Goal: Information Seeking & Learning: Learn about a topic

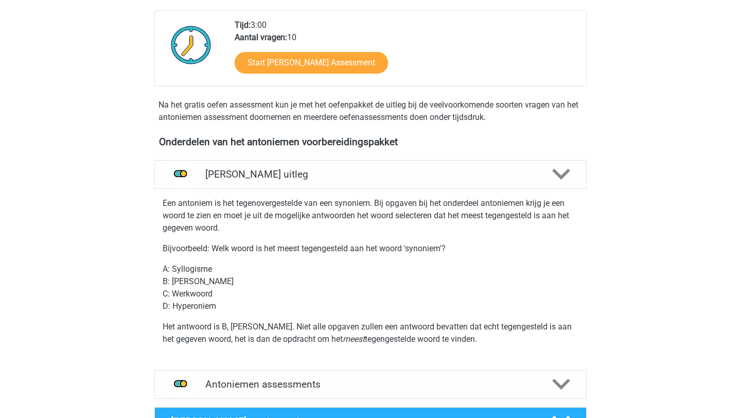
scroll to position [240, 0]
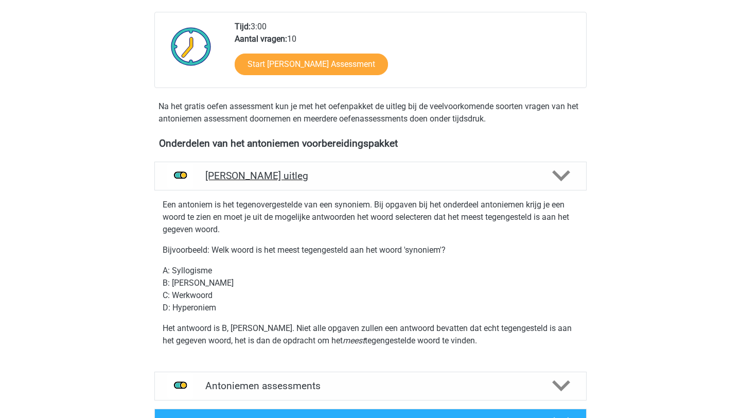
click at [508, 177] on h4 "Antoniemen uitleg" at bounding box center [370, 176] width 330 height 12
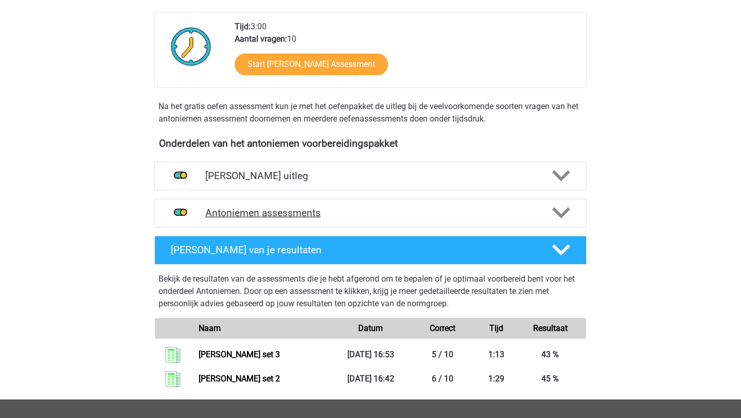
click at [434, 214] on h4 "Antoniemen assessments" at bounding box center [370, 213] width 330 height 12
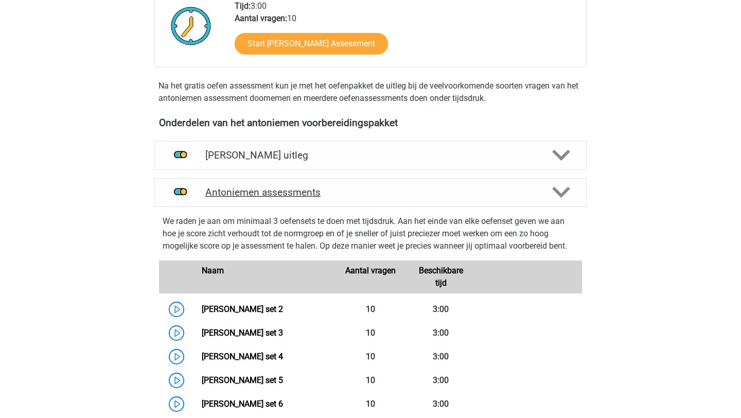
scroll to position [230, 0]
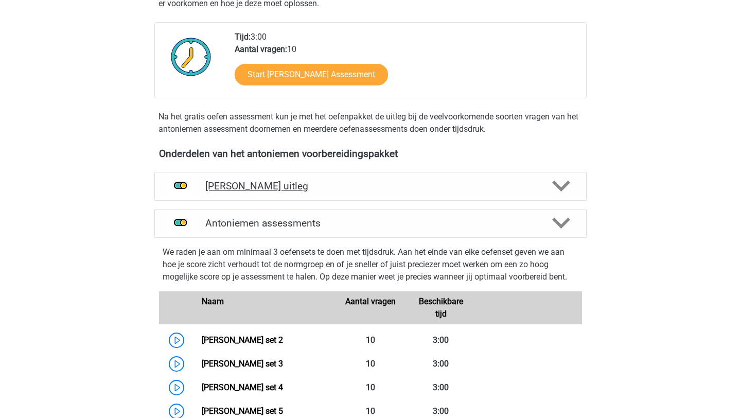
click at [392, 191] on h4 "Antoniemen uitleg" at bounding box center [370, 186] width 330 height 12
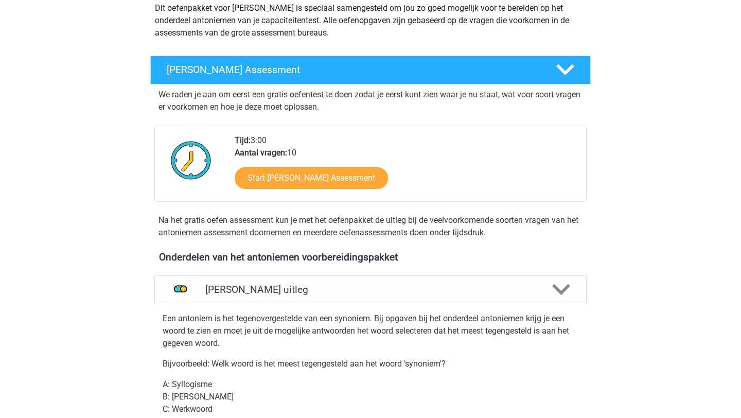
scroll to position [0, 0]
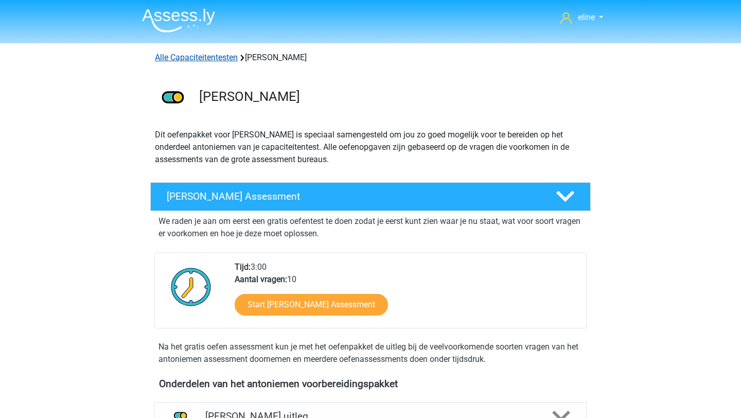
click at [192, 53] on link "Alle Capaciteitentesten" at bounding box center [196, 57] width 83 height 10
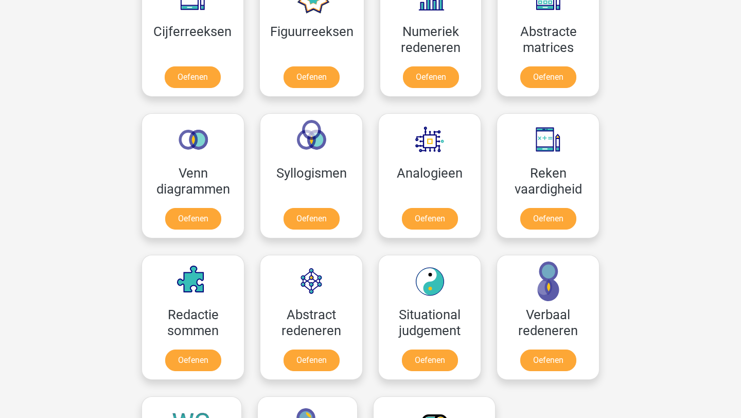
scroll to position [524, 0]
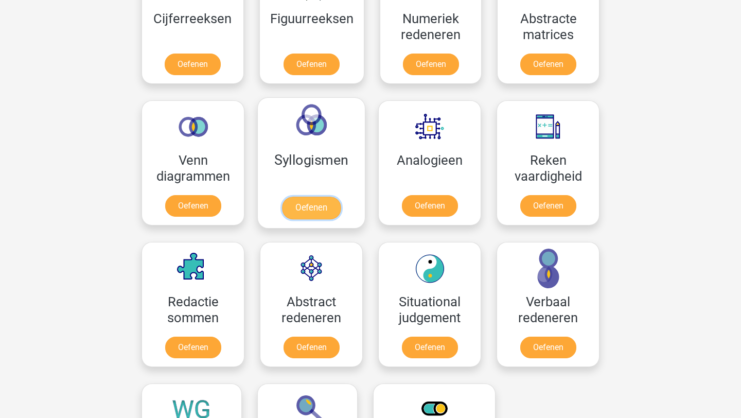
click at [330, 203] on link "Oefenen" at bounding box center [311, 207] width 59 height 23
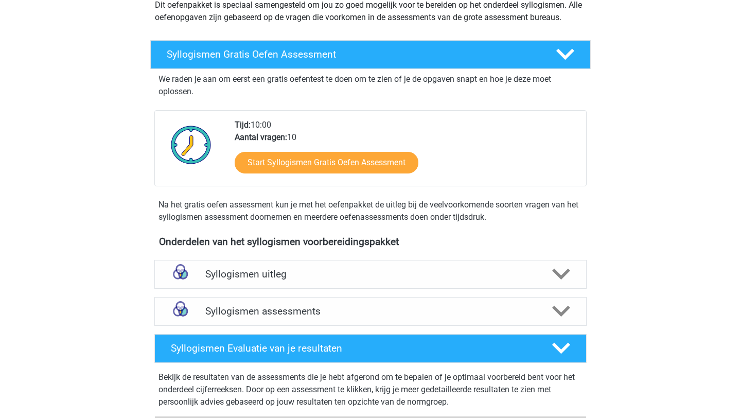
scroll to position [257, 0]
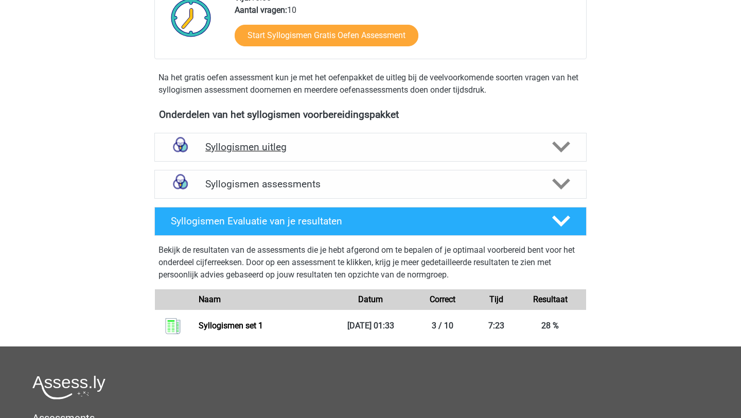
click at [308, 142] on h4 "Syllogismen uitleg" at bounding box center [370, 147] width 330 height 12
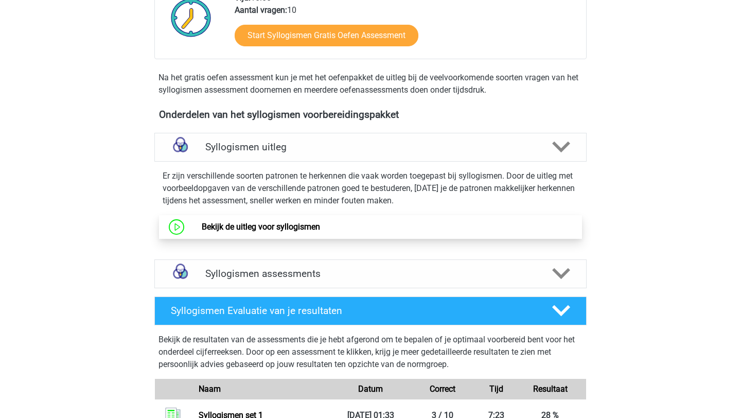
click at [284, 225] on link "Bekijk de uitleg voor syllogismen" at bounding box center [261, 227] width 118 height 10
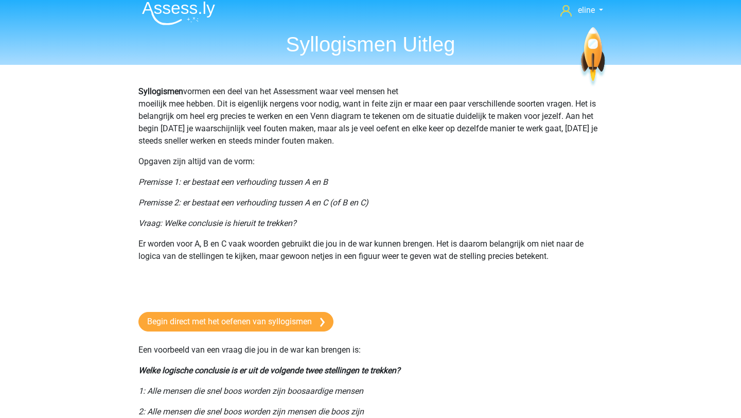
scroll to position [7, 0]
click at [224, 322] on link "Begin direct met het oefenen van syllogismen" at bounding box center [235, 322] width 195 height 20
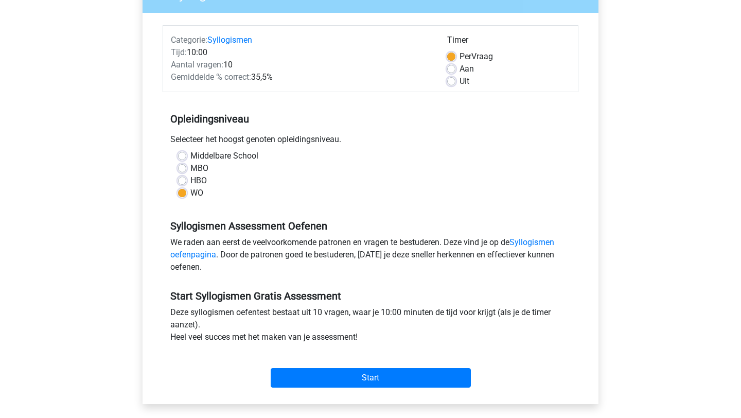
scroll to position [107, 0]
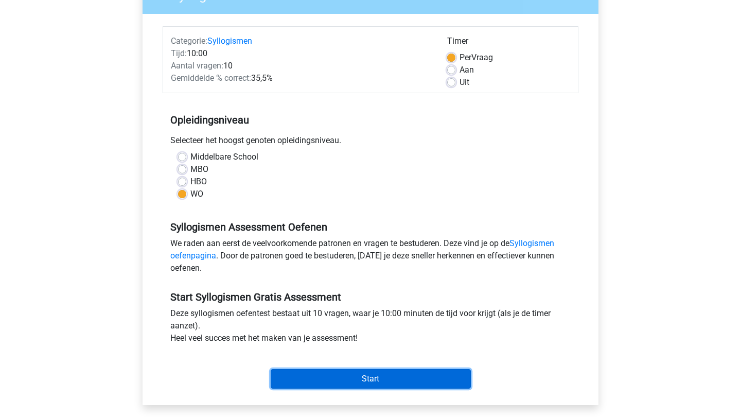
click at [315, 378] on input "Start" at bounding box center [371, 379] width 200 height 20
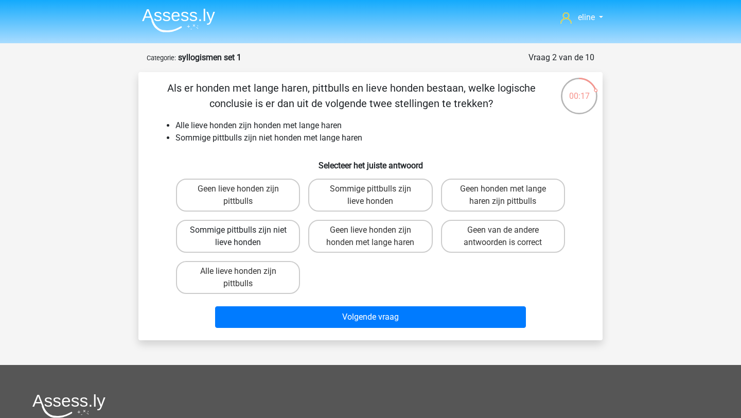
click at [250, 223] on label "Sommige pittbulls zijn niet lieve honden" at bounding box center [238, 236] width 124 height 33
click at [245, 230] on input "Sommige pittbulls zijn niet lieve honden" at bounding box center [241, 233] width 7 height 7
radio input "true"
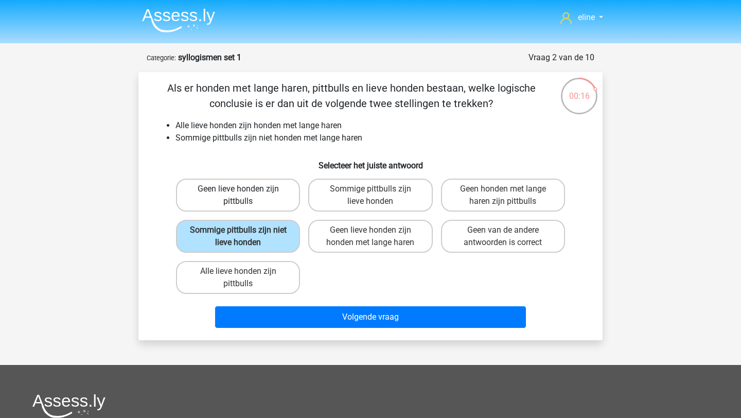
click at [249, 192] on label "Geen lieve honden zijn pittbulls" at bounding box center [238, 194] width 124 height 33
click at [245, 192] on input "Geen lieve honden zijn pittbulls" at bounding box center [241, 192] width 7 height 7
radio input "true"
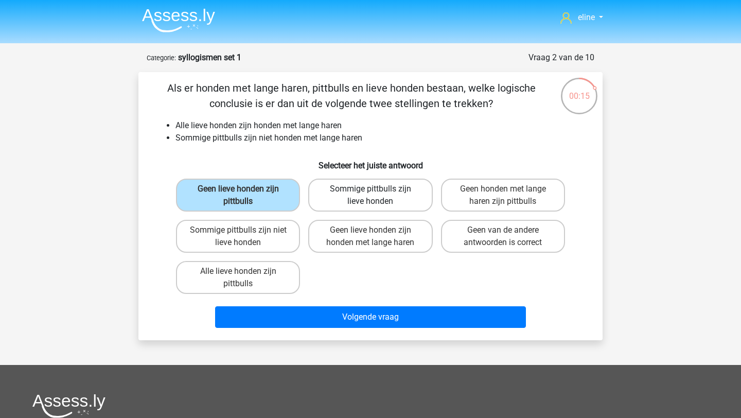
click at [365, 208] on label "Sommige pittbulls zijn lieve honden" at bounding box center [370, 194] width 124 height 33
click at [370, 195] on input "Sommige pittbulls zijn lieve honden" at bounding box center [373, 192] width 7 height 7
radio input "true"
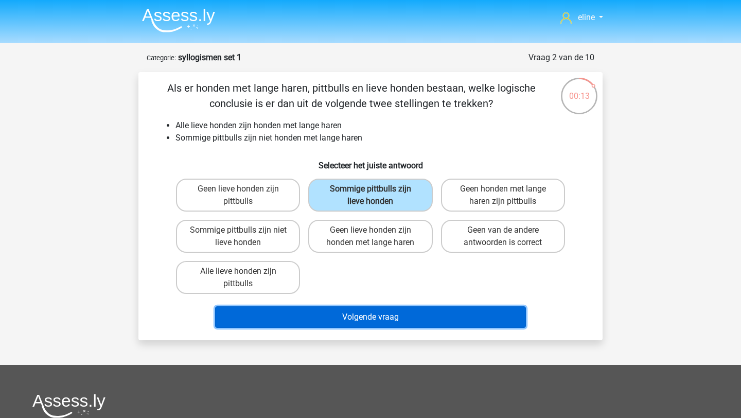
click at [368, 317] on button "Volgende vraag" at bounding box center [370, 317] width 311 height 22
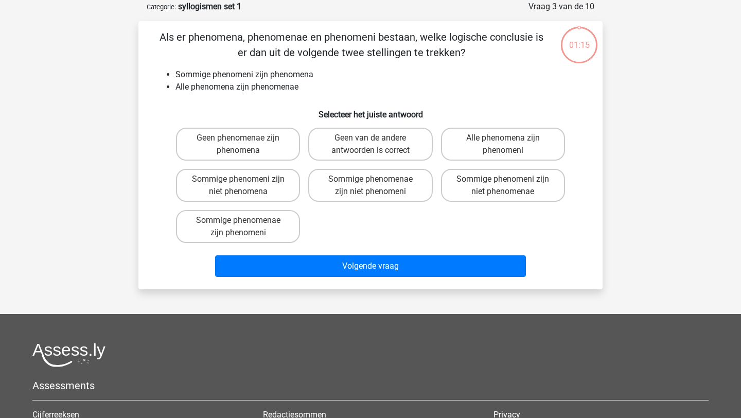
scroll to position [51, 0]
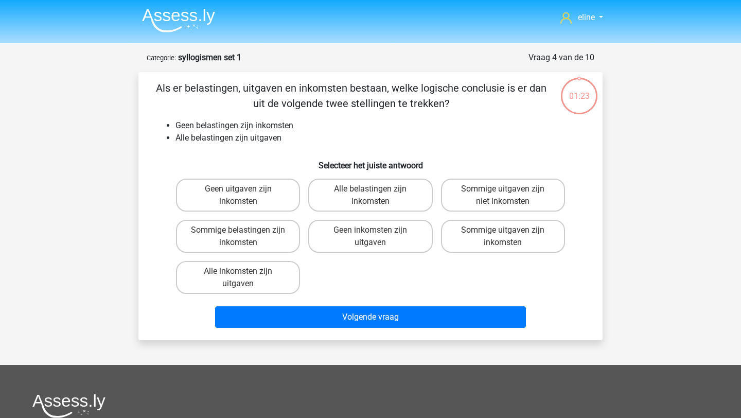
scroll to position [51, 0]
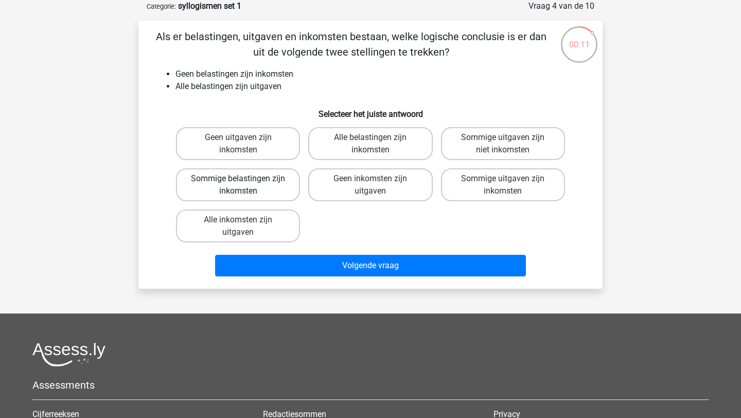
click at [242, 189] on label "Sommige belastingen zijn inkomsten" at bounding box center [238, 184] width 124 height 33
click at [242, 185] on input "Sommige belastingen zijn inkomsten" at bounding box center [241, 181] width 7 height 7
radio input "true"
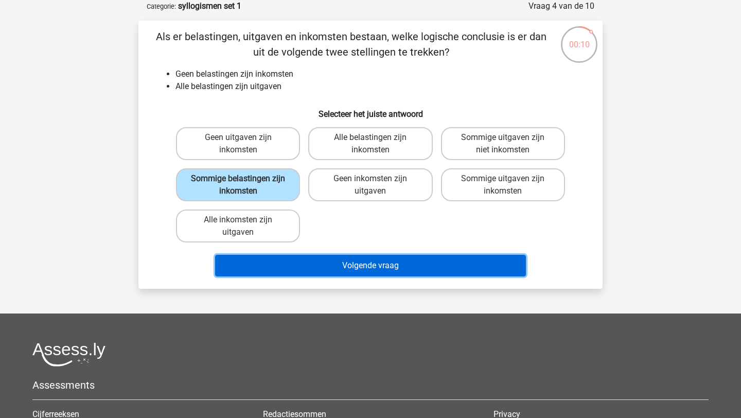
click at [269, 274] on button "Volgende vraag" at bounding box center [370, 266] width 311 height 22
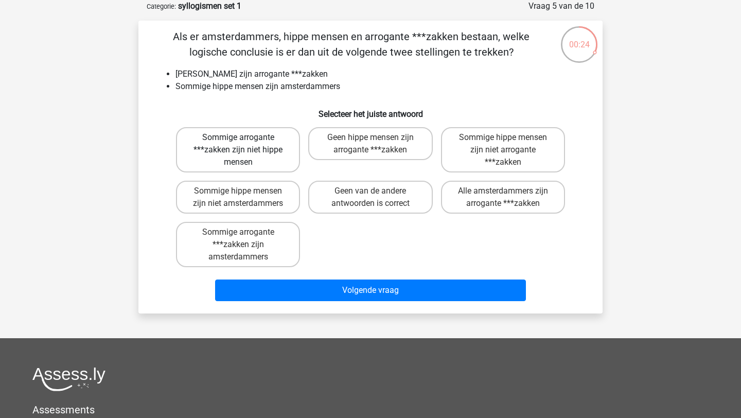
click at [225, 148] on label "Sommige arrogante ***zakken zijn niet hippe mensen" at bounding box center [238, 149] width 124 height 45
click at [238, 144] on input "Sommige arrogante ***zakken zijn niet hippe mensen" at bounding box center [241, 140] width 7 height 7
radio input "true"
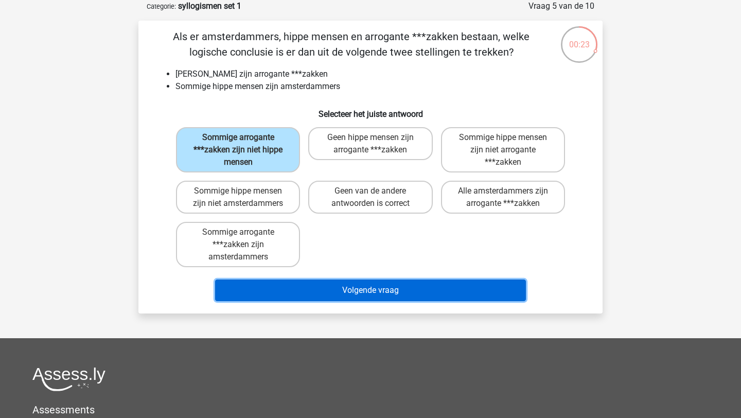
click at [299, 292] on button "Volgende vraag" at bounding box center [370, 290] width 311 height 22
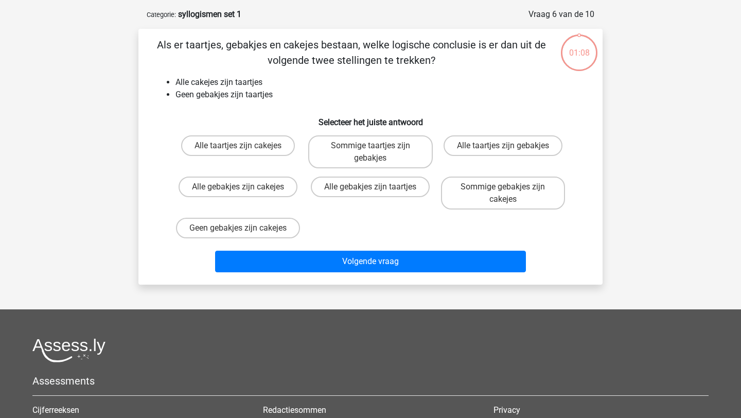
scroll to position [43, 0]
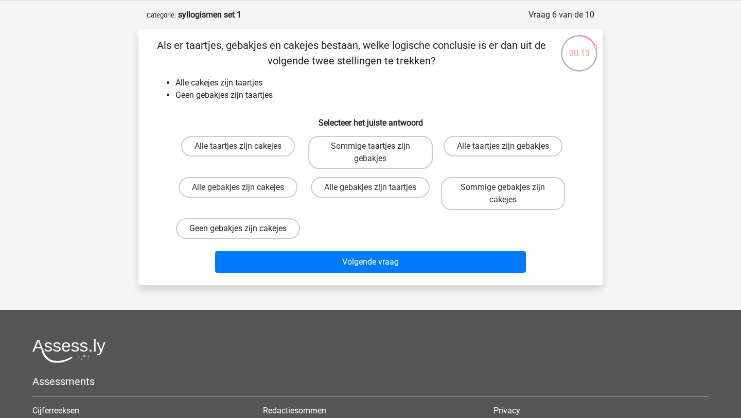
click at [259, 239] on label "Geen gebakjes zijn cakejes" at bounding box center [238, 228] width 124 height 21
click at [245, 235] on input "Geen gebakjes zijn cakejes" at bounding box center [241, 231] width 7 height 7
radio input "true"
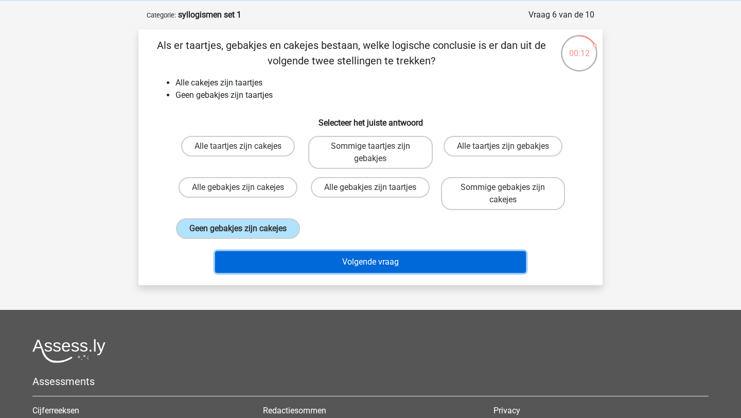
click at [296, 273] on button "Volgende vraag" at bounding box center [370, 262] width 311 height 22
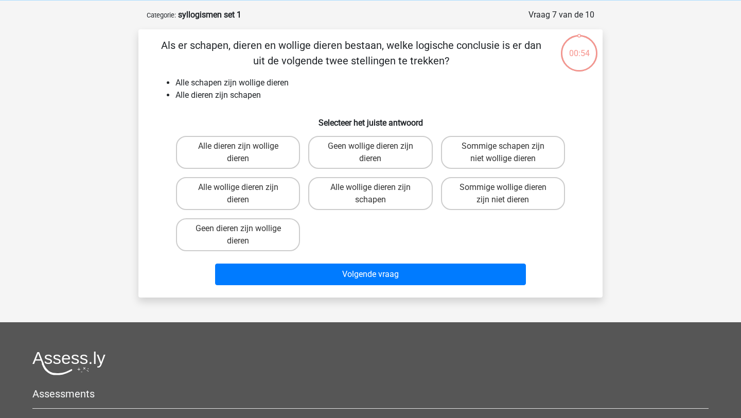
scroll to position [51, 0]
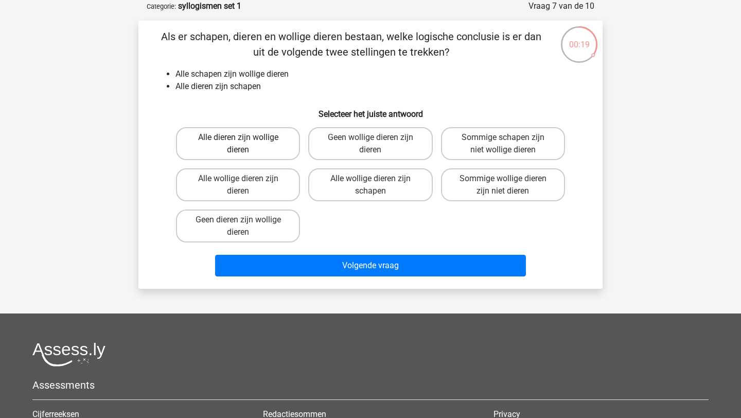
click at [273, 152] on label "Alle dieren zijn wollige dieren" at bounding box center [238, 143] width 124 height 33
click at [245, 144] on input "Alle dieren zijn wollige dieren" at bounding box center [241, 140] width 7 height 7
radio input "true"
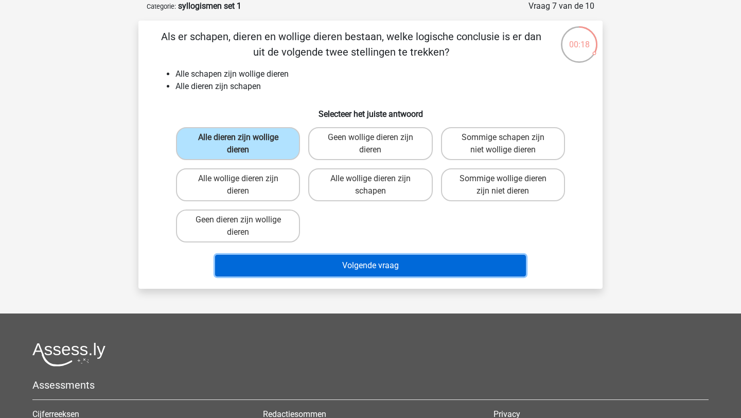
click at [333, 271] on button "Volgende vraag" at bounding box center [370, 266] width 311 height 22
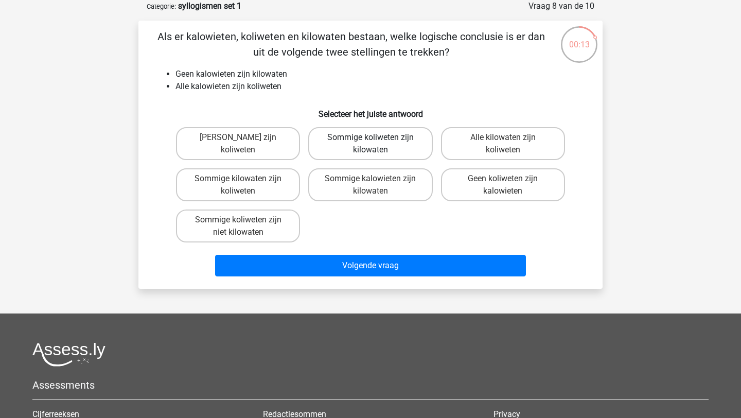
click at [368, 157] on label "Sommige koliweten zijn kilowaten" at bounding box center [370, 143] width 124 height 33
click at [370, 144] on input "Sommige koliweten zijn kilowaten" at bounding box center [373, 140] width 7 height 7
radio input "true"
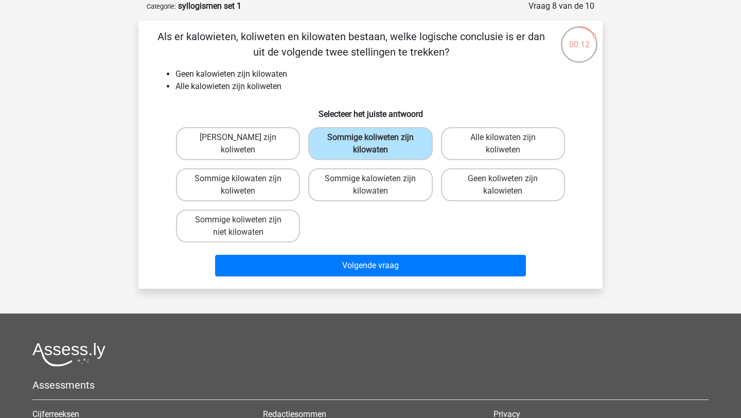
click at [384, 277] on div "Volgende vraag" at bounding box center [370, 268] width 397 height 26
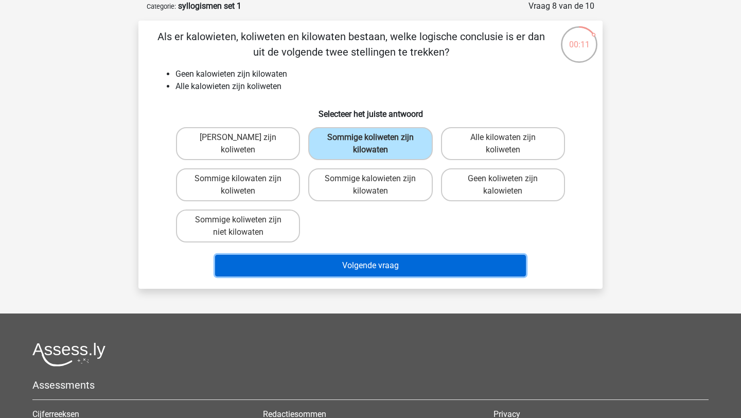
click at [379, 266] on button "Volgende vraag" at bounding box center [370, 266] width 311 height 22
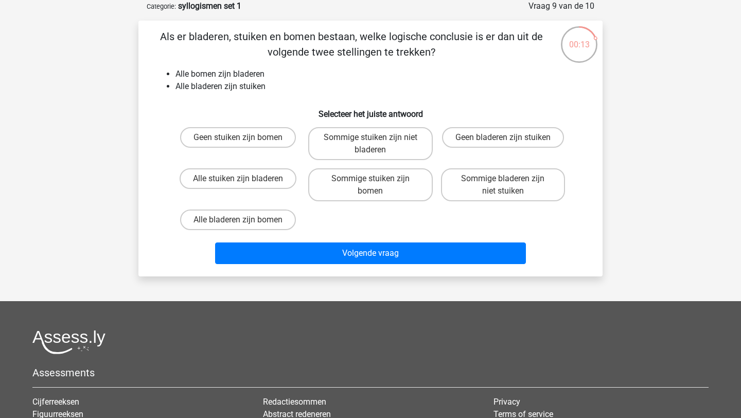
click at [271, 168] on div "Alle stuiken zijn bladeren" at bounding box center [238, 184] width 132 height 41
click at [271, 174] on label "Alle stuiken zijn bladeren" at bounding box center [238, 178] width 117 height 21
click at [245, 178] on input "Alle stuiken zijn bladeren" at bounding box center [241, 181] width 7 height 7
radio input "true"
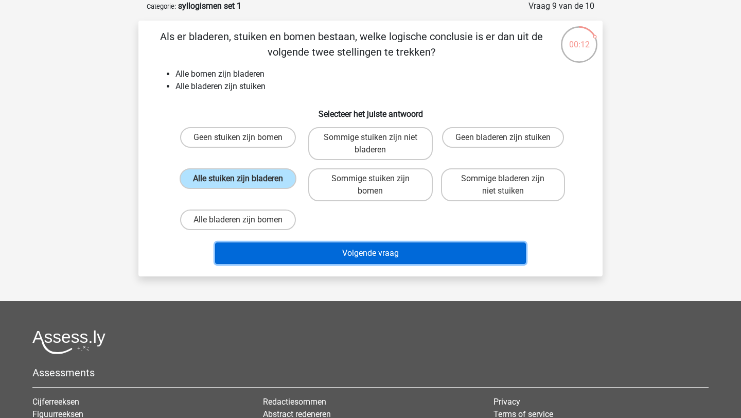
click at [356, 255] on button "Volgende vraag" at bounding box center [370, 253] width 311 height 22
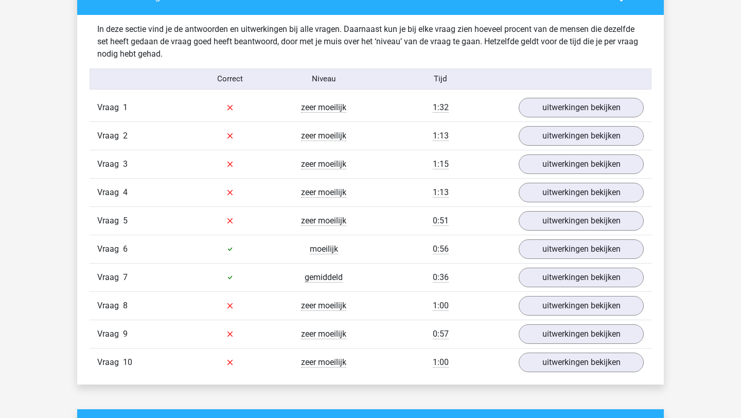
scroll to position [622, 0]
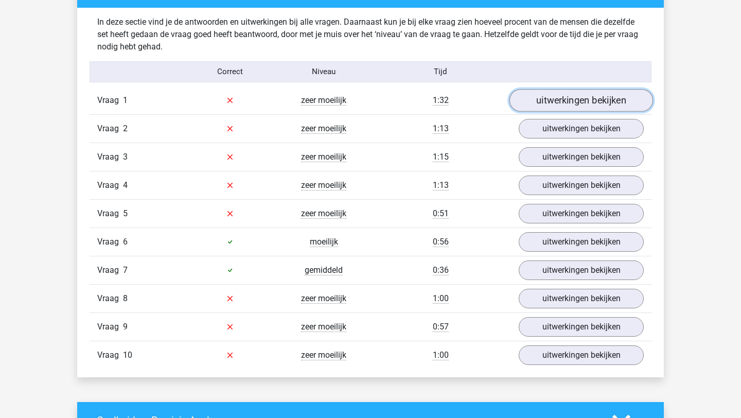
click at [563, 100] on link "uitwerkingen bekijken" at bounding box center [581, 100] width 144 height 23
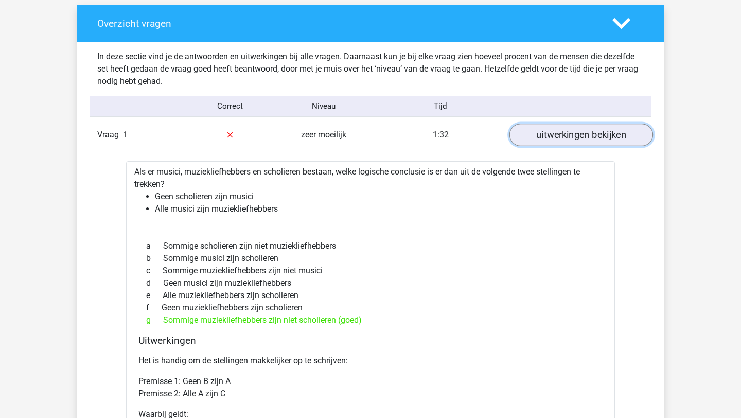
scroll to position [588, 0]
click at [559, 136] on link "uitwerkingen bekijken" at bounding box center [581, 134] width 144 height 23
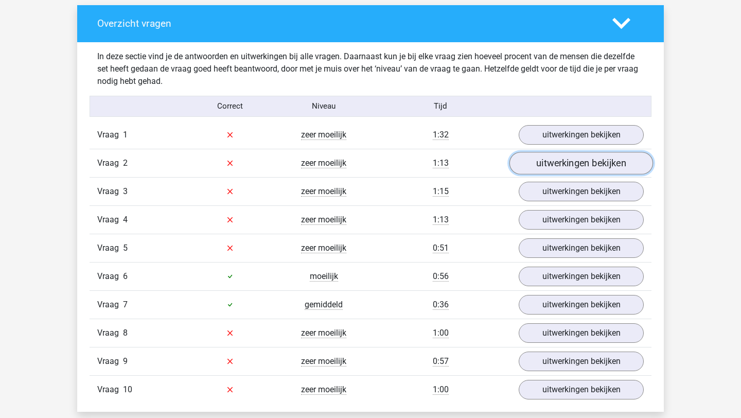
click at [553, 158] on link "uitwerkingen bekijken" at bounding box center [581, 163] width 144 height 23
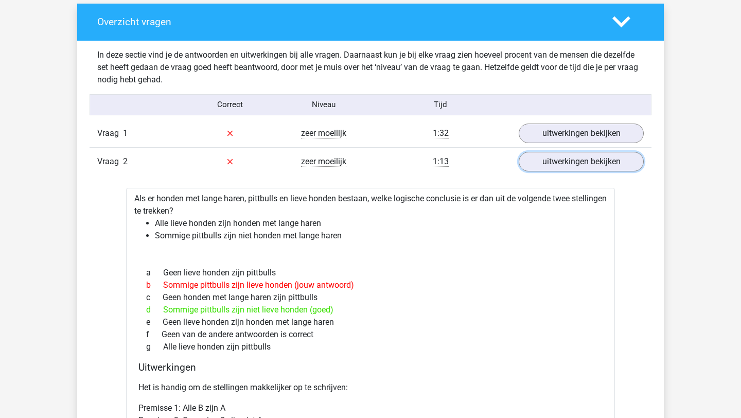
scroll to position [597, 0]
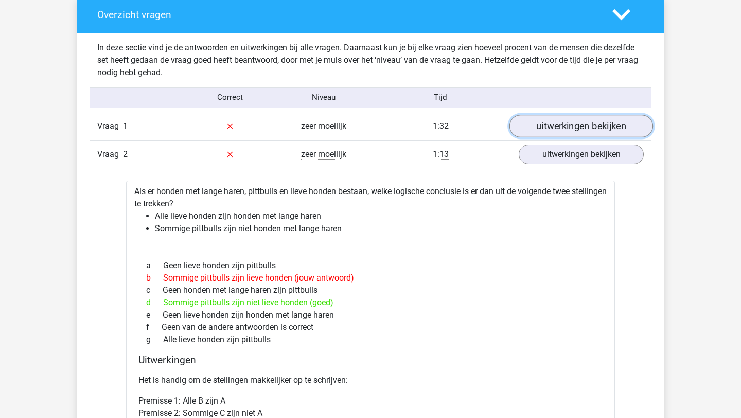
click at [555, 118] on link "uitwerkingen bekijken" at bounding box center [581, 126] width 144 height 23
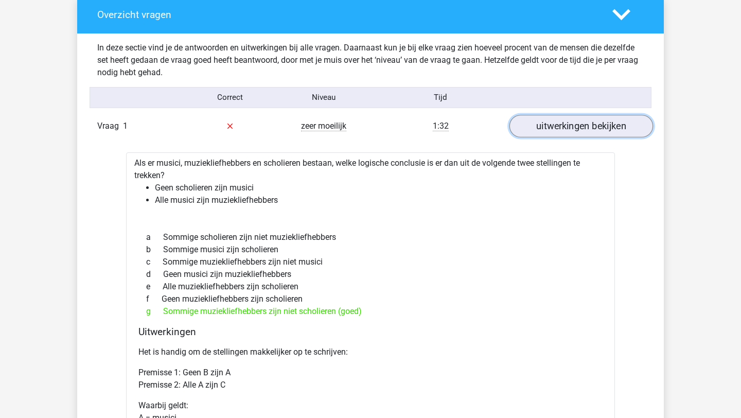
click at [554, 127] on link "uitwerkingen bekijken" at bounding box center [581, 126] width 144 height 23
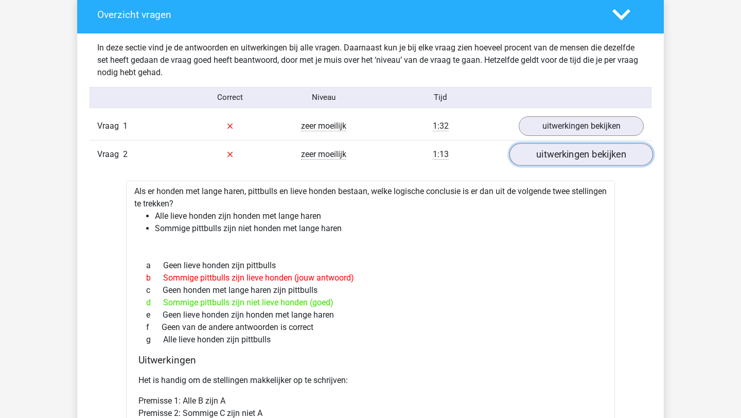
click at [575, 160] on link "uitwerkingen bekijken" at bounding box center [581, 154] width 144 height 23
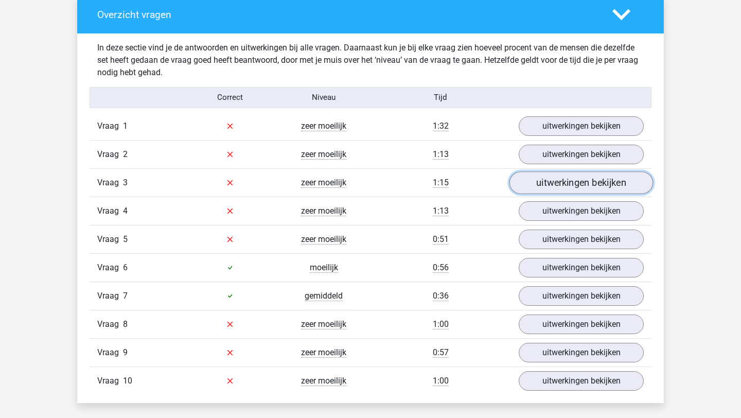
click at [548, 182] on link "uitwerkingen bekijken" at bounding box center [581, 182] width 144 height 23
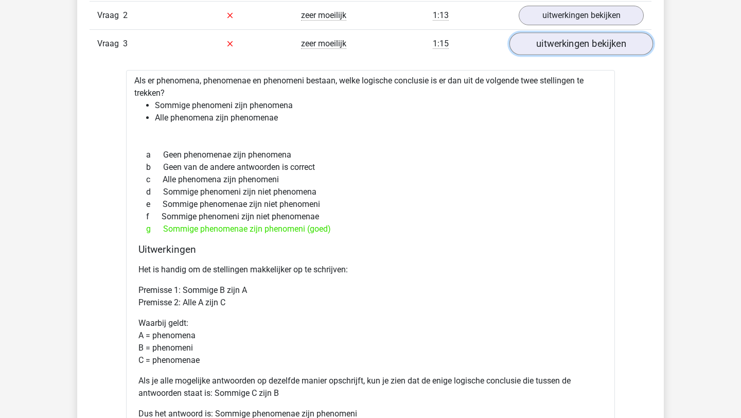
scroll to position [756, 0]
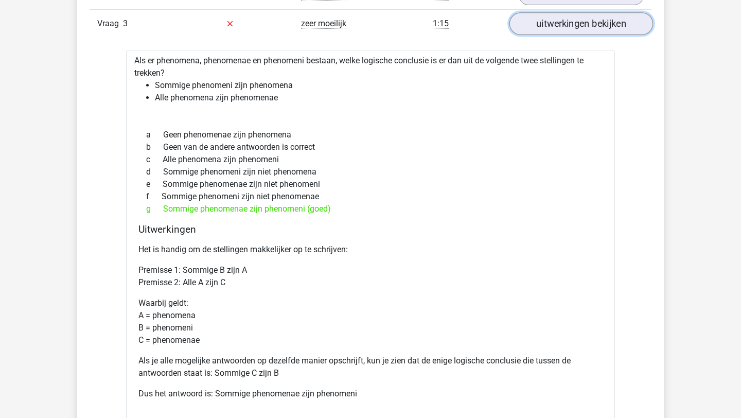
click at [607, 19] on link "uitwerkingen bekijken" at bounding box center [581, 23] width 144 height 23
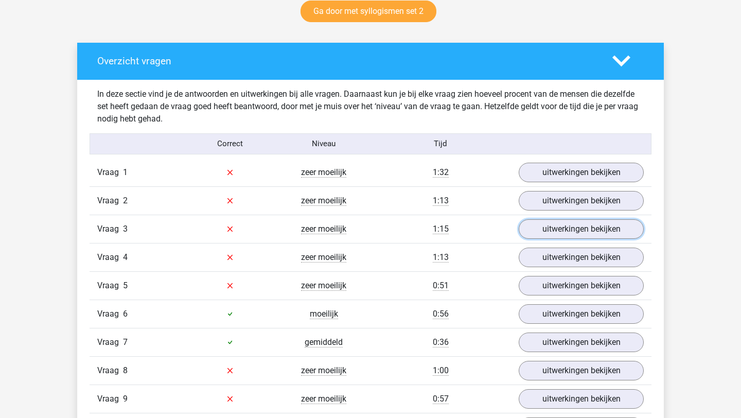
scroll to position [540, 0]
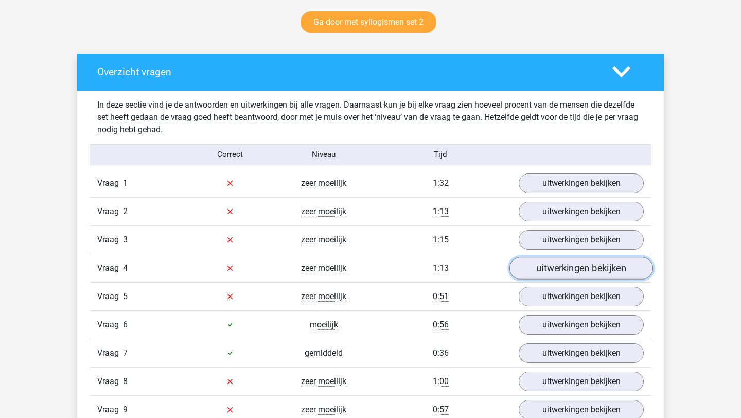
click at [546, 266] on link "uitwerkingen bekijken" at bounding box center [581, 268] width 144 height 23
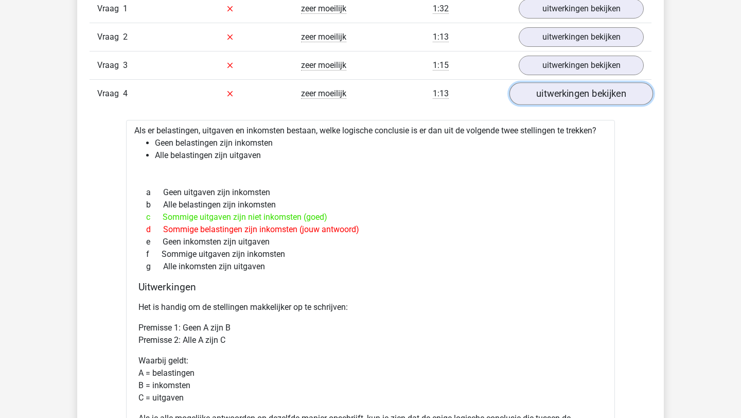
scroll to position [690, 0]
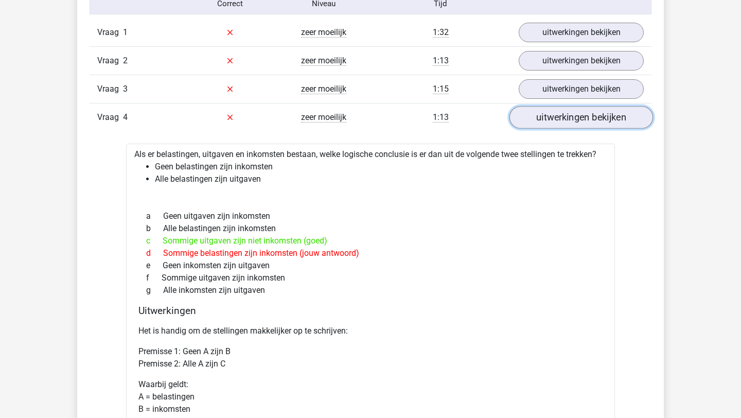
click at [566, 127] on link "uitwerkingen bekijken" at bounding box center [581, 117] width 144 height 23
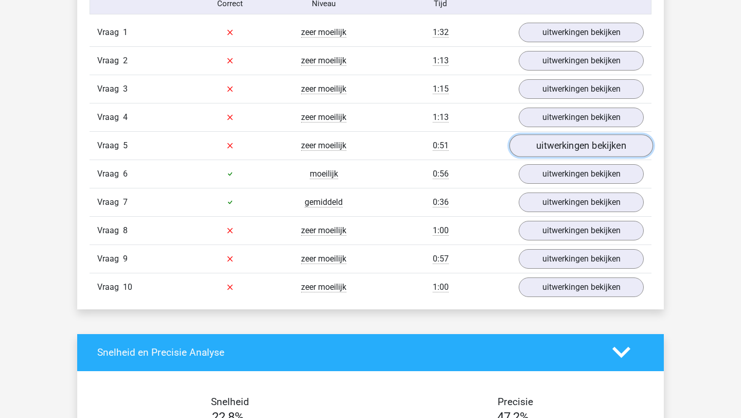
click at [562, 143] on link "uitwerkingen bekijken" at bounding box center [581, 145] width 144 height 23
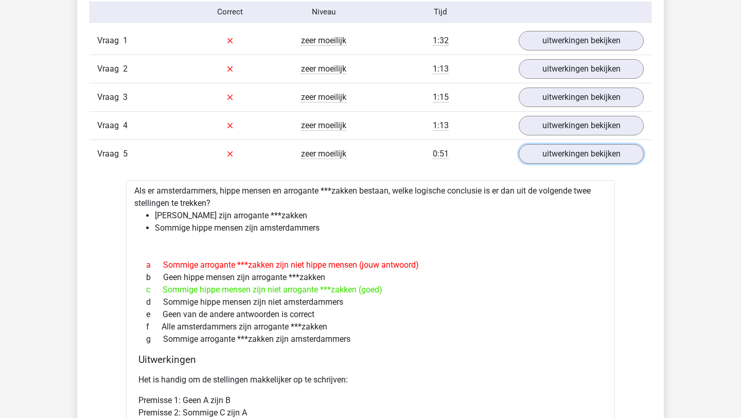
scroll to position [686, 0]
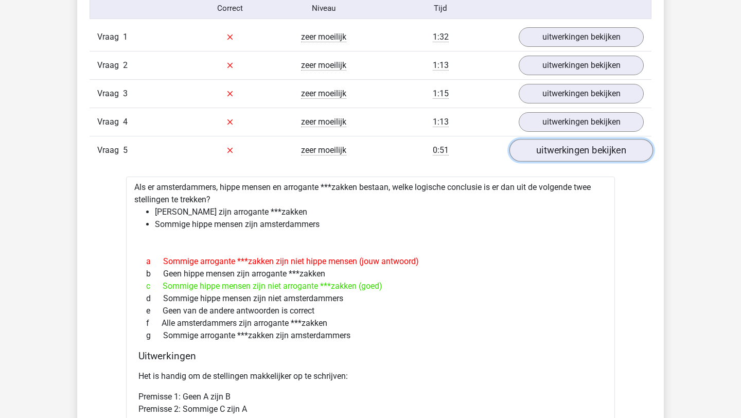
click at [531, 147] on link "uitwerkingen bekijken" at bounding box center [581, 150] width 144 height 23
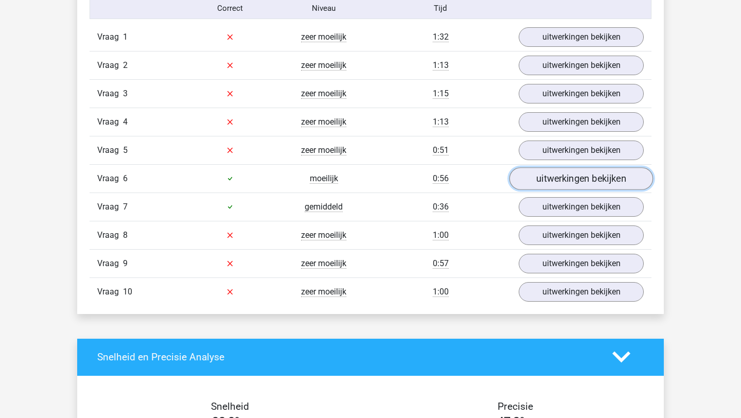
click at [535, 174] on link "uitwerkingen bekijken" at bounding box center [581, 178] width 144 height 23
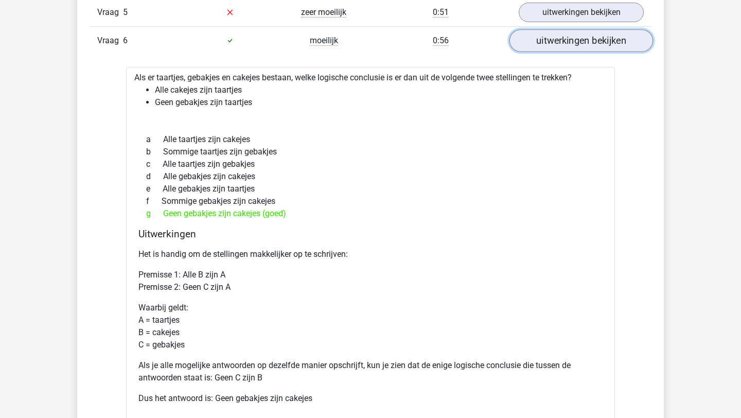
scroll to position [823, 0]
click at [582, 30] on div "Vraag 6 moeilijk 0:56 uitwerkingen bekijken" at bounding box center [370, 41] width 562 height 28
click at [580, 39] on link "uitwerkingen bekijken" at bounding box center [581, 41] width 144 height 23
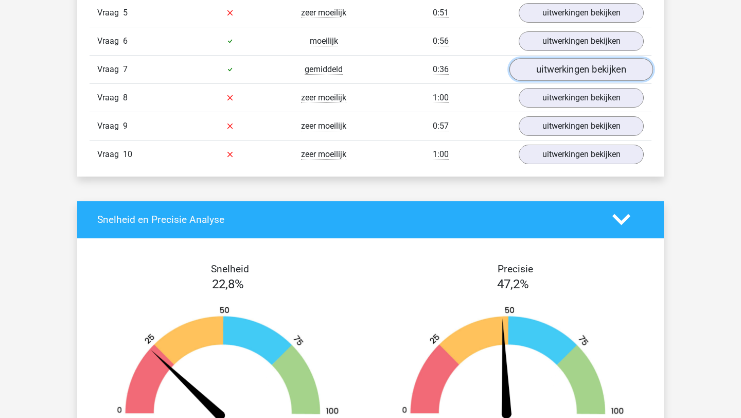
click at [562, 72] on link "uitwerkingen bekijken" at bounding box center [581, 69] width 144 height 23
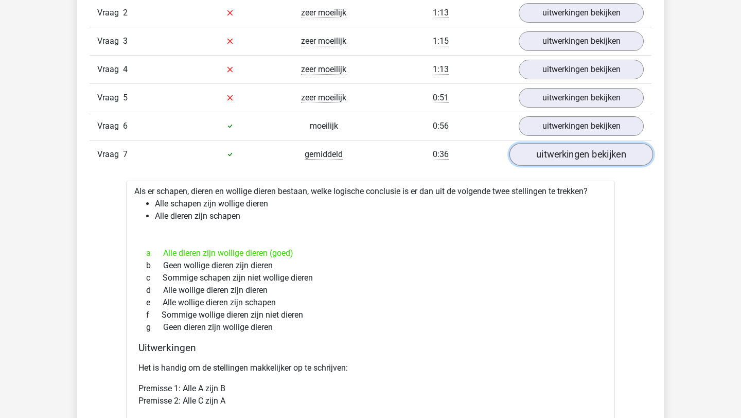
scroll to position [739, 0]
click at [561, 152] on link "uitwerkingen bekijken" at bounding box center [581, 153] width 144 height 23
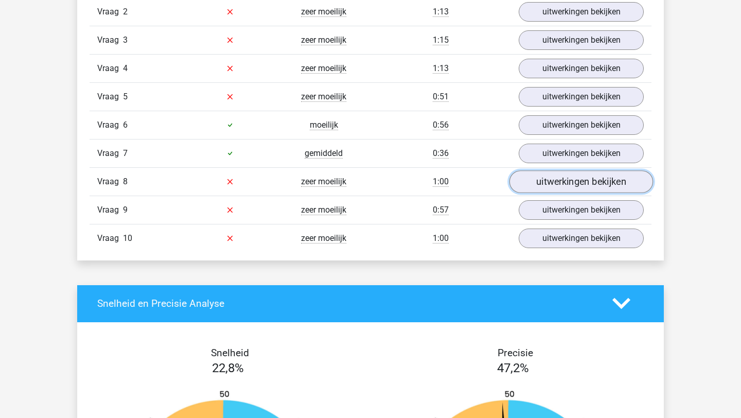
click at [554, 183] on link "uitwerkingen bekijken" at bounding box center [581, 181] width 144 height 23
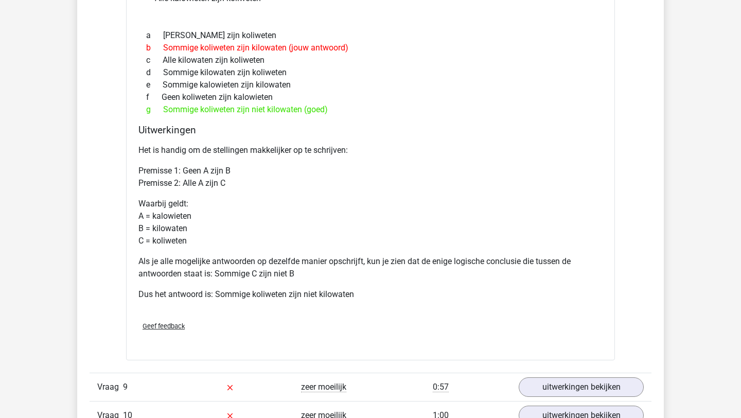
scroll to position [983, 0]
click at [568, 375] on div "Vraag 9 zeer moeilijk 0:57 uitwerkingen bekijken" at bounding box center [370, 387] width 562 height 28
click at [568, 387] on link "uitwerkingen bekijken" at bounding box center [581, 387] width 144 height 23
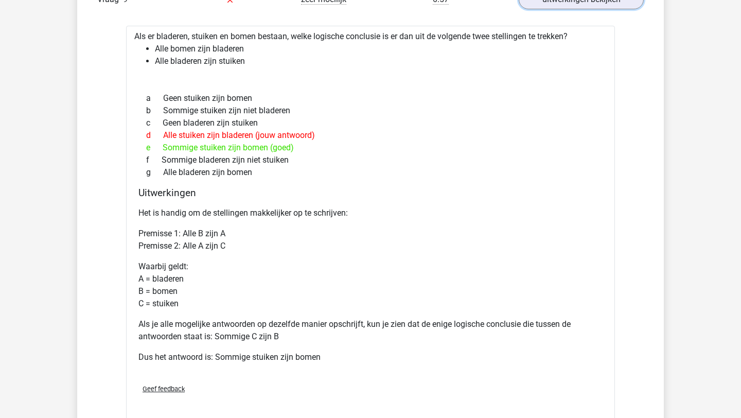
scroll to position [1300, 0]
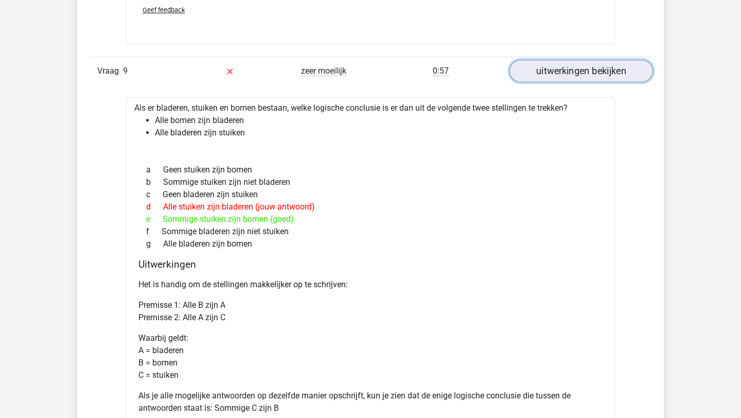
click at [586, 75] on link "uitwerkingen bekijken" at bounding box center [581, 71] width 144 height 23
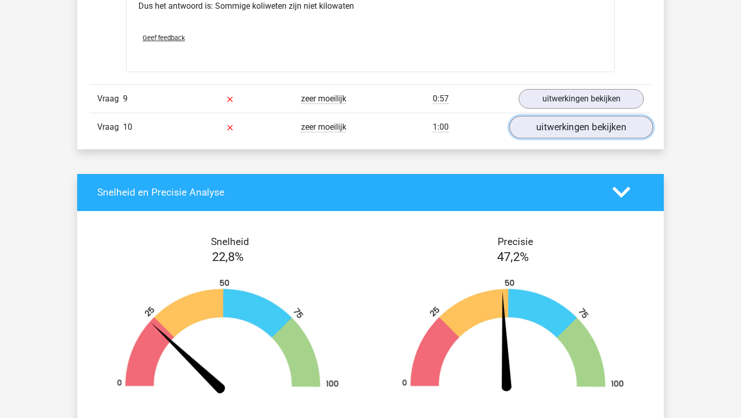
click at [578, 130] on link "uitwerkingen bekijken" at bounding box center [581, 127] width 144 height 23
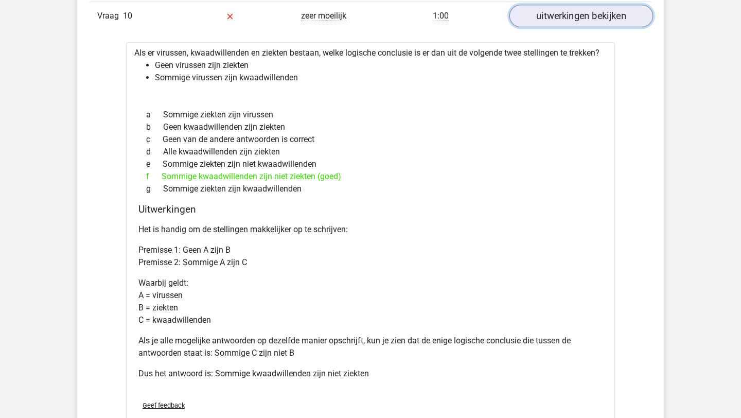
scroll to position [1379, 0]
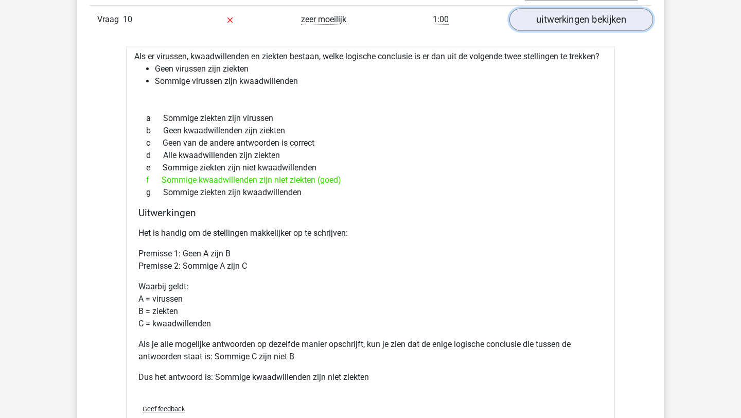
click at [550, 24] on link "uitwerkingen bekijken" at bounding box center [581, 19] width 144 height 23
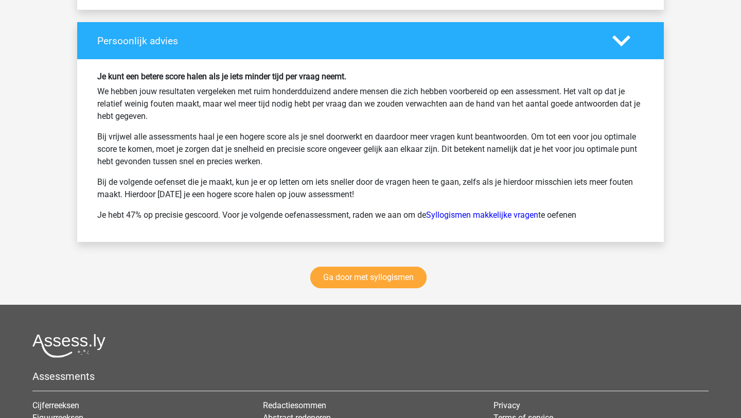
scroll to position [1884, 0]
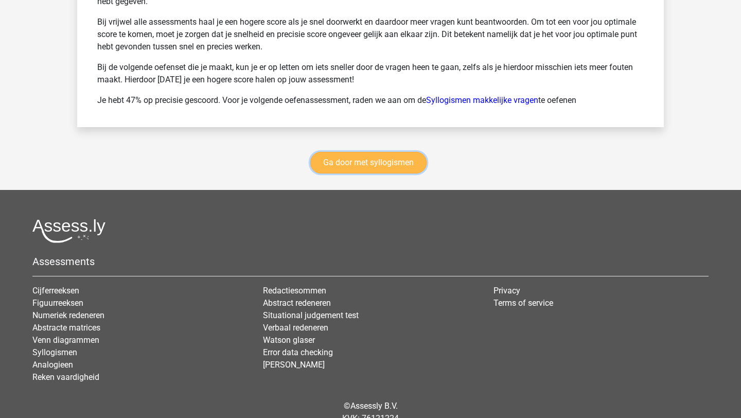
click at [380, 158] on link "Ga door met syllogismen" at bounding box center [368, 163] width 116 height 22
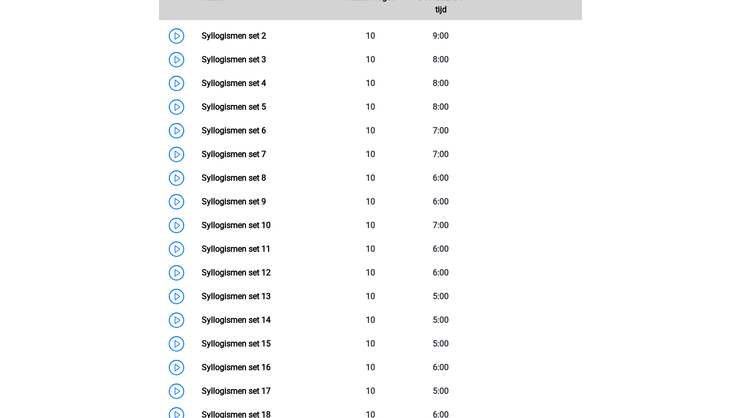
scroll to position [509, 0]
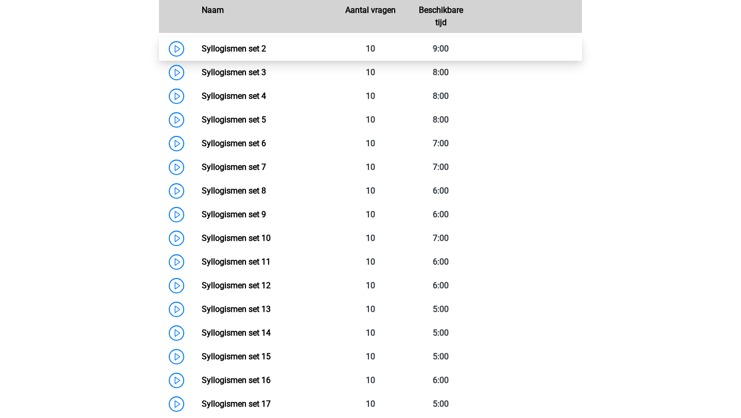
click at [202, 50] on link "Syllogismen set 2" at bounding box center [234, 49] width 64 height 10
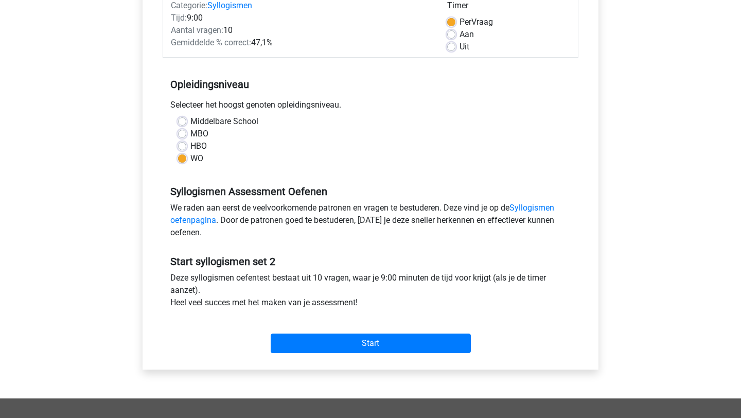
scroll to position [149, 0]
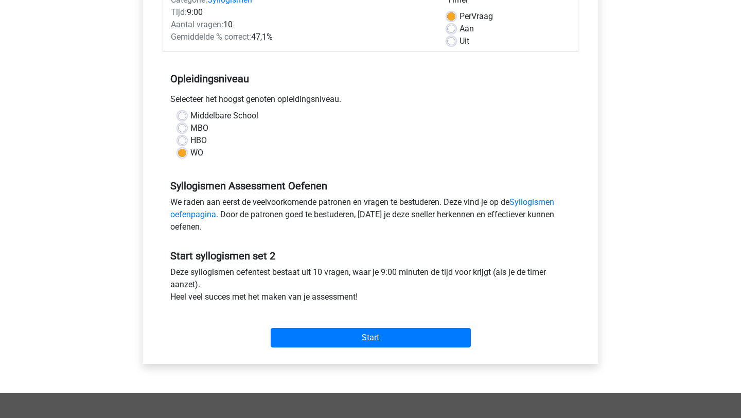
click at [320, 348] on div "Start" at bounding box center [371, 329] width 416 height 44
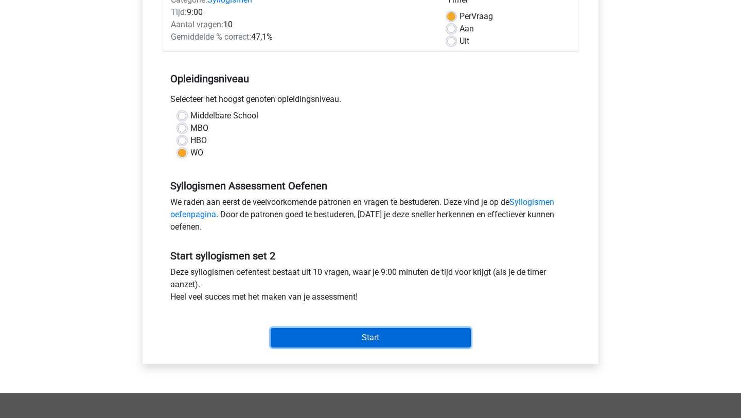
click at [319, 343] on input "Start" at bounding box center [371, 338] width 200 height 20
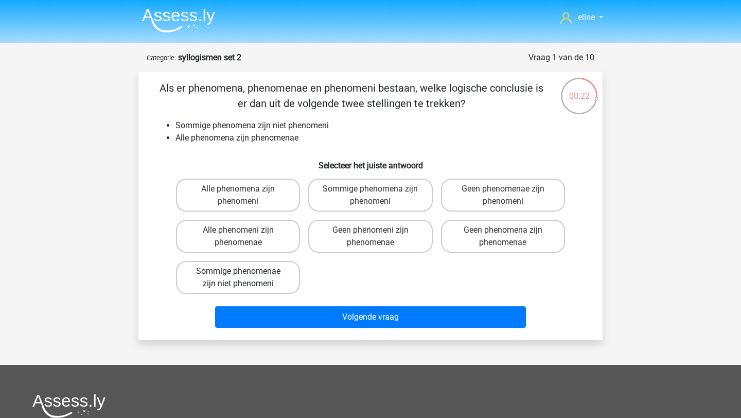
click at [243, 280] on label "Sommige phenomenae zijn niet phenomeni" at bounding box center [238, 277] width 124 height 33
click at [243, 278] on input "Sommige phenomenae zijn niet phenomeni" at bounding box center [241, 274] width 7 height 7
radio input "true"
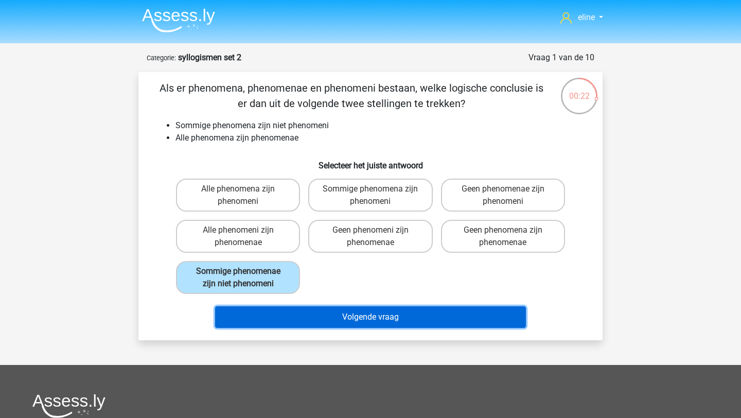
click at [276, 325] on button "Volgende vraag" at bounding box center [370, 317] width 311 height 22
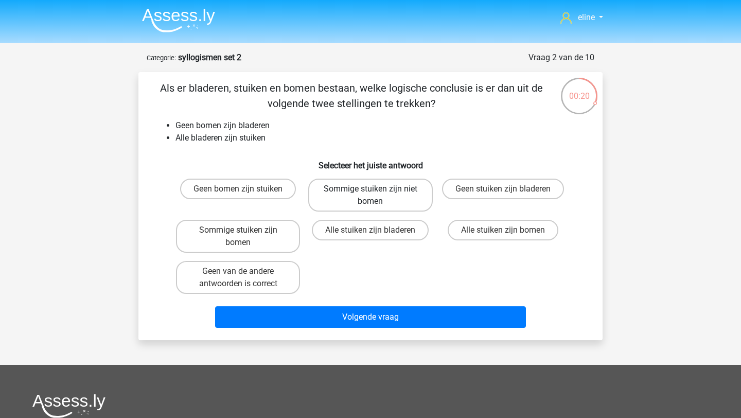
click at [380, 203] on label "Sommige stuiken zijn niet bomen" at bounding box center [370, 194] width 124 height 33
click at [377, 195] on input "Sommige stuiken zijn niet bomen" at bounding box center [373, 192] width 7 height 7
radio input "true"
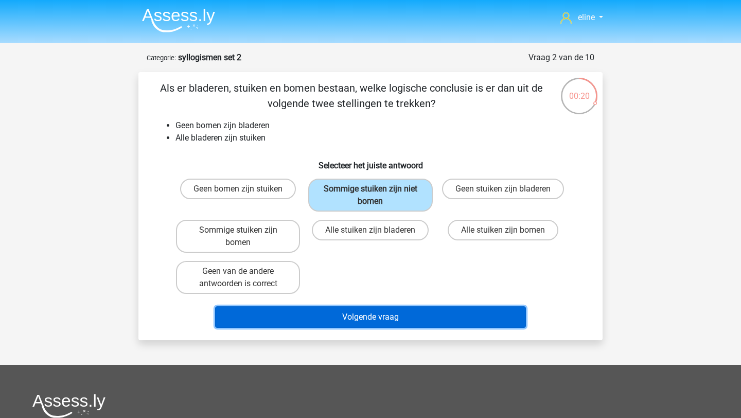
click at [380, 318] on button "Volgende vraag" at bounding box center [370, 317] width 311 height 22
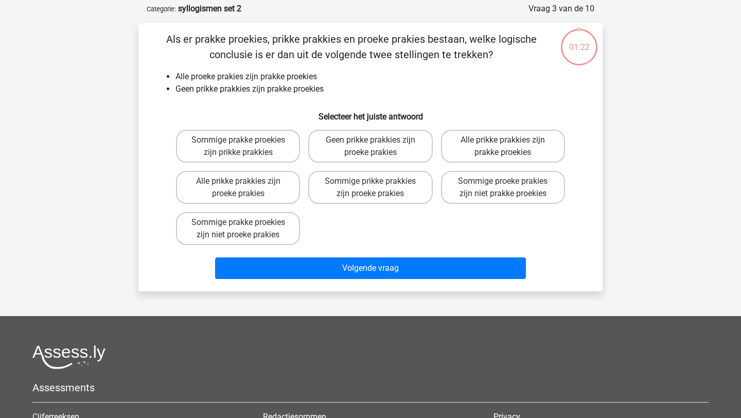
scroll to position [51, 0]
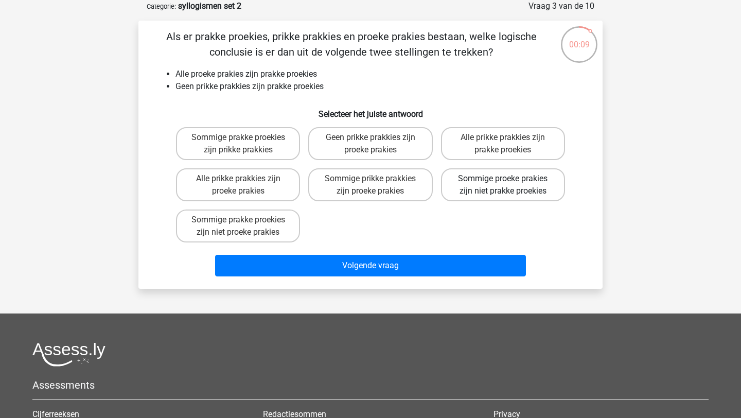
click at [474, 197] on label "Sommige proeke prakies zijn niet prakke proekies" at bounding box center [503, 184] width 124 height 33
click at [503, 185] on input "Sommige proeke prakies zijn niet prakke proekies" at bounding box center [506, 181] width 7 height 7
radio input "true"
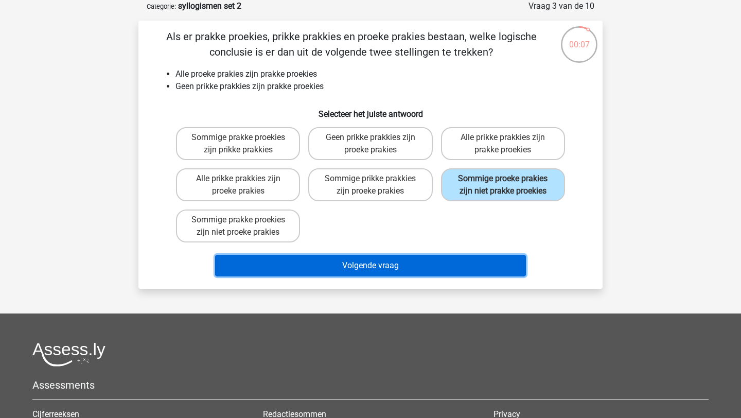
click at [425, 268] on button "Volgende vraag" at bounding box center [370, 266] width 311 height 22
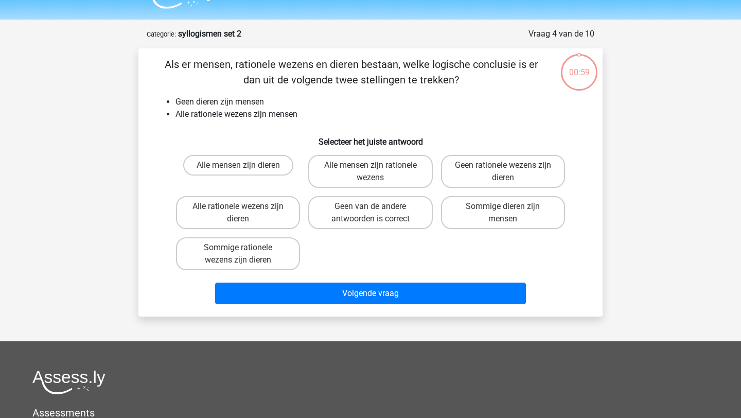
scroll to position [14, 0]
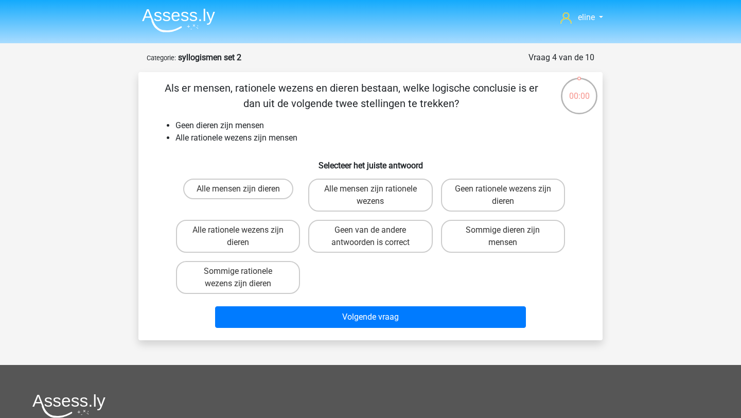
scroll to position [14, 0]
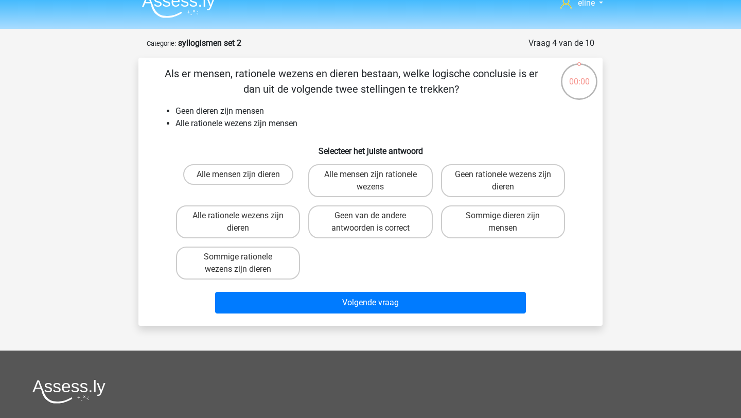
click at [471, 183] on label "Geen rationele wezens zijn dieren" at bounding box center [503, 180] width 124 height 33
click at [503, 181] on input "Geen rationele wezens zijn dieren" at bounding box center [506, 177] width 7 height 7
radio input "true"
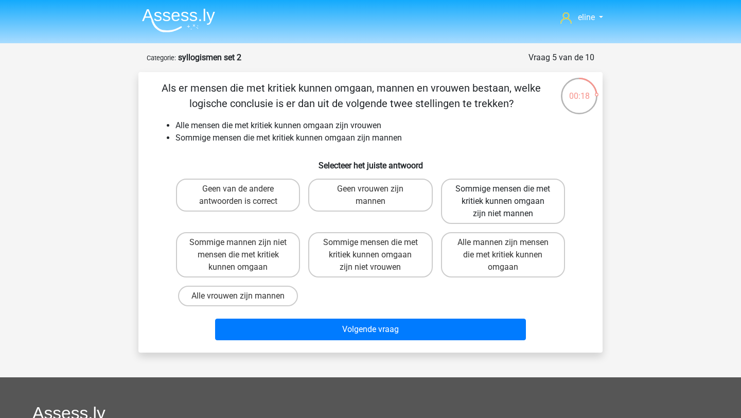
click at [494, 206] on label "Sommige mensen die met kritiek kunnen omgaan zijn niet mannen" at bounding box center [503, 200] width 124 height 45
click at [503, 195] on input "Sommige mensen die met kritiek kunnen omgaan zijn niet mannen" at bounding box center [506, 192] width 7 height 7
radio input "true"
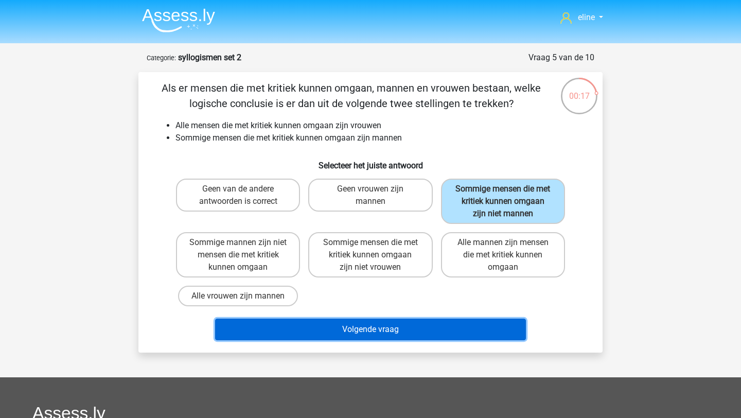
click at [439, 335] on button "Volgende vraag" at bounding box center [370, 329] width 311 height 22
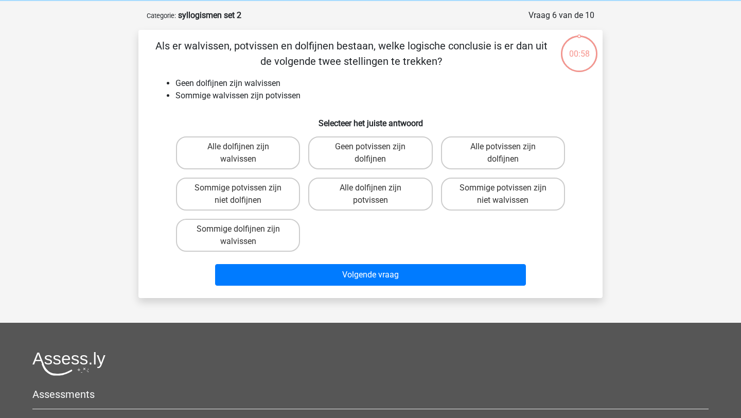
scroll to position [51, 0]
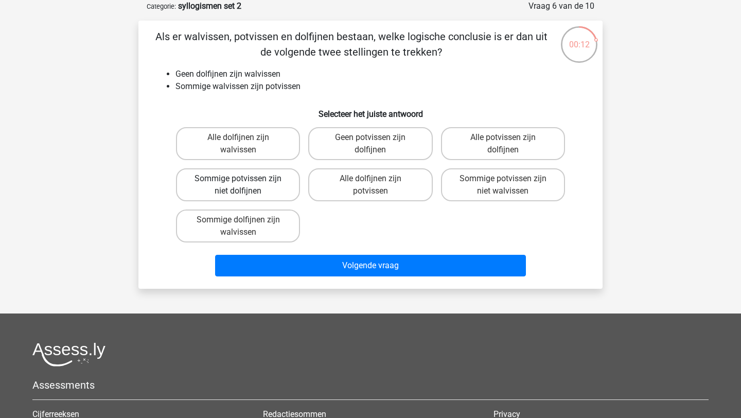
click at [266, 191] on label "Sommige potvissen zijn niet dolfijnen" at bounding box center [238, 184] width 124 height 33
click at [245, 185] on input "Sommige potvissen zijn niet dolfijnen" at bounding box center [241, 181] width 7 height 7
radio input "true"
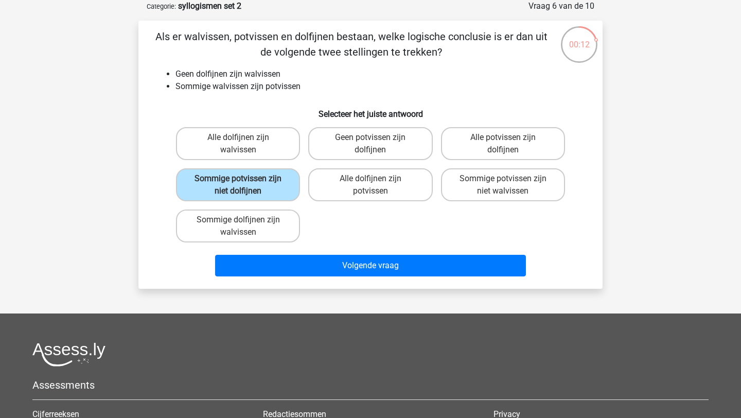
click at [270, 281] on div "Als er walvissen, potvissen en dolfijnen bestaan, welke logische conclusie is e…" at bounding box center [370, 155] width 464 height 268
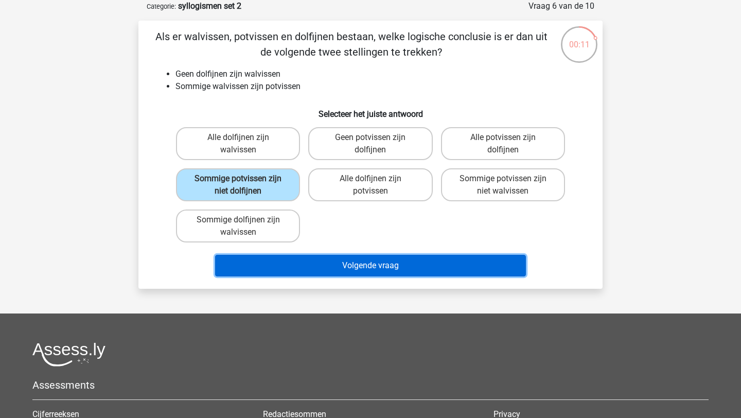
click at [266, 271] on button "Volgende vraag" at bounding box center [370, 266] width 311 height 22
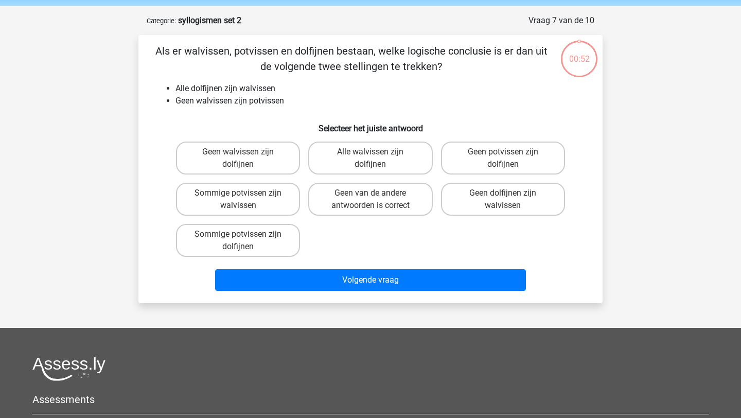
scroll to position [35, 0]
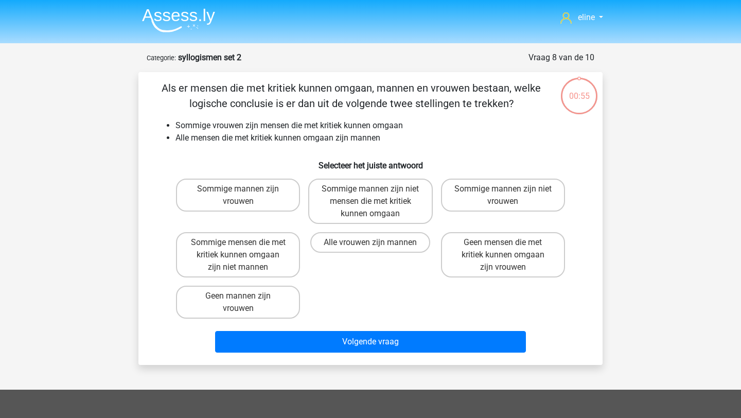
scroll to position [35, 0]
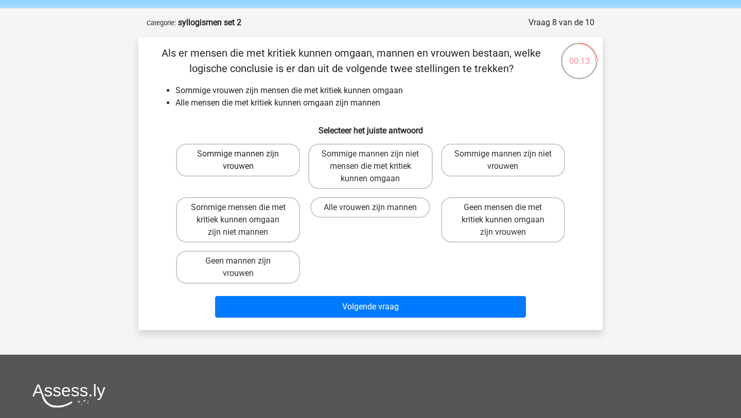
click at [260, 149] on label "Sommige mannen zijn vrouwen" at bounding box center [238, 160] width 124 height 33
click at [245, 154] on input "Sommige mannen zijn vrouwen" at bounding box center [241, 157] width 7 height 7
radio input "true"
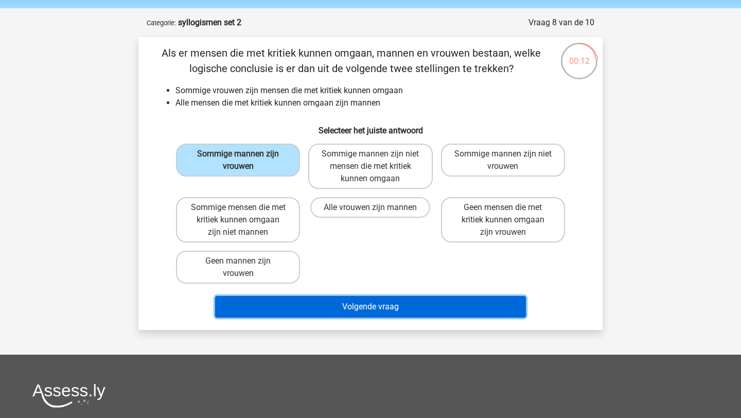
click at [286, 298] on button "Volgende vraag" at bounding box center [370, 307] width 311 height 22
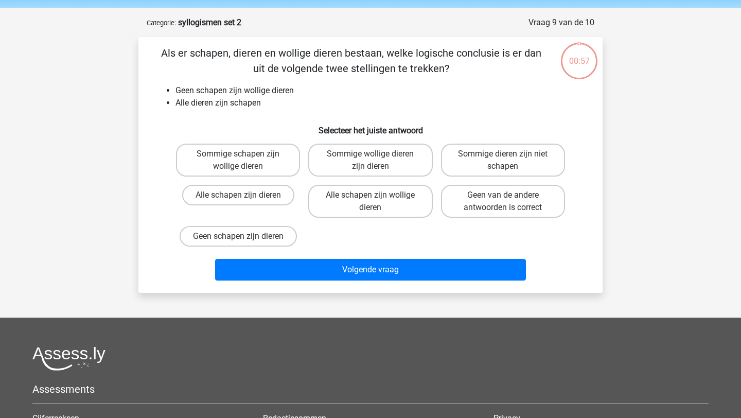
scroll to position [51, 0]
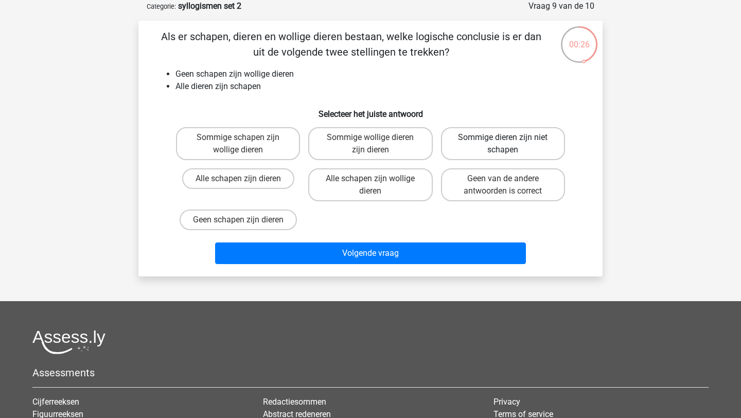
click at [495, 151] on label "Sommige dieren zijn niet schapen" at bounding box center [503, 143] width 124 height 33
click at [503, 144] on input "Sommige dieren zijn niet schapen" at bounding box center [506, 140] width 7 height 7
radio input "true"
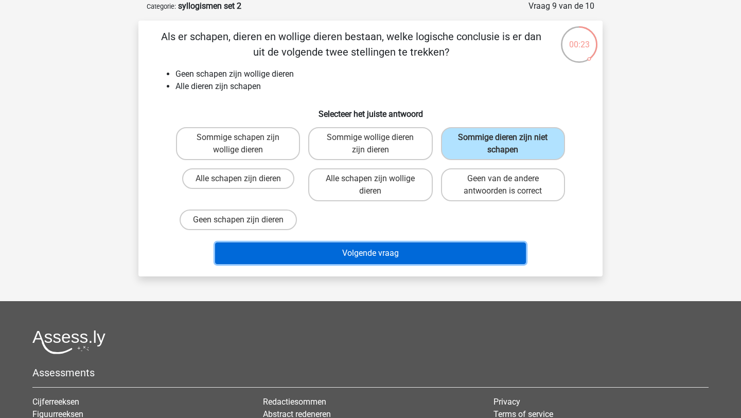
click at [416, 248] on button "Volgende vraag" at bounding box center [370, 253] width 311 height 22
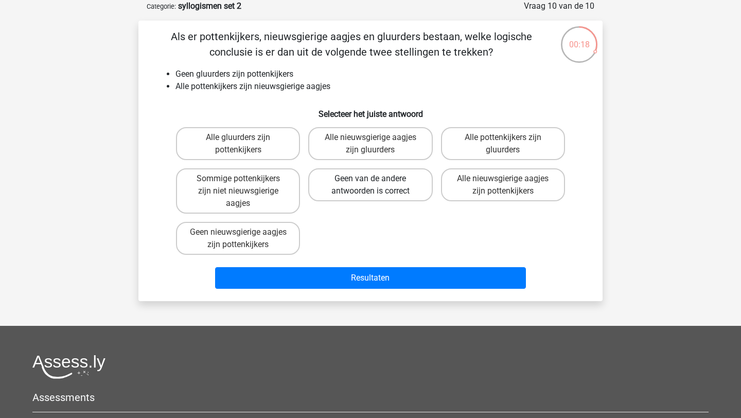
click at [372, 176] on label "Geen van de andere antwoorden is correct" at bounding box center [370, 184] width 124 height 33
click at [372, 178] on input "Geen van de andere antwoorden is correct" at bounding box center [373, 181] width 7 height 7
radio input "true"
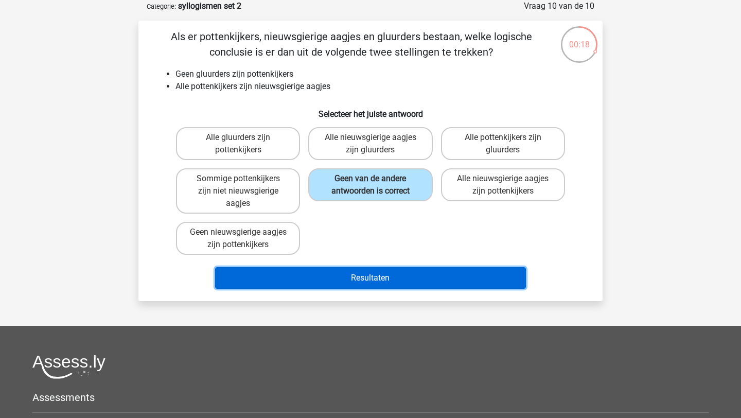
click at [372, 273] on button "Resultaten" at bounding box center [370, 278] width 311 height 22
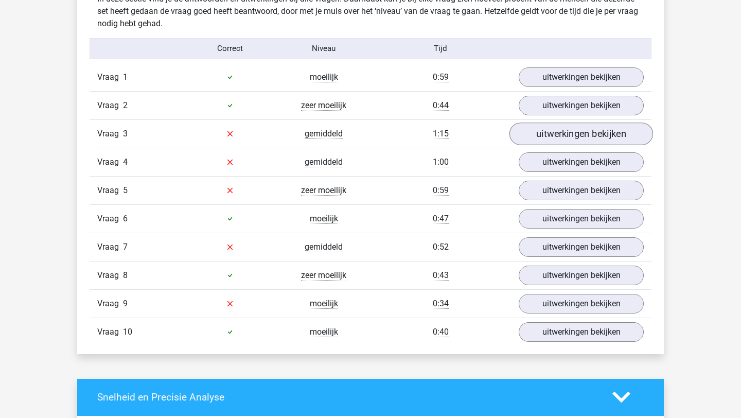
scroll to position [646, 0]
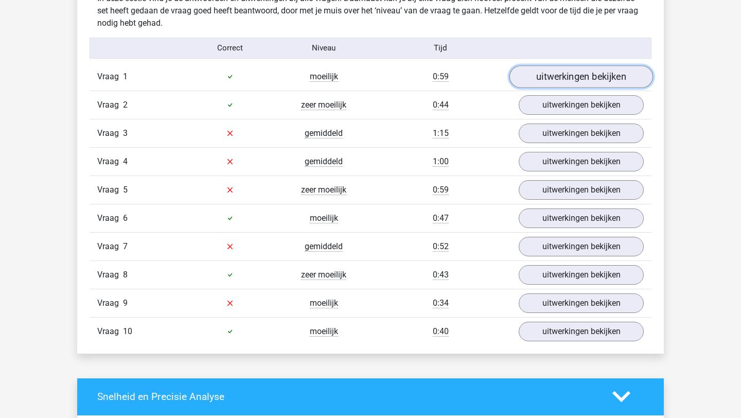
click at [568, 81] on link "uitwerkingen bekijken" at bounding box center [581, 76] width 144 height 23
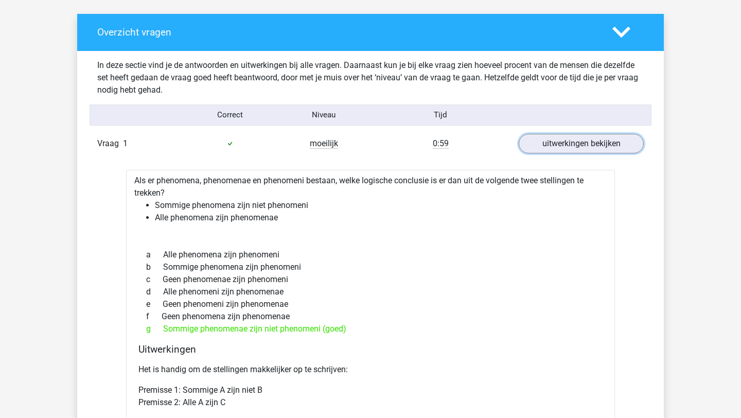
scroll to position [581, 0]
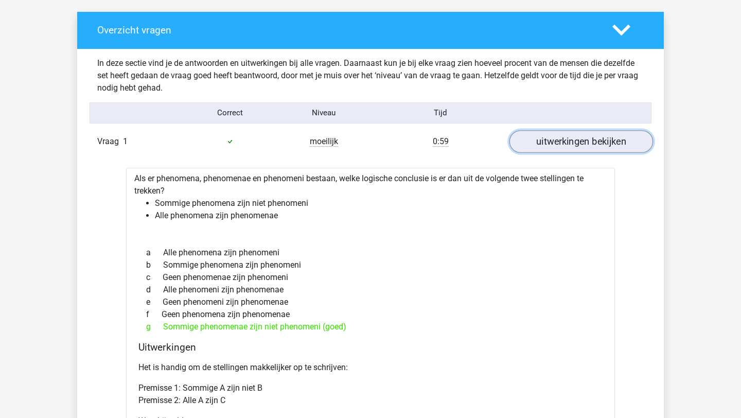
click at [580, 139] on link "uitwerkingen bekijken" at bounding box center [581, 141] width 144 height 23
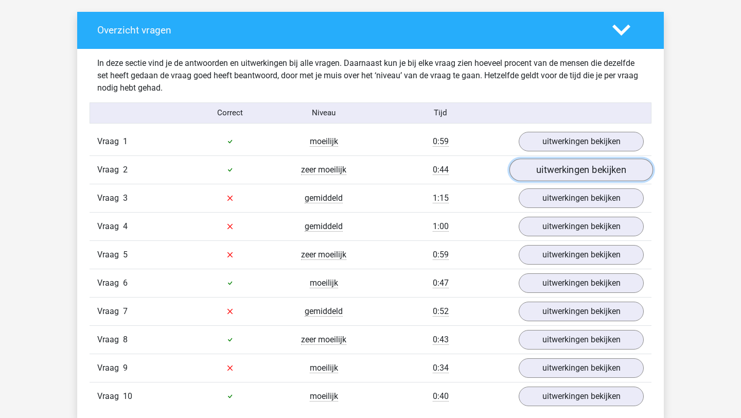
click at [580, 164] on link "uitwerkingen bekijken" at bounding box center [581, 169] width 144 height 23
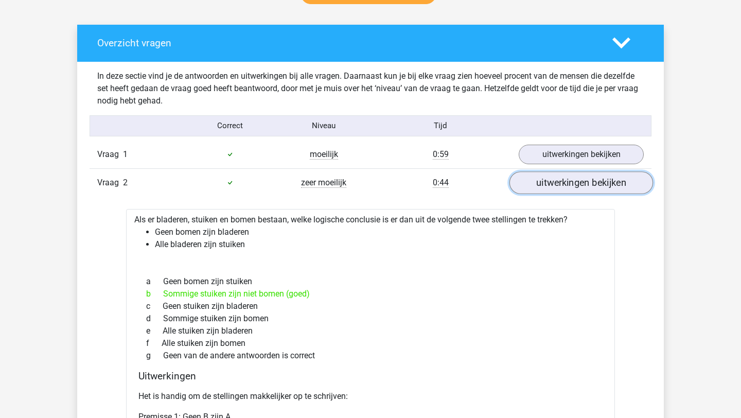
scroll to position [574, 0]
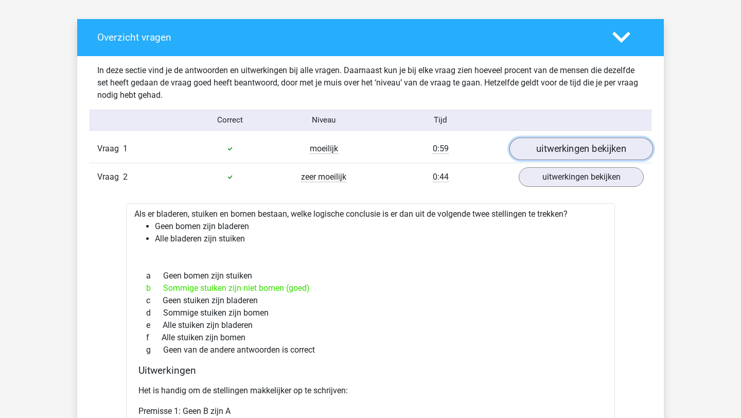
click at [562, 151] on link "uitwerkingen bekijken" at bounding box center [581, 148] width 144 height 23
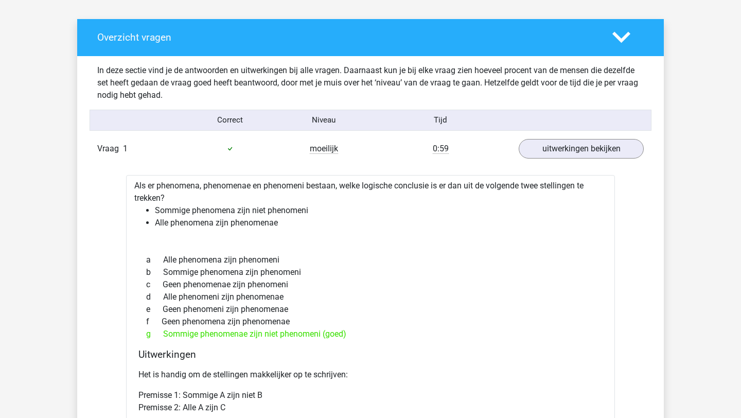
click at [565, 180] on div "Als er phenomena, phenomenae en phenomeni bestaan, welke logische conclusie is …" at bounding box center [370, 379] width 489 height 409
click at [550, 147] on link "uitwerkingen bekijken" at bounding box center [581, 148] width 144 height 23
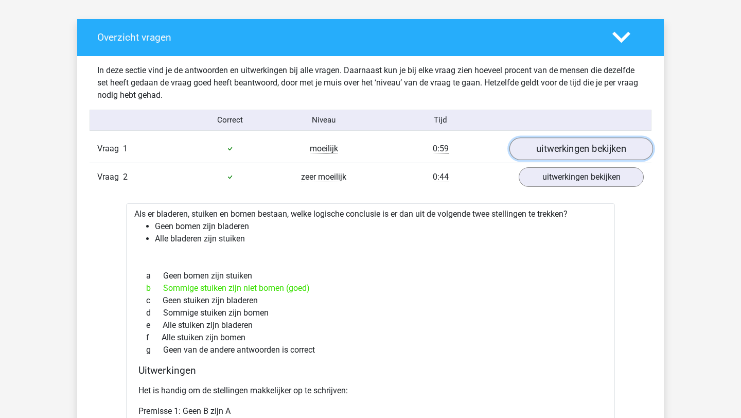
click at [559, 152] on link "uitwerkingen bekijken" at bounding box center [581, 148] width 144 height 23
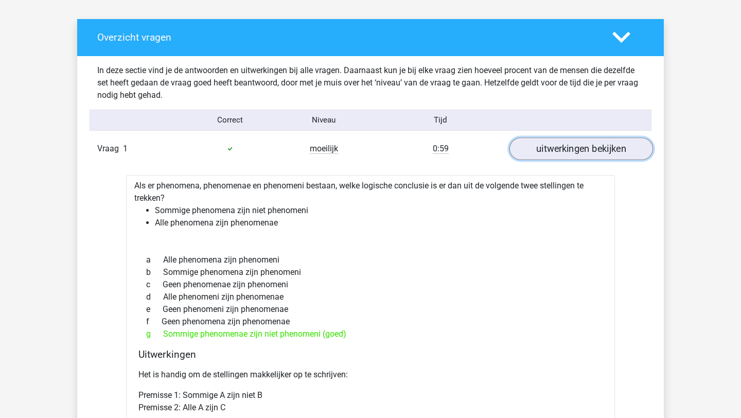
click at [559, 152] on link "uitwerkingen bekijken" at bounding box center [581, 148] width 144 height 23
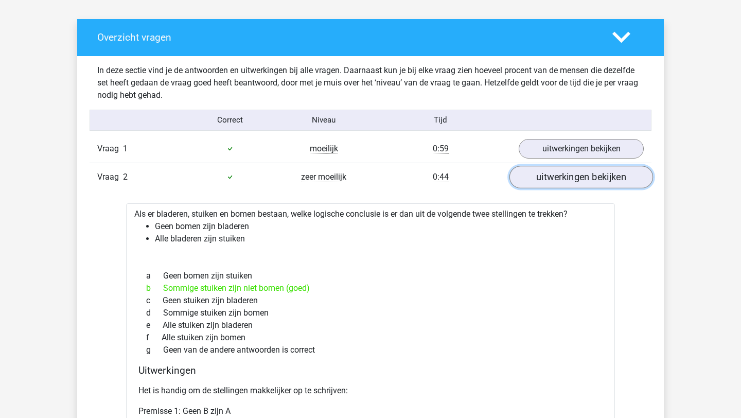
click at [558, 178] on link "uitwerkingen bekijken" at bounding box center [581, 177] width 144 height 23
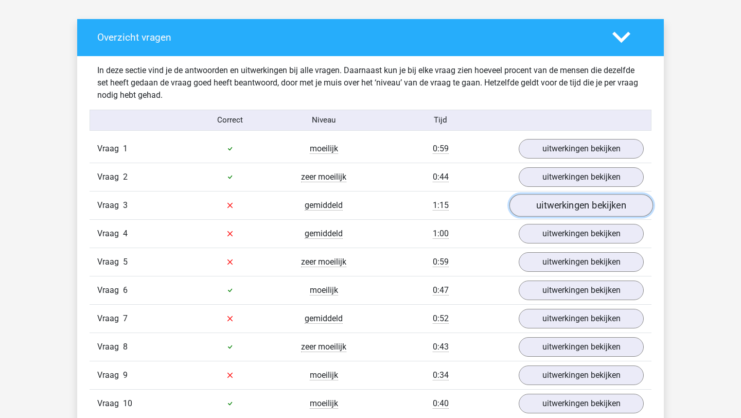
click at [547, 199] on link "uitwerkingen bekijken" at bounding box center [581, 205] width 144 height 23
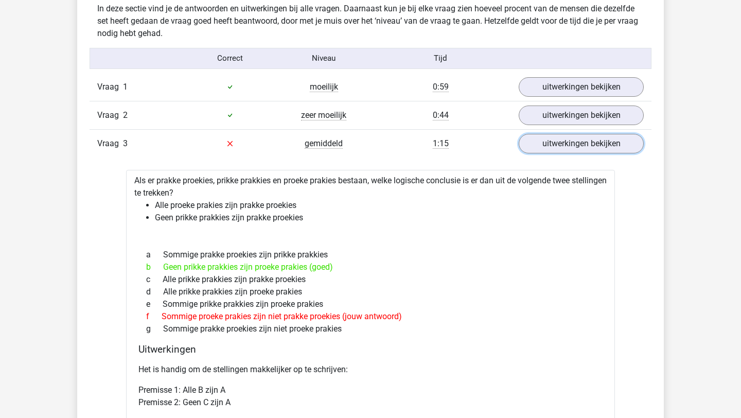
scroll to position [638, 0]
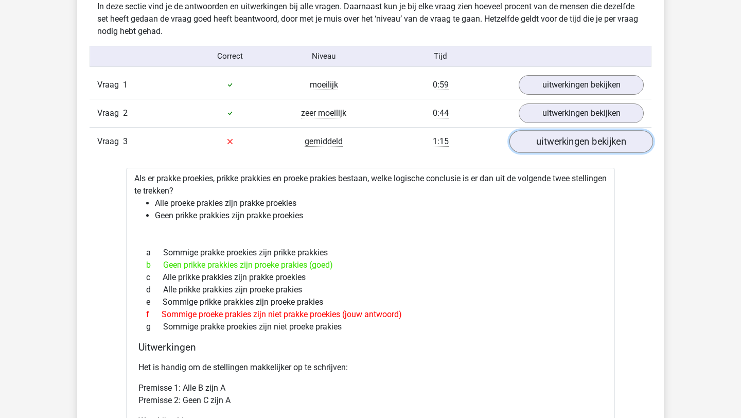
click at [542, 138] on link "uitwerkingen bekijken" at bounding box center [581, 141] width 144 height 23
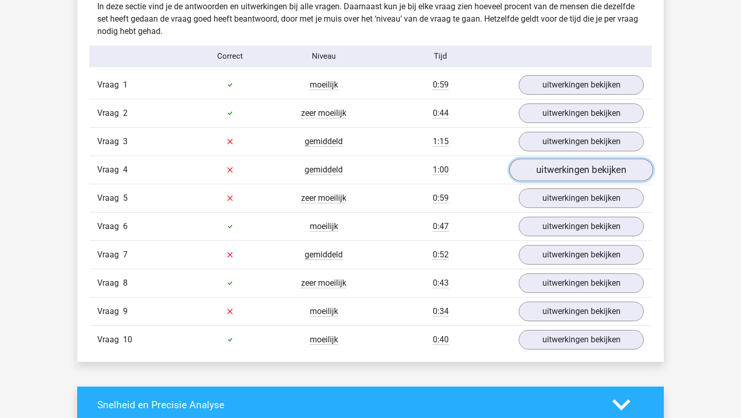
click at [545, 177] on link "uitwerkingen bekijken" at bounding box center [581, 169] width 144 height 23
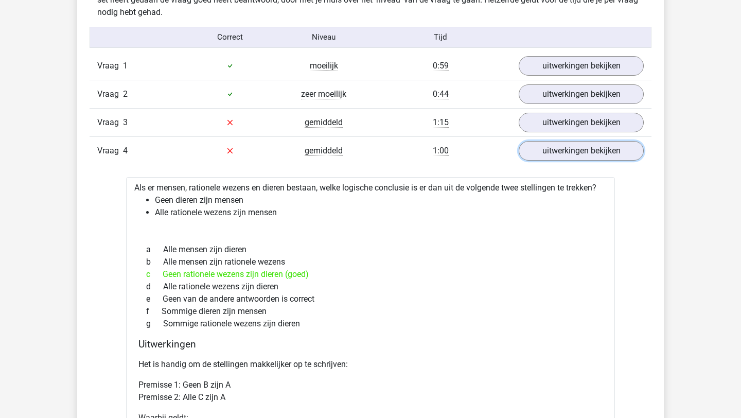
scroll to position [662, 0]
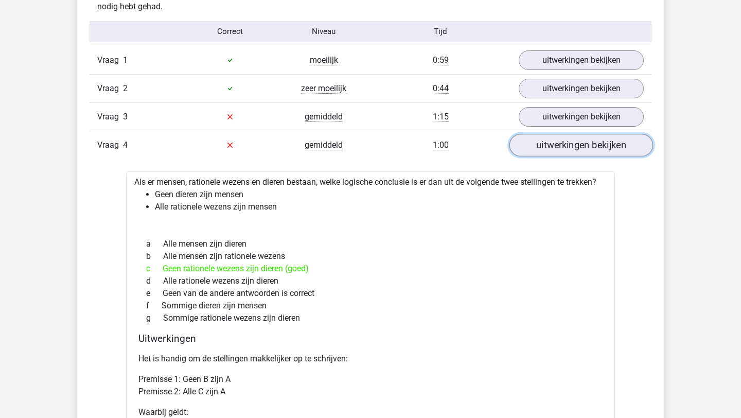
click at [555, 136] on link "uitwerkingen bekijken" at bounding box center [581, 145] width 144 height 23
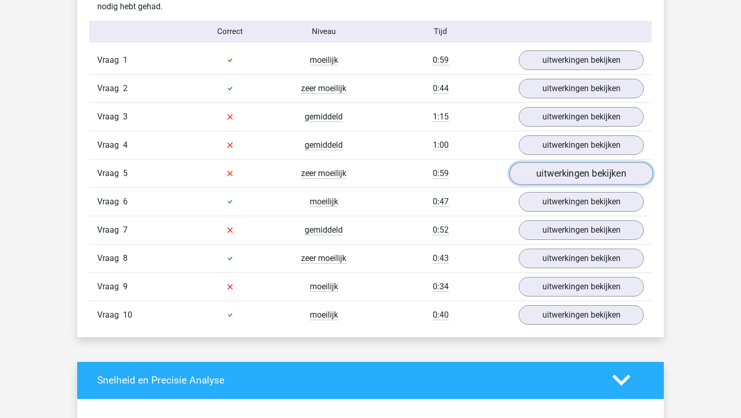
click at [546, 175] on link "uitwerkingen bekijken" at bounding box center [581, 173] width 144 height 23
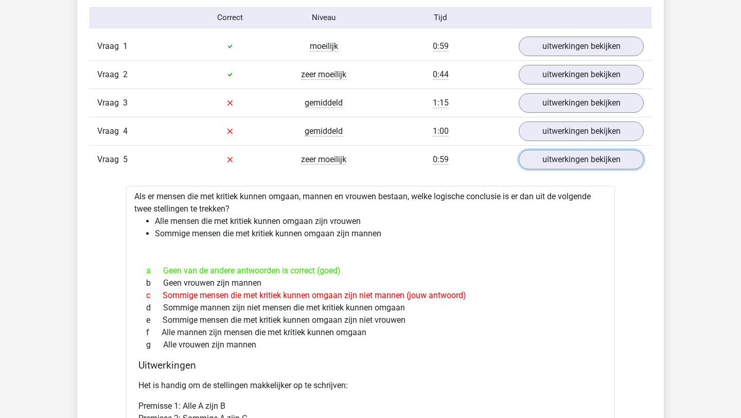
scroll to position [675, 0]
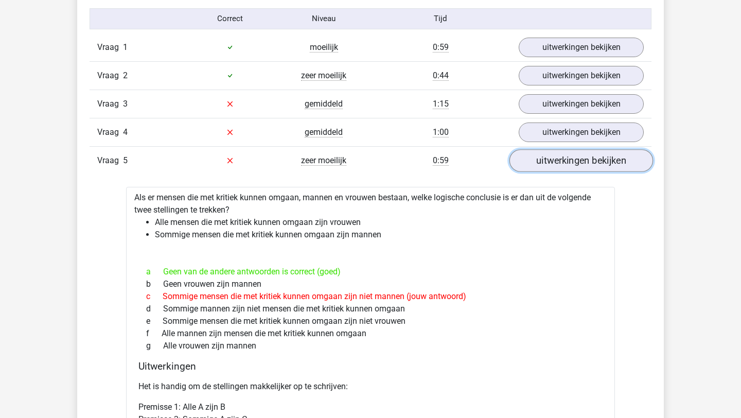
click at [533, 167] on link "uitwerkingen bekijken" at bounding box center [581, 160] width 144 height 23
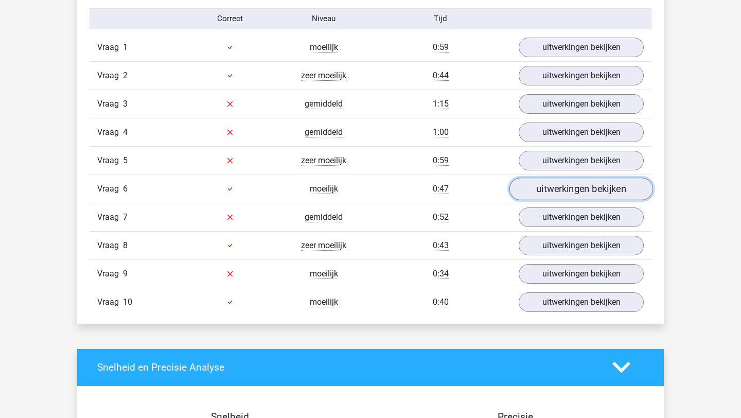
click at [535, 184] on link "uitwerkingen bekijken" at bounding box center [581, 188] width 144 height 23
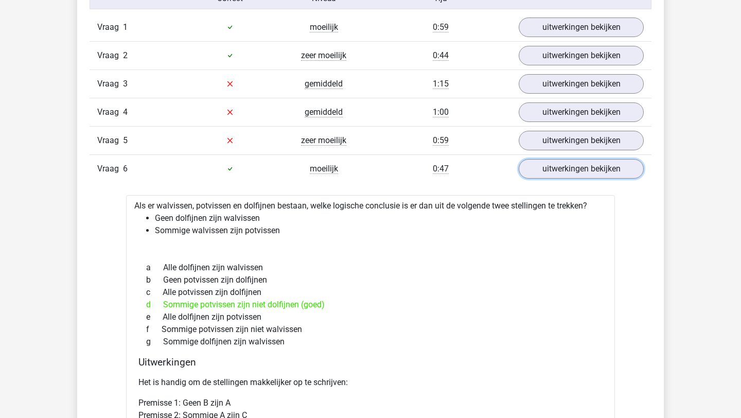
scroll to position [713, 0]
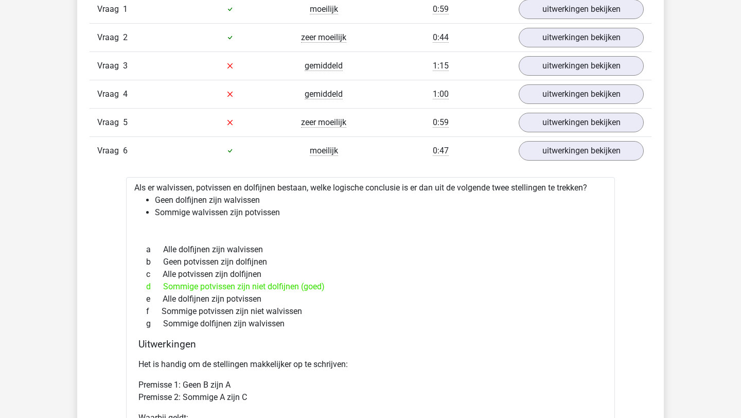
click at [572, 163] on div "Vraag 6 moeilijk 0:47 uitwerkingen bekijken" at bounding box center [370, 150] width 562 height 28
click at [570, 153] on link "uitwerkingen bekijken" at bounding box center [581, 150] width 144 height 23
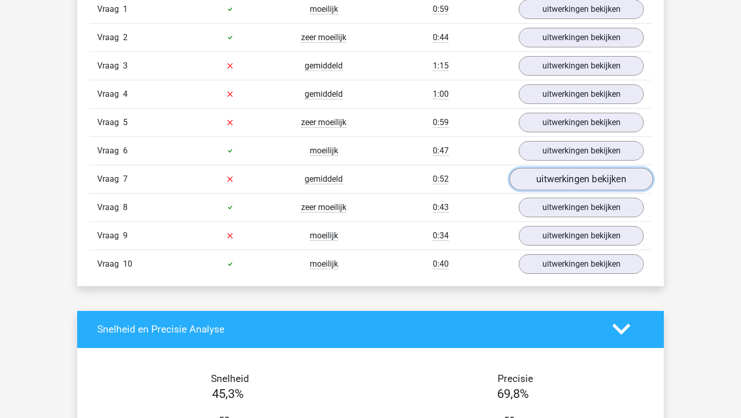
click at [553, 184] on link "uitwerkingen bekijken" at bounding box center [581, 179] width 144 height 23
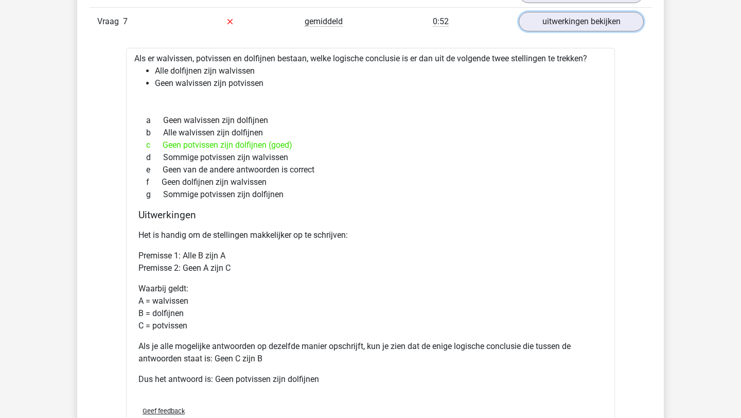
scroll to position [885, 0]
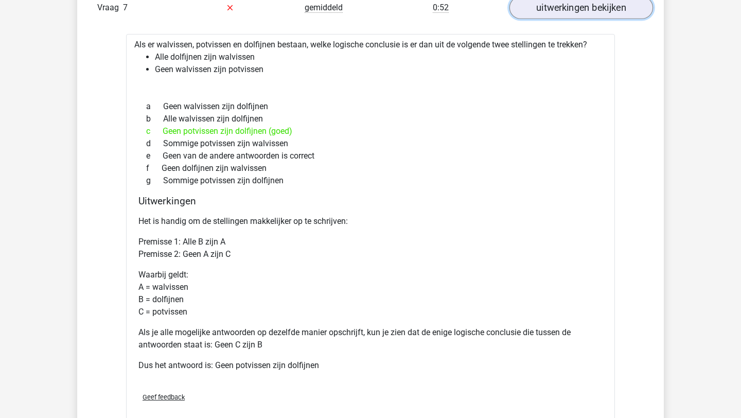
click at [556, 8] on link "uitwerkingen bekijken" at bounding box center [581, 7] width 144 height 23
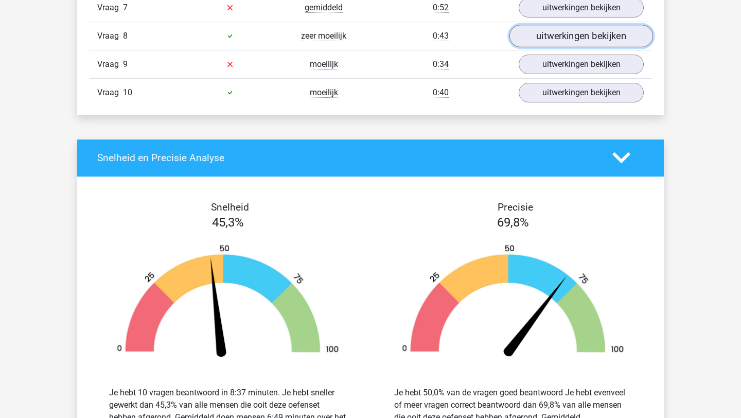
click at [547, 37] on link "uitwerkingen bekijken" at bounding box center [581, 36] width 144 height 23
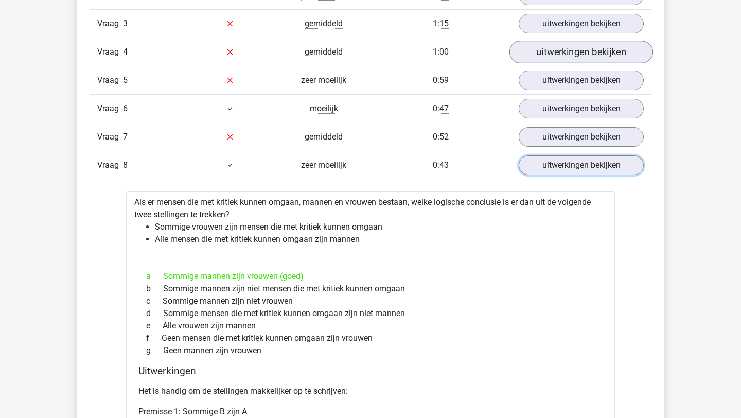
scroll to position [742, 0]
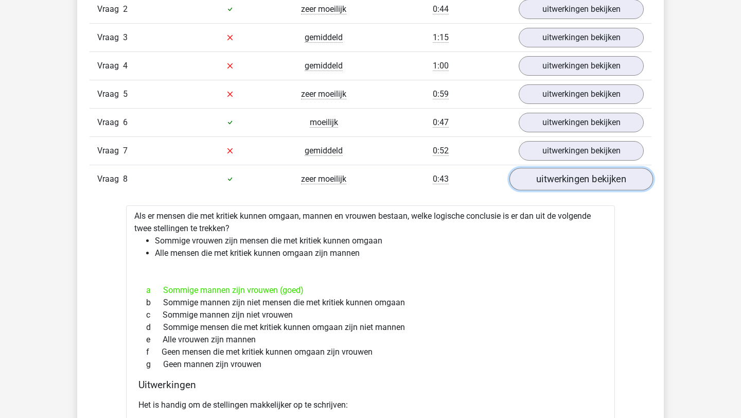
click at [539, 186] on link "uitwerkingen bekijken" at bounding box center [581, 179] width 144 height 23
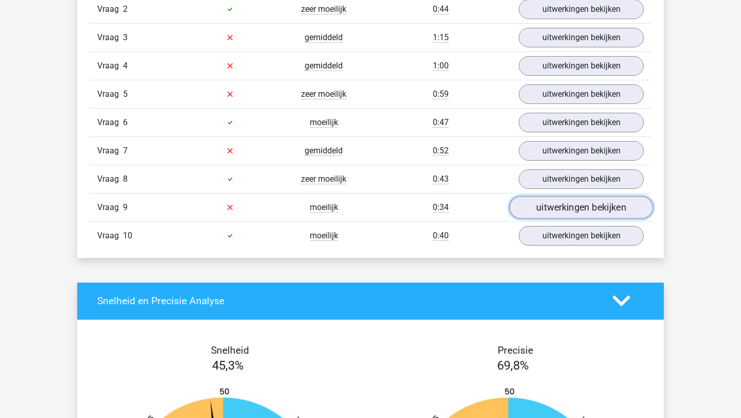
click at [533, 209] on link "uitwerkingen bekijken" at bounding box center [581, 207] width 144 height 23
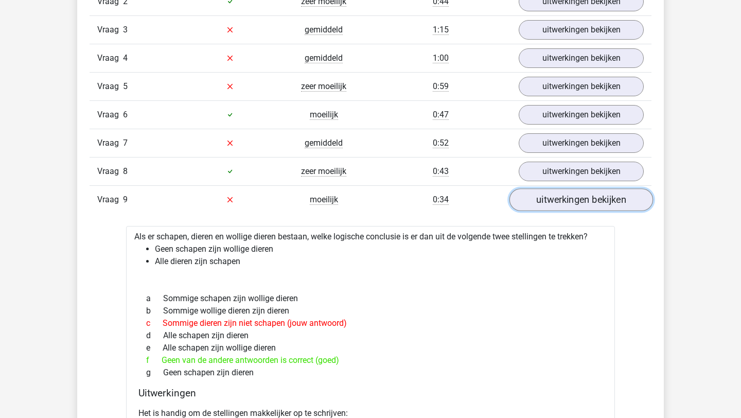
scroll to position [742, 0]
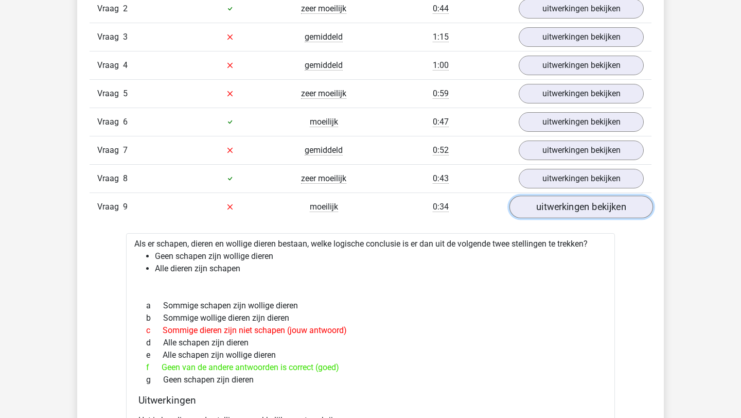
click at [526, 205] on link "uitwerkingen bekijken" at bounding box center [581, 206] width 144 height 23
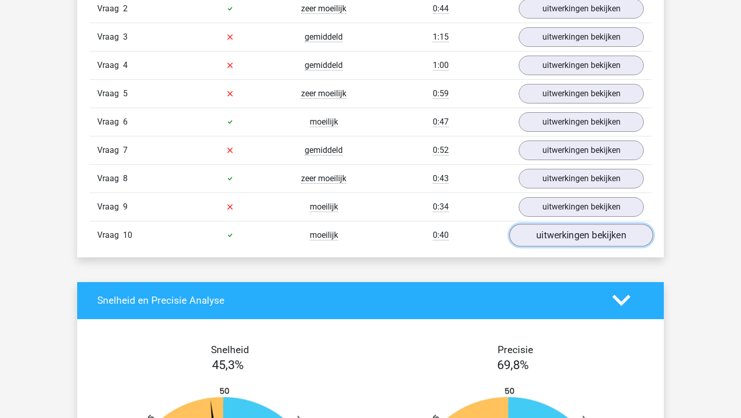
click at [528, 235] on link "uitwerkingen bekijken" at bounding box center [581, 235] width 144 height 23
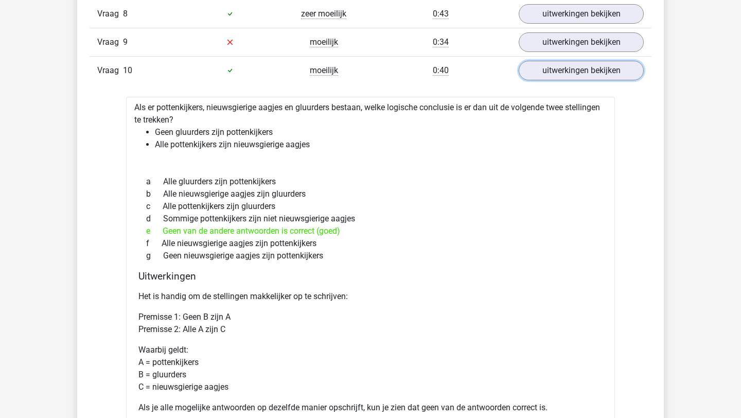
scroll to position [899, 0]
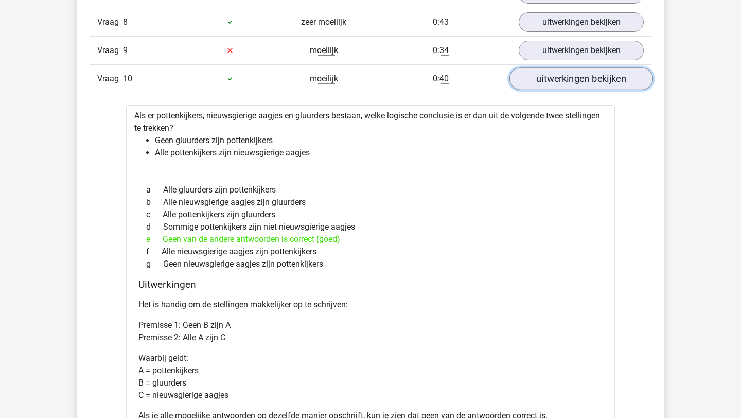
click at [589, 75] on link "uitwerkingen bekijken" at bounding box center [581, 78] width 144 height 23
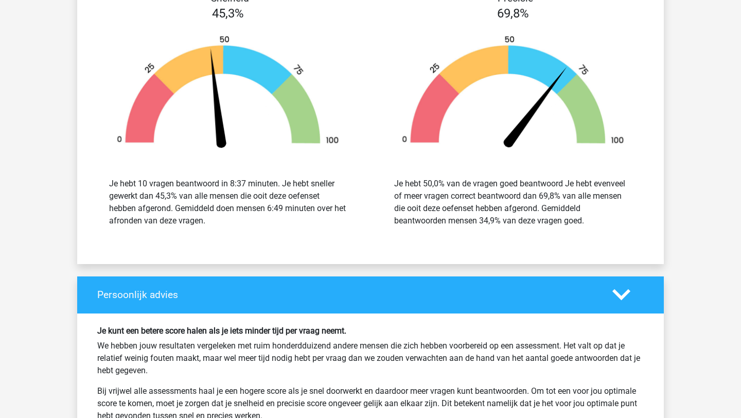
scroll to position [1388, 0]
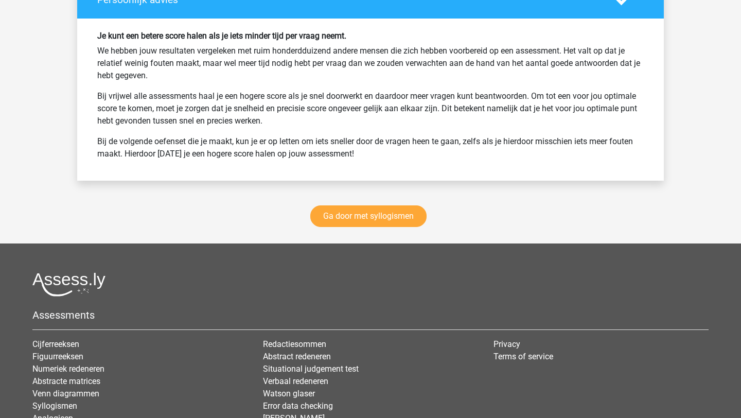
click at [350, 228] on div "Ga door met syllogismen" at bounding box center [370, 218] width 586 height 50
click at [346, 211] on link "Ga door met syllogismen" at bounding box center [368, 216] width 116 height 22
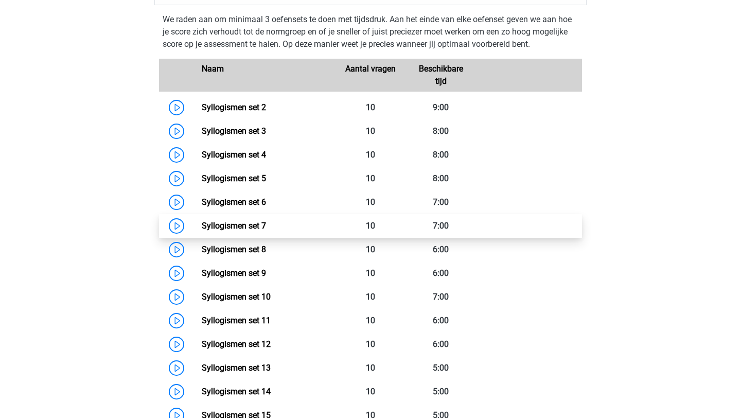
scroll to position [435, 0]
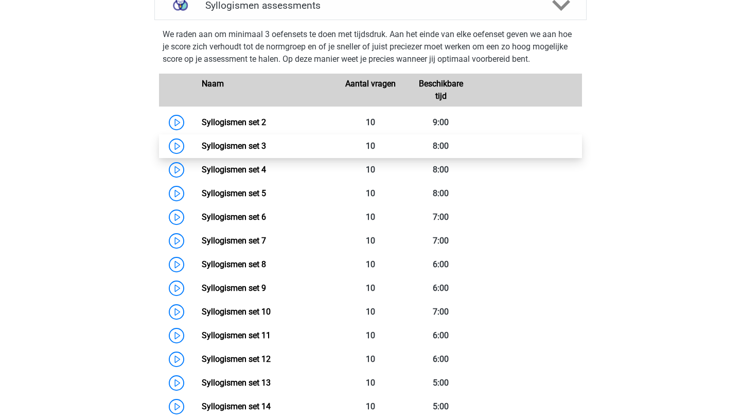
click at [202, 149] on link "Syllogismen set 3" at bounding box center [234, 146] width 64 height 10
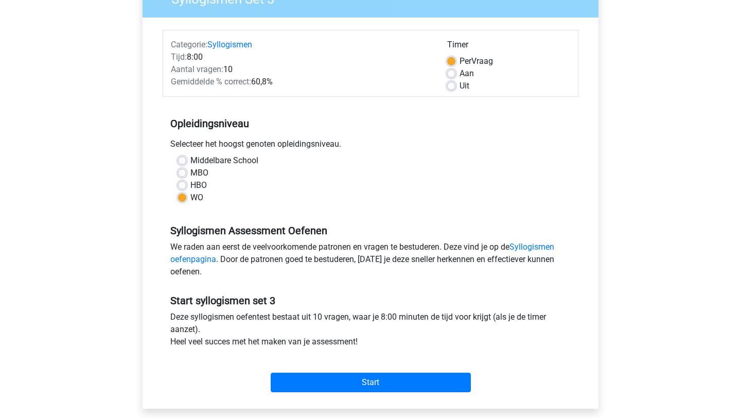
scroll to position [110, 0]
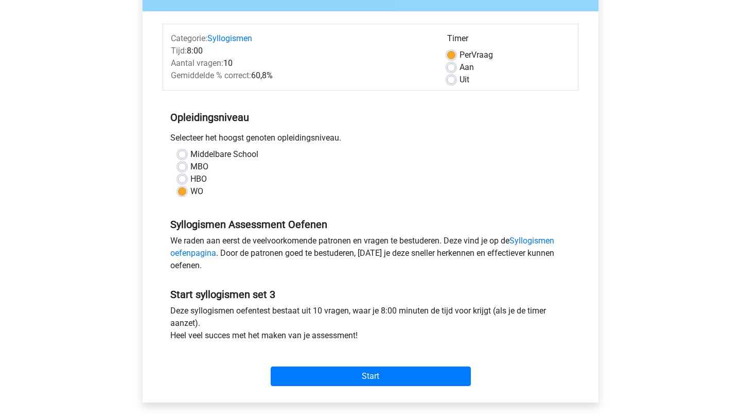
click at [300, 386] on div "Start" at bounding box center [371, 368] width 416 height 44
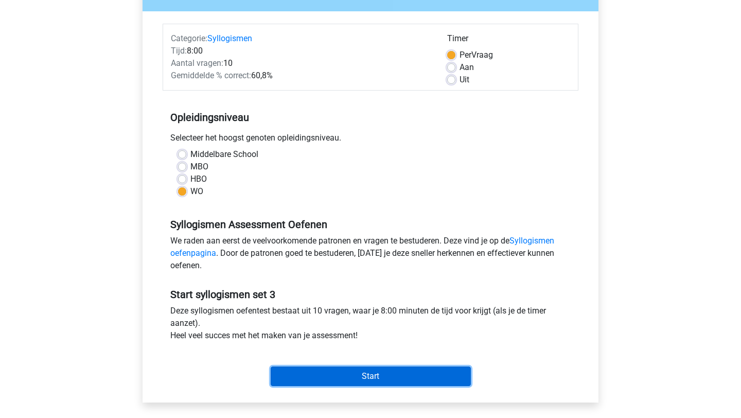
click at [301, 374] on input "Start" at bounding box center [371, 376] width 200 height 20
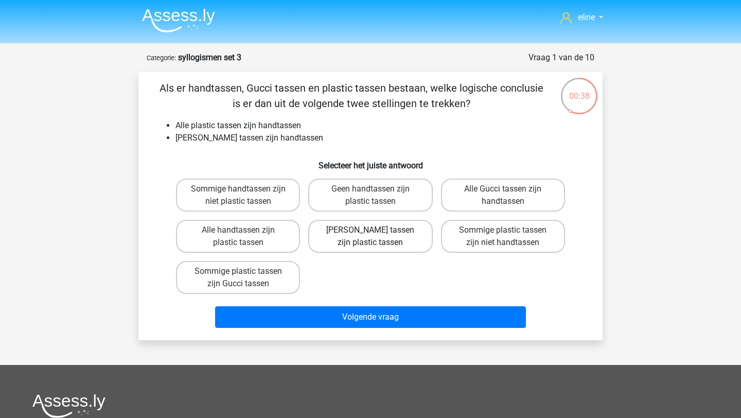
click at [364, 240] on label "[PERSON_NAME] tassen zijn plastic tassen" at bounding box center [370, 236] width 124 height 33
click at [370, 237] on input "Geen Gucci tassen zijn plastic tassen" at bounding box center [373, 233] width 7 height 7
radio input "true"
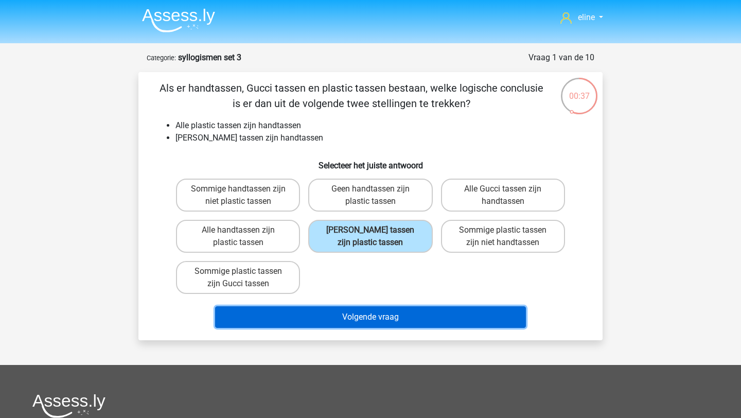
click at [351, 319] on button "Volgende vraag" at bounding box center [370, 317] width 311 height 22
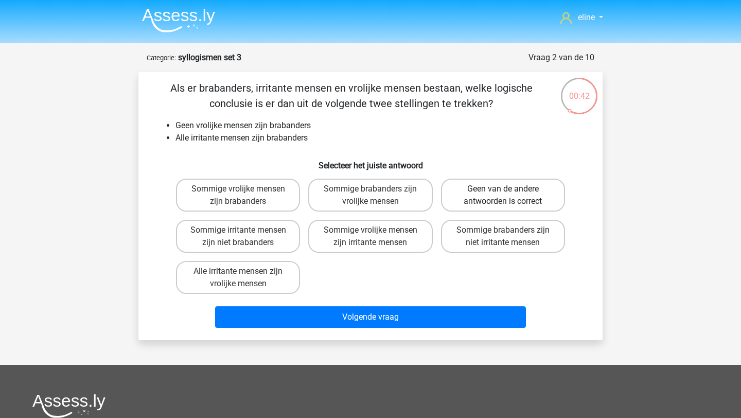
click at [518, 189] on label "Geen van de andere antwoorden is correct" at bounding box center [503, 194] width 124 height 33
click at [509, 189] on input "Geen van de andere antwoorden is correct" at bounding box center [506, 192] width 7 height 7
radio input "true"
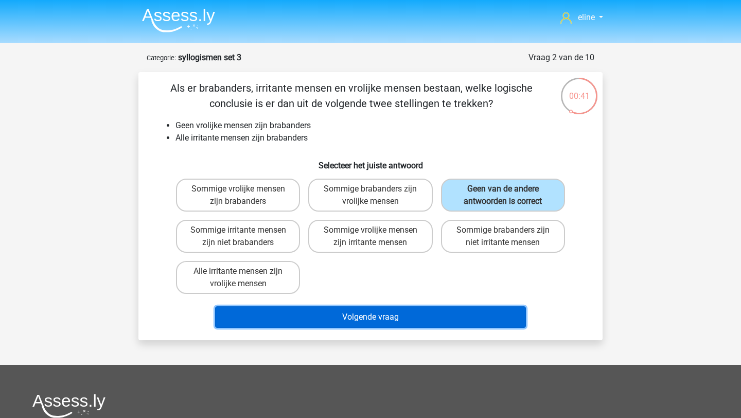
click at [449, 315] on button "Volgende vraag" at bounding box center [370, 317] width 311 height 22
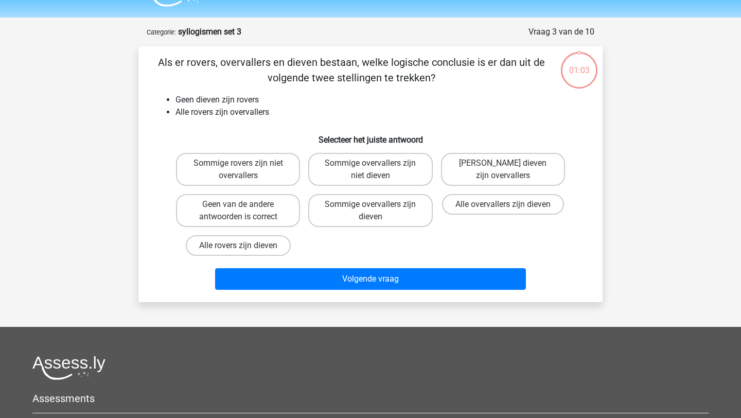
scroll to position [51, 0]
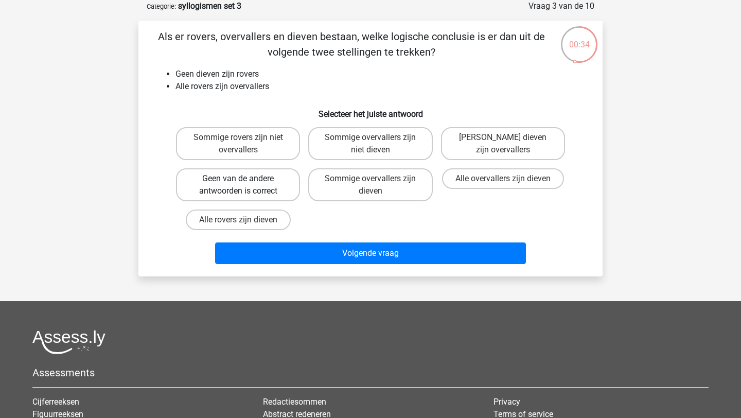
click at [262, 186] on label "Geen van de andere antwoorden is correct" at bounding box center [238, 184] width 124 height 33
click at [245, 185] on input "Geen van de andere antwoorden is correct" at bounding box center [241, 181] width 7 height 7
radio input "true"
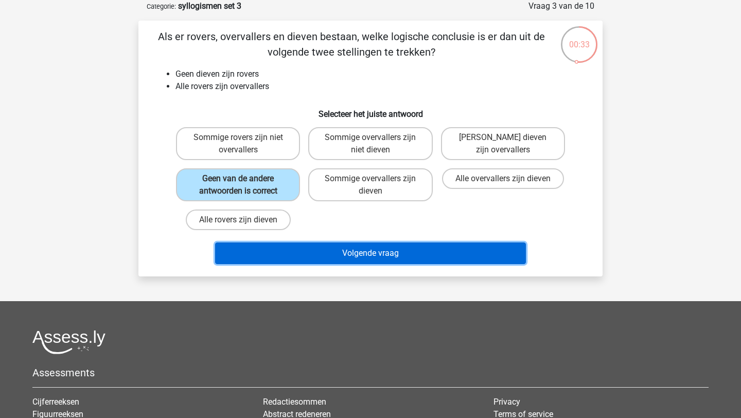
click at [275, 251] on button "Volgende vraag" at bounding box center [370, 253] width 311 height 22
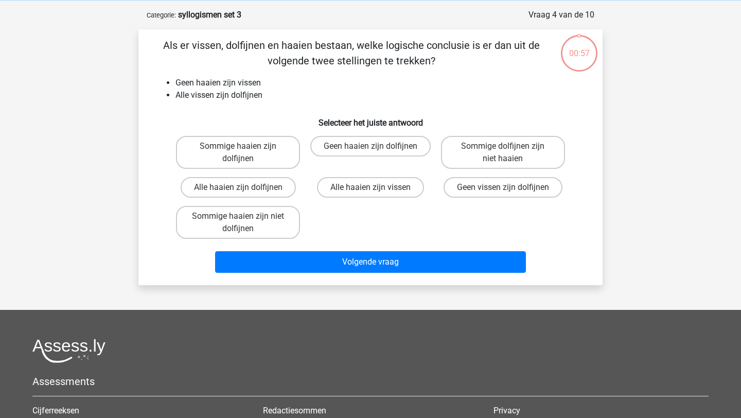
scroll to position [42, 0]
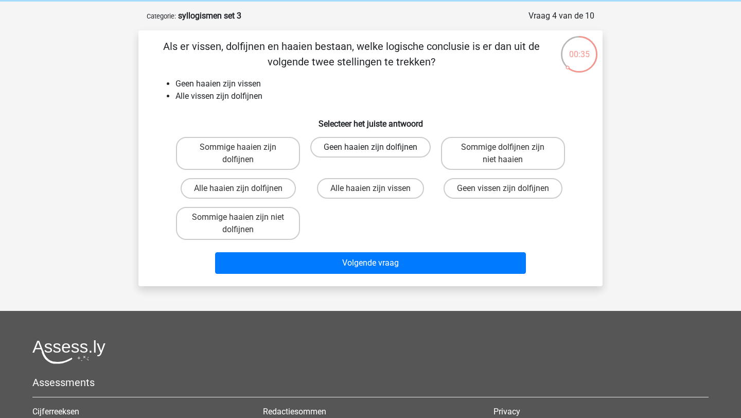
click at [382, 147] on label "Geen haaien zijn dolfijnen" at bounding box center [370, 147] width 120 height 21
click at [377, 147] on input "Geen haaien zijn dolfijnen" at bounding box center [373, 150] width 7 height 7
radio input "true"
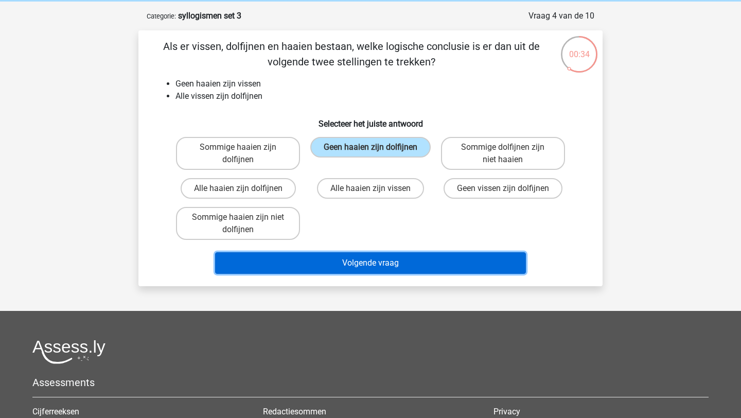
click at [385, 262] on button "Volgende vraag" at bounding box center [370, 263] width 311 height 22
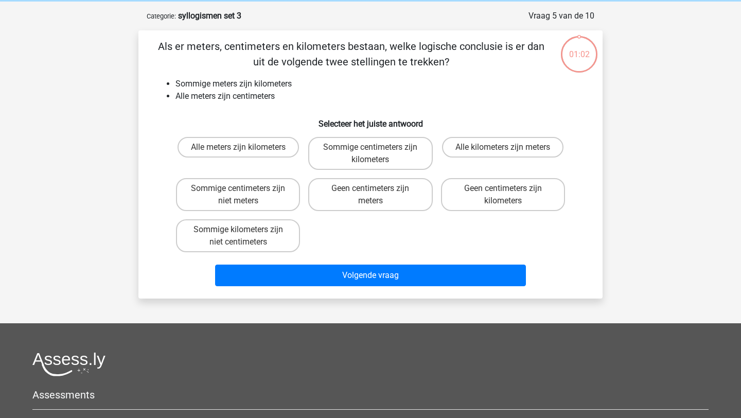
scroll to position [51, 0]
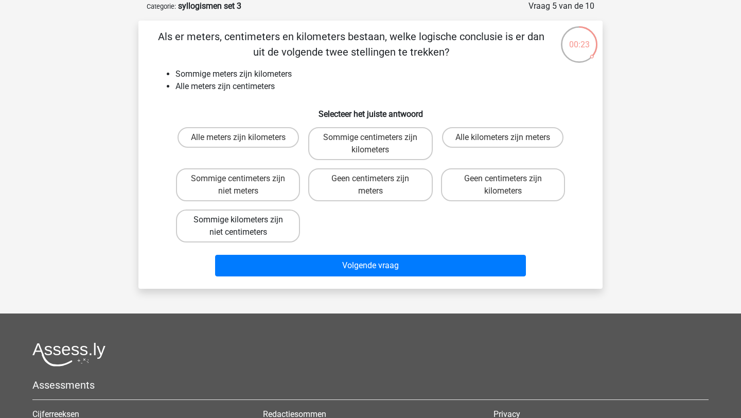
click at [285, 220] on label "Sommige kilometers zijn niet centimeters" at bounding box center [238, 225] width 124 height 33
click at [245, 220] on input "Sommige kilometers zijn niet centimeters" at bounding box center [241, 223] width 7 height 7
radio input "true"
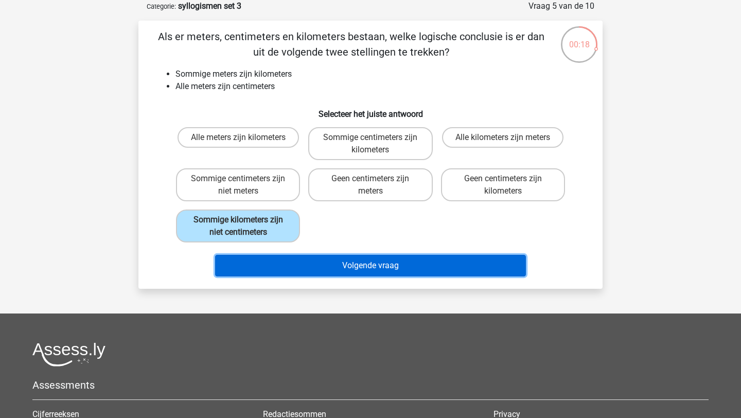
click at [362, 266] on button "Volgende vraag" at bounding box center [370, 266] width 311 height 22
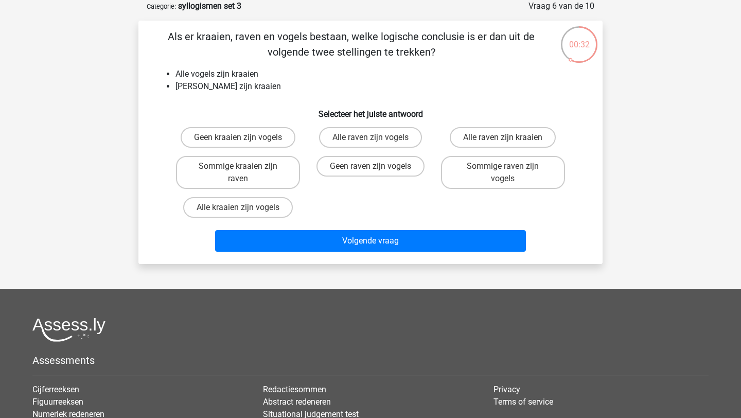
click at [381, 182] on div "Geen raven zijn vogels" at bounding box center [370, 172] width 124 height 33
click at [375, 166] on input "Geen raven zijn vogels" at bounding box center [373, 169] width 7 height 7
radio input "true"
click at [381, 253] on div "Volgende vraag" at bounding box center [370, 243] width 397 height 26
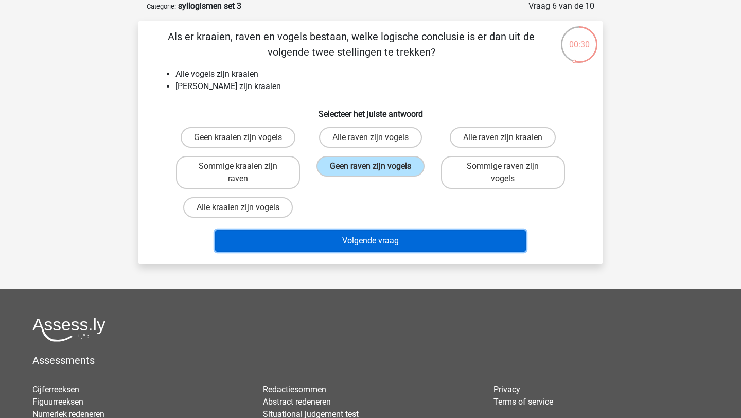
click at [441, 241] on button "Volgende vraag" at bounding box center [370, 241] width 311 height 22
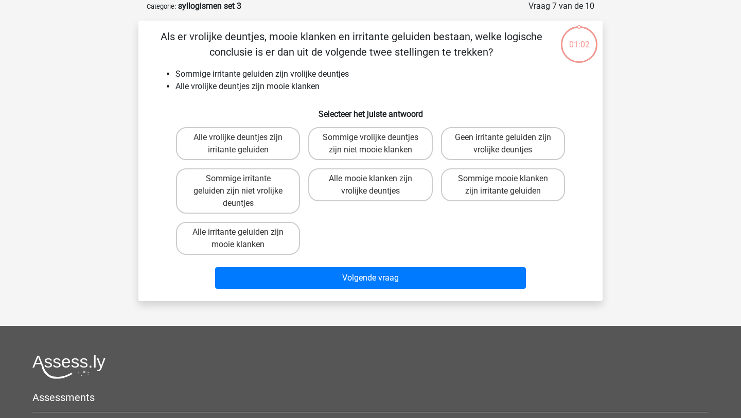
scroll to position [39, 0]
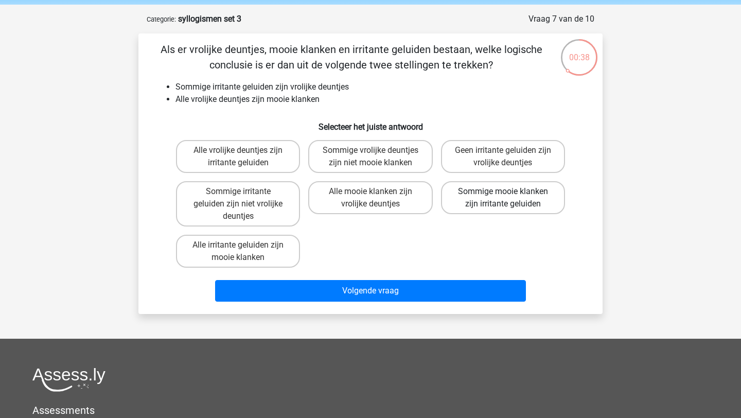
click at [515, 201] on label "Sommige mooie klanken zijn irritante geluiden" at bounding box center [503, 197] width 124 height 33
click at [509, 198] on input "Sommige mooie klanken zijn irritante geluiden" at bounding box center [506, 194] width 7 height 7
radio input "true"
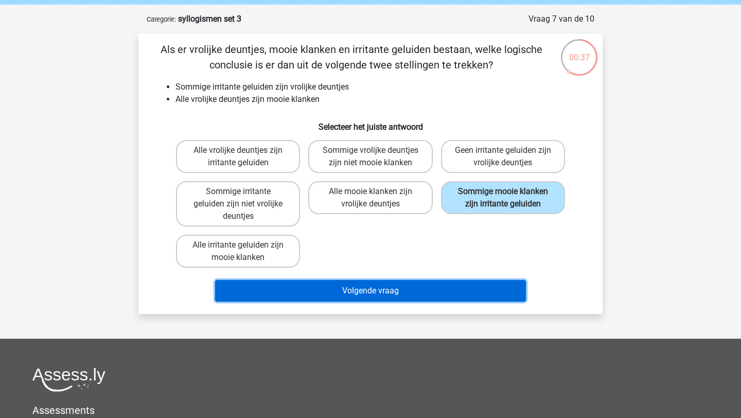
click at [468, 288] on button "Volgende vraag" at bounding box center [370, 291] width 311 height 22
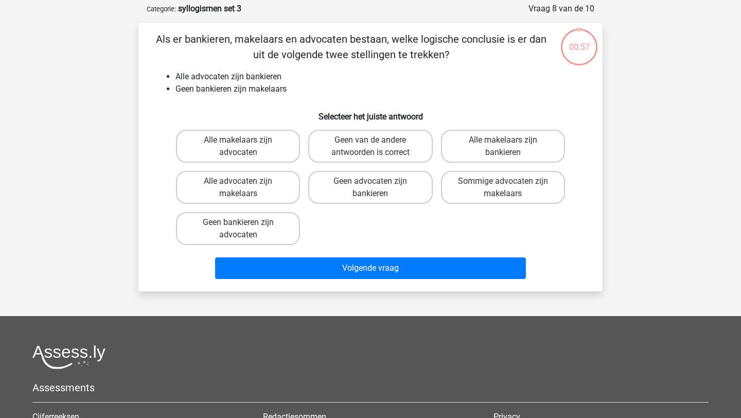
scroll to position [51, 0]
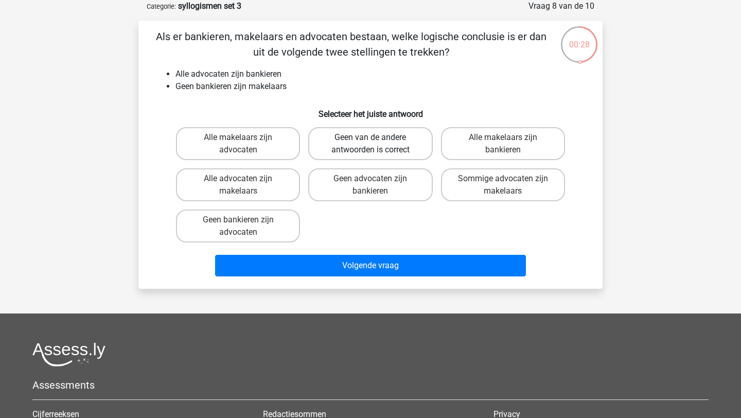
click at [382, 134] on label "Geen van de andere antwoorden is correct" at bounding box center [370, 143] width 124 height 33
click at [377, 137] on input "Geen van de andere antwoorden is correct" at bounding box center [373, 140] width 7 height 7
radio input "true"
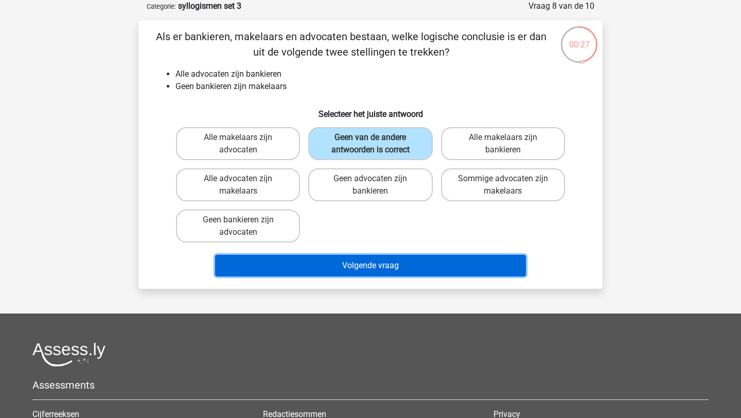
click at [384, 271] on button "Volgende vraag" at bounding box center [370, 266] width 311 height 22
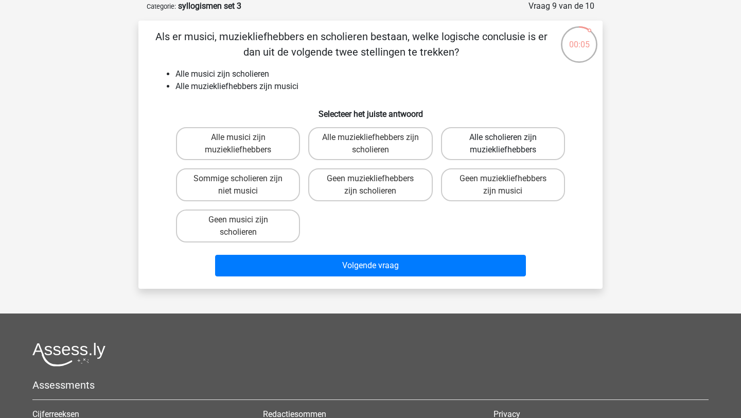
click at [486, 141] on label "Alle scholieren zijn muziekliefhebbers" at bounding box center [503, 143] width 124 height 33
click at [503, 141] on input "Alle scholieren zijn muziekliefhebbers" at bounding box center [506, 140] width 7 height 7
radio input "true"
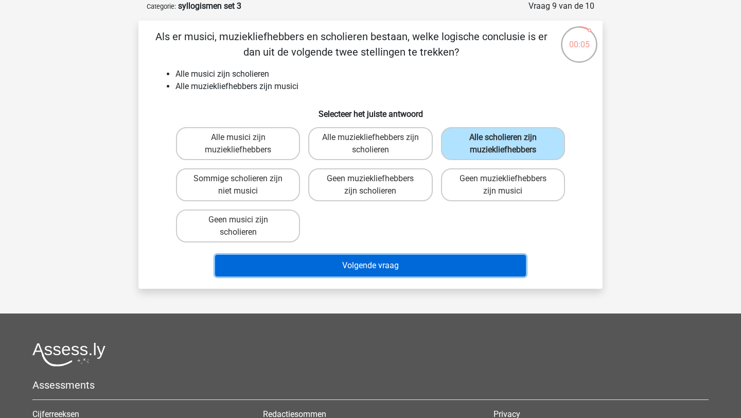
click at [463, 263] on button "Volgende vraag" at bounding box center [370, 266] width 311 height 22
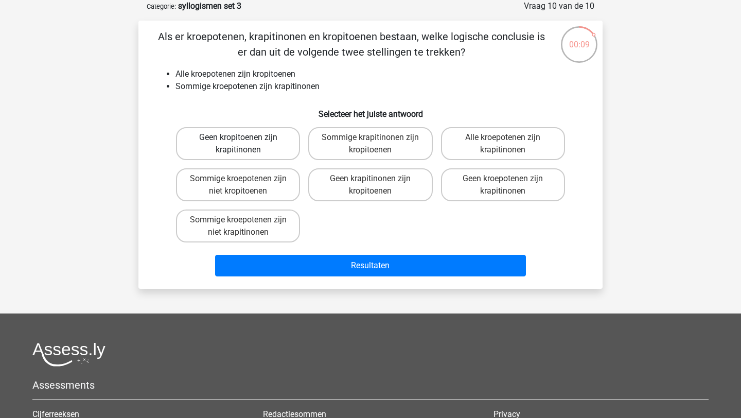
click at [263, 142] on label "Geen kropitoenen zijn krapitinonen" at bounding box center [238, 143] width 124 height 33
click at [245, 142] on input "Geen kropitoenen zijn krapitinonen" at bounding box center [241, 140] width 7 height 7
radio input "true"
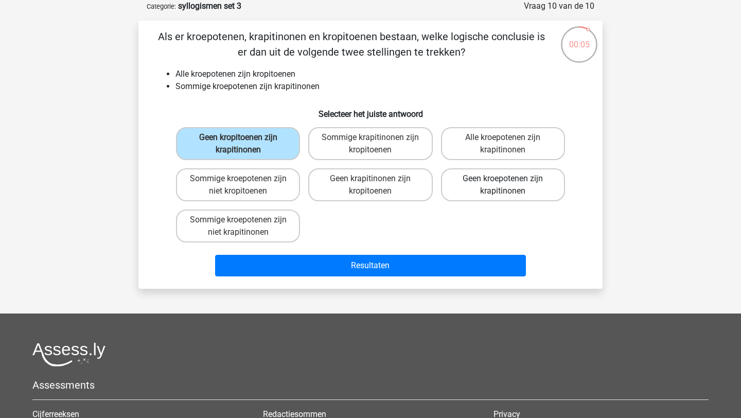
click at [490, 183] on label "Geen kroepotenen zijn krapitinonen" at bounding box center [503, 184] width 124 height 33
click at [503, 183] on input "Geen kroepotenen zijn krapitinonen" at bounding box center [506, 181] width 7 height 7
radio input "true"
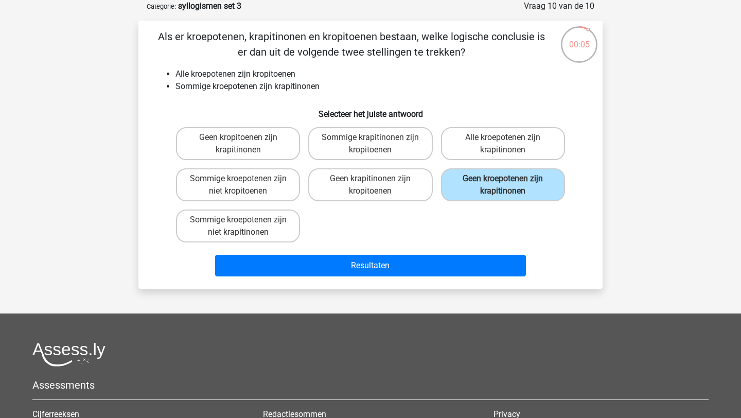
click at [448, 254] on div "Resultaten" at bounding box center [370, 263] width 431 height 34
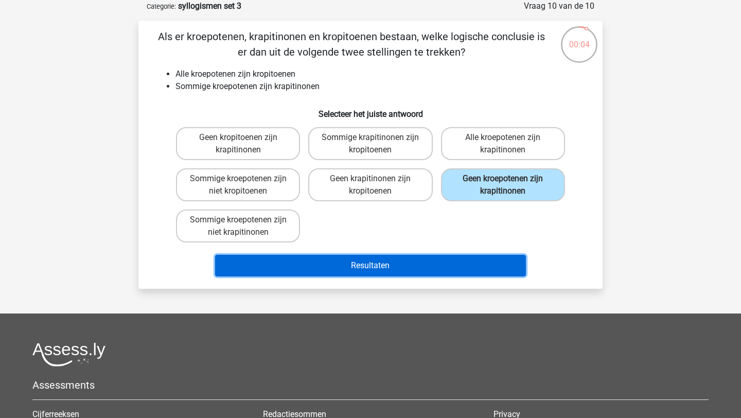
click at [448, 266] on button "Resultaten" at bounding box center [370, 266] width 311 height 22
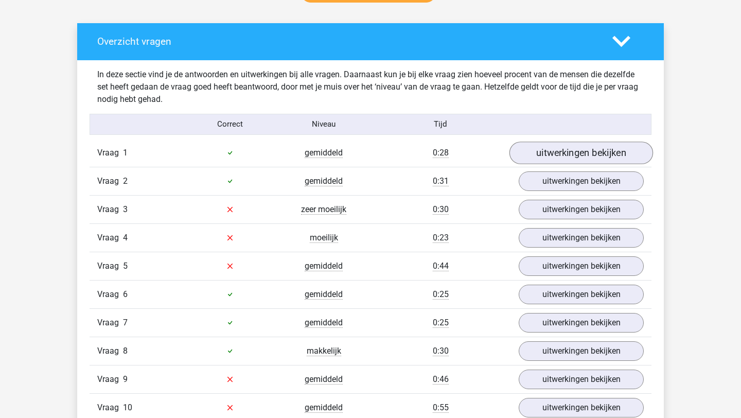
scroll to position [531, 0]
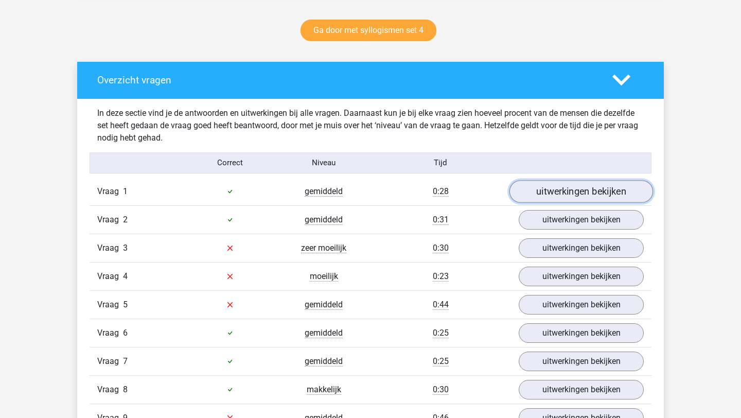
click at [554, 188] on link "uitwerkingen bekijken" at bounding box center [581, 191] width 144 height 23
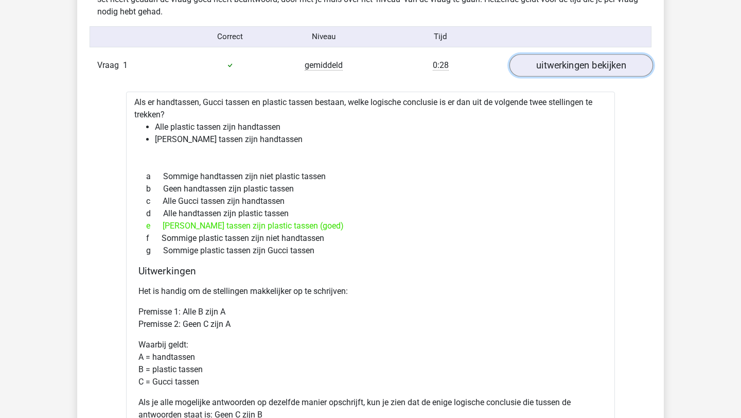
scroll to position [659, 0]
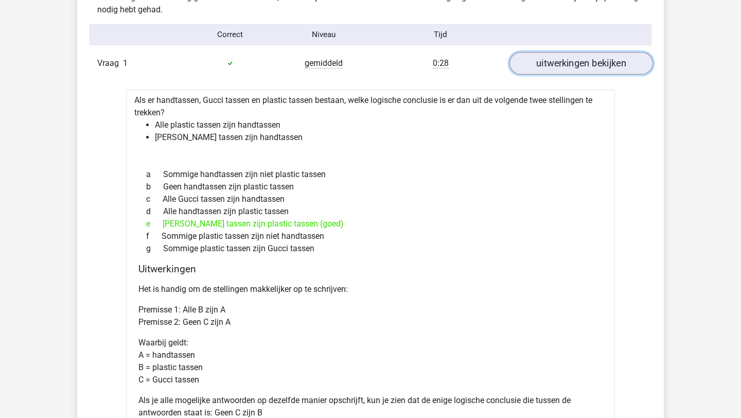
click at [566, 64] on link "uitwerkingen bekijken" at bounding box center [581, 63] width 144 height 23
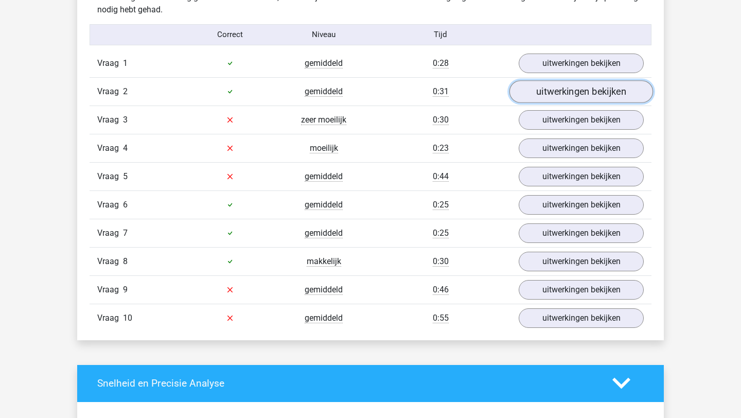
click at [561, 94] on link "uitwerkingen bekijken" at bounding box center [581, 91] width 144 height 23
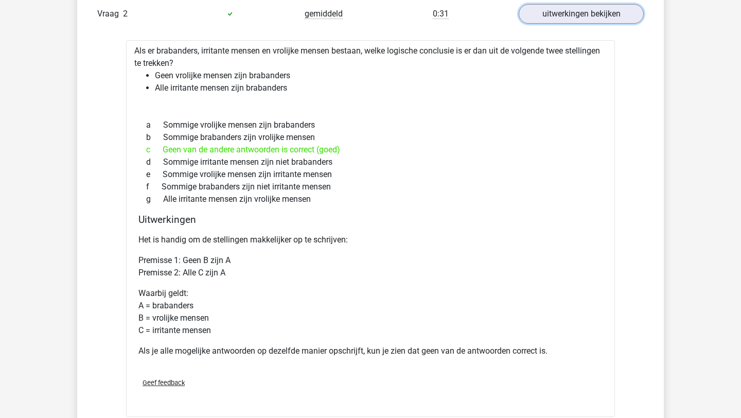
scroll to position [733, 0]
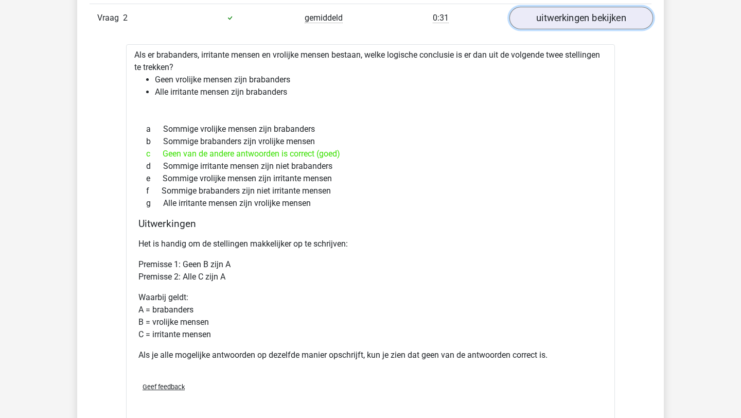
click at [566, 13] on link "uitwerkingen bekijken" at bounding box center [581, 18] width 144 height 23
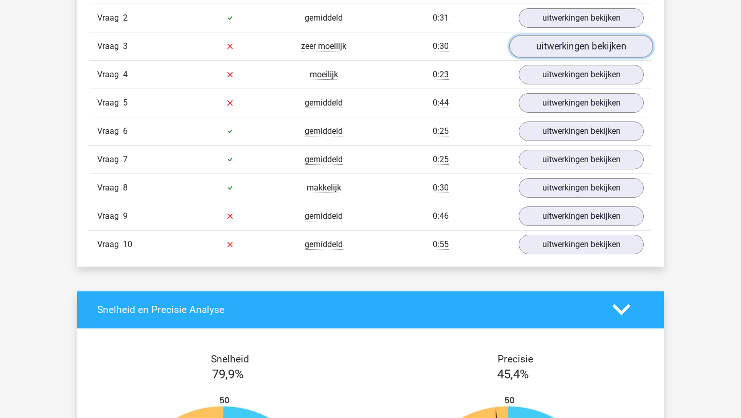
click at [554, 50] on link "uitwerkingen bekijken" at bounding box center [581, 46] width 144 height 23
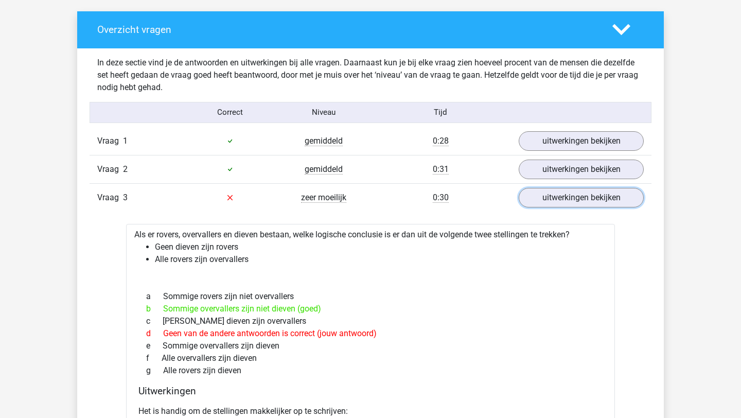
scroll to position [582, 0]
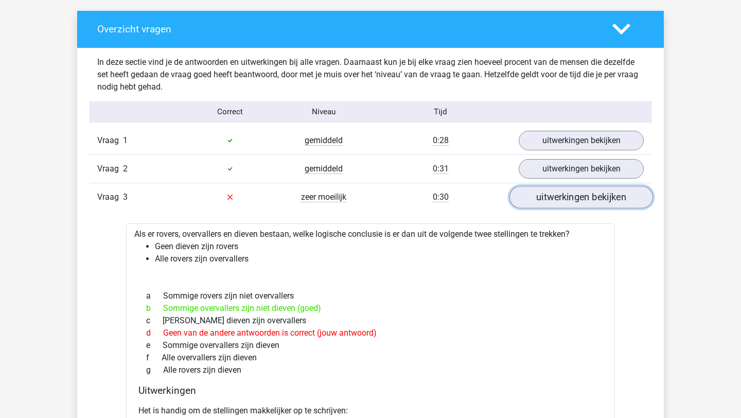
click at [560, 203] on link "uitwerkingen bekijken" at bounding box center [581, 197] width 144 height 23
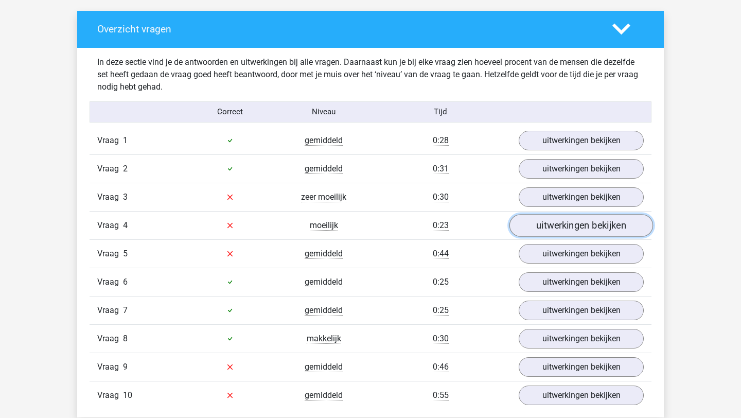
click at [555, 227] on link "uitwerkingen bekijken" at bounding box center [581, 225] width 144 height 23
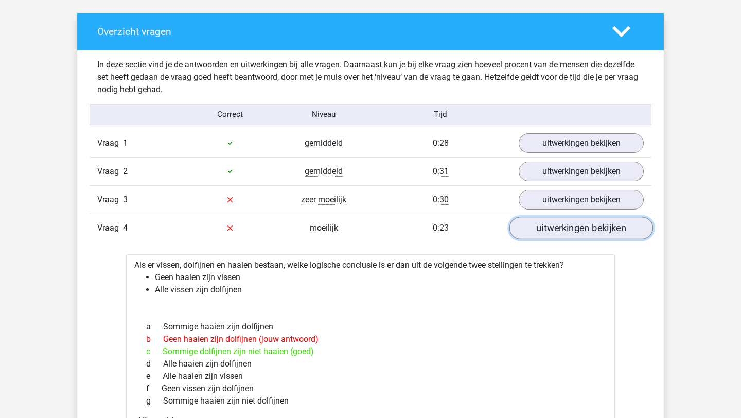
scroll to position [590, 0]
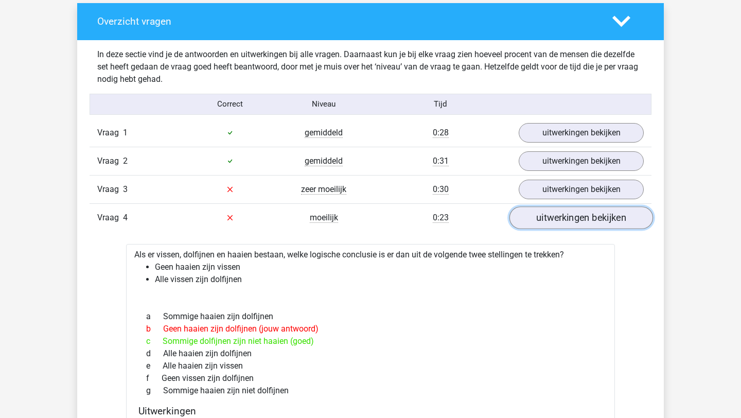
click at [555, 226] on link "uitwerkingen bekijken" at bounding box center [581, 217] width 144 height 23
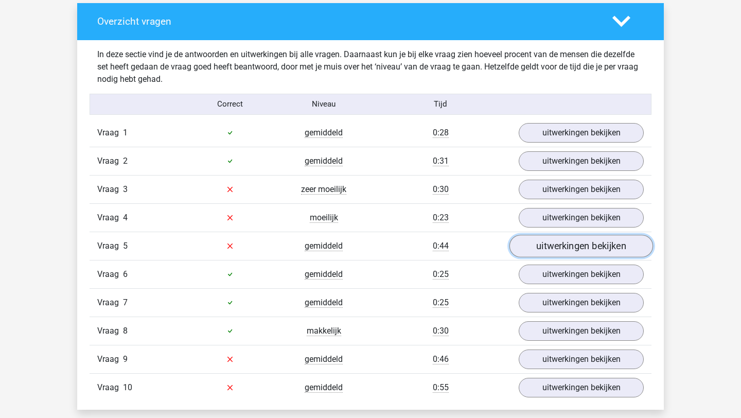
click at [546, 243] on link "uitwerkingen bekijken" at bounding box center [581, 246] width 144 height 23
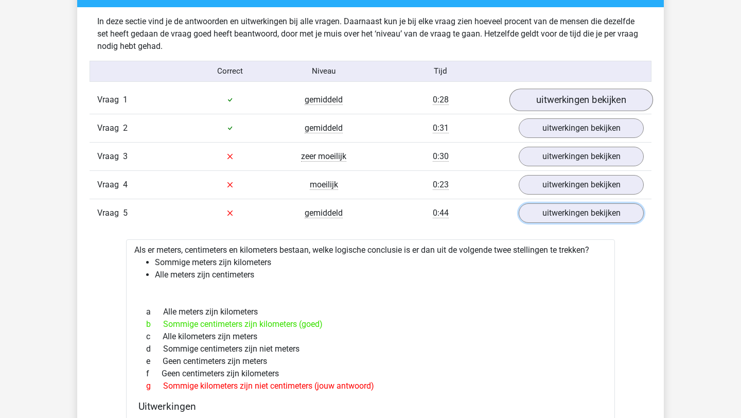
scroll to position [624, 0]
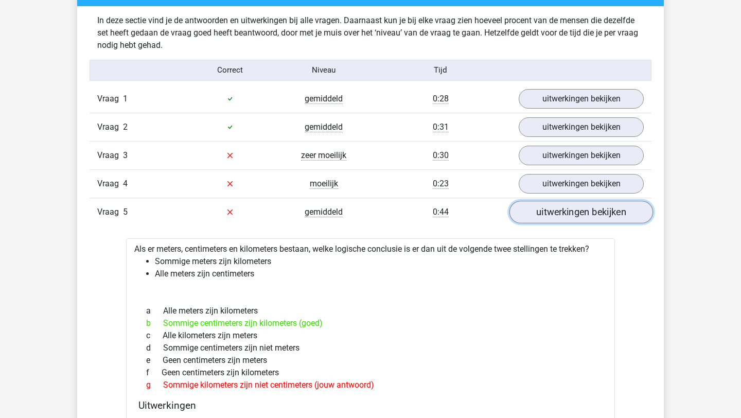
click at [577, 221] on link "uitwerkingen bekijken" at bounding box center [581, 212] width 144 height 23
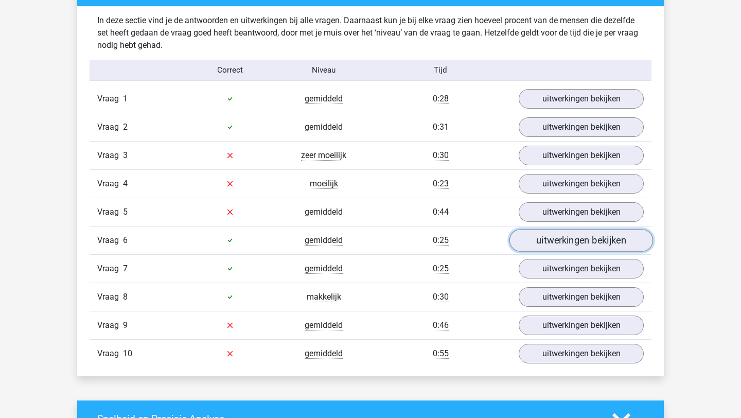
click at [568, 239] on link "uitwerkingen bekijken" at bounding box center [581, 240] width 144 height 23
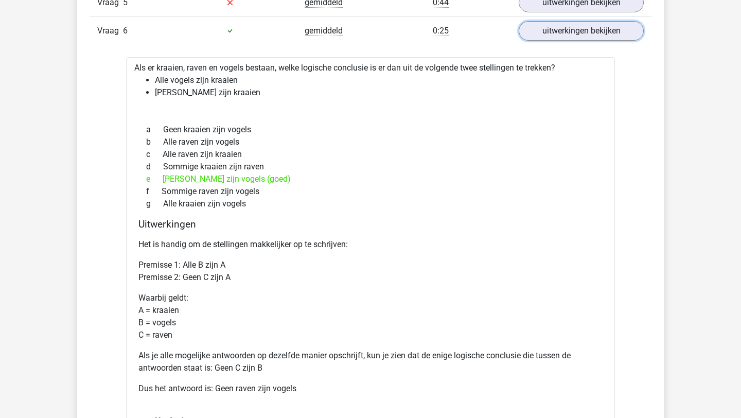
scroll to position [833, 0]
click at [559, 29] on link "uitwerkingen bekijken" at bounding box center [581, 31] width 144 height 23
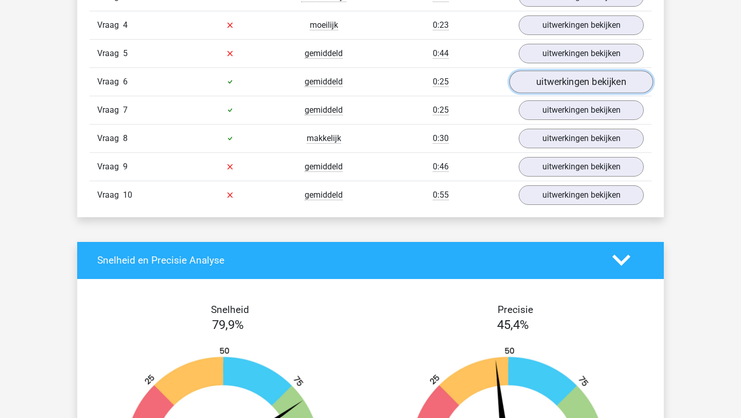
scroll to position [780, 0]
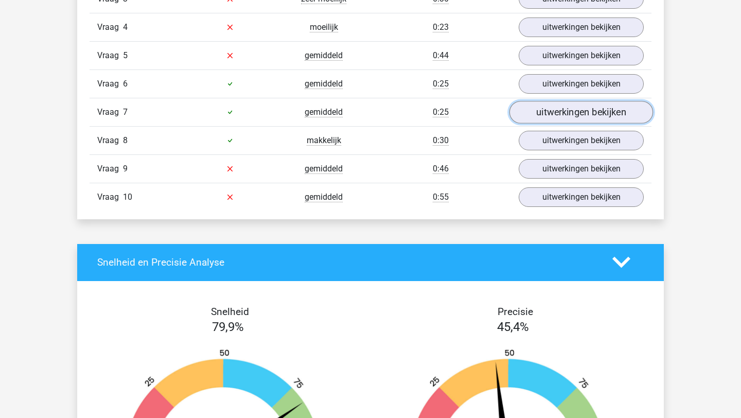
click at [552, 115] on link "uitwerkingen bekijken" at bounding box center [581, 112] width 144 height 23
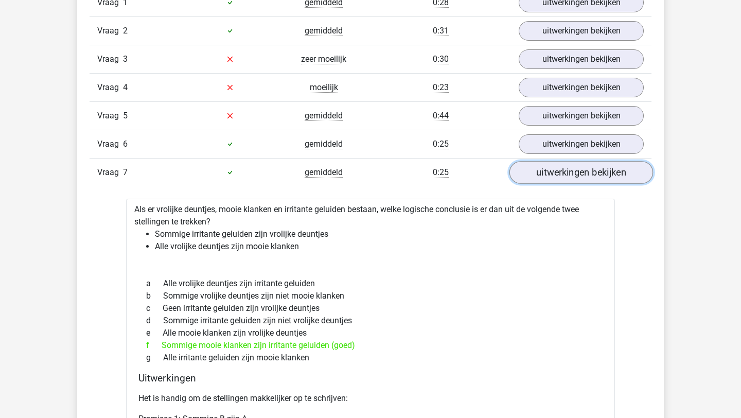
scroll to position [729, 0]
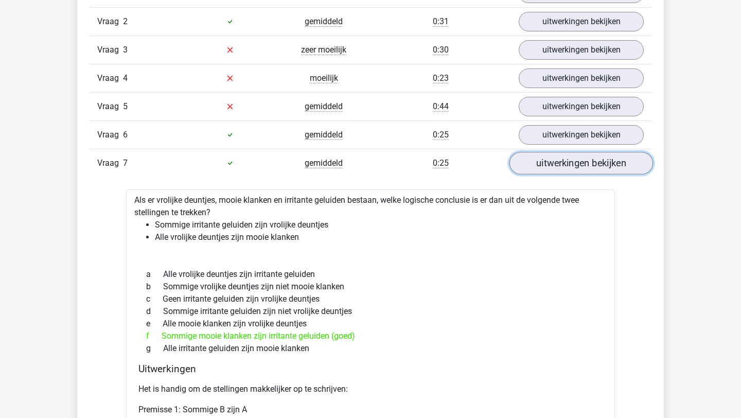
click at [568, 163] on link "uitwerkingen bekijken" at bounding box center [581, 163] width 144 height 23
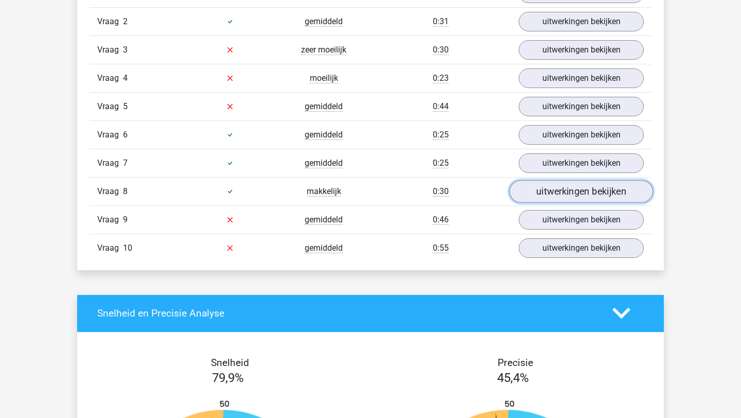
click at [560, 202] on link "uitwerkingen bekijken" at bounding box center [581, 191] width 144 height 23
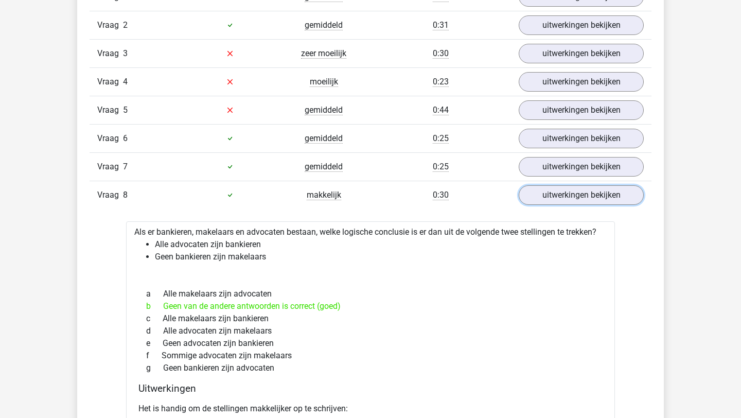
scroll to position [730, 0]
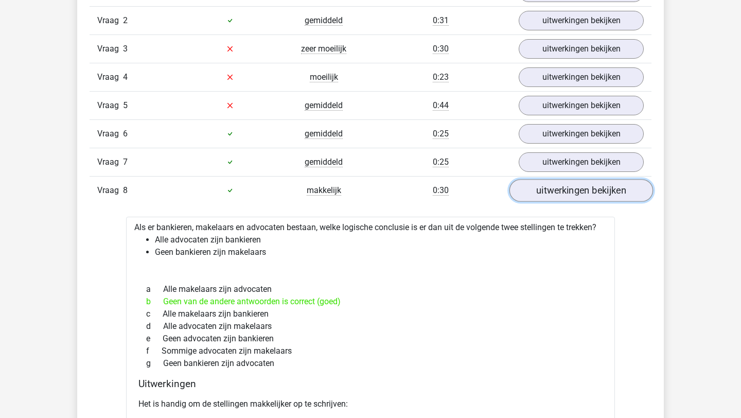
click at [575, 190] on link "uitwerkingen bekijken" at bounding box center [581, 190] width 144 height 23
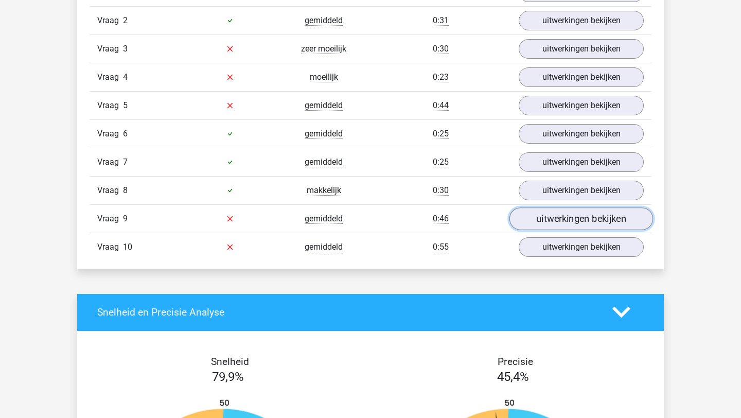
click at [568, 223] on link "uitwerkingen bekijken" at bounding box center [581, 218] width 144 height 23
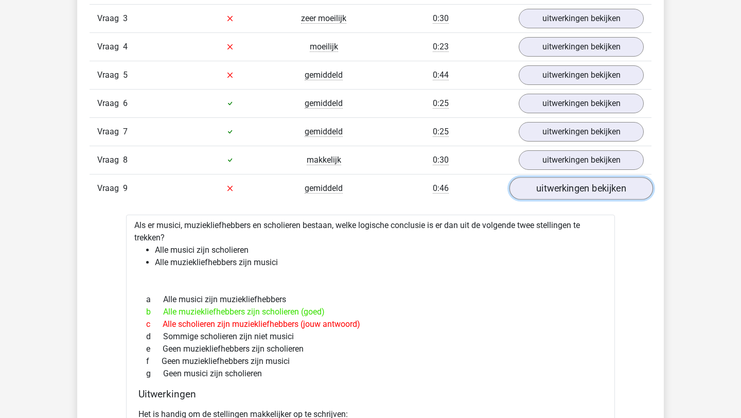
scroll to position [762, 0]
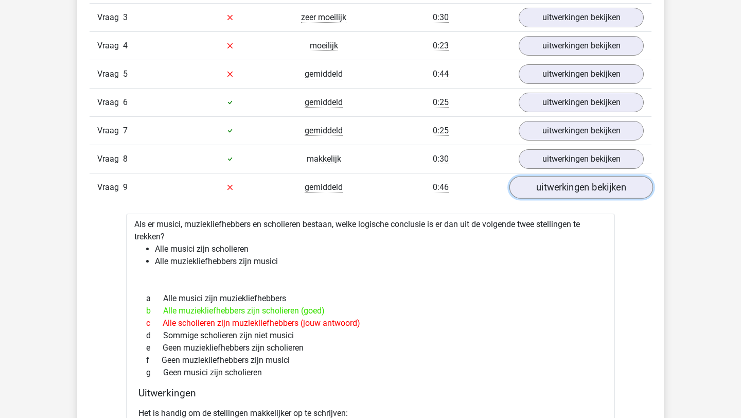
click at [610, 177] on link "uitwerkingen bekijken" at bounding box center [581, 187] width 144 height 23
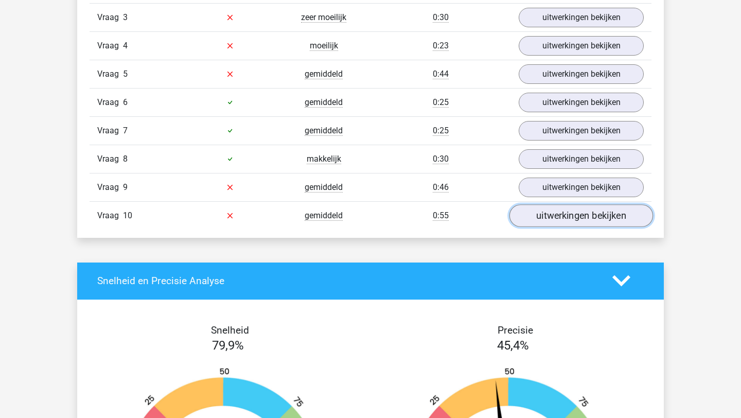
click at [582, 221] on link "uitwerkingen bekijken" at bounding box center [581, 215] width 144 height 23
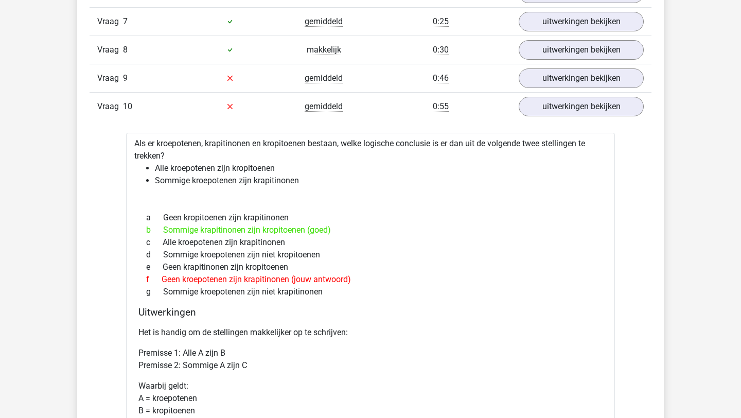
scroll to position [869, 0]
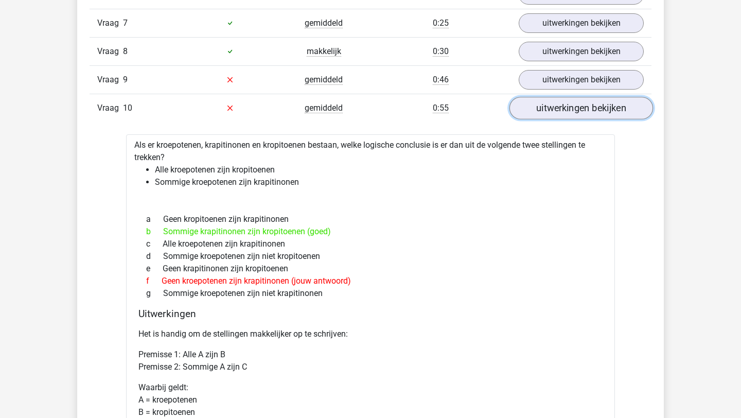
click at [589, 102] on link "uitwerkingen bekijken" at bounding box center [581, 108] width 144 height 23
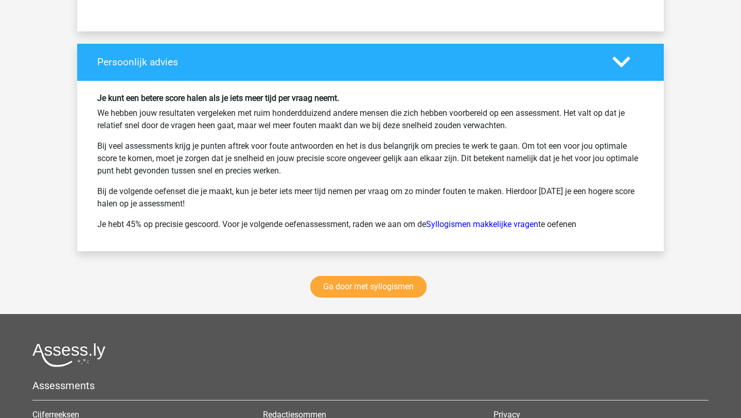
scroll to position [1345, 0]
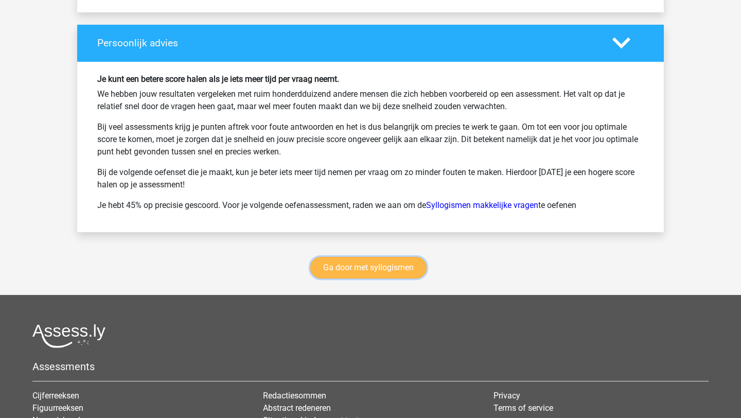
click at [358, 275] on link "Ga door met syllogismen" at bounding box center [368, 268] width 116 height 22
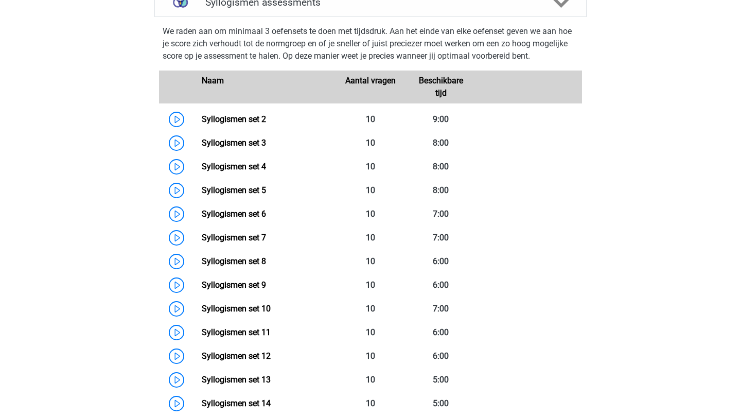
scroll to position [430, 0]
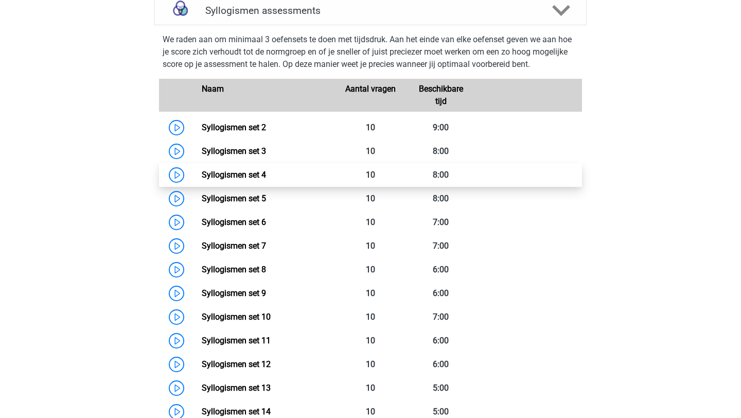
click at [202, 175] on link "Syllogismen set 4" at bounding box center [234, 175] width 64 height 10
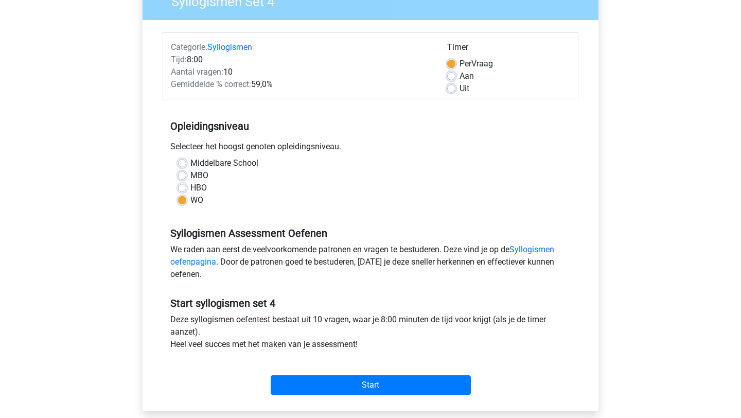
scroll to position [109, 0]
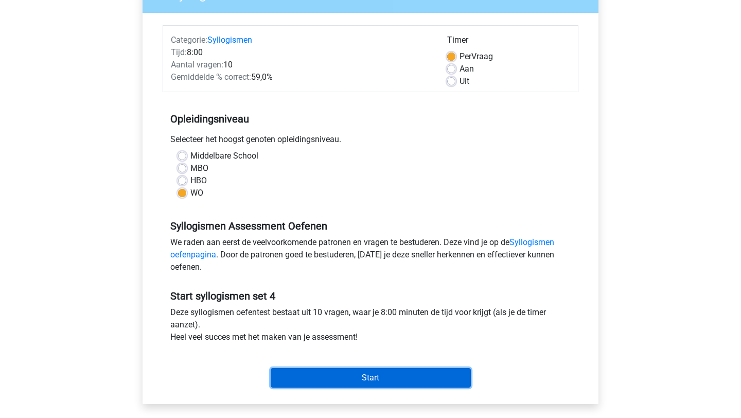
click at [378, 384] on input "Start" at bounding box center [371, 378] width 200 height 20
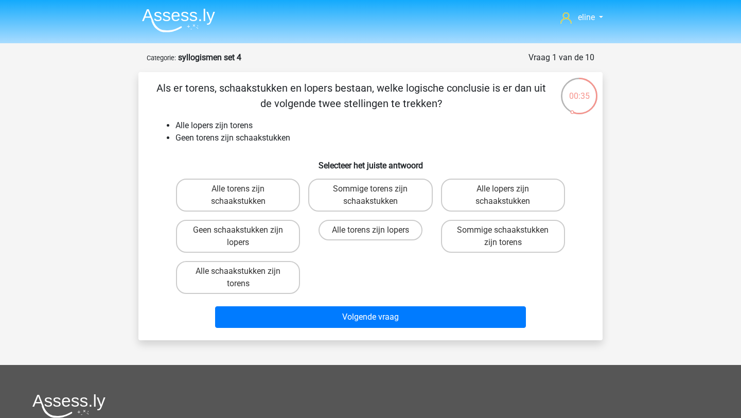
click at [244, 232] on input "Geen schaakstukken zijn lopers" at bounding box center [241, 233] width 7 height 7
radio input "true"
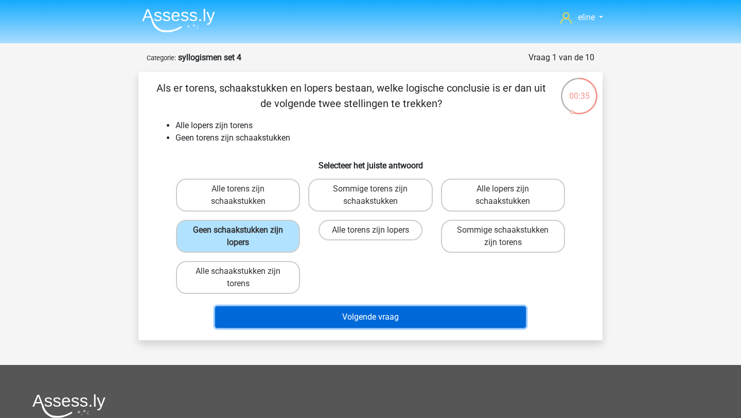
click at [306, 328] on button "Volgende vraag" at bounding box center [370, 317] width 311 height 22
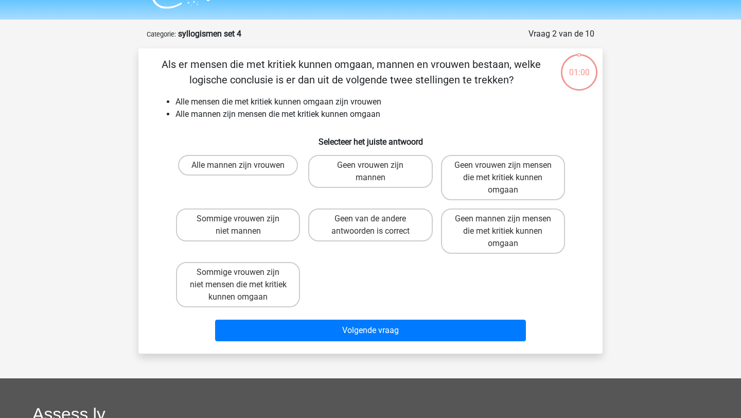
scroll to position [16, 0]
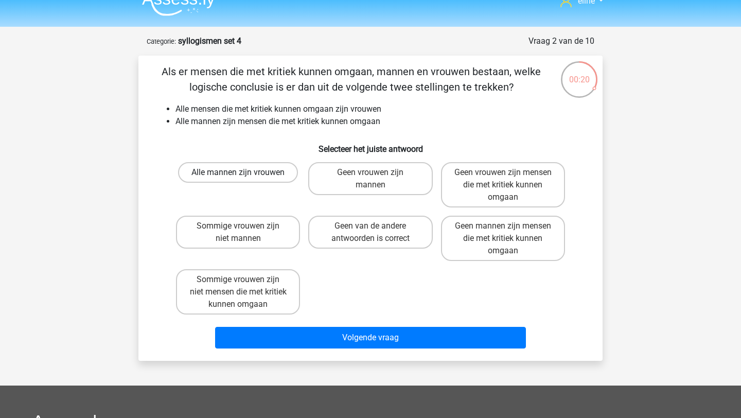
click at [276, 170] on label "Alle mannen zijn vrouwen" at bounding box center [238, 172] width 120 height 21
click at [245, 172] on input "Alle mannen zijn vrouwen" at bounding box center [241, 175] width 7 height 7
radio input "true"
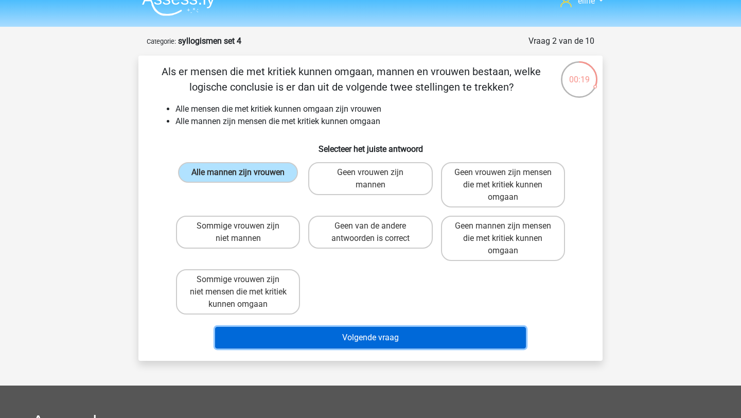
click at [340, 335] on button "Volgende vraag" at bounding box center [370, 338] width 311 height 22
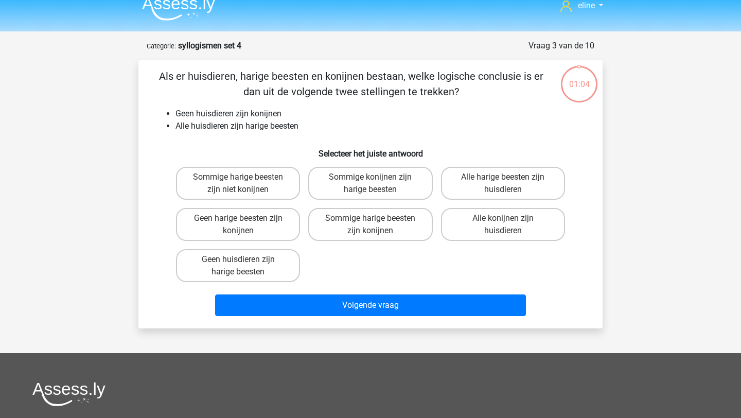
scroll to position [0, 0]
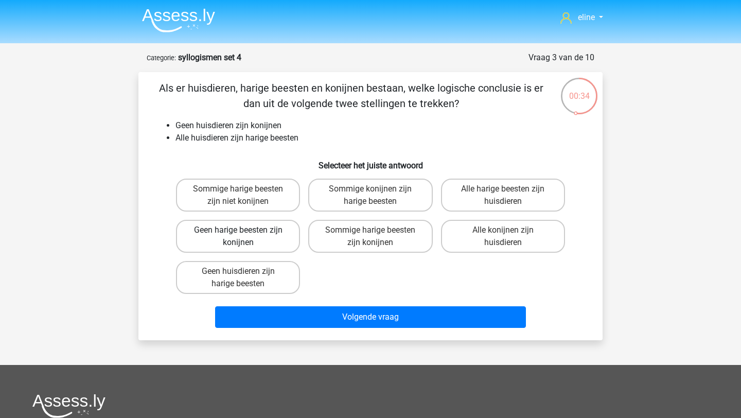
click at [229, 231] on label "Geen harige beesten zijn konijnen" at bounding box center [238, 236] width 124 height 33
click at [238, 231] on input "Geen harige beesten zijn konijnen" at bounding box center [241, 233] width 7 height 7
radio input "true"
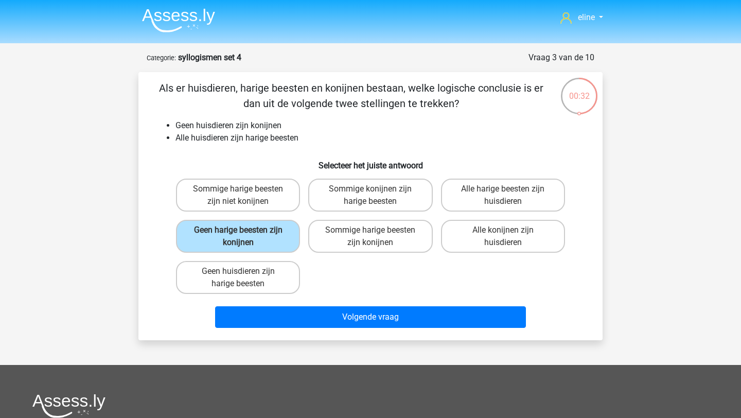
click at [326, 330] on div "Volgende vraag" at bounding box center [370, 319] width 397 height 26
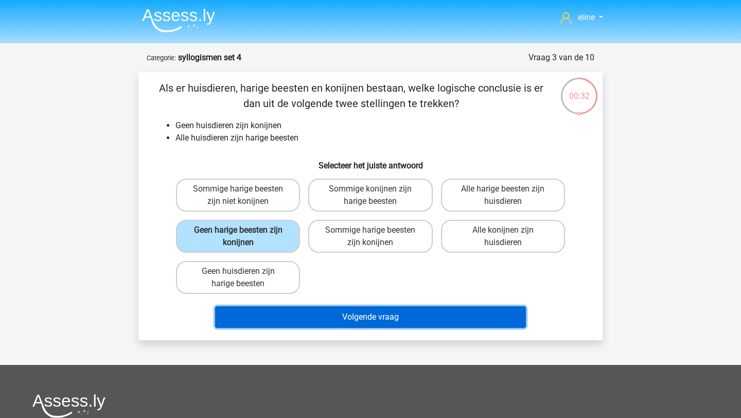
click at [324, 318] on button "Volgende vraag" at bounding box center [370, 317] width 311 height 22
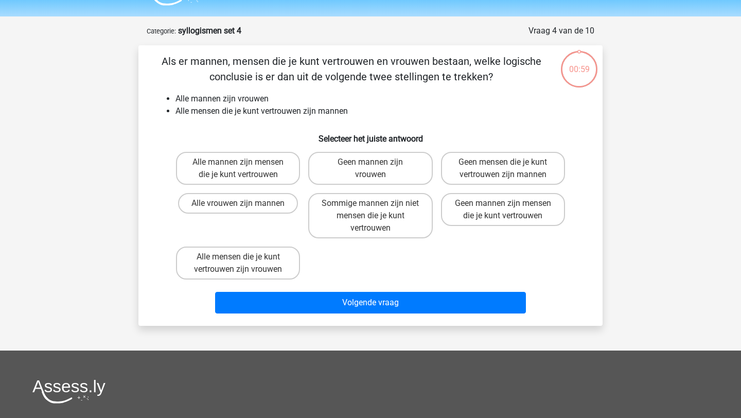
scroll to position [18, 0]
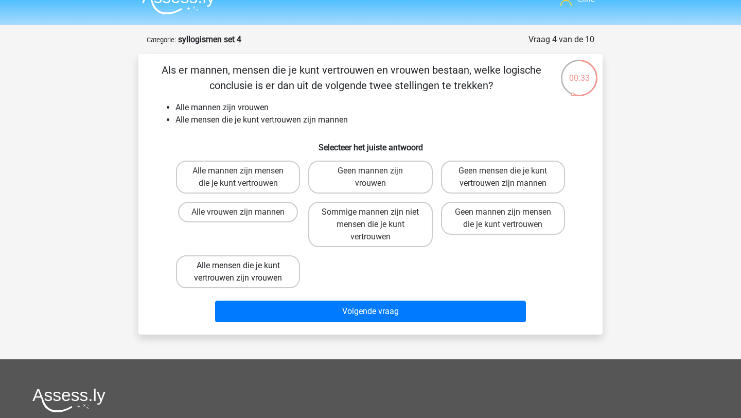
click at [251, 270] on label "Alle mensen die je kunt vertrouwen zijn vrouwen" at bounding box center [238, 271] width 124 height 33
click at [245, 270] on input "Alle mensen die je kunt vertrouwen zijn vrouwen" at bounding box center [241, 268] width 7 height 7
radio input "true"
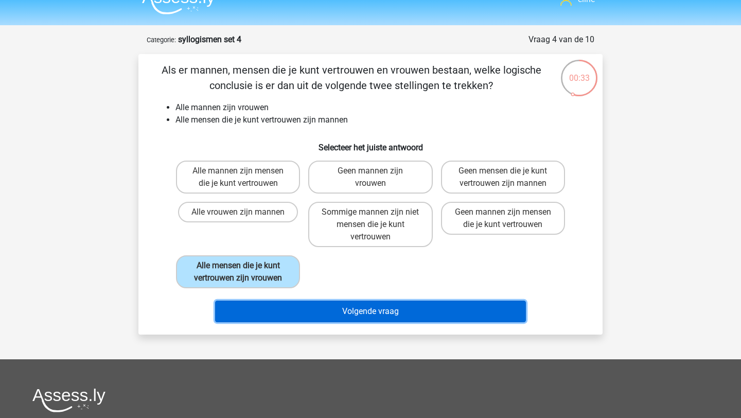
click at [286, 309] on button "Volgende vraag" at bounding box center [370, 311] width 311 height 22
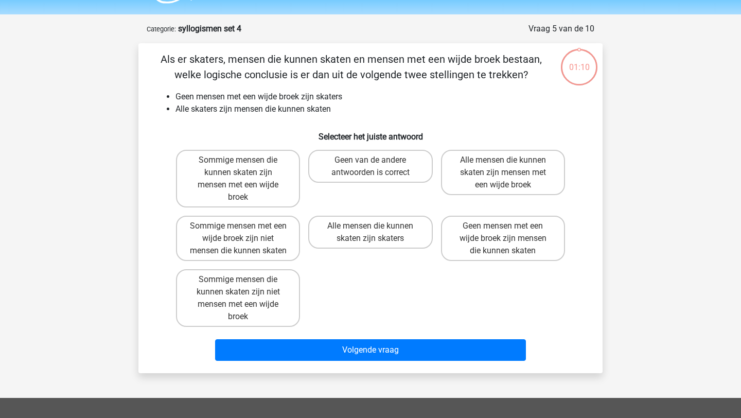
scroll to position [26, 0]
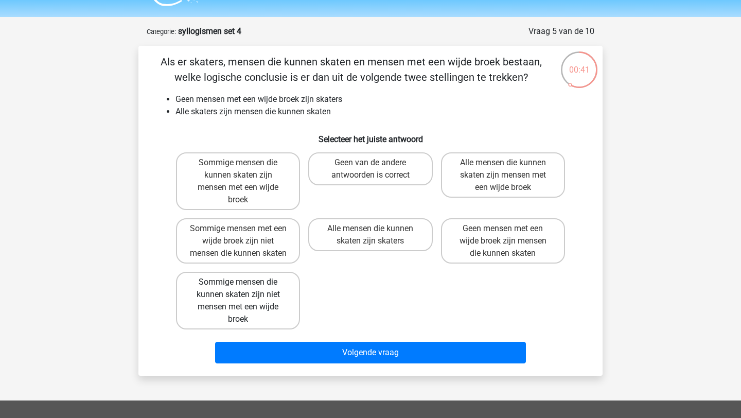
click at [260, 308] on label "Sommige mensen die kunnen skaten zijn niet mensen met een wijde broek" at bounding box center [238, 301] width 124 height 58
click at [245, 289] on input "Sommige mensen die kunnen skaten zijn niet mensen met een wijde broek" at bounding box center [241, 285] width 7 height 7
radio input "true"
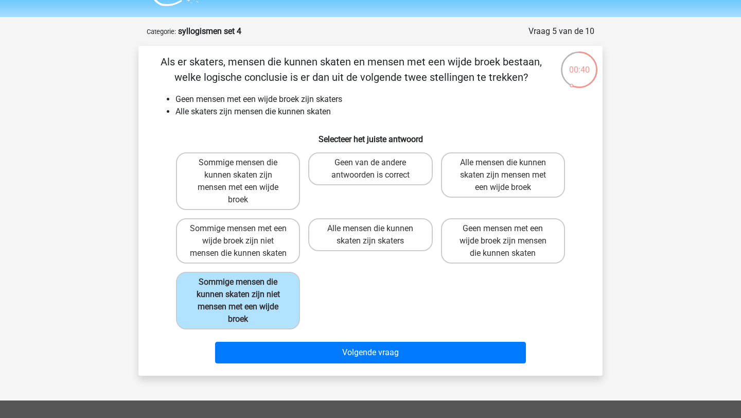
click at [310, 375] on div "Als er skaters, mensen die kunnen skaten en mensen met een wijde broek bestaan,…" at bounding box center [370, 211] width 464 height 330
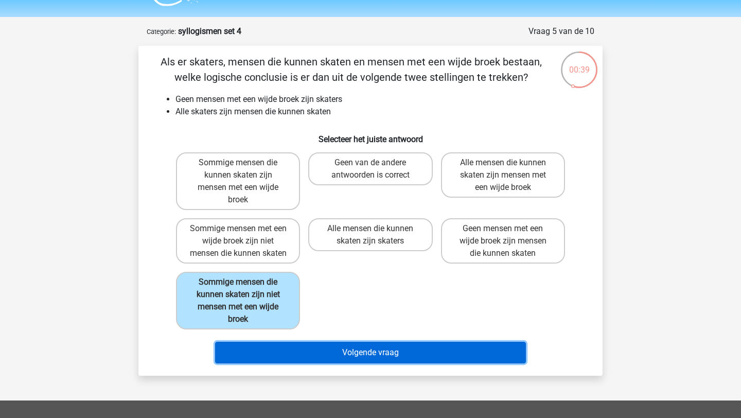
click at [303, 363] on button "Volgende vraag" at bounding box center [370, 353] width 311 height 22
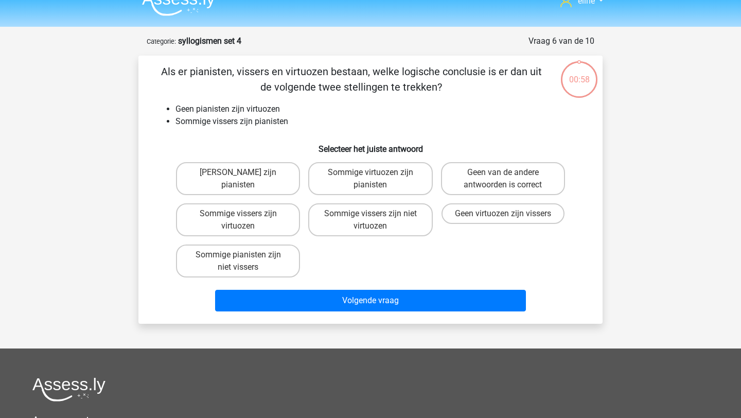
scroll to position [17, 0]
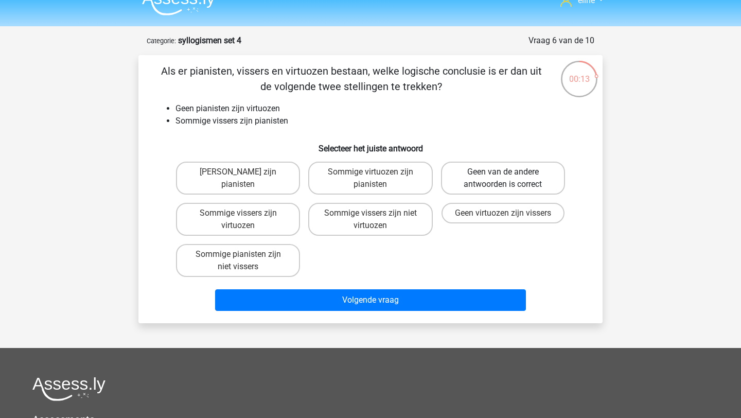
click at [525, 184] on label "Geen van de andere antwoorden is correct" at bounding box center [503, 178] width 124 height 33
click at [509, 178] on input "Geen van de andere antwoorden is correct" at bounding box center [506, 175] width 7 height 7
radio input "true"
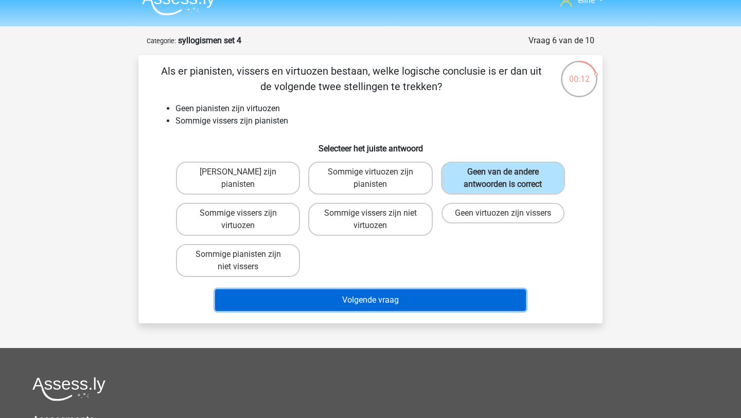
click at [442, 298] on button "Volgende vraag" at bounding box center [370, 300] width 311 height 22
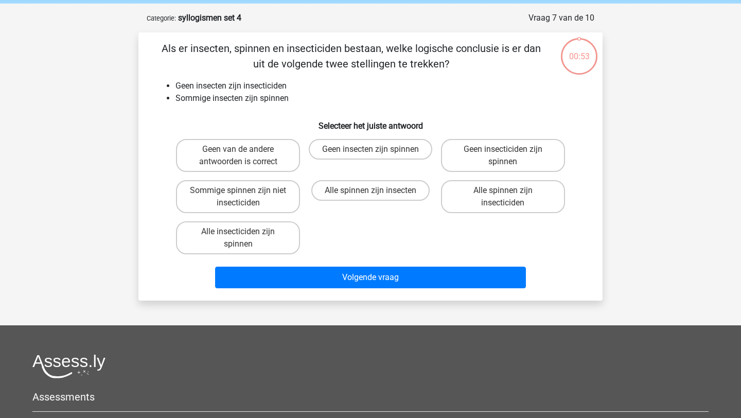
scroll to position [51, 0]
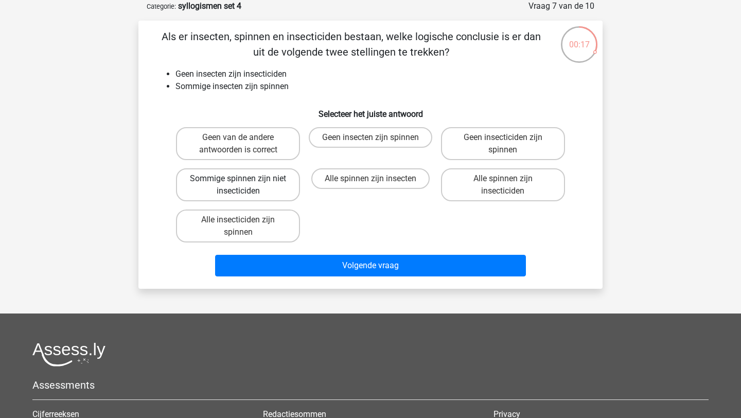
drag, startPoint x: 276, startPoint y: 183, endPoint x: 277, endPoint y: 193, distance: 10.4
click at [276, 183] on label "Sommige spinnen zijn niet insecticiden" at bounding box center [238, 184] width 124 height 33
click at [245, 183] on input "Sommige spinnen zijn niet insecticiden" at bounding box center [241, 181] width 7 height 7
radio input "true"
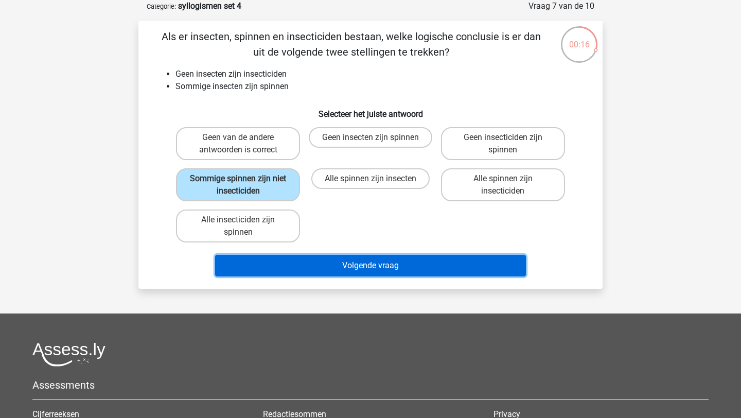
click at [305, 265] on button "Volgende vraag" at bounding box center [370, 266] width 311 height 22
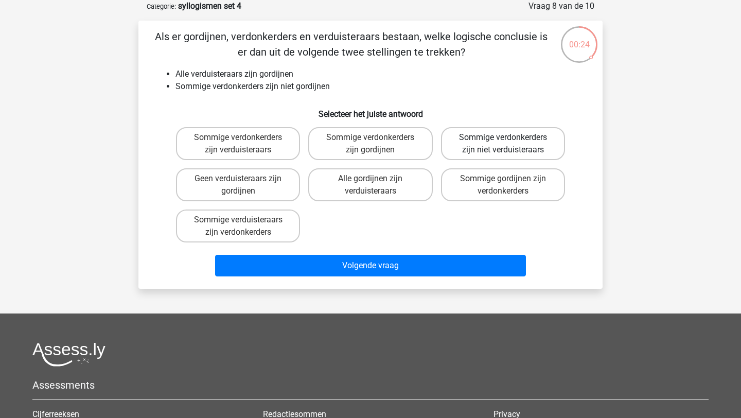
click at [491, 140] on label "Sommige verdonkerders zijn niet verduisteraars" at bounding box center [503, 143] width 124 height 33
click at [503, 140] on input "Sommige verdonkerders zijn niet verduisteraars" at bounding box center [506, 140] width 7 height 7
radio input "true"
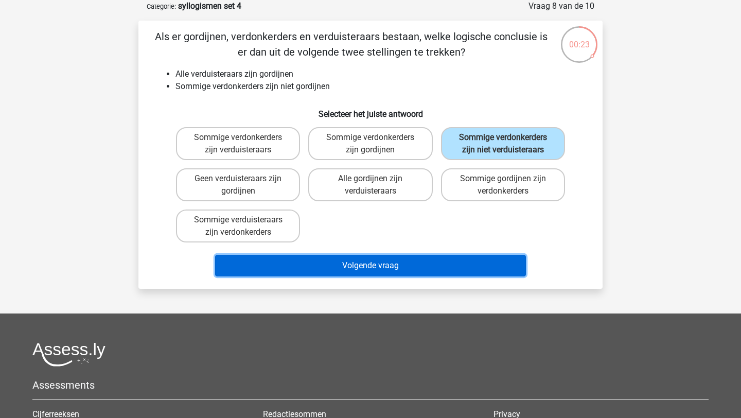
click at [389, 260] on button "Volgende vraag" at bounding box center [370, 266] width 311 height 22
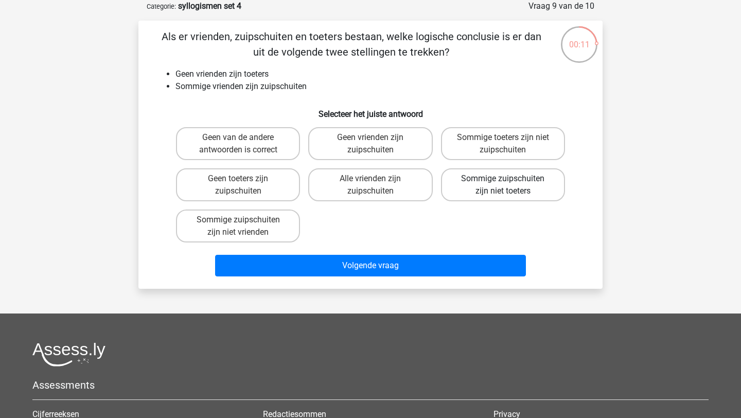
click at [501, 183] on label "Sommige zuipschuiten zijn niet toeters" at bounding box center [503, 184] width 124 height 33
click at [503, 183] on input "Sommige zuipschuiten zijn niet toeters" at bounding box center [506, 181] width 7 height 7
radio input "true"
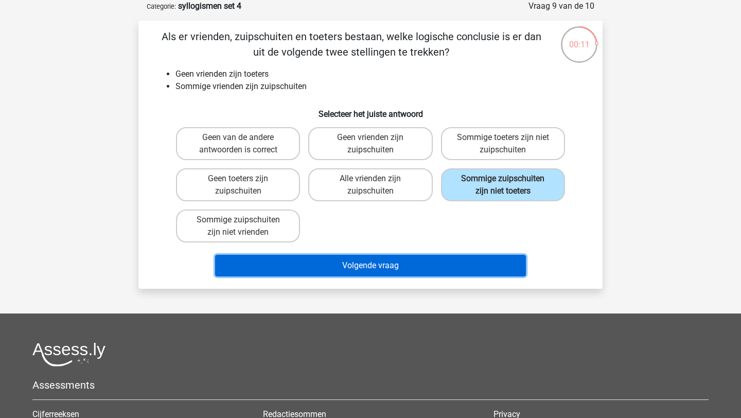
click at [470, 265] on button "Volgende vraag" at bounding box center [370, 266] width 311 height 22
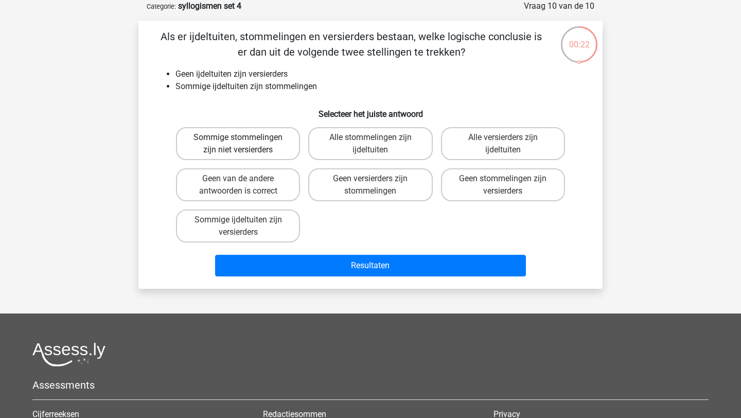
click at [262, 128] on label "Sommige stommelingen zijn niet versierders" at bounding box center [238, 143] width 124 height 33
click at [245, 137] on input "Sommige stommelingen zijn niet versierders" at bounding box center [241, 140] width 7 height 7
radio input "true"
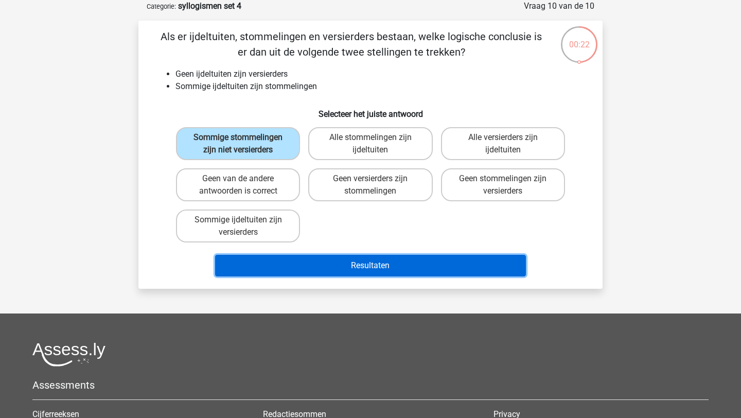
click at [337, 272] on button "Resultaten" at bounding box center [370, 266] width 311 height 22
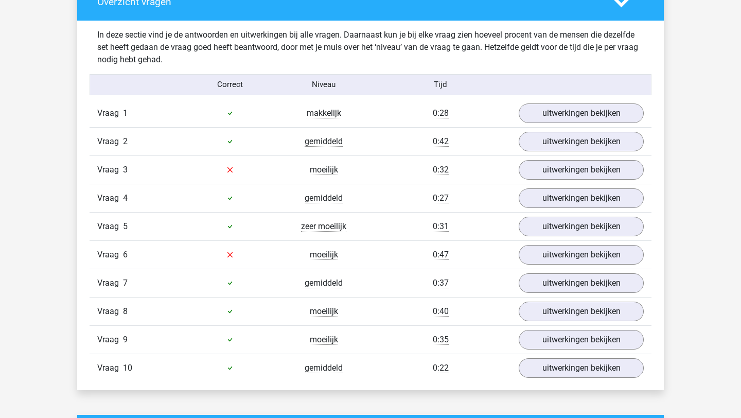
scroll to position [612, 0]
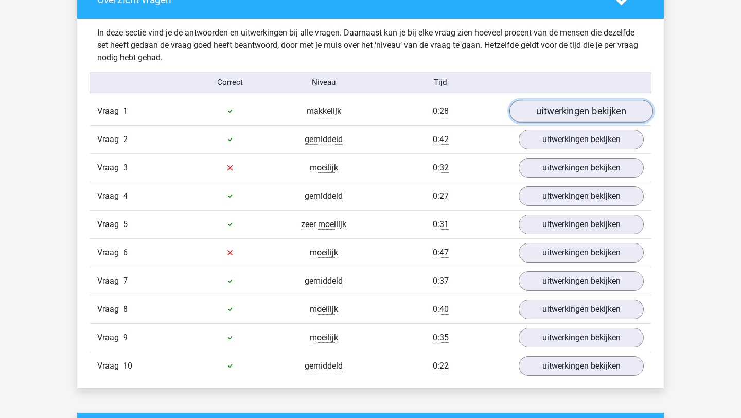
click at [583, 106] on link "uitwerkingen bekijken" at bounding box center [581, 111] width 144 height 23
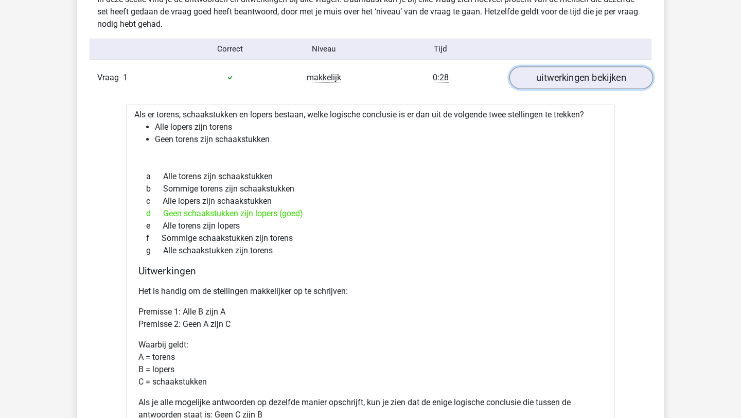
scroll to position [648, 0]
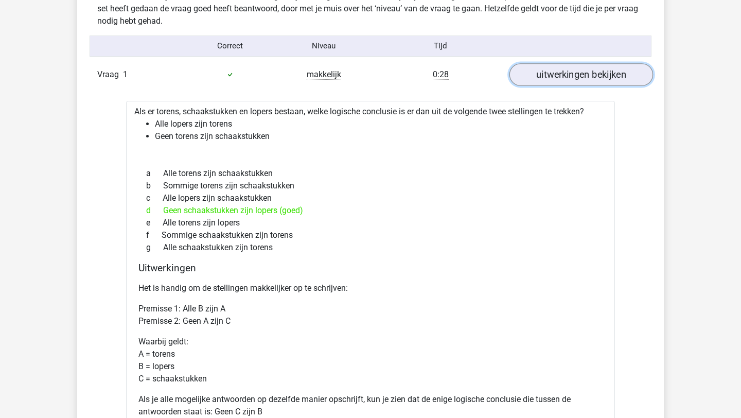
click at [577, 73] on link "uitwerkingen bekijken" at bounding box center [581, 74] width 144 height 23
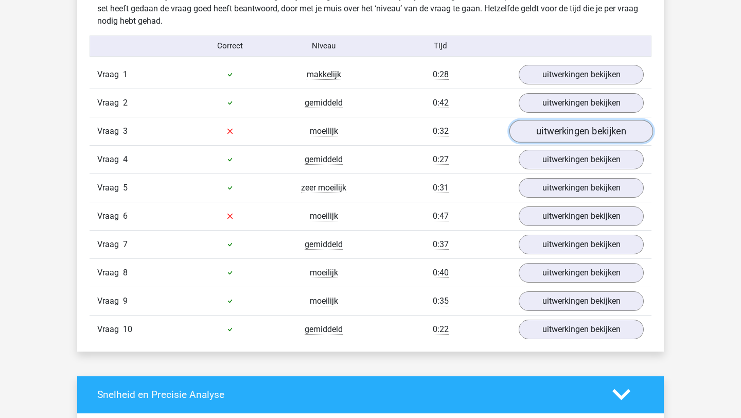
click at [568, 130] on link "uitwerkingen bekijken" at bounding box center [581, 131] width 144 height 23
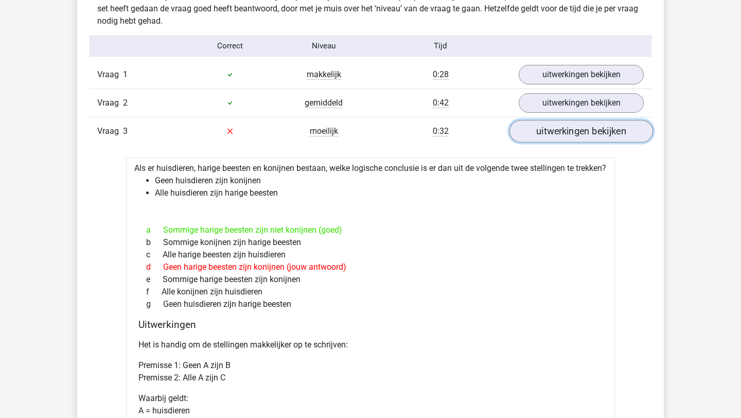
click at [570, 136] on link "uitwerkingen bekijken" at bounding box center [581, 131] width 144 height 23
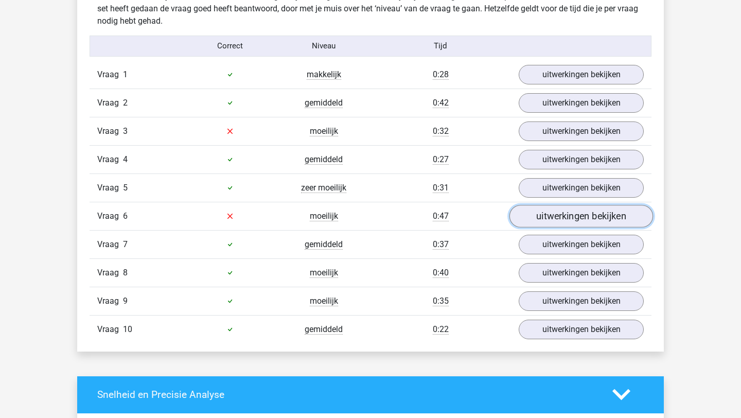
click at [559, 215] on link "uitwerkingen bekijken" at bounding box center [581, 216] width 144 height 23
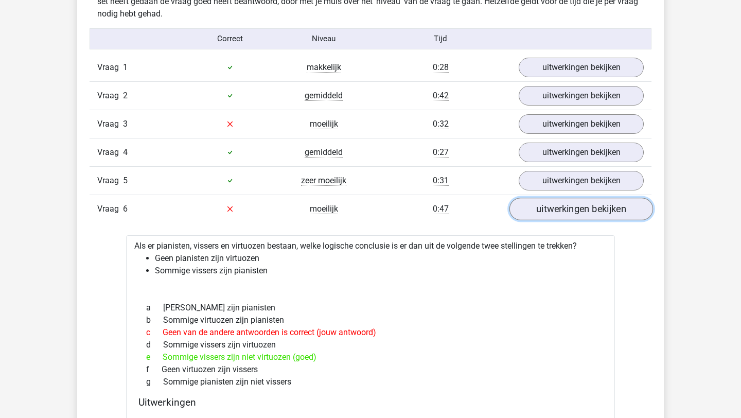
scroll to position [656, 0]
click at [559, 216] on link "uitwerkingen bekijken" at bounding box center [581, 208] width 144 height 23
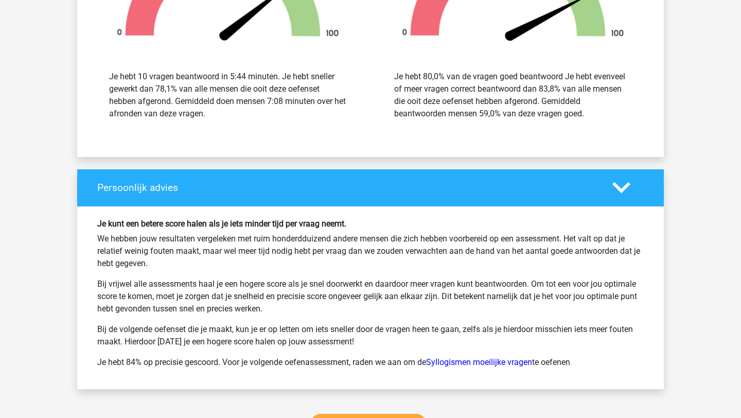
scroll to position [1395, 0]
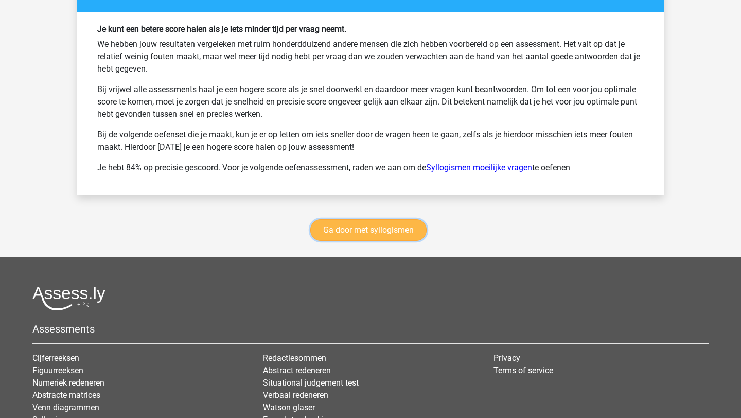
click at [352, 231] on link "Ga door met syllogismen" at bounding box center [368, 230] width 116 height 22
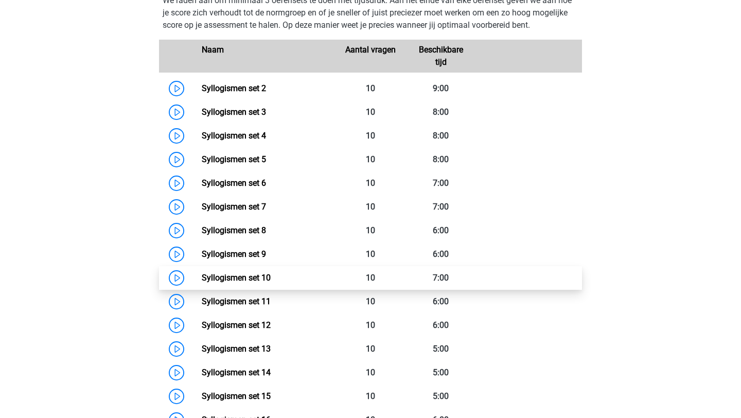
scroll to position [422, 0]
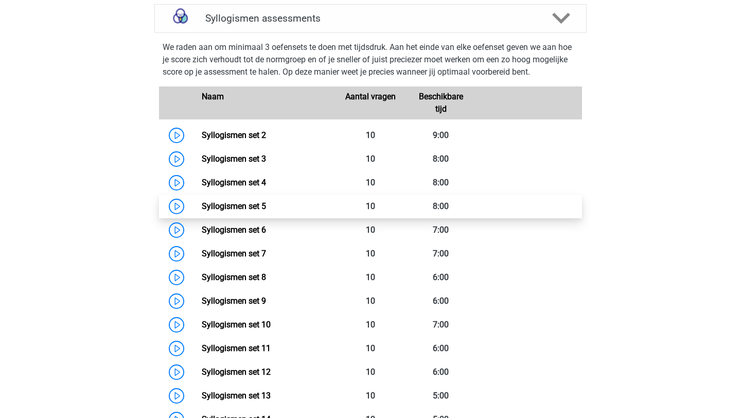
click at [202, 205] on link "Syllogismen set 5" at bounding box center [234, 206] width 64 height 10
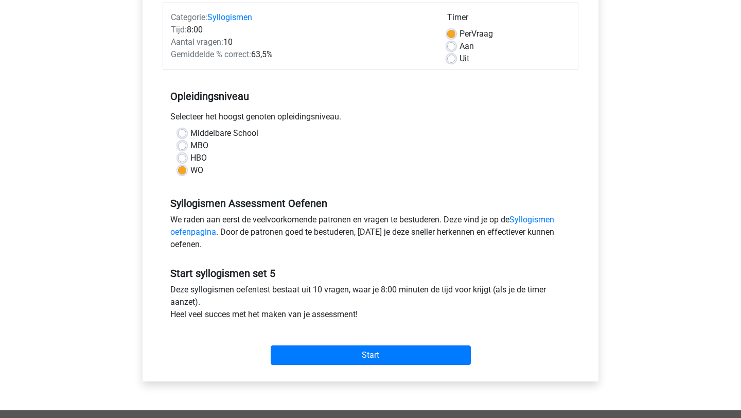
scroll to position [107, 0]
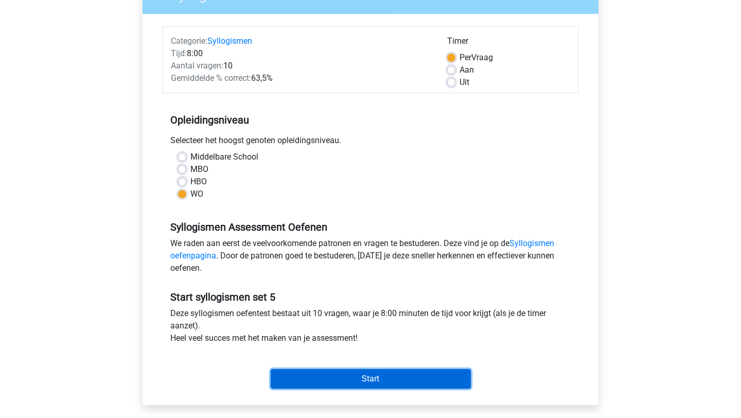
click at [358, 382] on input "Start" at bounding box center [371, 379] width 200 height 20
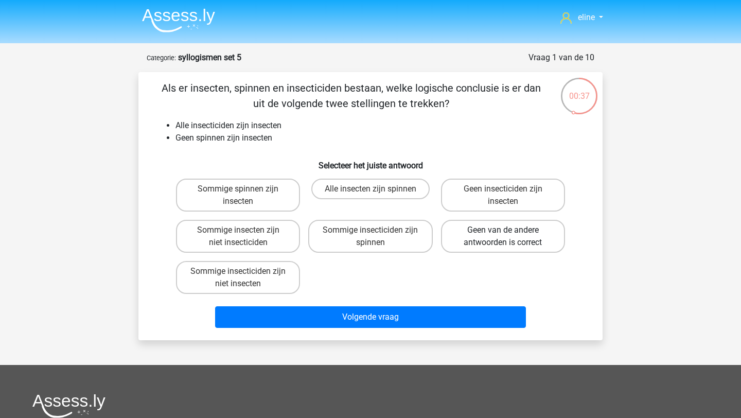
click at [472, 234] on label "Geen van de andere antwoorden is correct" at bounding box center [503, 236] width 124 height 33
click at [503, 234] on input "Geen van de andere antwoorden is correct" at bounding box center [506, 233] width 7 height 7
radio input "true"
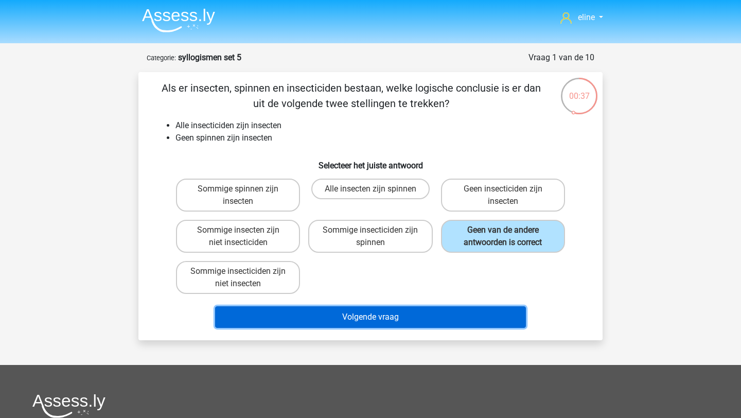
click at [398, 323] on button "Volgende vraag" at bounding box center [370, 317] width 311 height 22
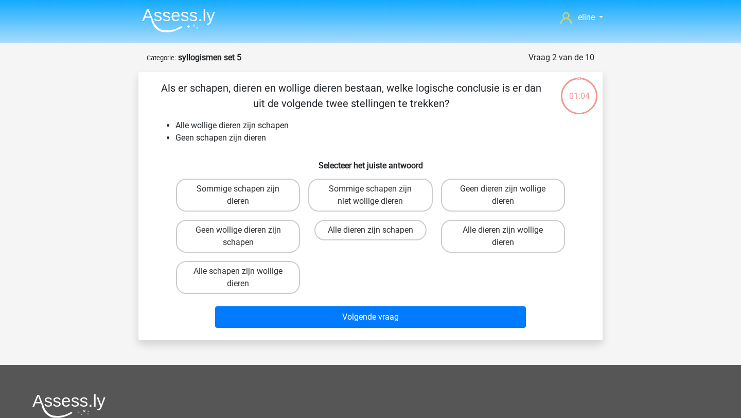
scroll to position [51, 0]
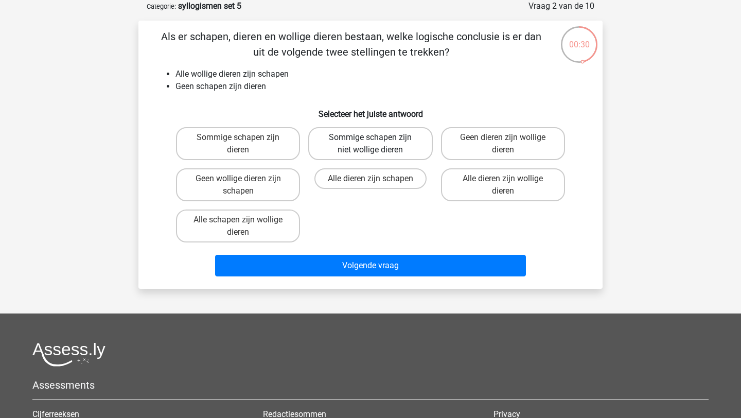
click at [381, 134] on label "Sommige schapen zijn niet wollige dieren" at bounding box center [370, 143] width 124 height 33
click at [377, 137] on input "Sommige schapen zijn niet wollige dieren" at bounding box center [373, 140] width 7 height 7
radio input "true"
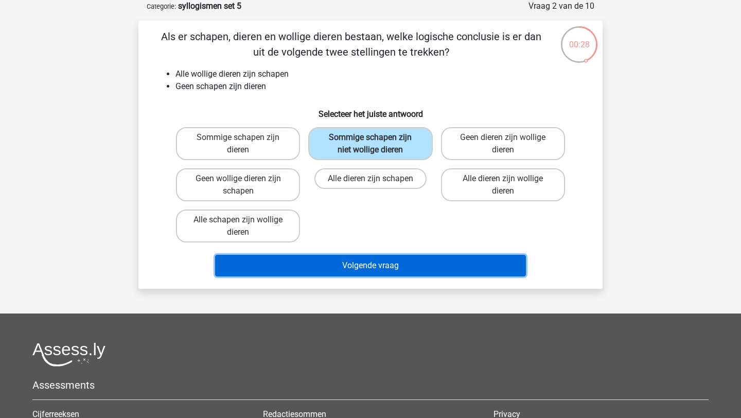
click at [372, 258] on button "Volgende vraag" at bounding box center [370, 266] width 311 height 22
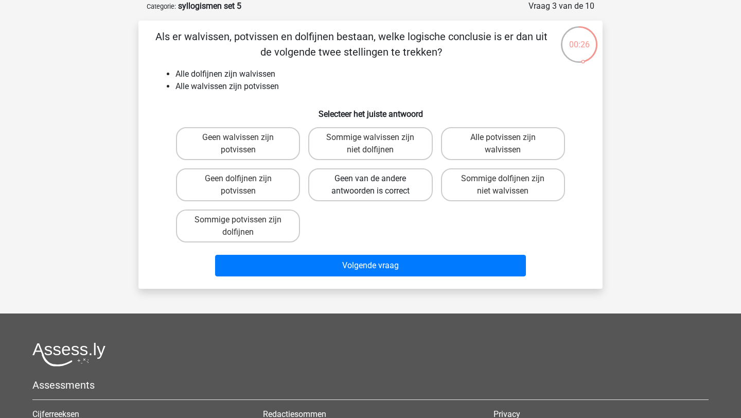
click at [331, 181] on label "Geen van de andere antwoorden is correct" at bounding box center [370, 184] width 124 height 33
click at [370, 181] on input "Geen van de andere antwoorden is correct" at bounding box center [373, 181] width 7 height 7
radio input "true"
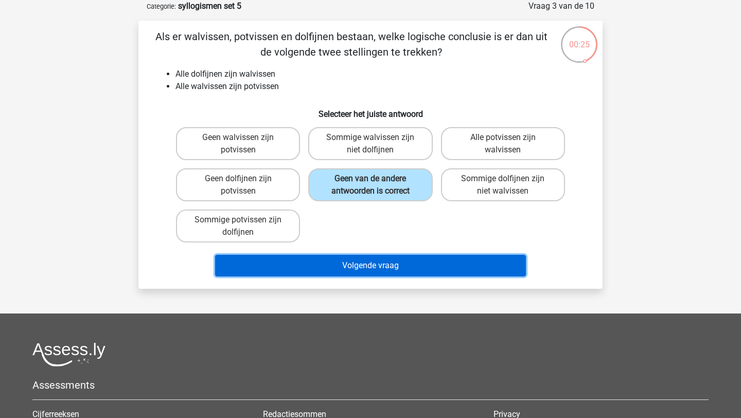
click at [347, 266] on button "Volgende vraag" at bounding box center [370, 266] width 311 height 22
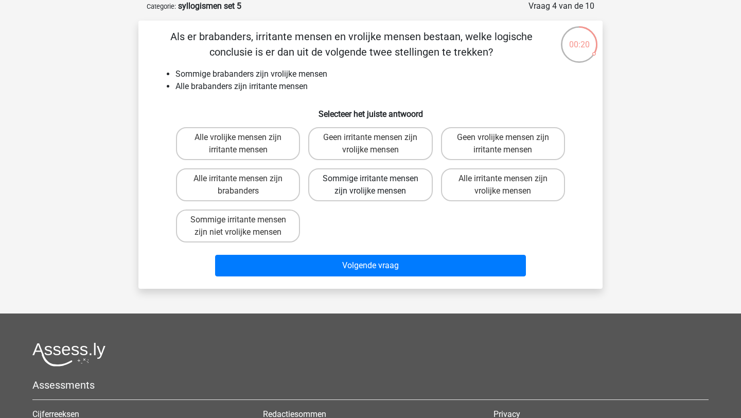
click at [394, 182] on label "Sommige irritante mensen zijn vrolijke mensen" at bounding box center [370, 184] width 124 height 33
click at [377, 182] on input "Sommige irritante mensen zijn vrolijke mensen" at bounding box center [373, 181] width 7 height 7
radio input "true"
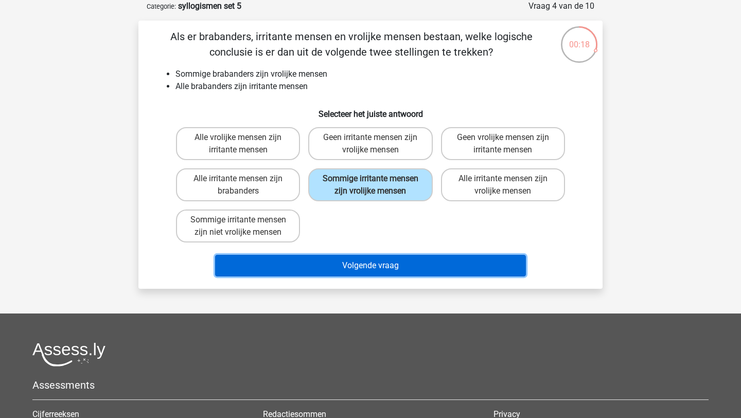
click at [364, 267] on button "Volgende vraag" at bounding box center [370, 266] width 311 height 22
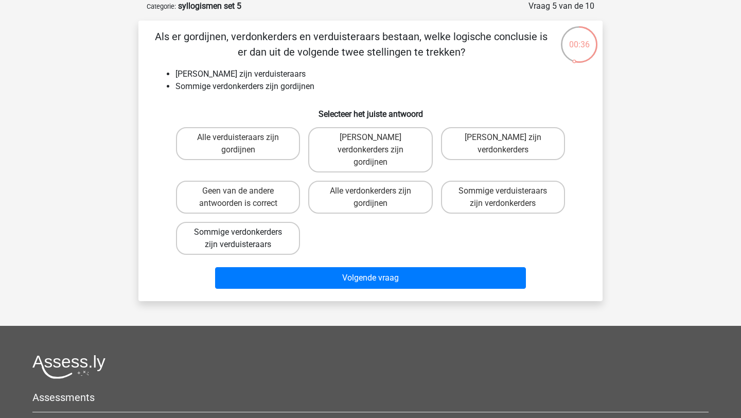
click at [289, 242] on div "Sommige verdonkerders zijn verduisteraars" at bounding box center [238, 238] width 132 height 41
click at [290, 233] on label "Sommige verdonkerders zijn verduisteraars" at bounding box center [238, 238] width 124 height 33
click at [245, 233] on input "Sommige verdonkerders zijn verduisteraars" at bounding box center [241, 235] width 7 height 7
radio input "true"
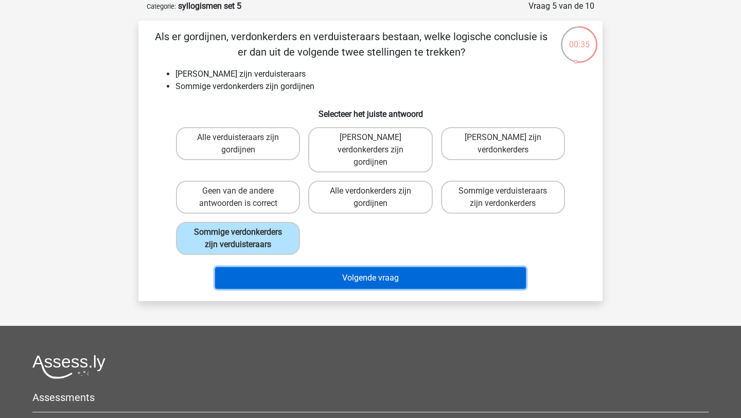
click at [290, 267] on button "Volgende vraag" at bounding box center [370, 278] width 311 height 22
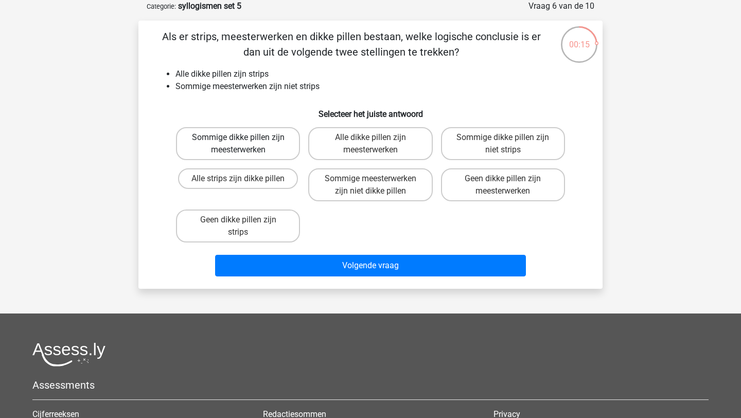
click at [269, 146] on label "Sommige dikke pillen zijn meesterwerken" at bounding box center [238, 143] width 124 height 33
click at [245, 144] on input "Sommige dikke pillen zijn meesterwerken" at bounding box center [241, 140] width 7 height 7
radio input "true"
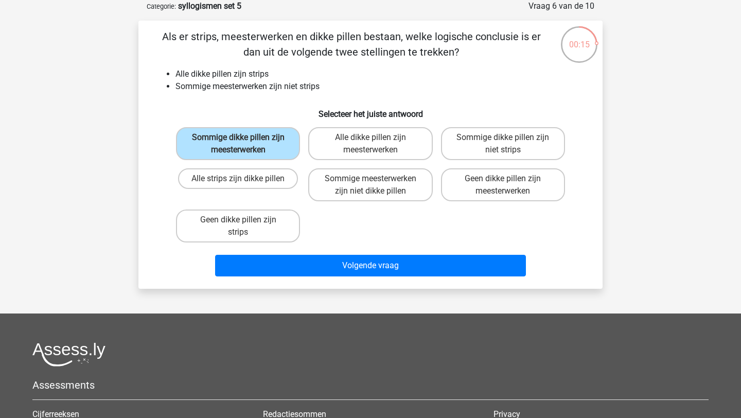
click at [296, 250] on div "Volgende vraag" at bounding box center [370, 263] width 431 height 34
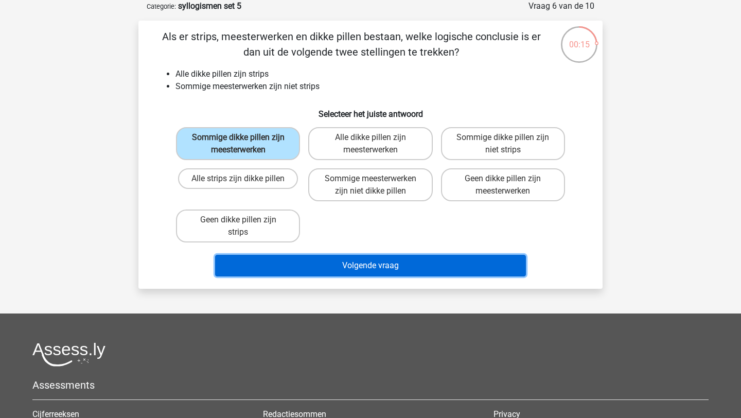
click at [303, 267] on button "Volgende vraag" at bounding box center [370, 266] width 311 height 22
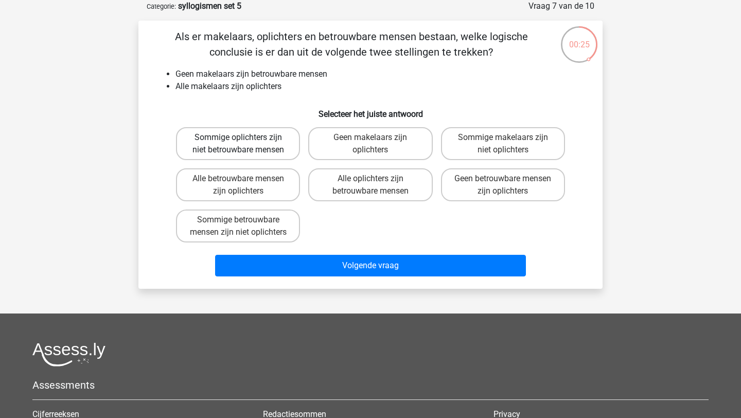
click at [259, 131] on label "Sommige oplichters zijn niet betrouwbare mensen" at bounding box center [238, 143] width 124 height 33
click at [245, 137] on input "Sommige oplichters zijn niet betrouwbare mensen" at bounding box center [241, 140] width 7 height 7
radio input "true"
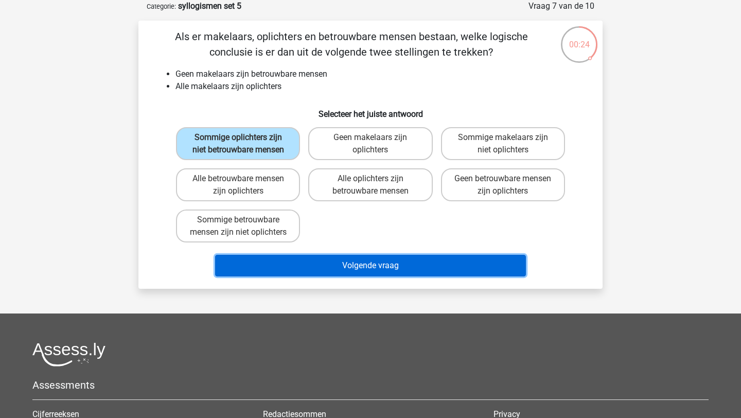
click at [346, 276] on button "Volgende vraag" at bounding box center [370, 266] width 311 height 22
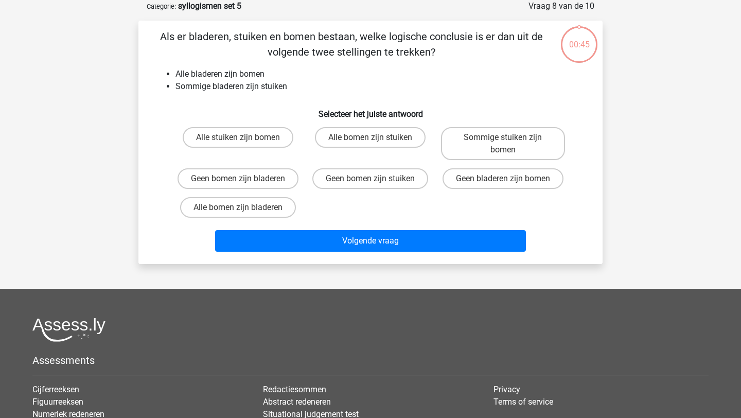
scroll to position [31, 0]
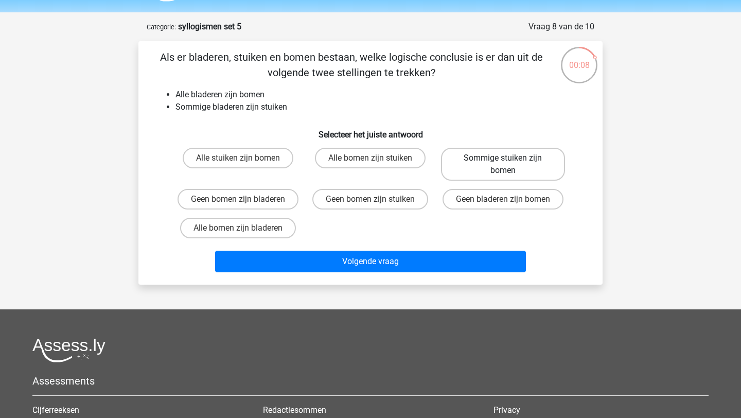
click at [470, 165] on label "Sommige stuiken zijn bomen" at bounding box center [503, 164] width 124 height 33
click at [503, 165] on input "Sommige stuiken zijn bomen" at bounding box center [506, 161] width 7 height 7
radio input "true"
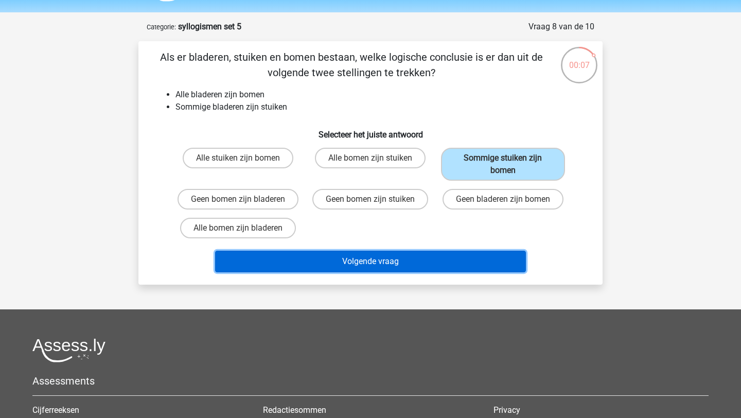
click at [426, 258] on button "Volgende vraag" at bounding box center [370, 261] width 311 height 22
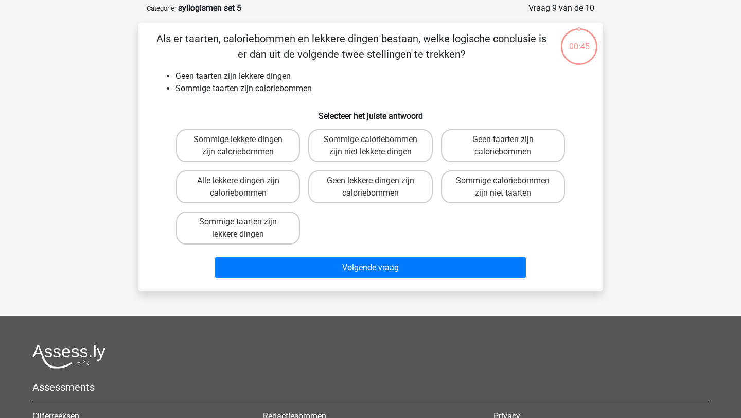
scroll to position [51, 0]
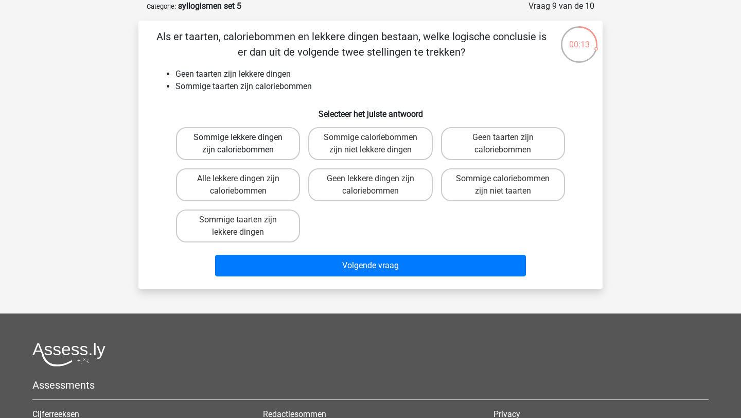
click at [243, 150] on label "Sommige lekkere dingen zijn caloriebommen" at bounding box center [238, 143] width 124 height 33
click at [243, 144] on input "Sommige lekkere dingen zijn caloriebommen" at bounding box center [241, 140] width 7 height 7
radio input "true"
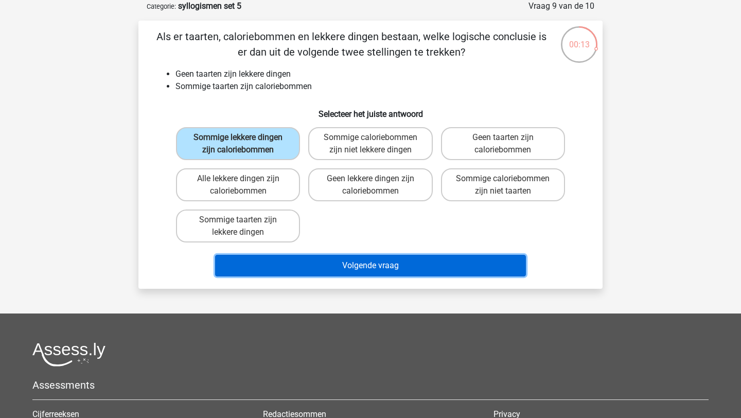
click at [291, 256] on button "Volgende vraag" at bounding box center [370, 266] width 311 height 22
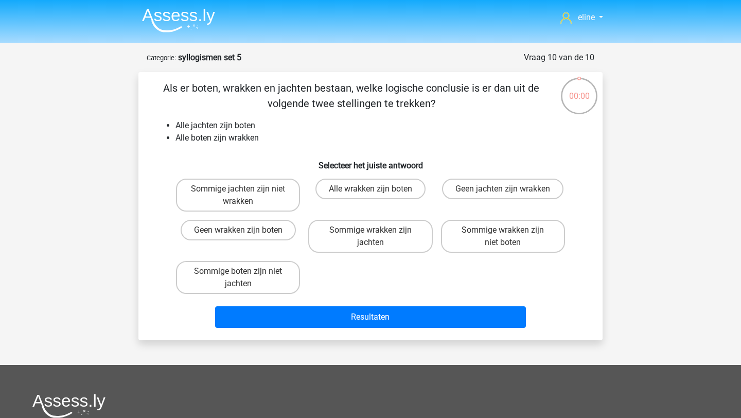
scroll to position [51, 0]
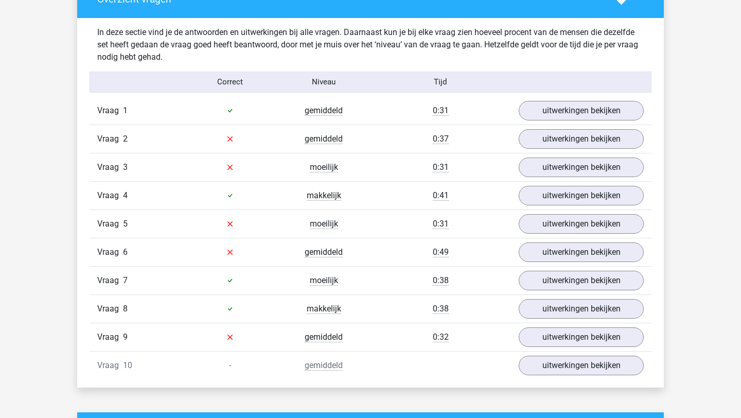
scroll to position [605, 0]
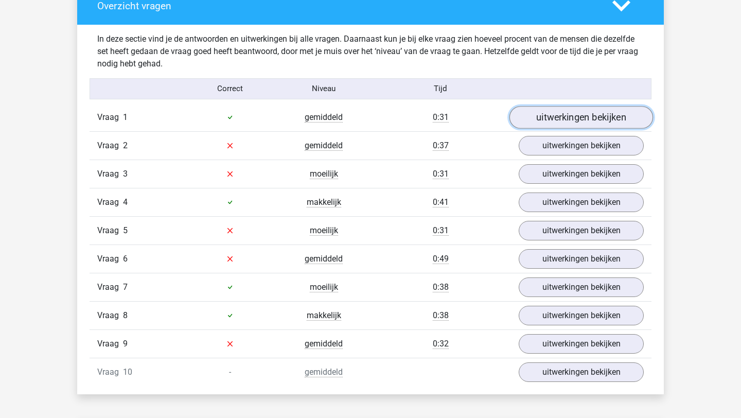
click at [573, 119] on link "uitwerkingen bekijken" at bounding box center [581, 117] width 144 height 23
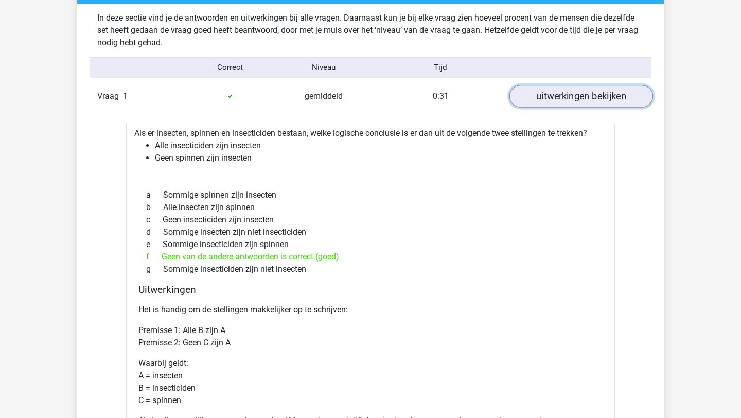
scroll to position [630, 0]
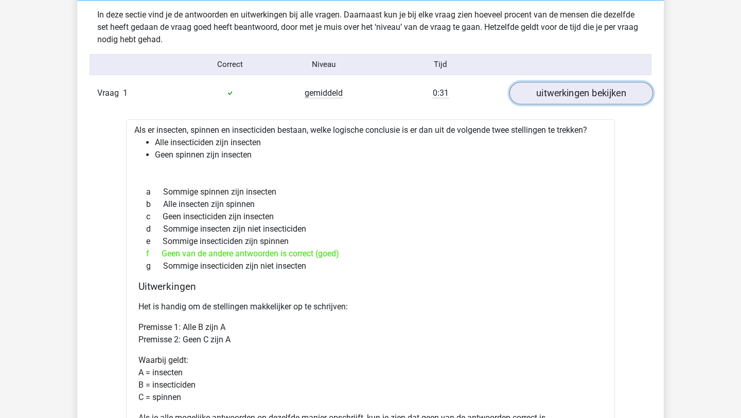
click at [551, 91] on link "uitwerkingen bekijken" at bounding box center [581, 93] width 144 height 23
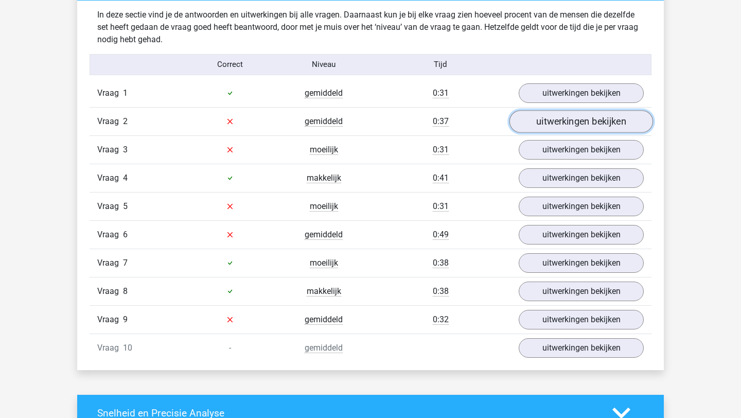
click at [551, 116] on link "uitwerkingen bekijken" at bounding box center [581, 121] width 144 height 23
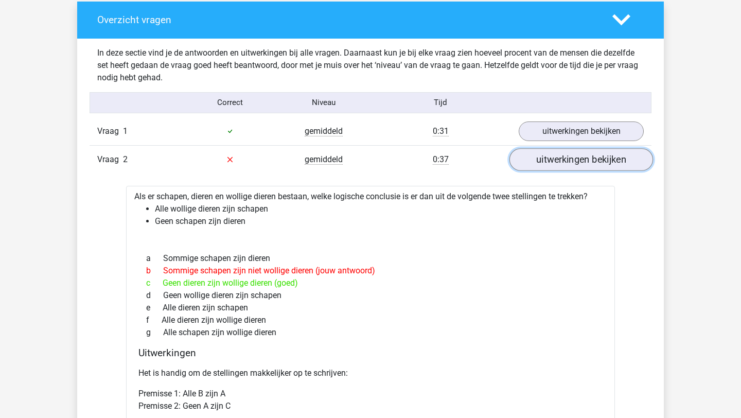
scroll to position [591, 0]
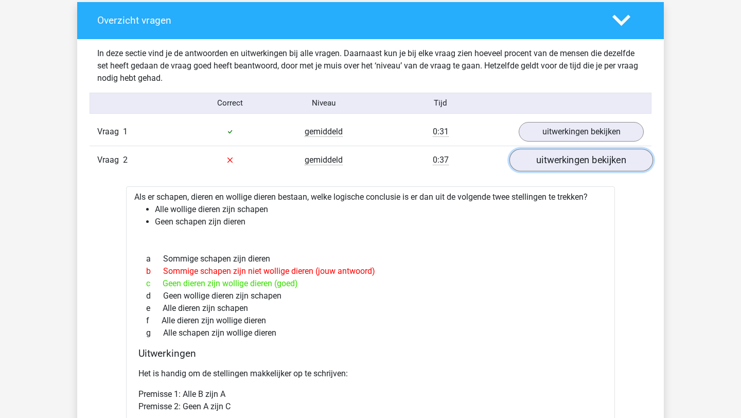
click at [554, 152] on link "uitwerkingen bekijken" at bounding box center [581, 160] width 144 height 23
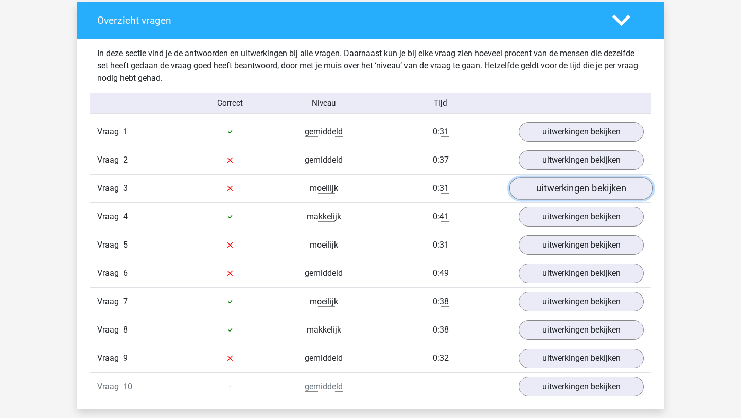
click at [561, 178] on link "uitwerkingen bekijken" at bounding box center [581, 188] width 144 height 23
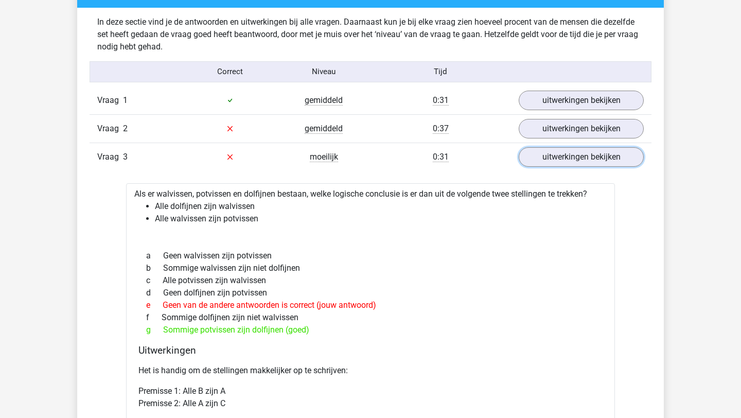
scroll to position [623, 0]
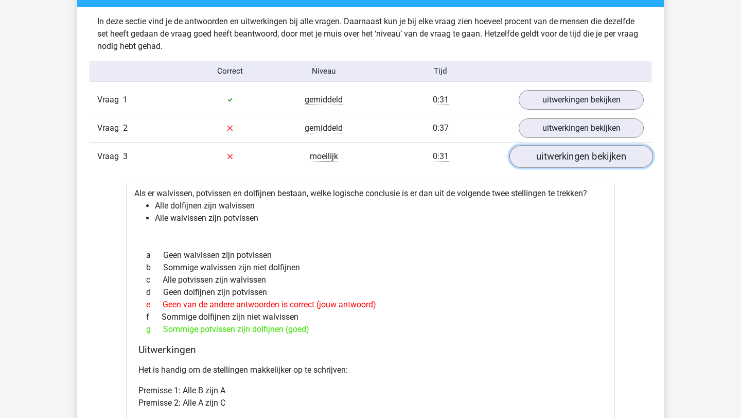
click at [572, 162] on link "uitwerkingen bekijken" at bounding box center [581, 156] width 144 height 23
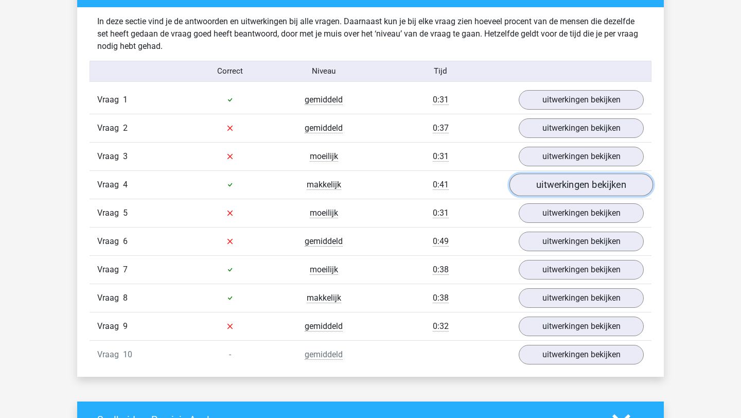
click at [570, 187] on link "uitwerkingen bekijken" at bounding box center [581, 184] width 144 height 23
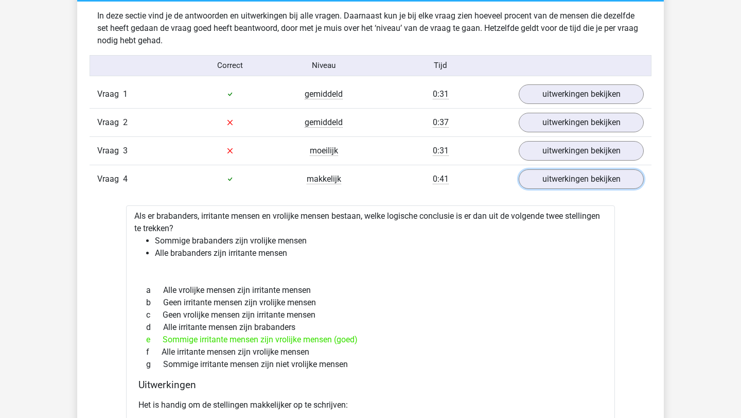
scroll to position [677, 0]
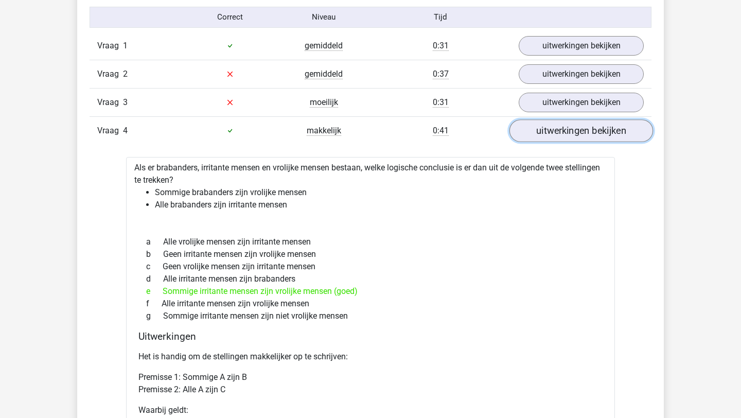
click at [539, 135] on link "uitwerkingen bekijken" at bounding box center [581, 130] width 144 height 23
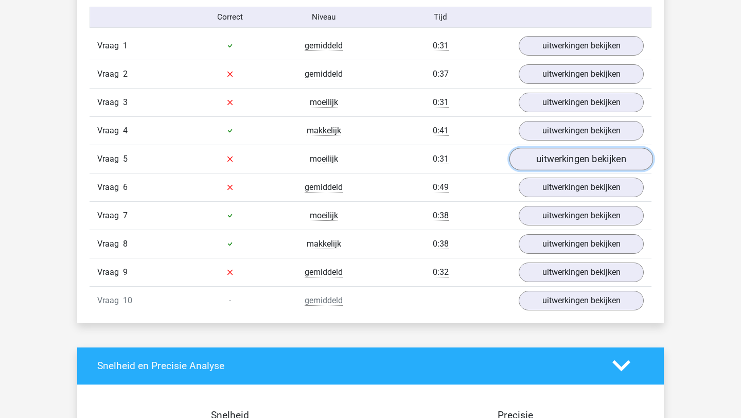
click at [542, 162] on link "uitwerkingen bekijken" at bounding box center [581, 159] width 144 height 23
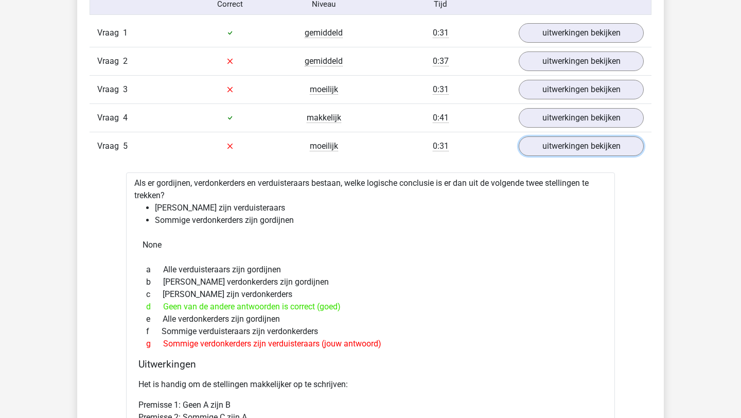
scroll to position [700, 0]
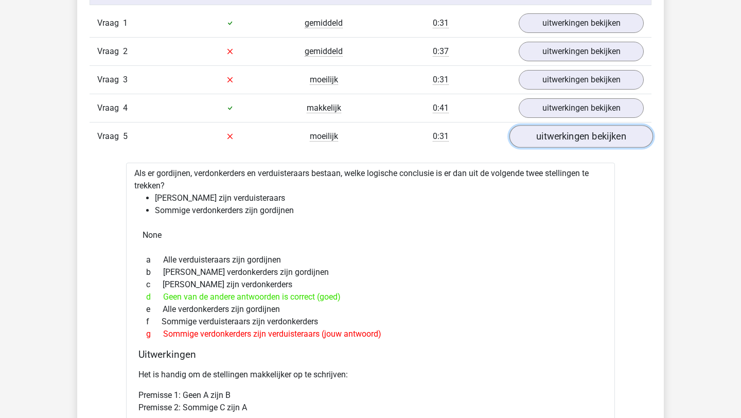
click at [536, 139] on link "uitwerkingen bekijken" at bounding box center [581, 136] width 144 height 23
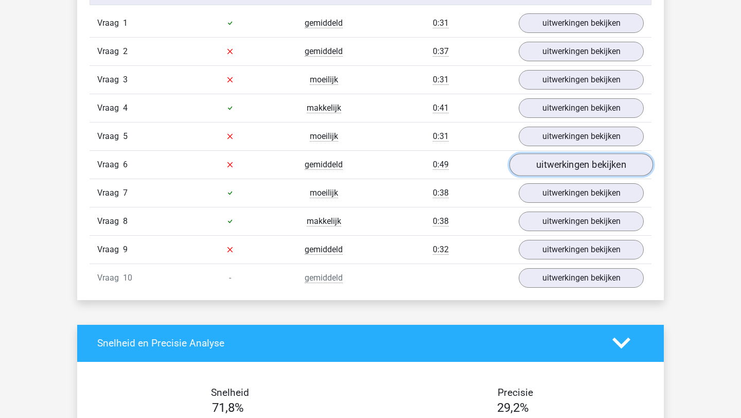
click at [541, 165] on link "uitwerkingen bekijken" at bounding box center [581, 164] width 144 height 23
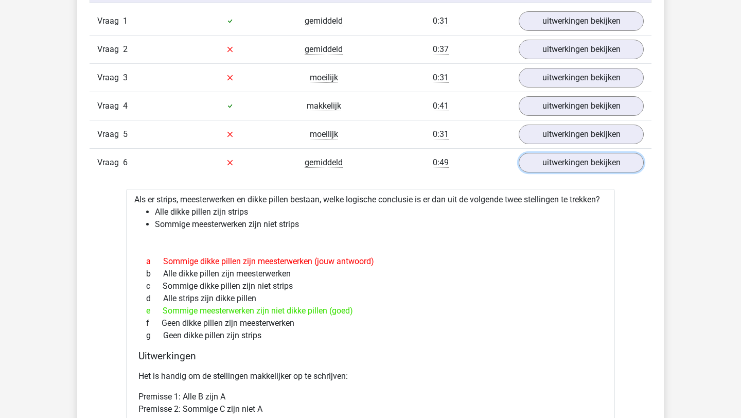
scroll to position [707, 0]
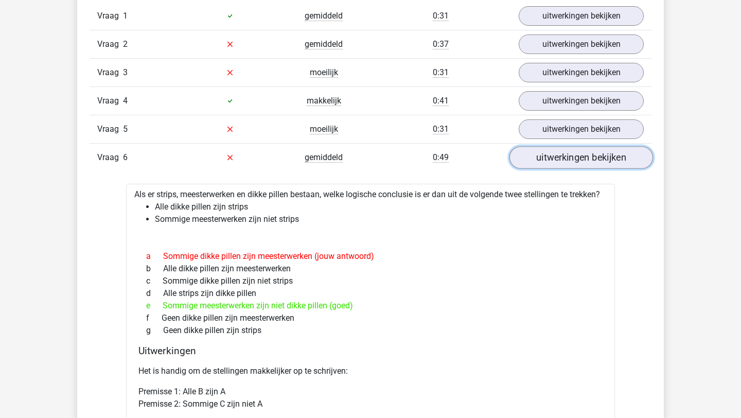
click at [530, 164] on link "uitwerkingen bekijken" at bounding box center [581, 157] width 144 height 23
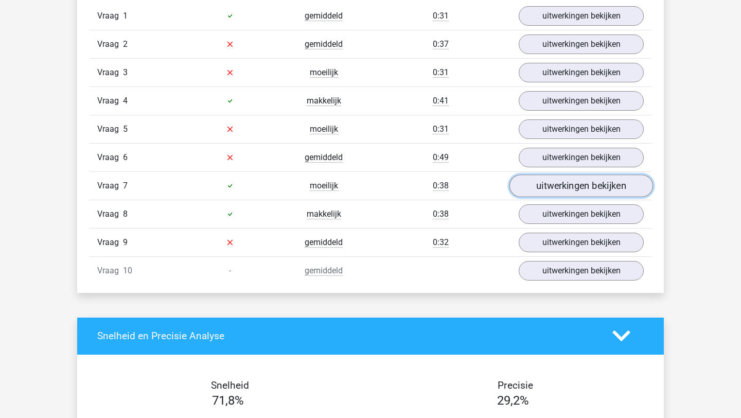
click at [542, 186] on link "uitwerkingen bekijken" at bounding box center [581, 185] width 144 height 23
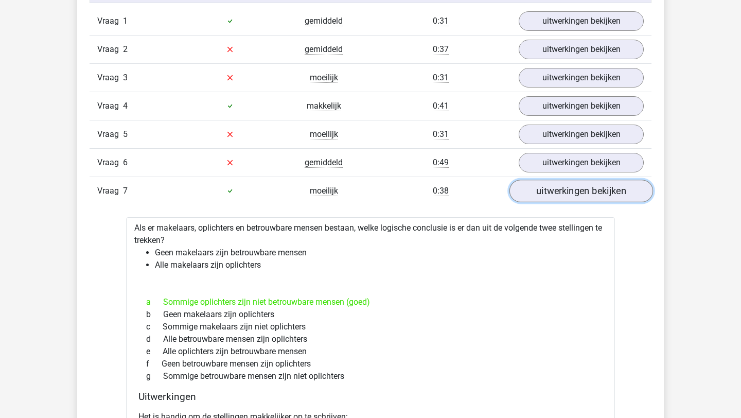
scroll to position [719, 0]
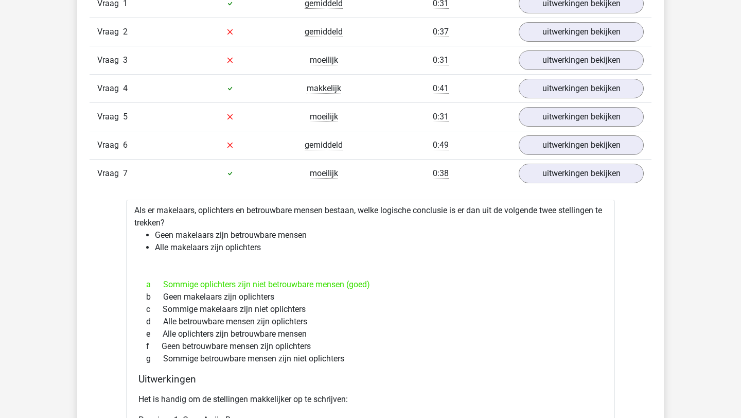
click at [535, 157] on div "Vraag 6 gemiddeld 0:49 uitwerkingen bekijken" at bounding box center [370, 145] width 562 height 28
click at [535, 167] on link "uitwerkingen bekijken" at bounding box center [581, 173] width 144 height 23
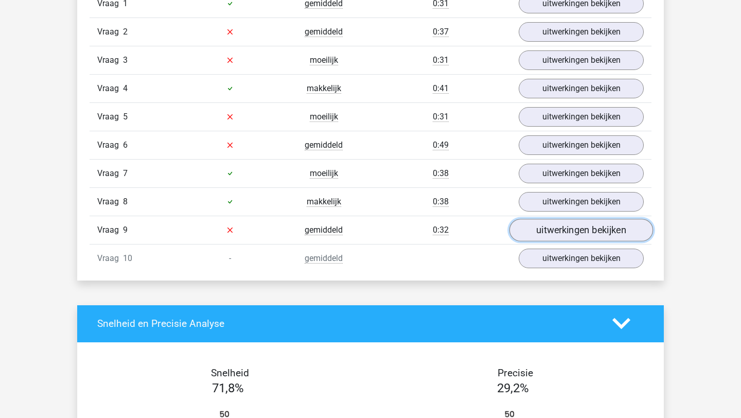
click at [545, 231] on link "uitwerkingen bekijken" at bounding box center [581, 230] width 144 height 23
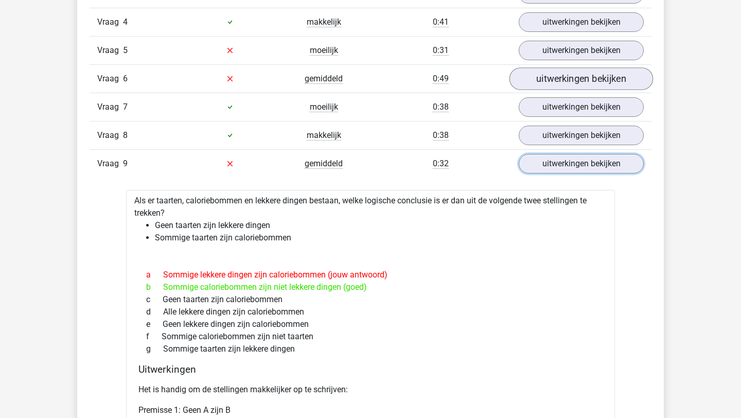
scroll to position [786, 0]
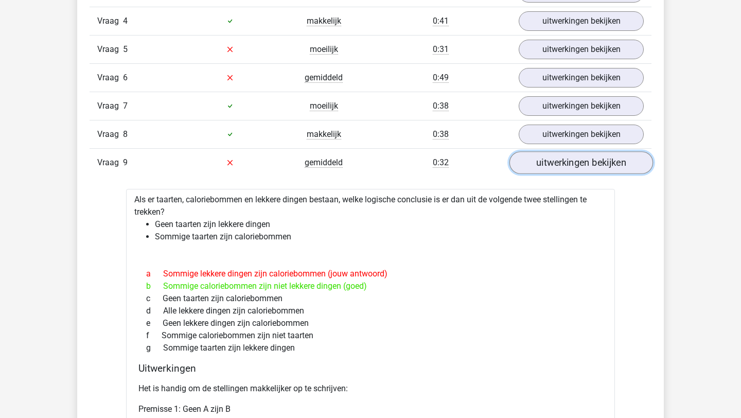
click at [557, 164] on link "uitwerkingen bekijken" at bounding box center [581, 162] width 144 height 23
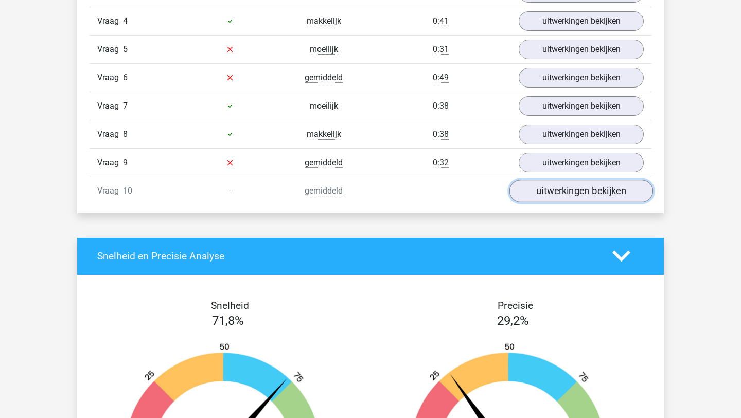
click at [559, 185] on link "uitwerkingen bekijken" at bounding box center [581, 191] width 144 height 23
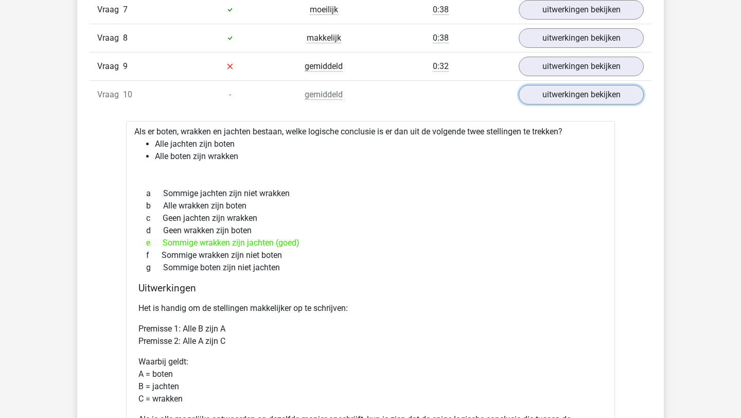
scroll to position [877, 0]
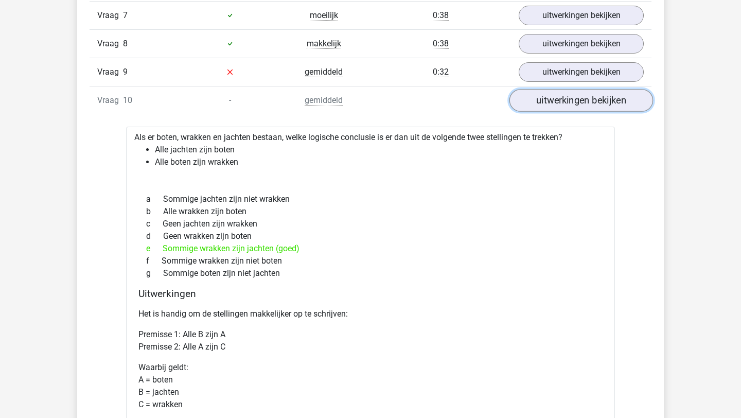
click at [548, 101] on link "uitwerkingen bekijken" at bounding box center [581, 100] width 144 height 23
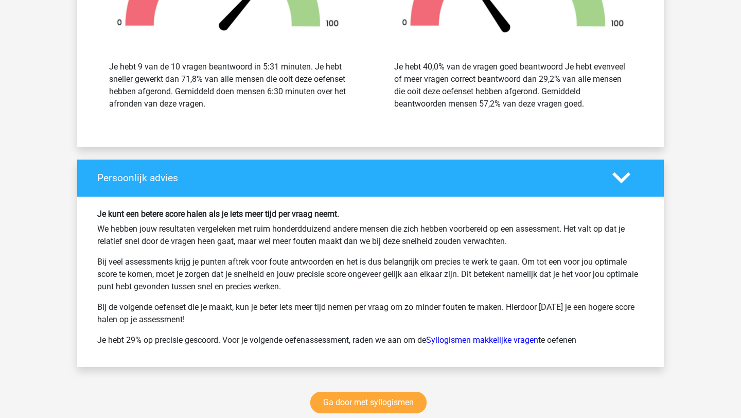
scroll to position [1256, 0]
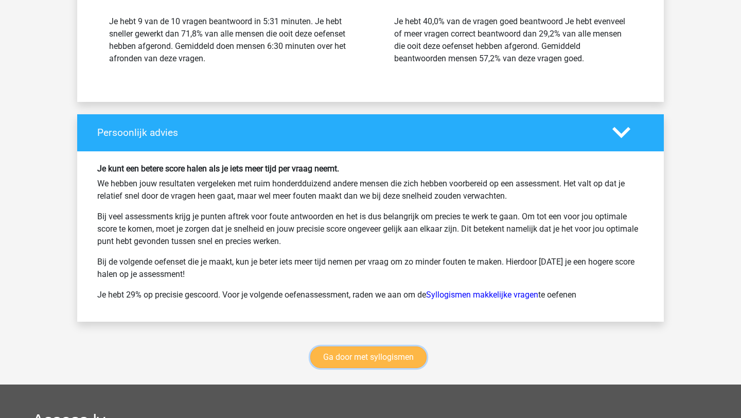
click at [347, 352] on link "Ga door met syllogismen" at bounding box center [368, 357] width 116 height 22
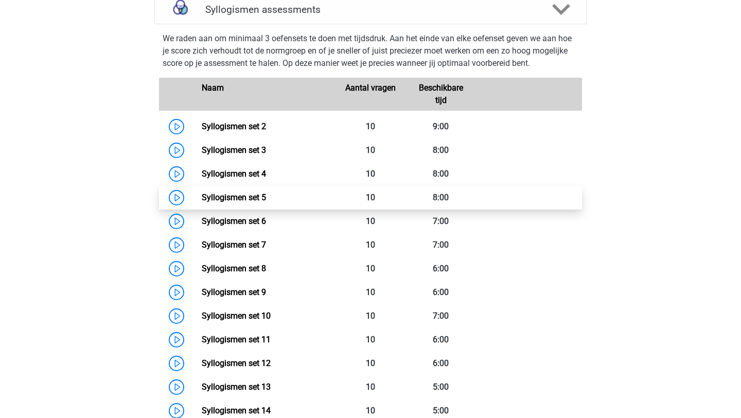
scroll to position [426, 0]
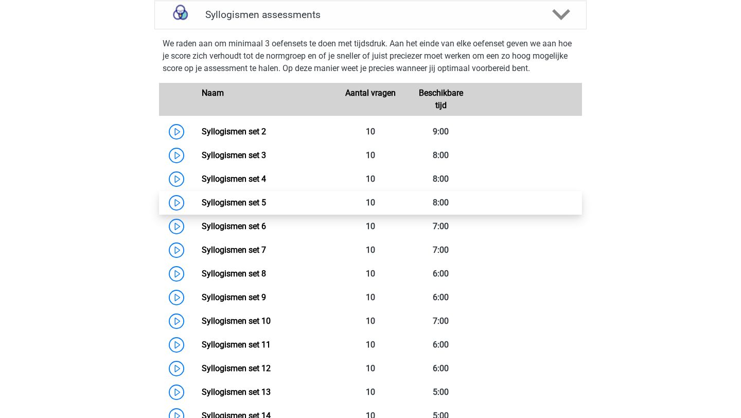
click at [202, 198] on link "Syllogismen set 5" at bounding box center [234, 203] width 64 height 10
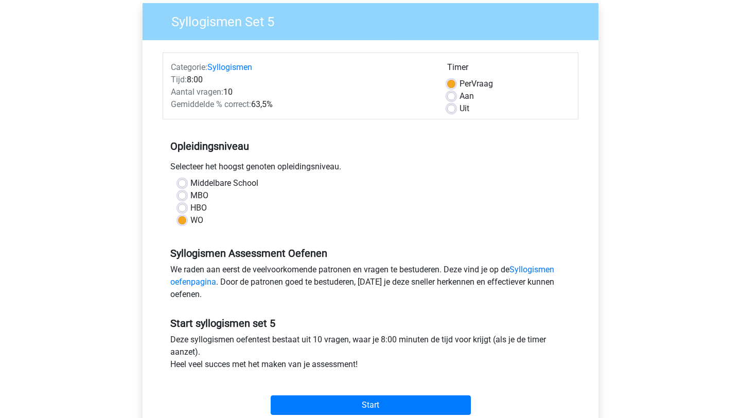
scroll to position [107, 0]
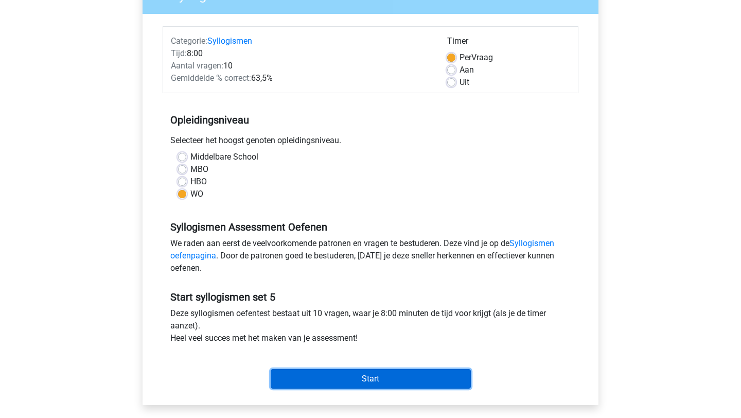
click at [401, 371] on input "Start" at bounding box center [371, 379] width 200 height 20
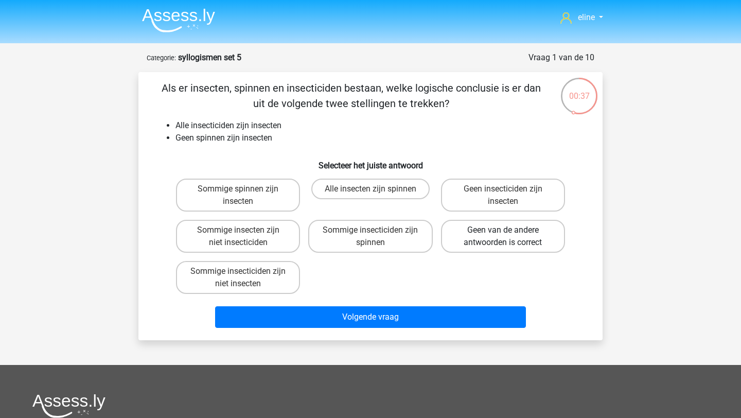
click at [525, 238] on label "Geen van de andere antwoorden is correct" at bounding box center [503, 236] width 124 height 33
click at [509, 237] on input "Geen van de andere antwoorden is correct" at bounding box center [506, 233] width 7 height 7
radio input "true"
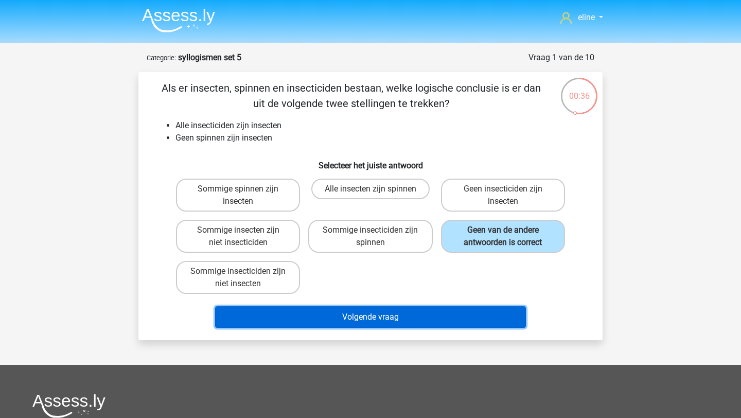
click at [393, 318] on button "Volgende vraag" at bounding box center [370, 317] width 311 height 22
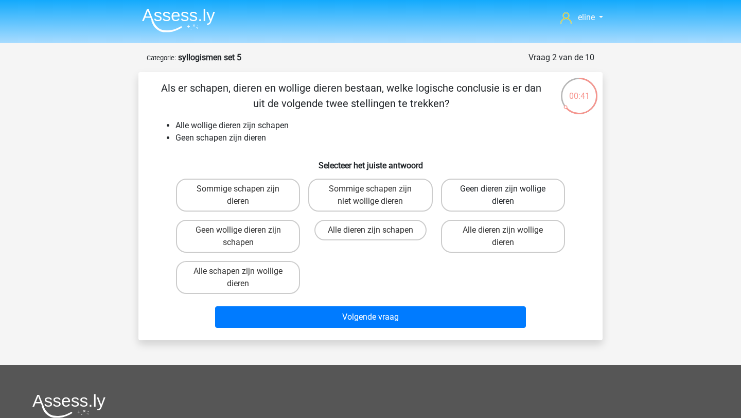
click at [496, 192] on label "Geen dieren zijn wollige dieren" at bounding box center [503, 194] width 124 height 33
click at [503, 192] on input "Geen dieren zijn wollige dieren" at bounding box center [506, 192] width 7 height 7
radio input "true"
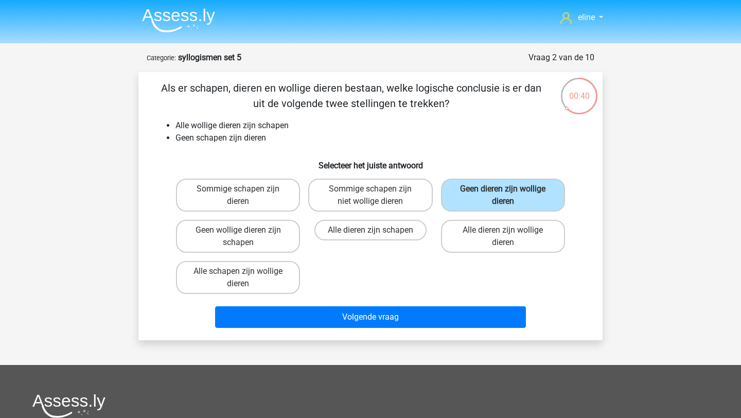
click at [472, 305] on div "Volgende vraag" at bounding box center [370, 315] width 431 height 34
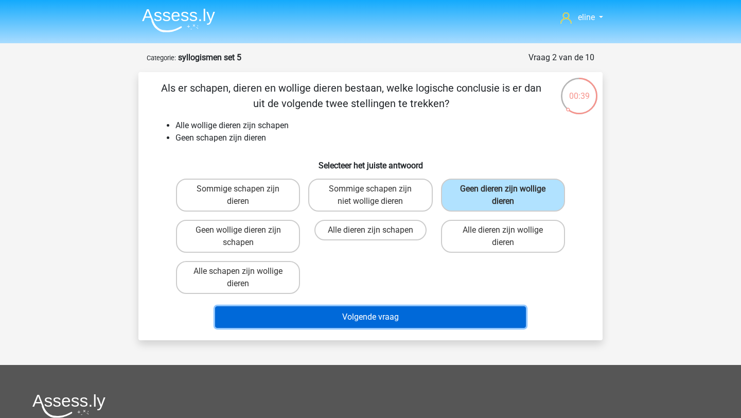
click at [473, 314] on button "Volgende vraag" at bounding box center [370, 317] width 311 height 22
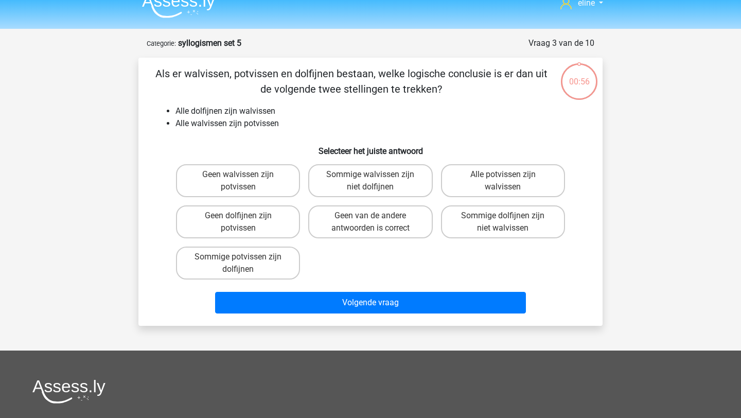
scroll to position [15, 0]
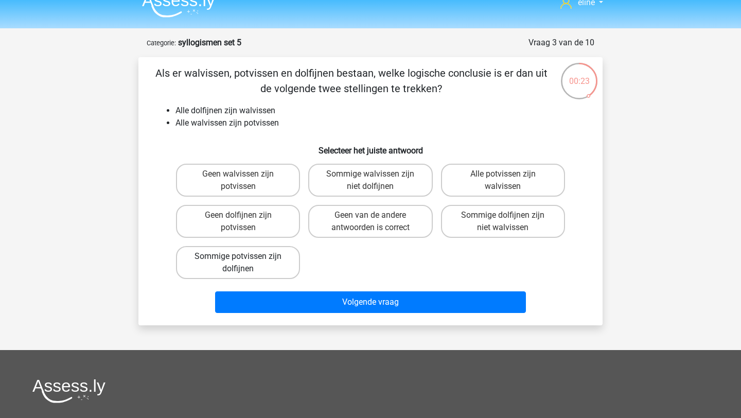
click at [256, 265] on label "Sommige potvissen zijn dolfijnen" at bounding box center [238, 262] width 124 height 33
click at [245, 263] on input "Sommige potvissen zijn dolfijnen" at bounding box center [241, 259] width 7 height 7
radio input "true"
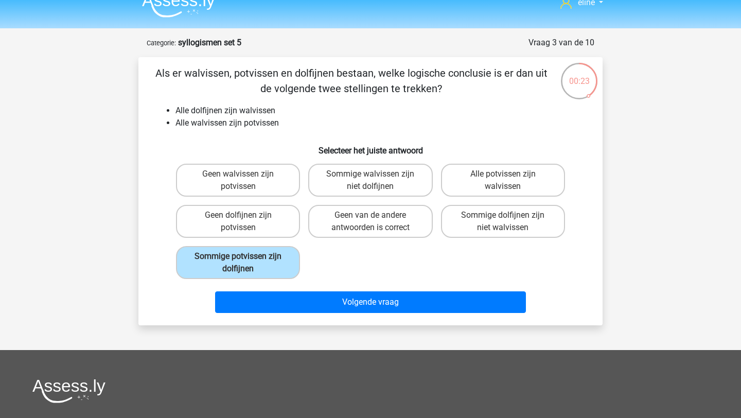
click at [284, 316] on div "Volgende vraag" at bounding box center [370, 304] width 397 height 26
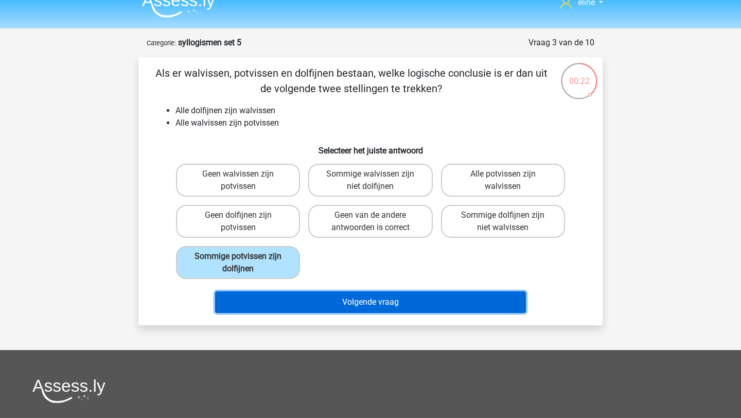
click at [279, 304] on button "Volgende vraag" at bounding box center [370, 302] width 311 height 22
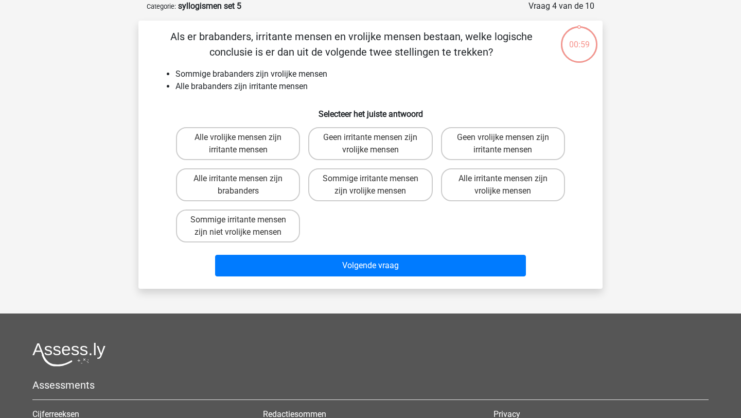
scroll to position [23, 0]
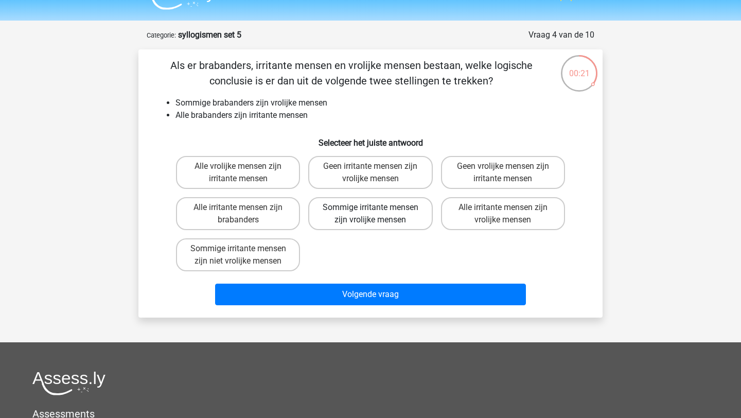
click at [345, 221] on label "Sommige irritante mensen zijn vrolijke mensen" at bounding box center [370, 213] width 124 height 33
click at [370, 214] on input "Sommige irritante mensen zijn vrolijke mensen" at bounding box center [373, 210] width 7 height 7
radio input "true"
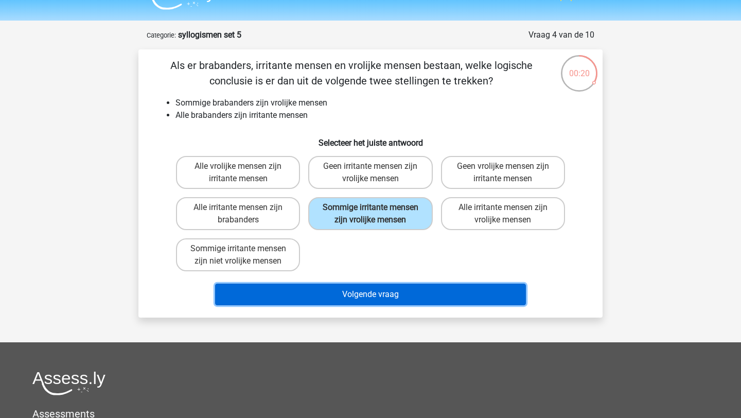
click at [346, 296] on button "Volgende vraag" at bounding box center [370, 294] width 311 height 22
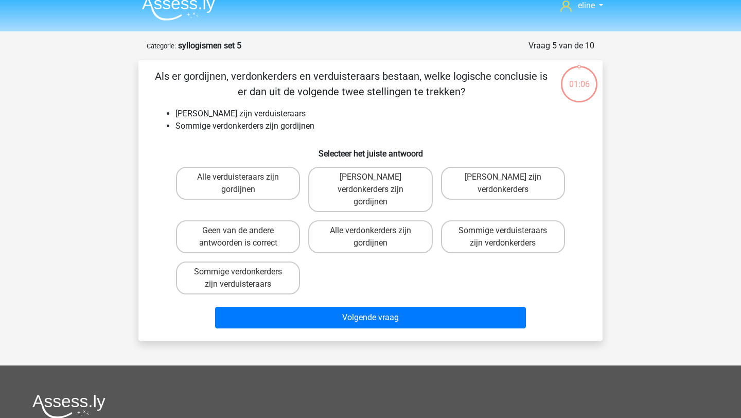
scroll to position [9, 0]
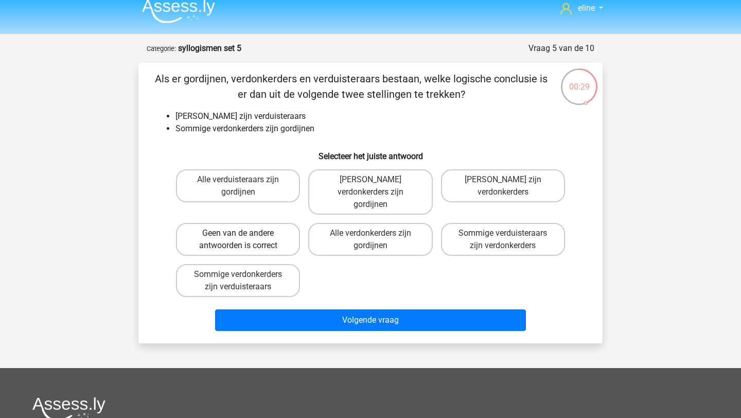
click at [282, 223] on label "Geen van de andere antwoorden is correct" at bounding box center [238, 239] width 124 height 33
click at [245, 233] on input "Geen van de andere antwoorden is correct" at bounding box center [241, 236] width 7 height 7
radio input "true"
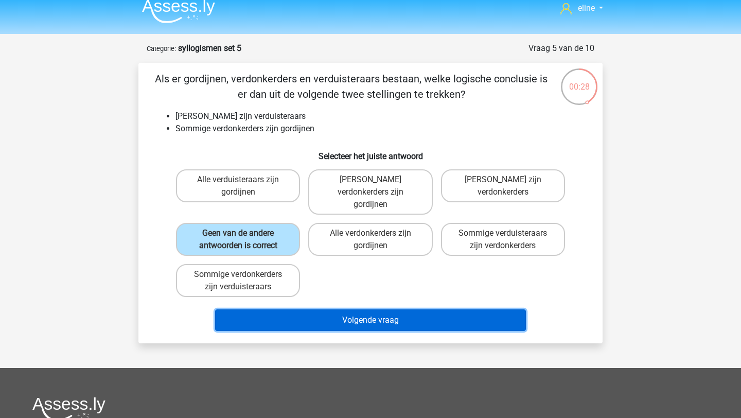
click at [320, 309] on button "Volgende vraag" at bounding box center [370, 320] width 311 height 22
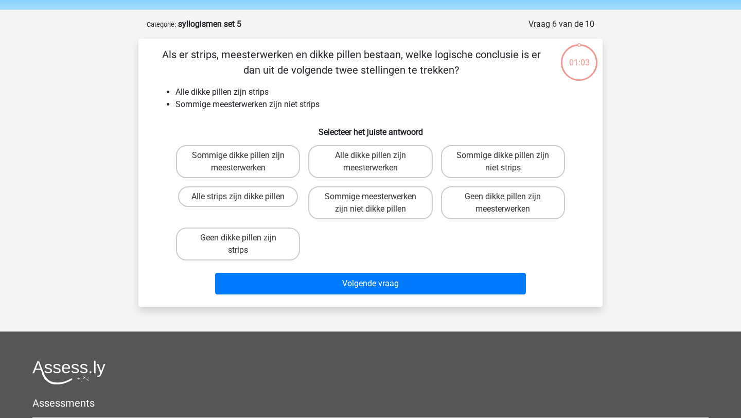
scroll to position [51, 0]
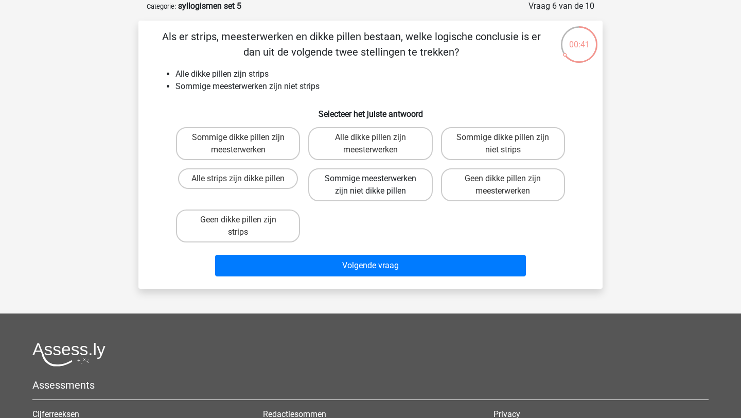
click at [367, 185] on label "Sommige meesterwerken zijn niet dikke pillen" at bounding box center [370, 184] width 124 height 33
click at [370, 185] on input "Sommige meesterwerken zijn niet dikke pillen" at bounding box center [373, 181] width 7 height 7
radio input "true"
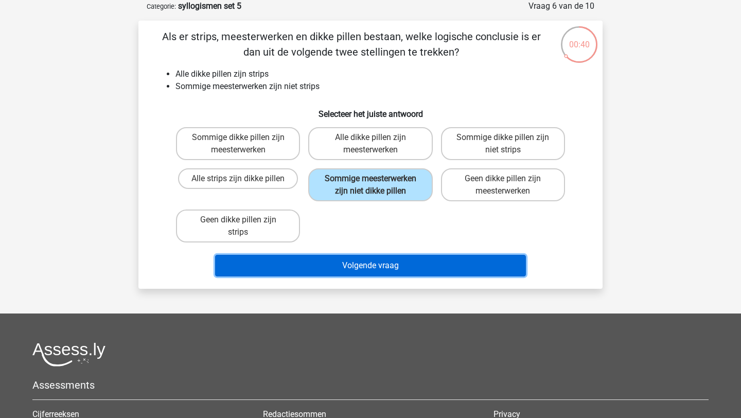
click at [355, 260] on button "Volgende vraag" at bounding box center [370, 266] width 311 height 22
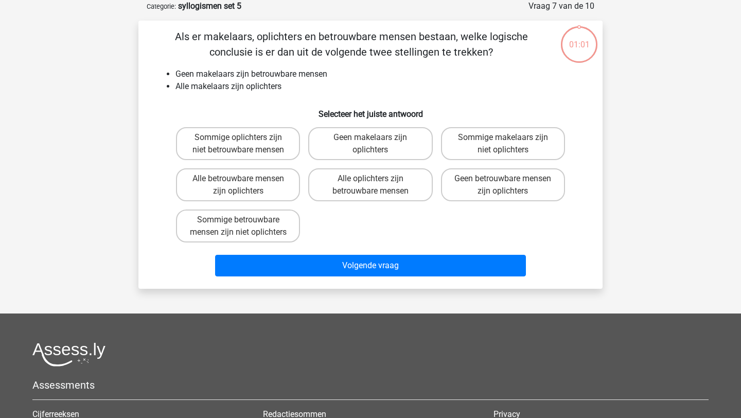
scroll to position [46, 0]
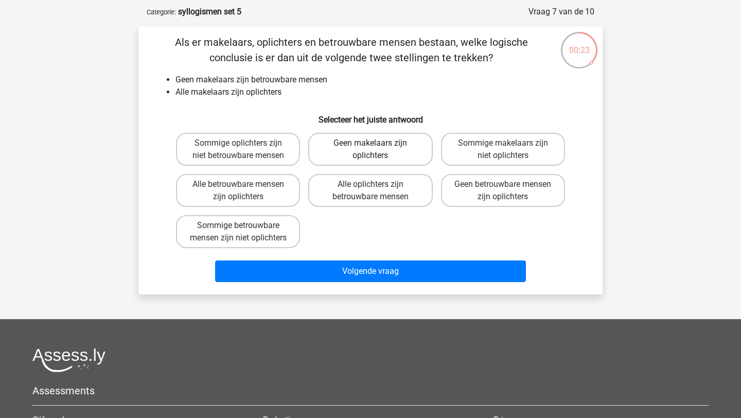
click at [390, 139] on label "Geen makelaars zijn oplichters" at bounding box center [370, 149] width 124 height 33
click at [377, 143] on input "Geen makelaars zijn oplichters" at bounding box center [373, 146] width 7 height 7
radio input "true"
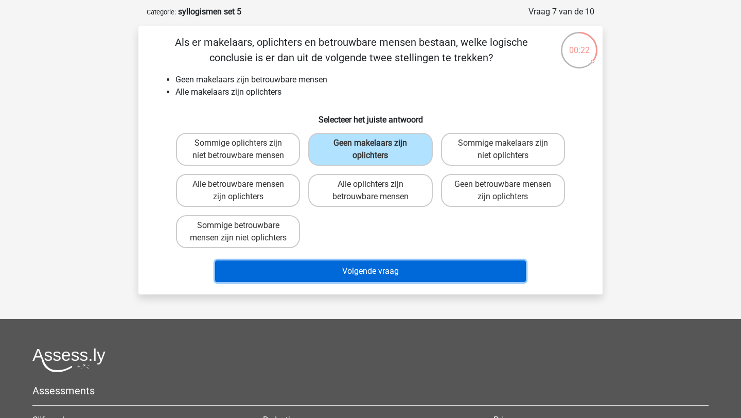
click at [370, 282] on button "Volgende vraag" at bounding box center [370, 271] width 311 height 22
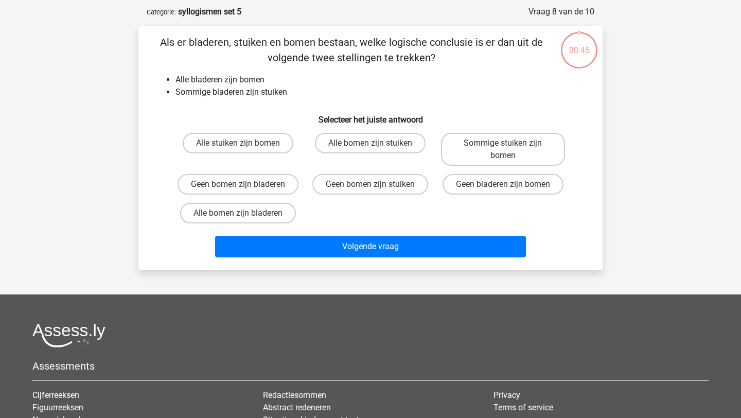
scroll to position [51, 0]
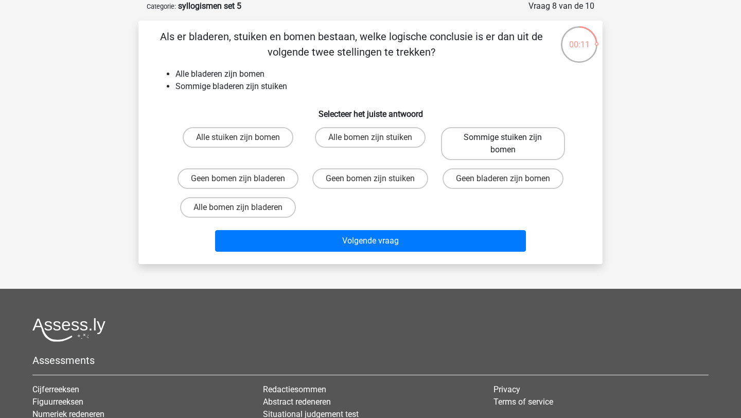
click at [496, 137] on label "Sommige stuiken zijn bomen" at bounding box center [503, 143] width 124 height 33
click at [503, 137] on input "Sommige stuiken zijn bomen" at bounding box center [506, 140] width 7 height 7
radio input "true"
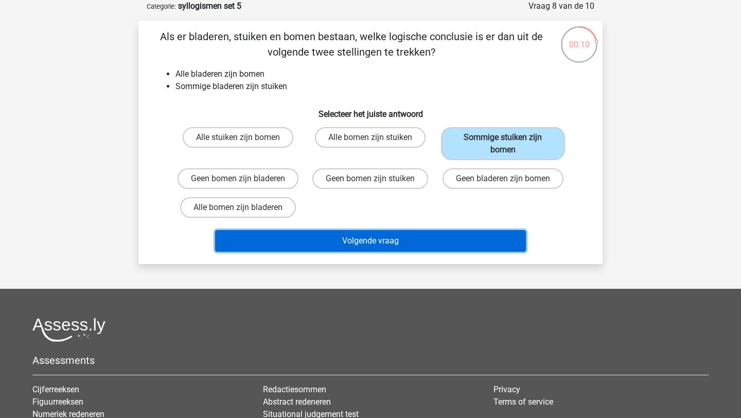
click at [433, 232] on button "Volgende vraag" at bounding box center [370, 241] width 311 height 22
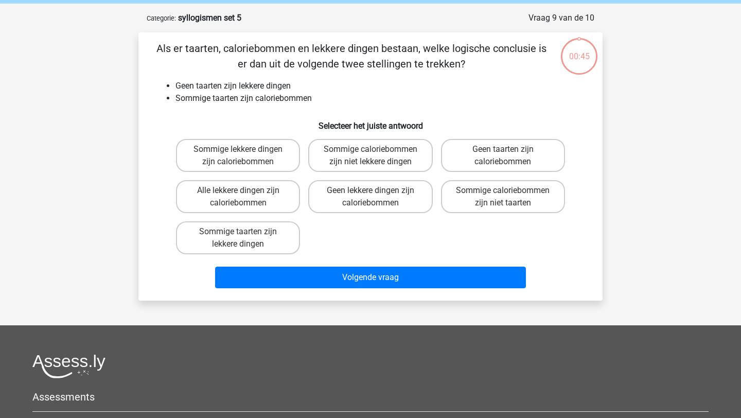
scroll to position [39, 0]
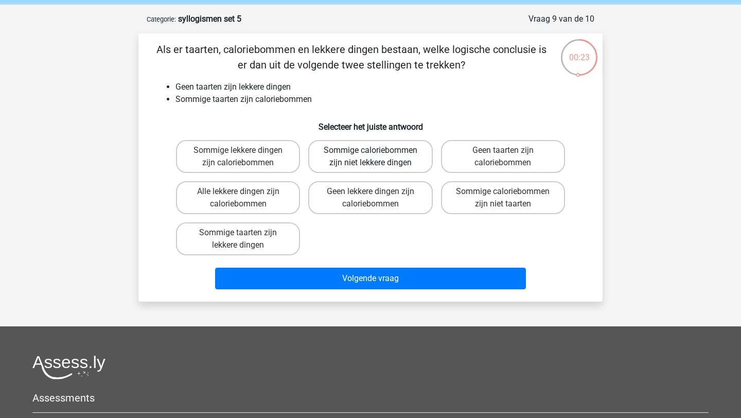
click at [381, 144] on label "Sommige caloriebommen zijn niet lekkere dingen" at bounding box center [370, 156] width 124 height 33
click at [377, 150] on input "Sommige caloriebommen zijn niet lekkere dingen" at bounding box center [373, 153] width 7 height 7
radio input "true"
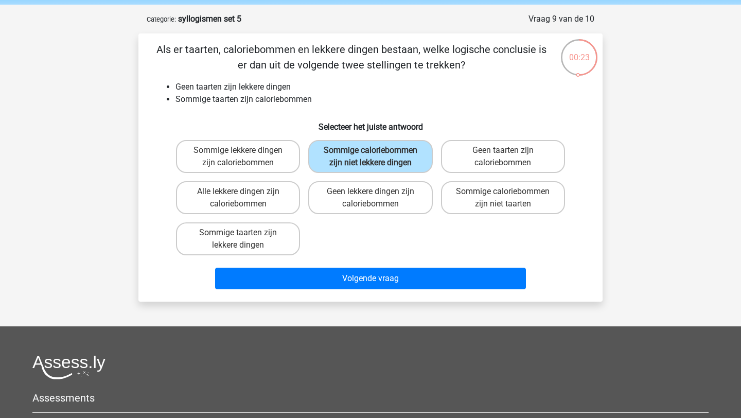
click at [383, 265] on div "Volgende vraag" at bounding box center [370, 276] width 431 height 34
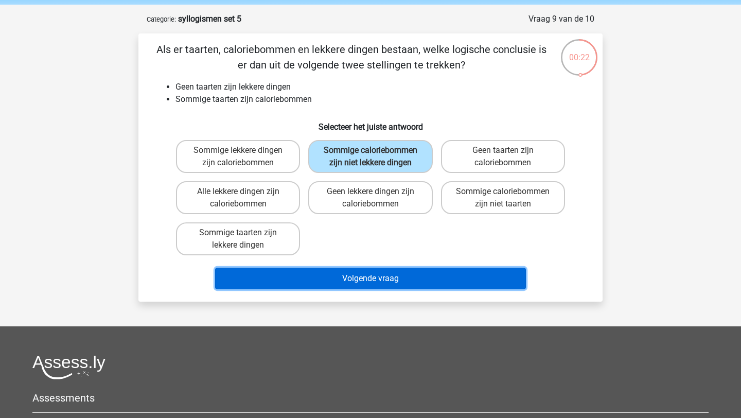
click at [384, 281] on button "Volgende vraag" at bounding box center [370, 278] width 311 height 22
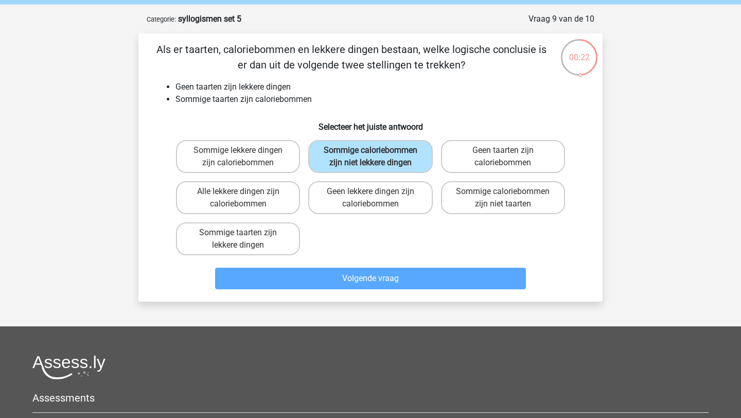
scroll to position [51, 0]
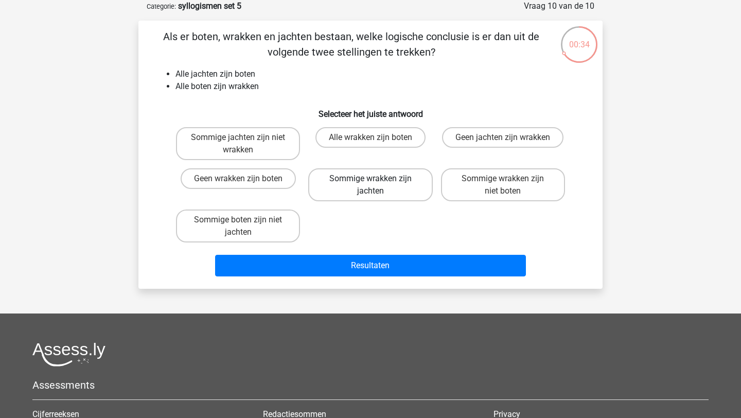
click at [405, 177] on label "Sommige wrakken zijn jachten" at bounding box center [370, 184] width 124 height 33
click at [377, 178] on input "Sommige wrakken zijn jachten" at bounding box center [373, 181] width 7 height 7
radio input "true"
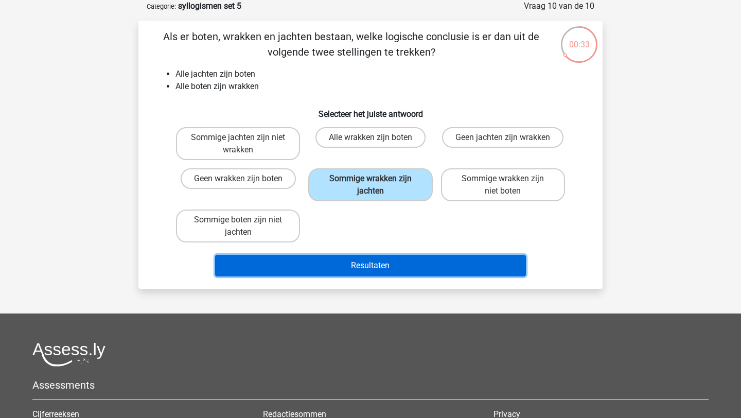
click at [416, 260] on button "Resultaten" at bounding box center [370, 266] width 311 height 22
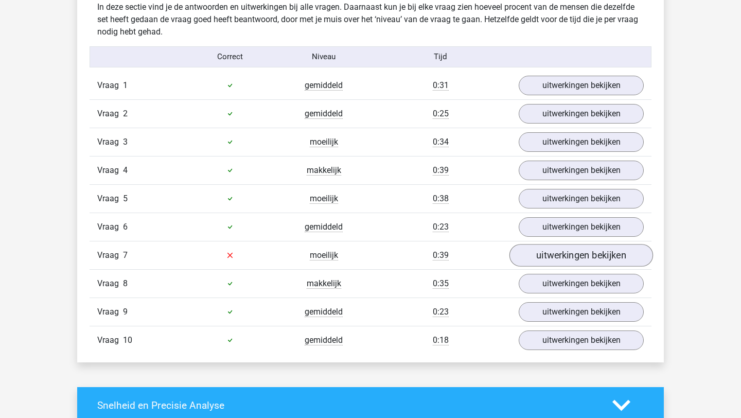
scroll to position [635, 0]
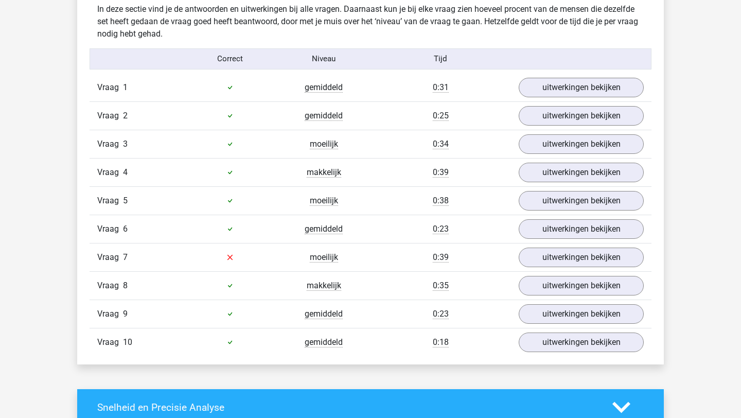
click at [568, 76] on div "Vraag 1 gemiddeld 0:31 uitwerkingen bekijken" at bounding box center [370, 88] width 562 height 28
click at [569, 81] on link "uitwerkingen bekijken" at bounding box center [581, 87] width 144 height 23
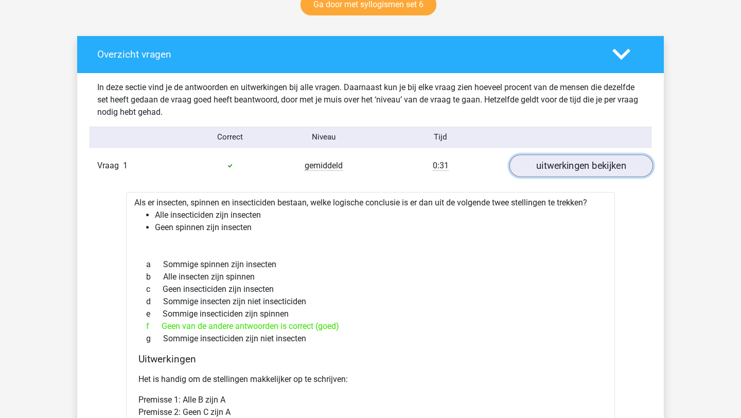
scroll to position [550, 0]
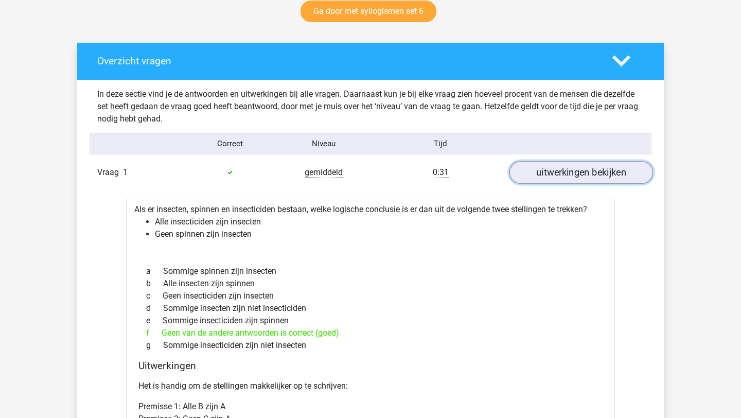
click at [565, 168] on link "uitwerkingen bekijken" at bounding box center [581, 172] width 144 height 23
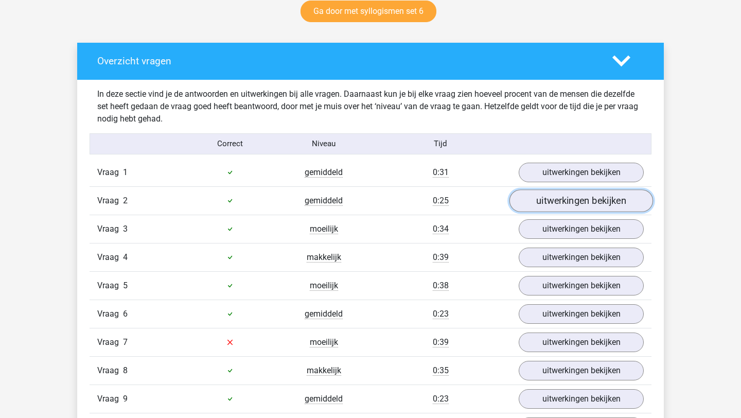
click at [565, 196] on link "uitwerkingen bekijken" at bounding box center [581, 200] width 144 height 23
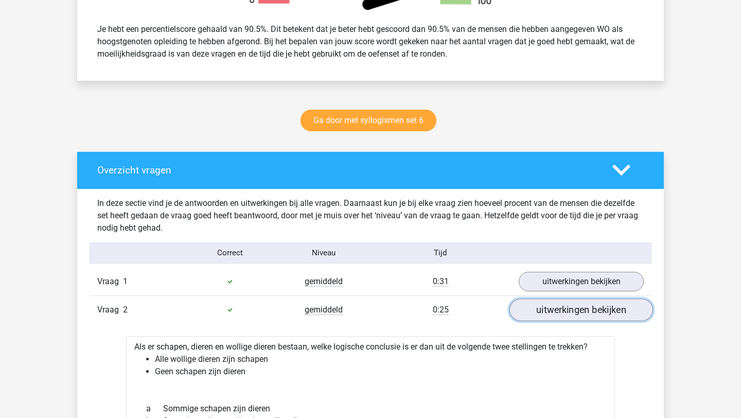
scroll to position [438, 0]
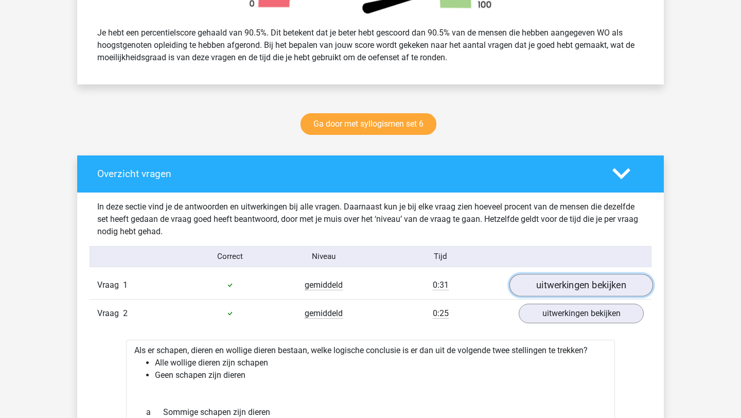
click at [535, 279] on link "uitwerkingen bekijken" at bounding box center [581, 285] width 144 height 23
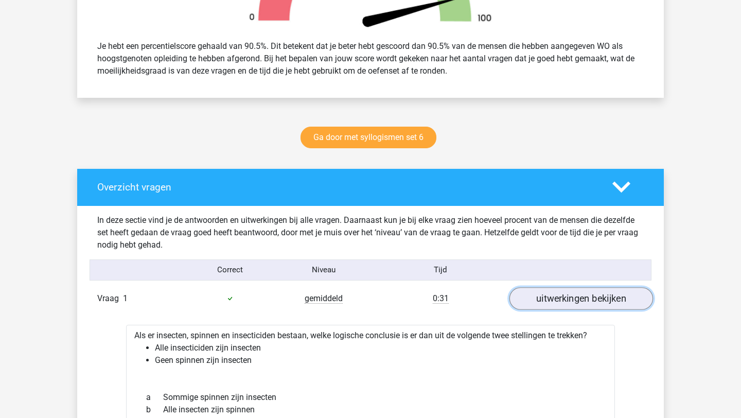
scroll to position [427, 0]
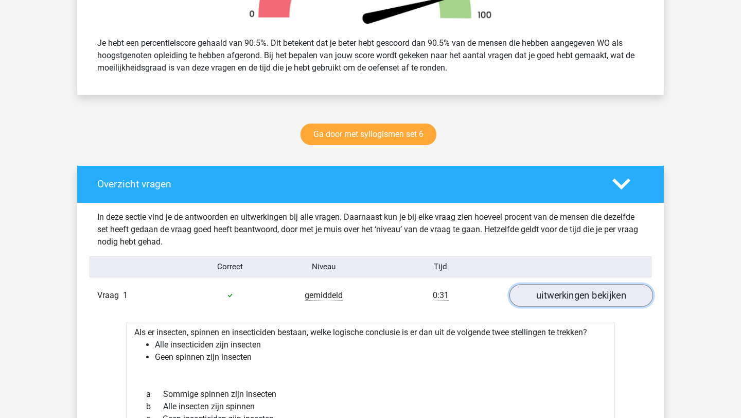
click at [535, 286] on link "uitwerkingen bekijken" at bounding box center [581, 295] width 144 height 23
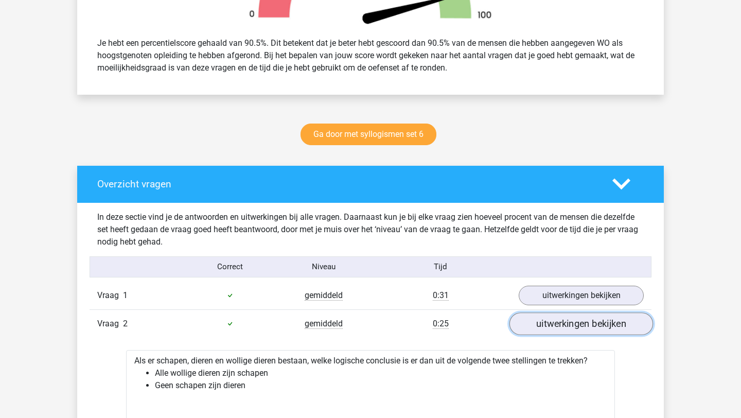
click at [535, 328] on link "uitwerkingen bekijken" at bounding box center [581, 323] width 144 height 23
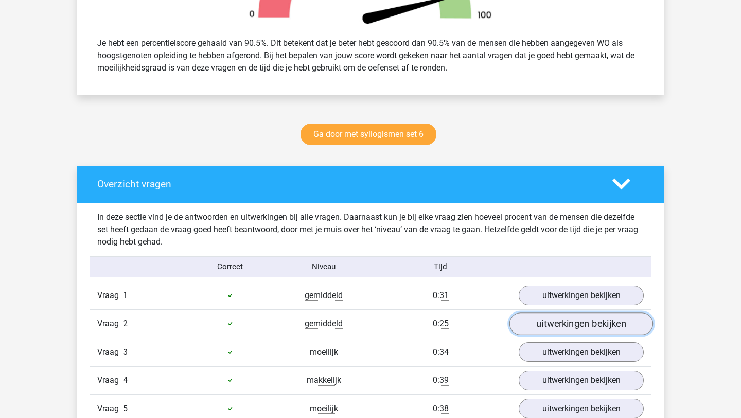
click at [535, 328] on link "uitwerkingen bekijken" at bounding box center [581, 323] width 144 height 23
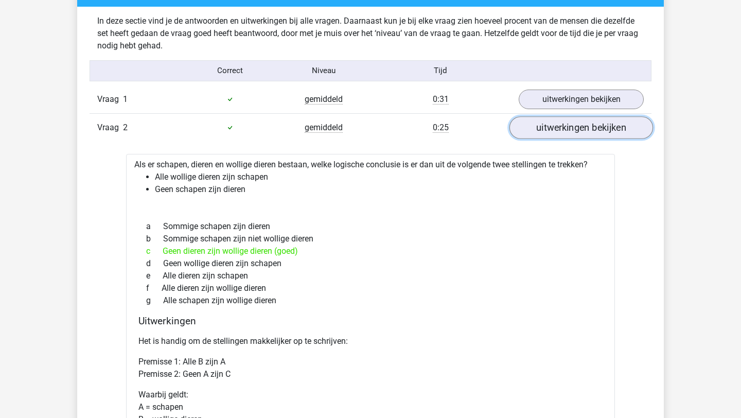
scroll to position [623, 0]
click at [566, 131] on link "uitwerkingen bekijken" at bounding box center [581, 128] width 144 height 23
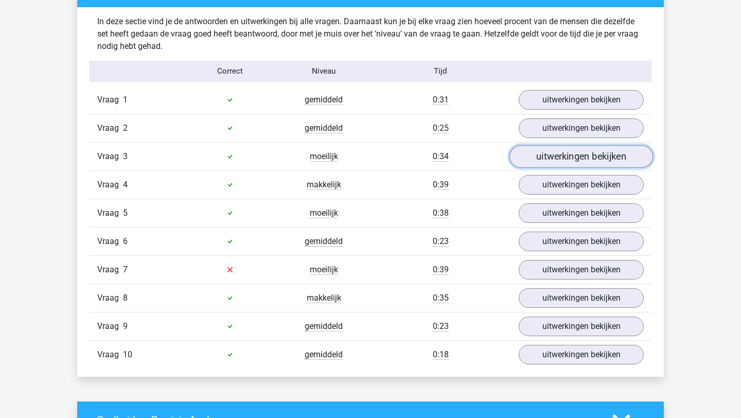
click at [569, 156] on link "uitwerkingen bekijken" at bounding box center [581, 156] width 144 height 23
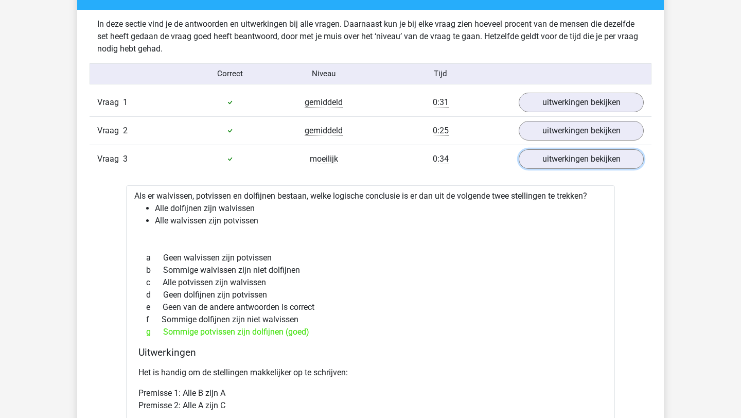
scroll to position [620, 0]
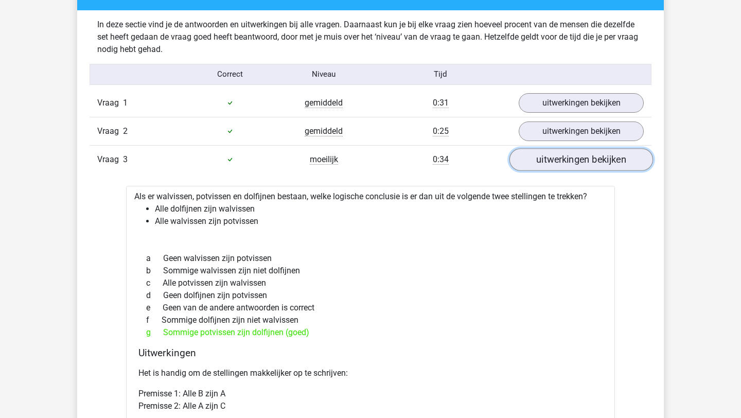
click at [566, 161] on link "uitwerkingen bekijken" at bounding box center [581, 159] width 144 height 23
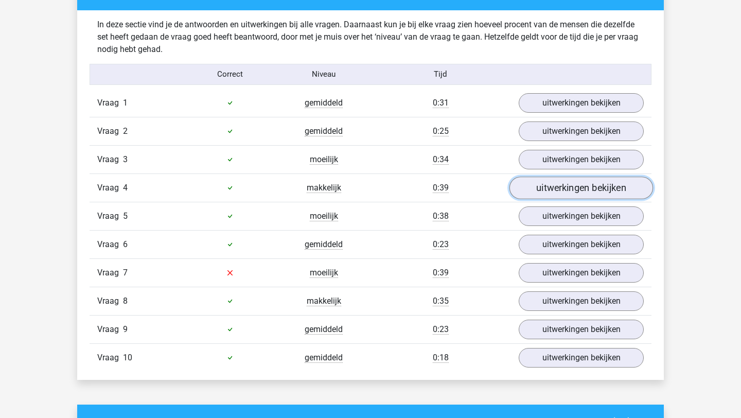
click at [568, 189] on link "uitwerkingen bekijken" at bounding box center [581, 187] width 144 height 23
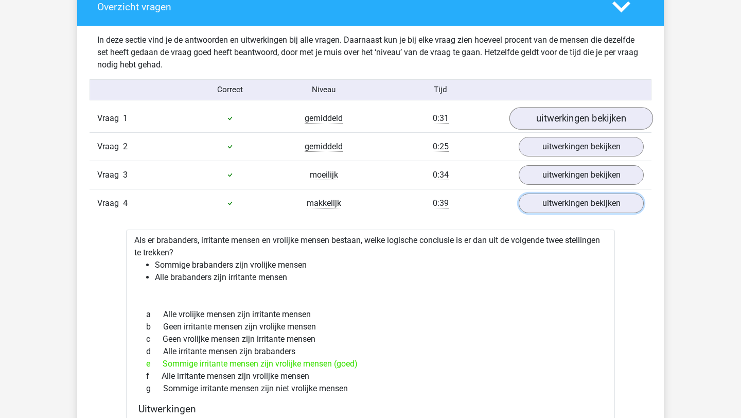
scroll to position [599, 0]
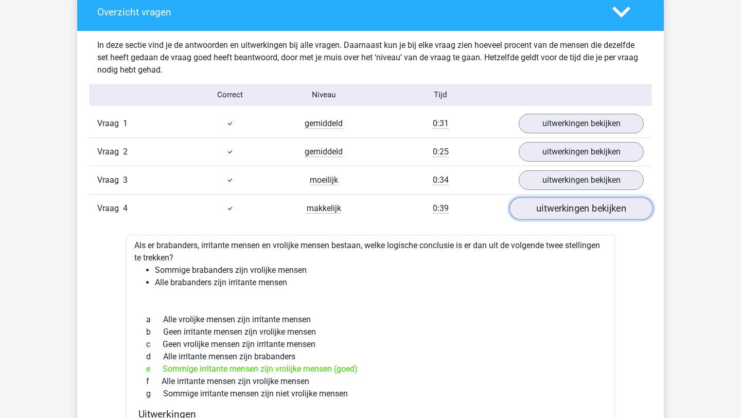
click at [566, 211] on link "uitwerkingen bekijken" at bounding box center [581, 208] width 144 height 23
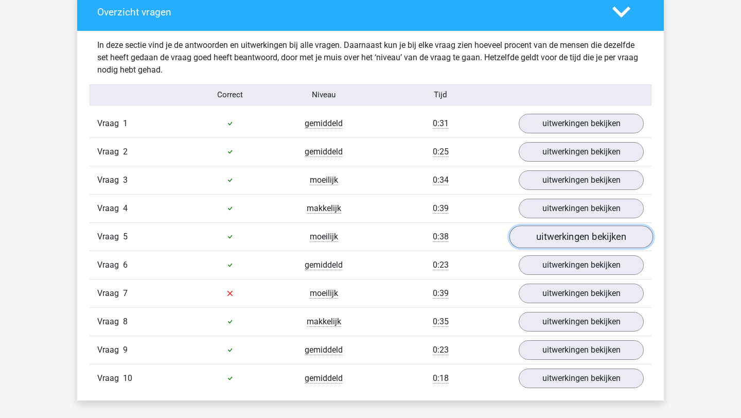
click at [563, 237] on link "uitwerkingen bekijken" at bounding box center [581, 236] width 144 height 23
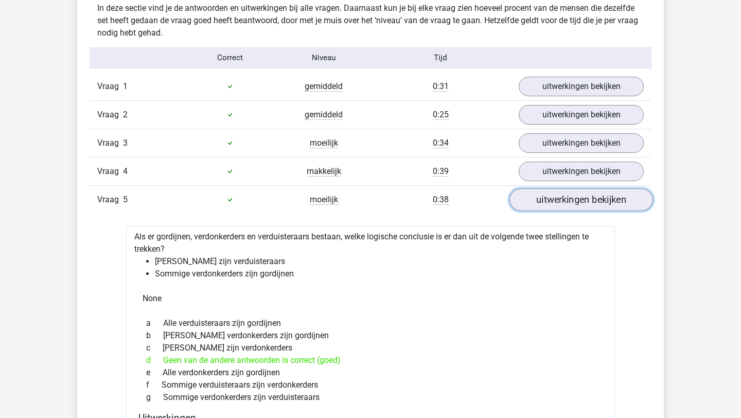
scroll to position [640, 0]
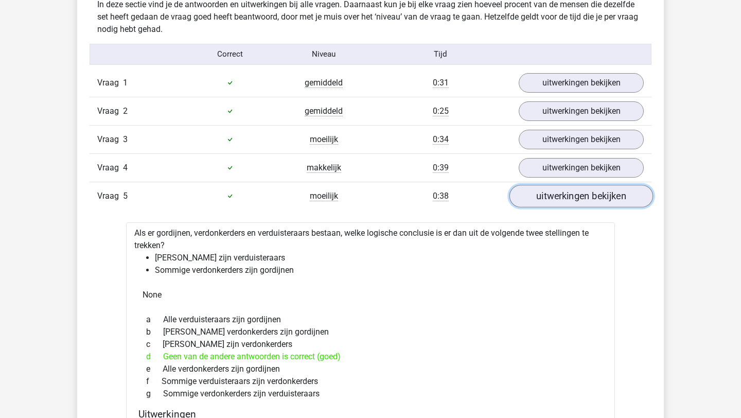
click at [561, 204] on link "uitwerkingen bekijken" at bounding box center [581, 196] width 144 height 23
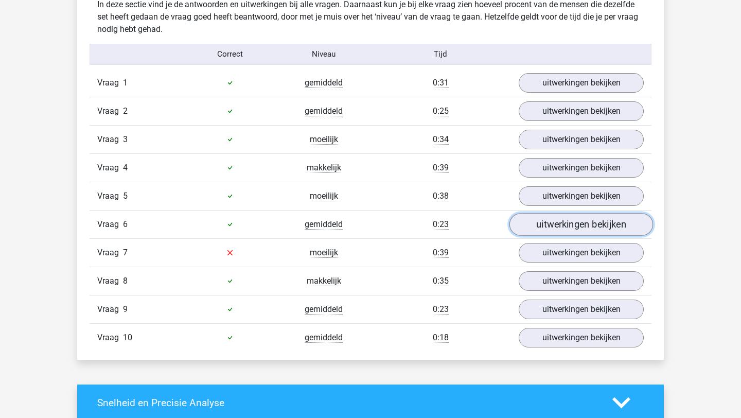
click at [551, 221] on link "uitwerkingen bekijken" at bounding box center [581, 224] width 144 height 23
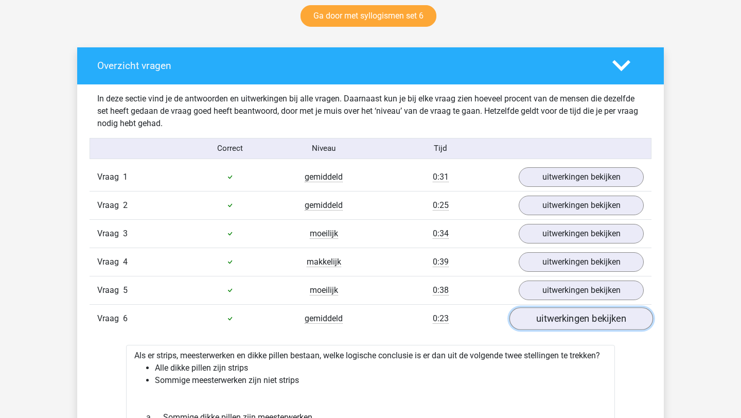
scroll to position [700, 0]
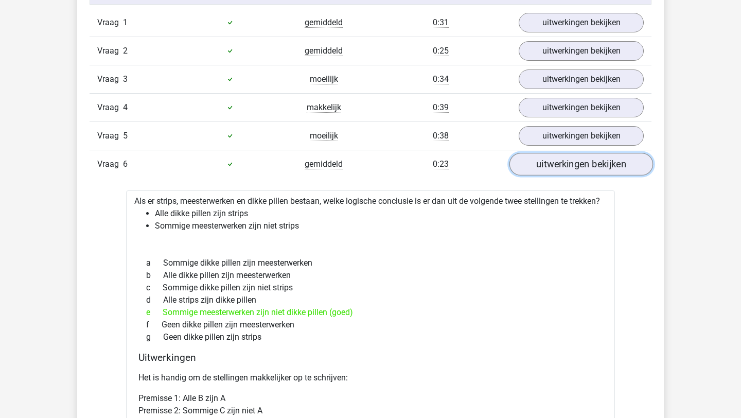
click at [595, 160] on link "uitwerkingen bekijken" at bounding box center [581, 164] width 144 height 23
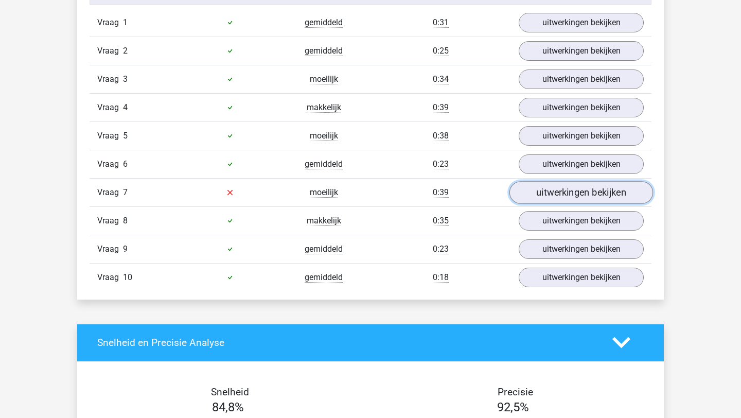
click at [569, 189] on link "uitwerkingen bekijken" at bounding box center [581, 192] width 144 height 23
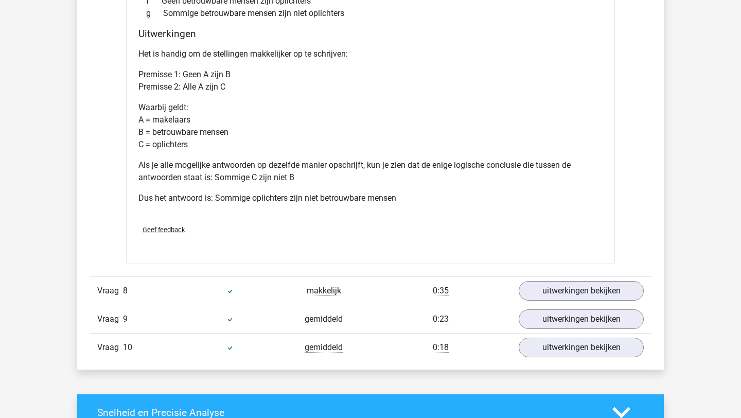
scroll to position [1078, 0]
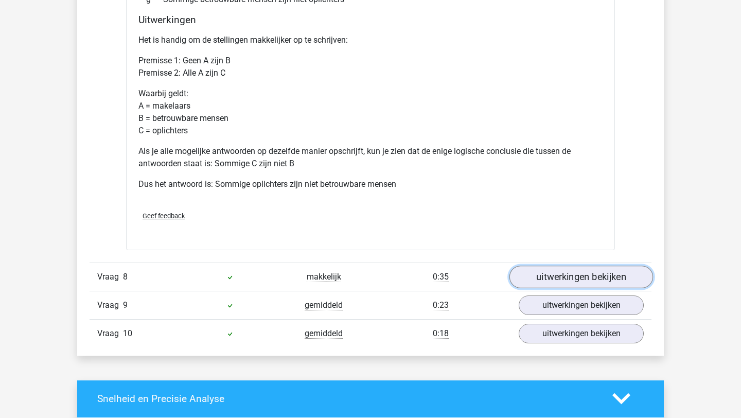
click at [562, 278] on link "uitwerkingen bekijken" at bounding box center [581, 276] width 144 height 23
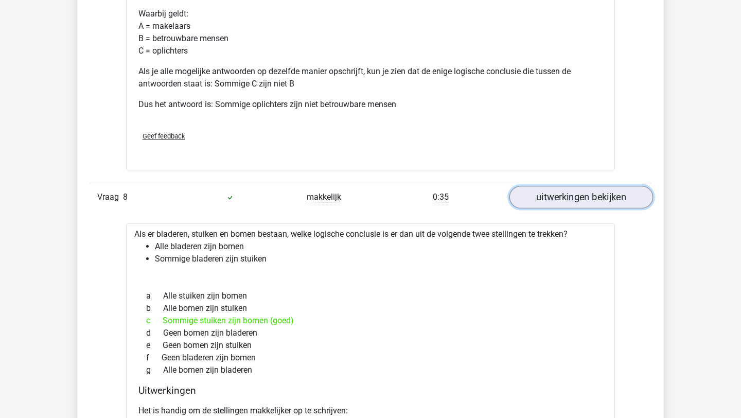
scroll to position [1157, 0]
click at [544, 199] on link "uitwerkingen bekijken" at bounding box center [581, 197] width 144 height 23
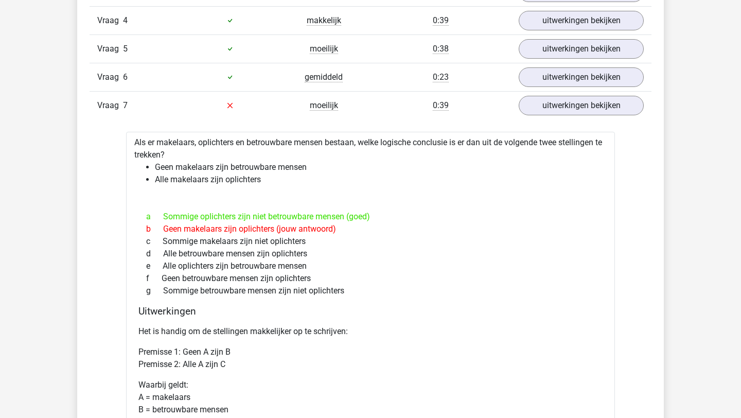
scroll to position [714, 0]
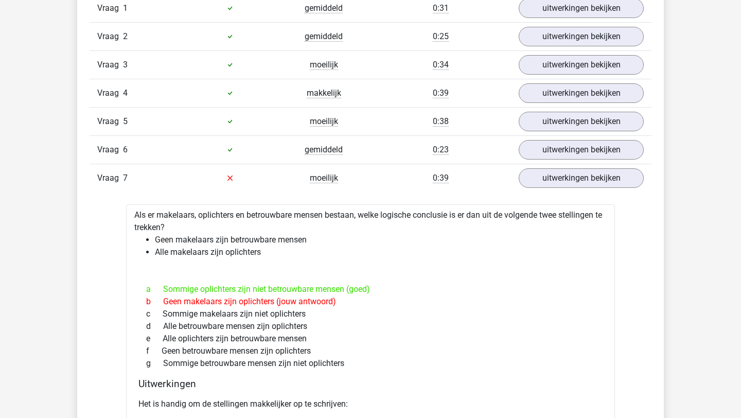
click at [529, 189] on div "Vraag 7 moeilijk 0:39 uitwerkingen bekijken" at bounding box center [370, 178] width 562 height 28
click at [524, 184] on link "uitwerkingen bekijken" at bounding box center [581, 178] width 144 height 23
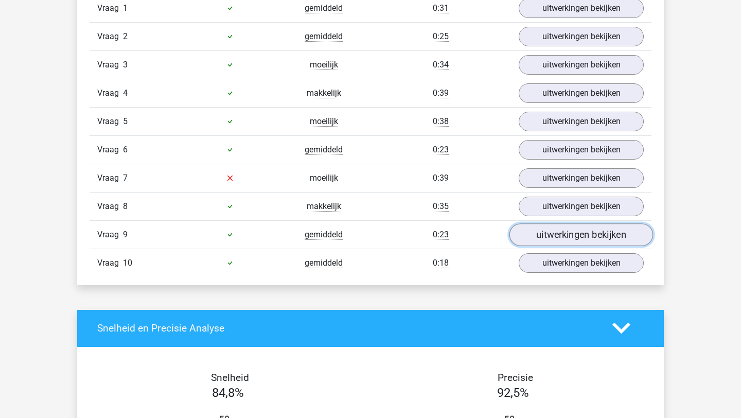
click at [552, 234] on link "uitwerkingen bekijken" at bounding box center [581, 234] width 144 height 23
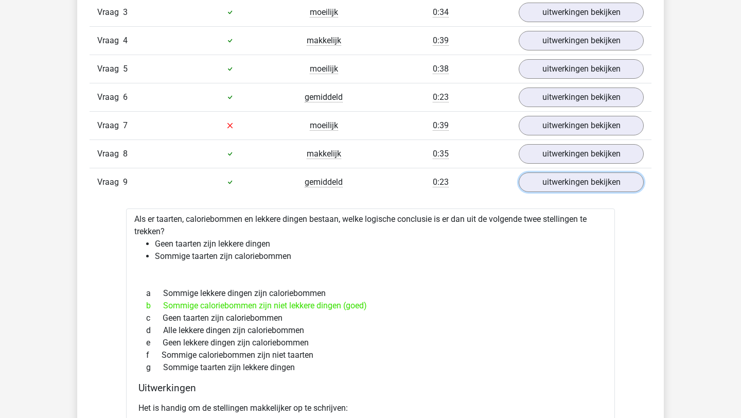
scroll to position [766, 0]
click at [626, 173] on link "uitwerkingen bekijken" at bounding box center [581, 182] width 144 height 23
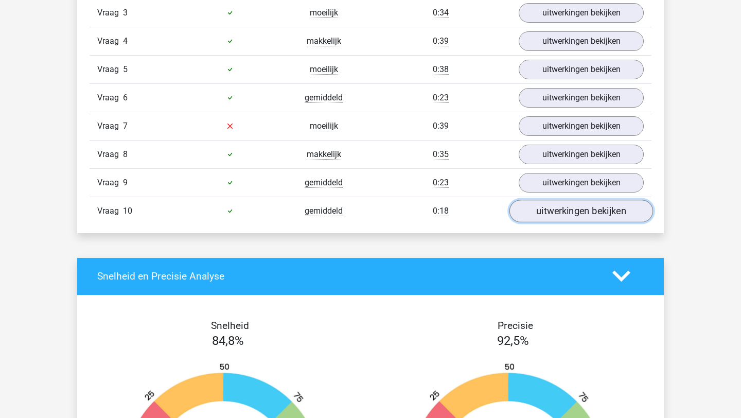
click at [616, 213] on link "uitwerkingen bekijken" at bounding box center [581, 211] width 144 height 23
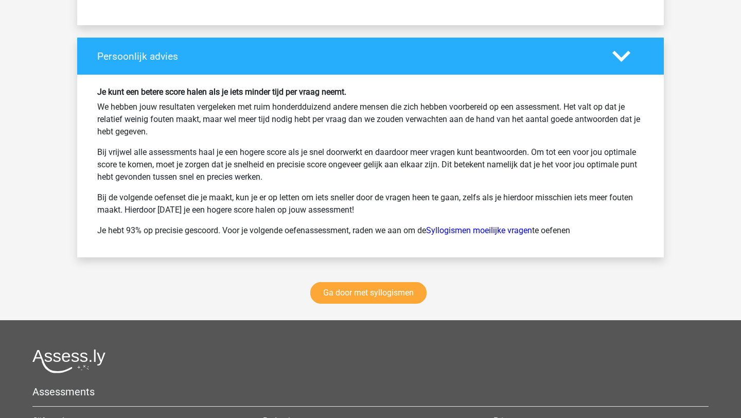
scroll to position [1814, 0]
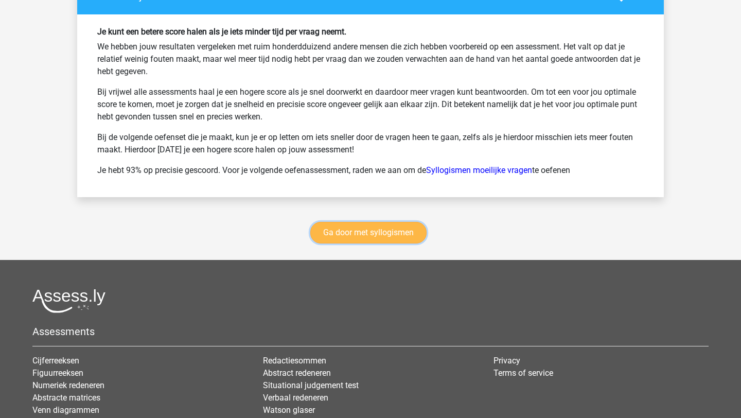
click at [372, 229] on link "Ga door met syllogismen" at bounding box center [368, 233] width 116 height 22
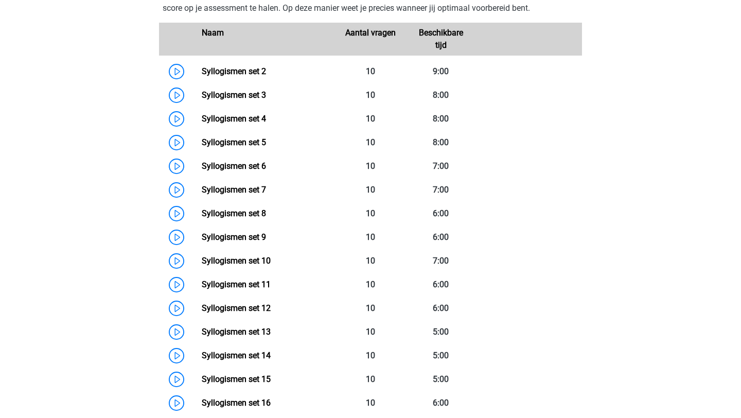
scroll to position [482, 0]
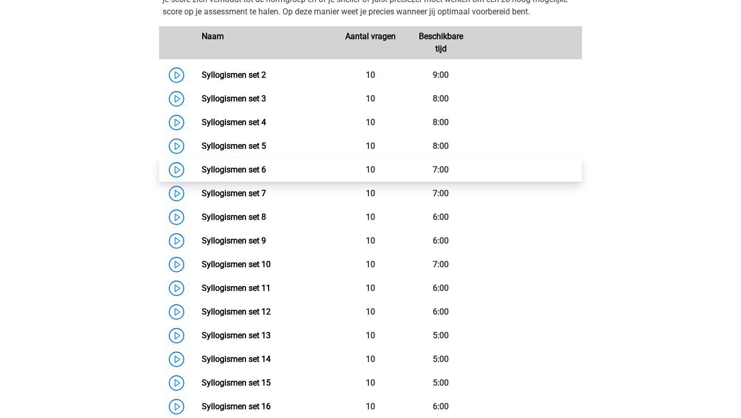
click at [202, 171] on link "Syllogismen set 6" at bounding box center [234, 170] width 64 height 10
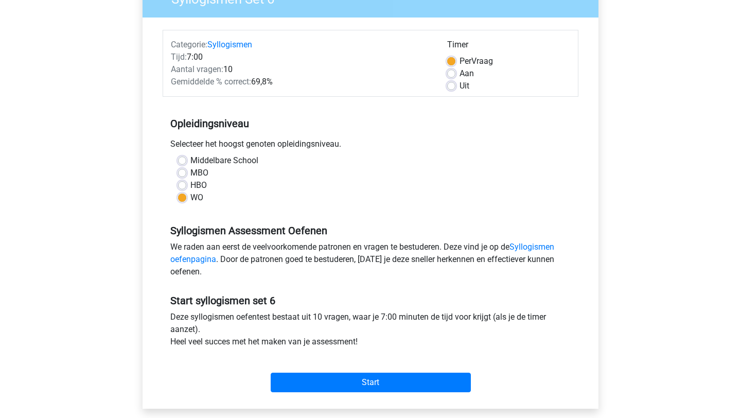
scroll to position [137, 0]
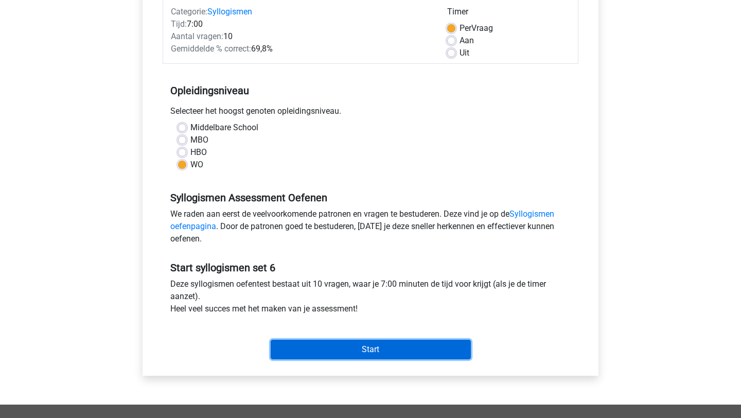
click at [371, 348] on input "Start" at bounding box center [371, 349] width 200 height 20
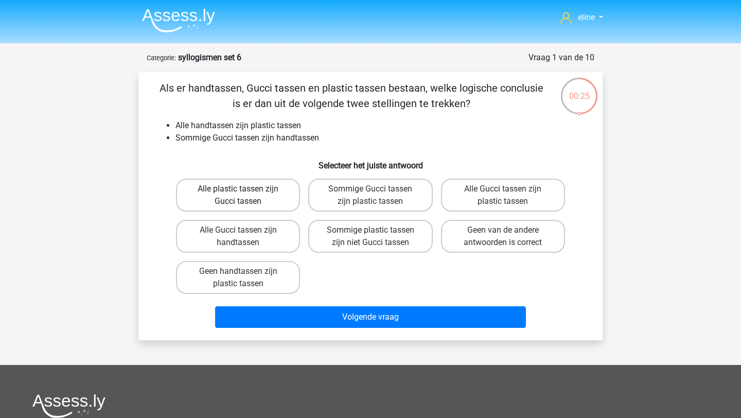
click at [268, 186] on label "Alle plastic tassen zijn Gucci tassen" at bounding box center [238, 194] width 124 height 33
click at [245, 189] on input "Alle plastic tassen zijn Gucci tassen" at bounding box center [241, 192] width 7 height 7
radio input "true"
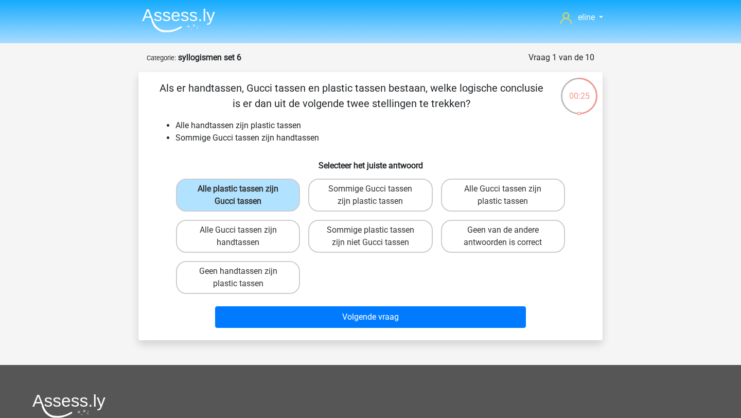
click at [297, 304] on div "Volgende vraag" at bounding box center [370, 315] width 431 height 34
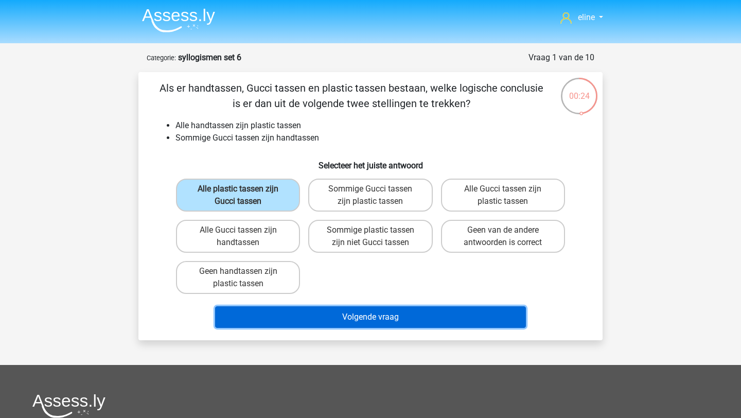
click at [297, 310] on button "Volgende vraag" at bounding box center [370, 317] width 311 height 22
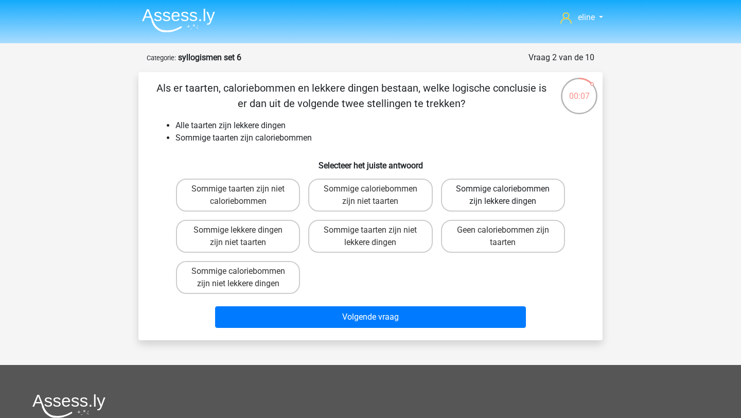
click at [499, 191] on label "Sommige caloriebommen zijn lekkere dingen" at bounding box center [503, 194] width 124 height 33
click at [503, 191] on input "Sommige caloriebommen zijn lekkere dingen" at bounding box center [506, 192] width 7 height 7
radio input "true"
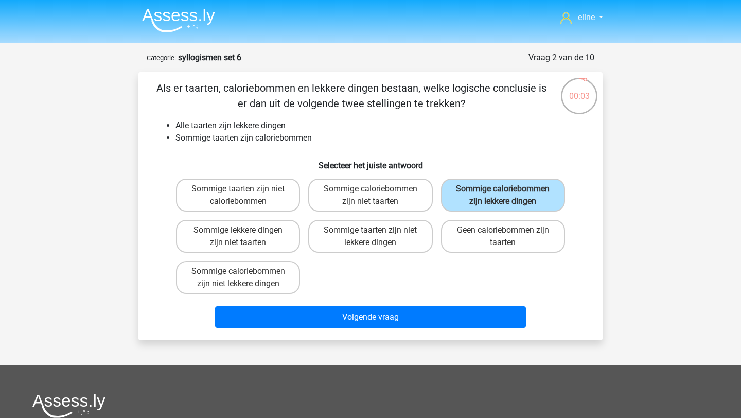
click at [395, 329] on div "Volgende vraag" at bounding box center [370, 319] width 397 height 26
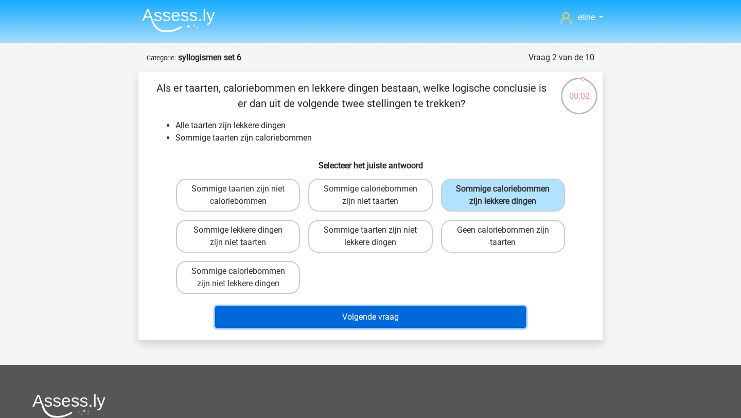
click at [386, 321] on button "Volgende vraag" at bounding box center [370, 317] width 311 height 22
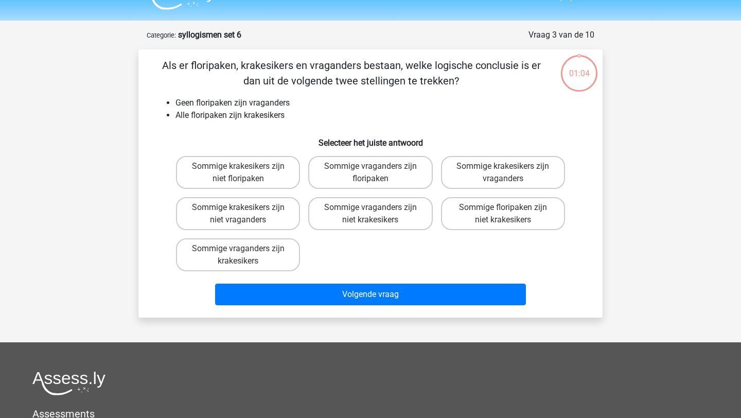
scroll to position [17, 0]
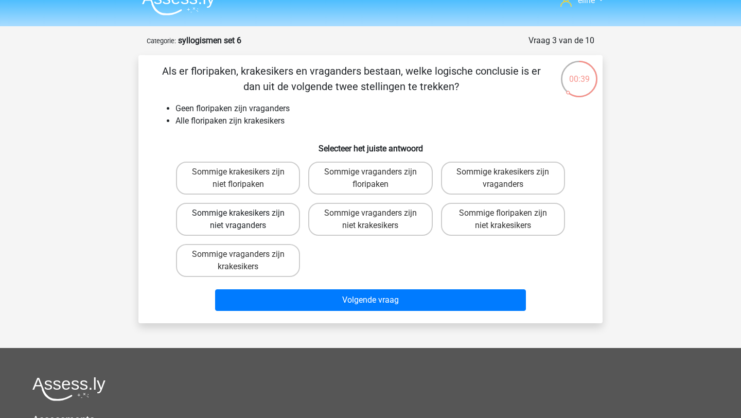
click at [257, 203] on label "Sommige krakesikers zijn niet vraganders" at bounding box center [238, 219] width 124 height 33
click at [245, 213] on input "Sommige krakesikers zijn niet vraganders" at bounding box center [241, 216] width 7 height 7
radio input "true"
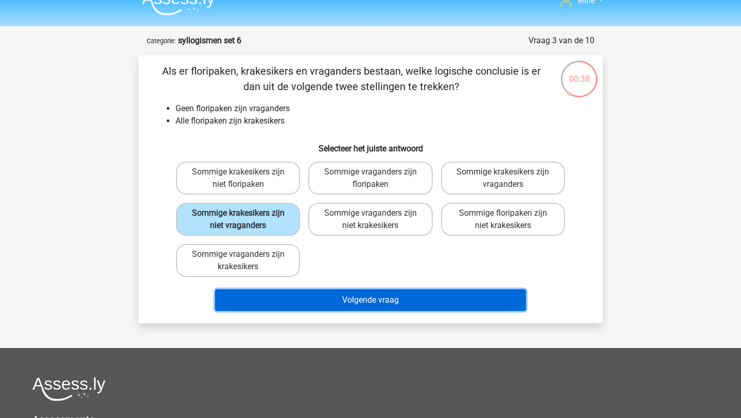
click at [301, 304] on button "Volgende vraag" at bounding box center [370, 300] width 311 height 22
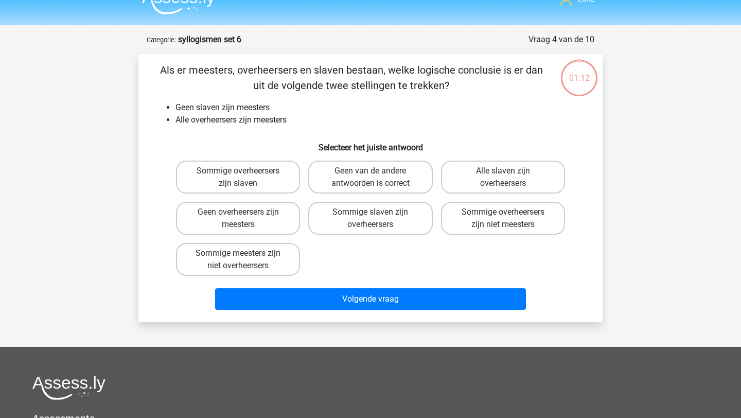
scroll to position [19, 0]
click at [394, 175] on label "Geen van de andere antwoorden is correct" at bounding box center [370, 176] width 124 height 33
click at [377, 175] on input "Geen van de andere antwoorden is correct" at bounding box center [373, 173] width 7 height 7
radio input "true"
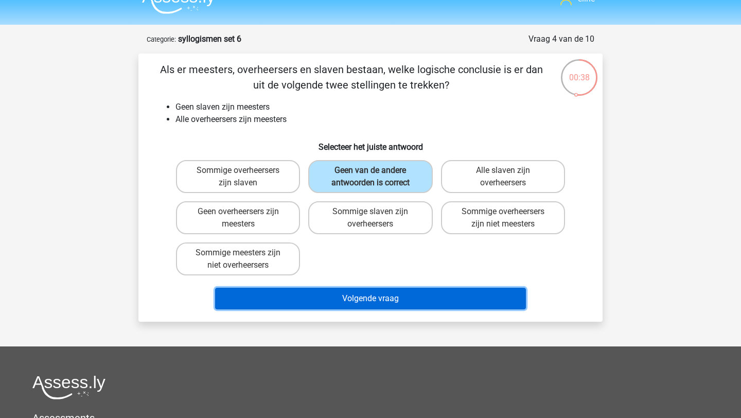
click at [390, 298] on button "Volgende vraag" at bounding box center [370, 299] width 311 height 22
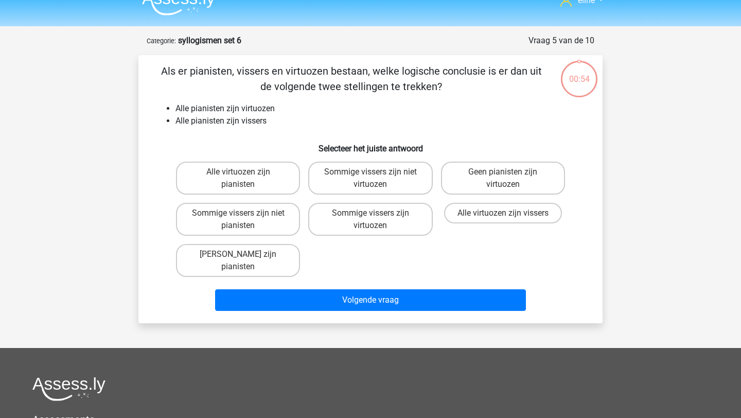
scroll to position [10, 0]
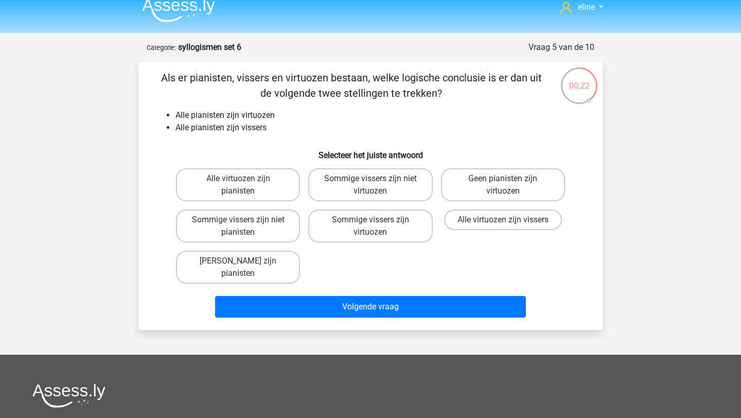
click at [376, 207] on div "Sommige vissers zijn virtuozen" at bounding box center [370, 225] width 132 height 41
click at [376, 231] on label "Sommige vissers zijn virtuozen" at bounding box center [370, 225] width 124 height 33
click at [376, 226] on input "Sommige vissers zijn virtuozen" at bounding box center [373, 223] width 7 height 7
radio input "true"
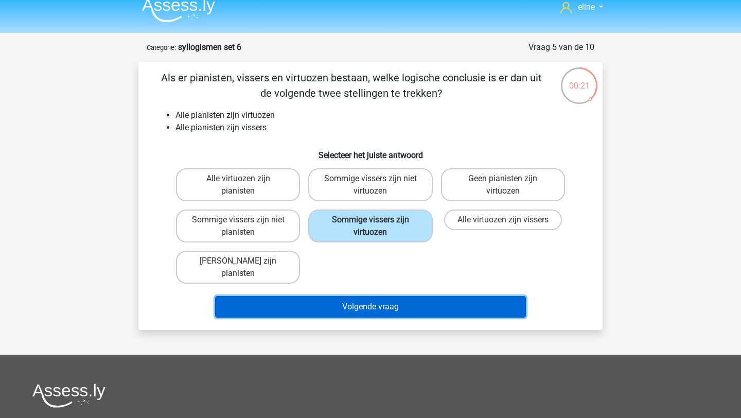
click at [378, 296] on button "Volgende vraag" at bounding box center [370, 307] width 311 height 22
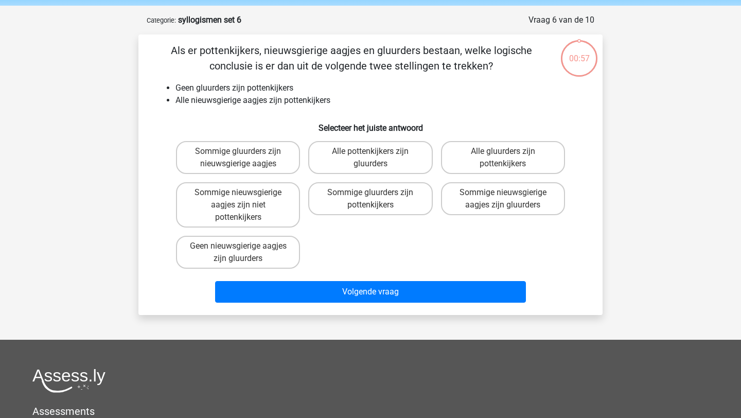
scroll to position [36, 0]
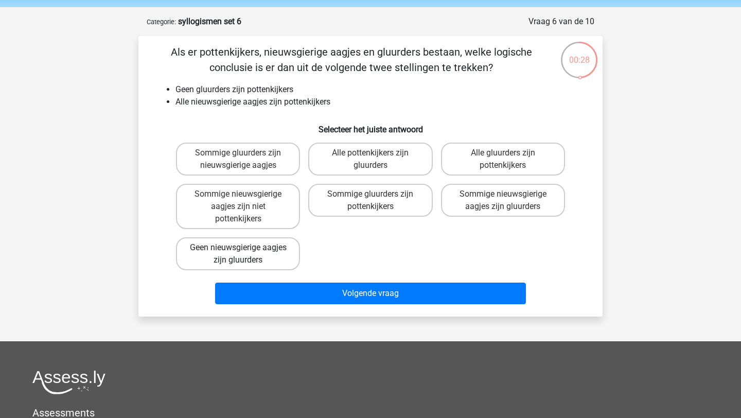
click at [261, 243] on label "Geen nieuwsgierige aagjes zijn gluurders" at bounding box center [238, 253] width 124 height 33
click at [245, 247] on input "Geen nieuwsgierige aagjes zijn gluurders" at bounding box center [241, 250] width 7 height 7
radio input "true"
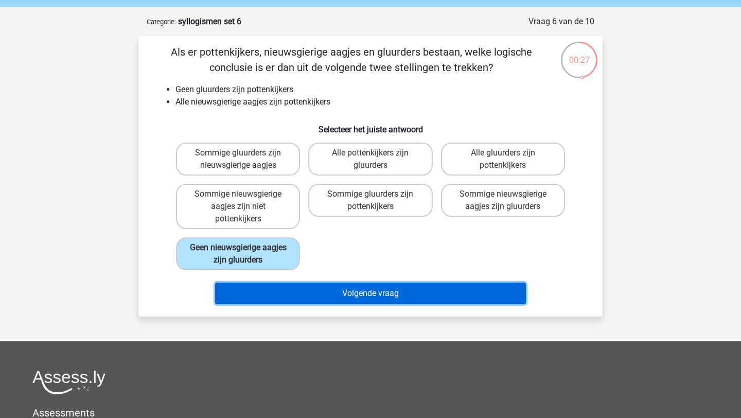
click at [283, 289] on button "Volgende vraag" at bounding box center [370, 293] width 311 height 22
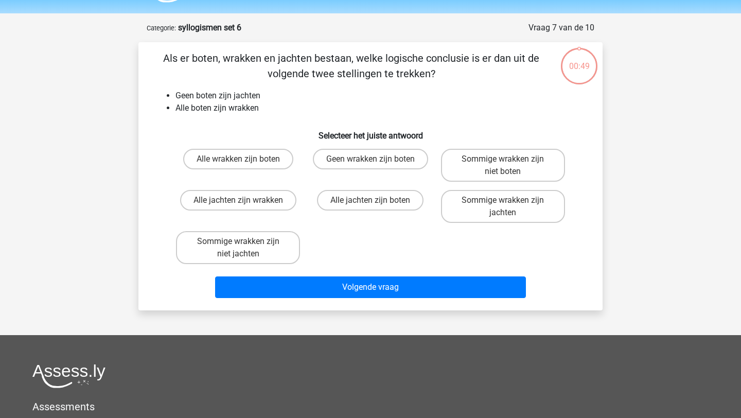
scroll to position [23, 0]
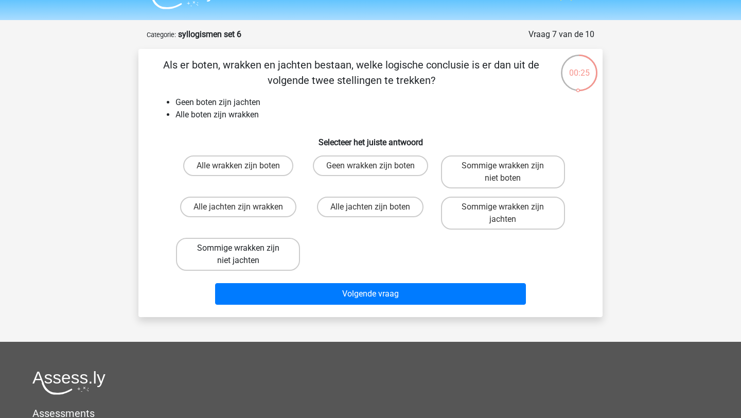
click at [272, 262] on label "Sommige wrakken zijn niet jachten" at bounding box center [238, 254] width 124 height 33
click at [245, 255] on input "Sommige wrakken zijn niet jachten" at bounding box center [241, 251] width 7 height 7
radio input "true"
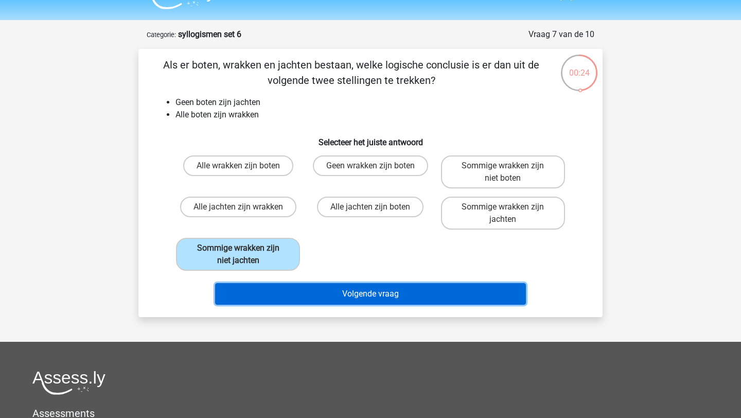
click at [296, 297] on button "Volgende vraag" at bounding box center [370, 294] width 311 height 22
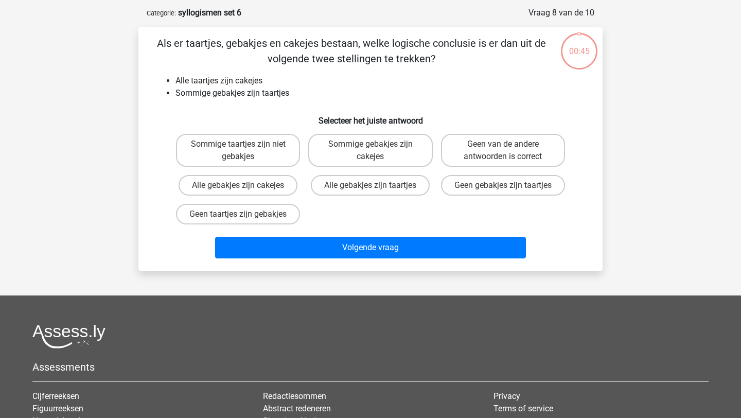
scroll to position [51, 0]
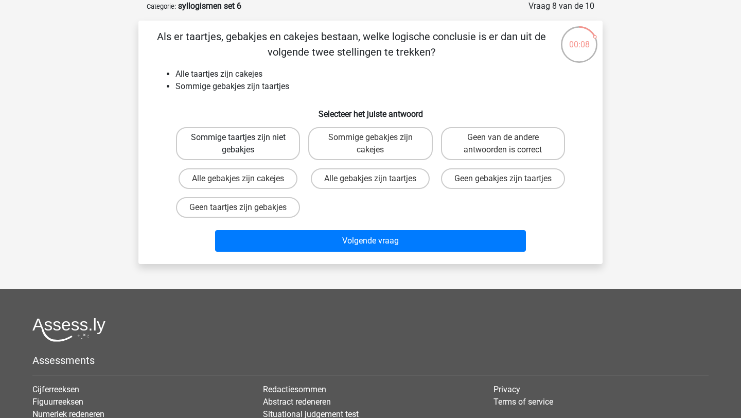
click at [252, 144] on label "Sommige taartjes zijn niet gebakjes" at bounding box center [238, 143] width 124 height 33
click at [245, 144] on input "Sommige taartjes zijn niet gebakjes" at bounding box center [241, 140] width 7 height 7
radio input "true"
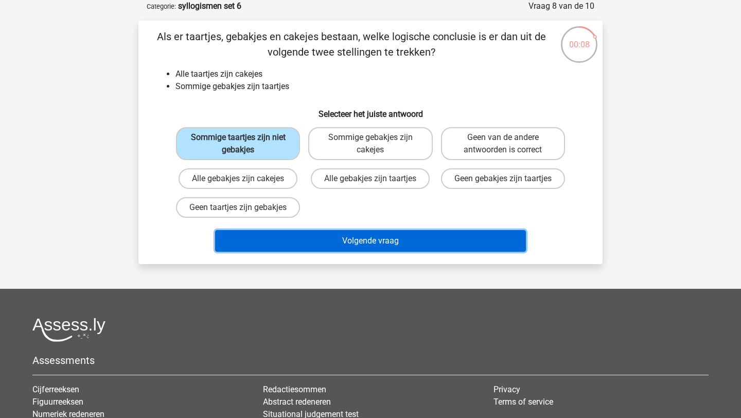
click at [296, 252] on button "Volgende vraag" at bounding box center [370, 241] width 311 height 22
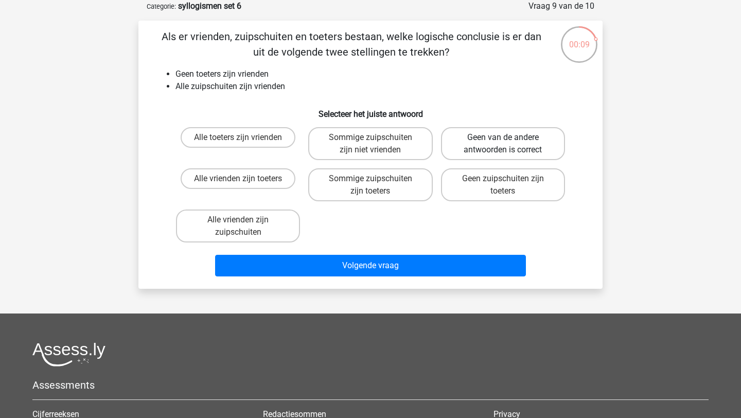
click at [485, 144] on label "Geen van de andere antwoorden is correct" at bounding box center [503, 143] width 124 height 33
click at [503, 144] on input "Geen van de andere antwoorden is correct" at bounding box center [506, 140] width 7 height 7
radio input "true"
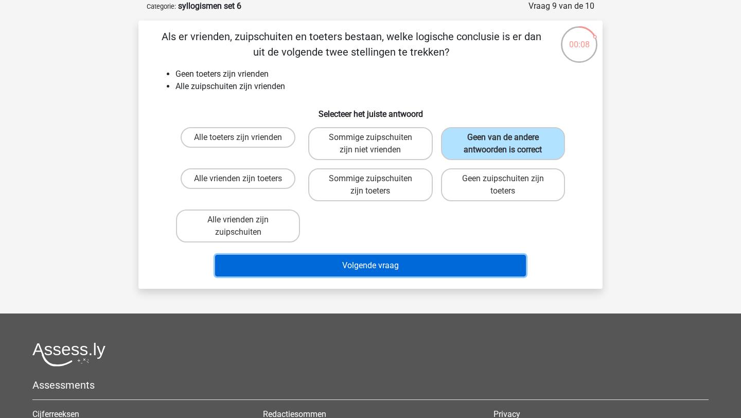
click at [456, 264] on button "Volgende vraag" at bounding box center [370, 266] width 311 height 22
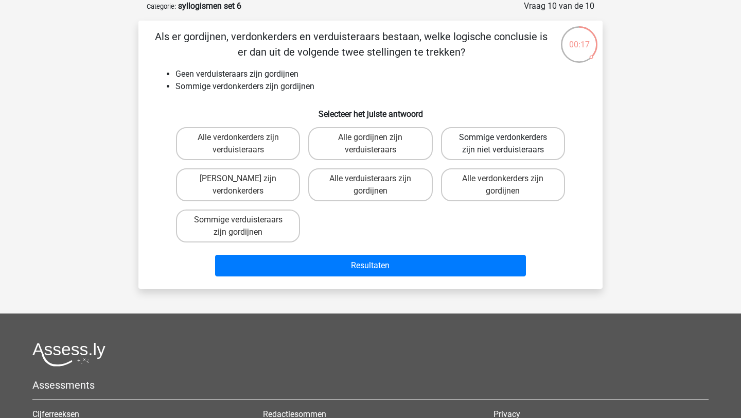
click at [514, 144] on label "Sommige verdonkerders zijn niet verduisteraars" at bounding box center [503, 143] width 124 height 33
click at [509, 144] on input "Sommige verdonkerders zijn niet verduisteraars" at bounding box center [506, 140] width 7 height 7
radio input "true"
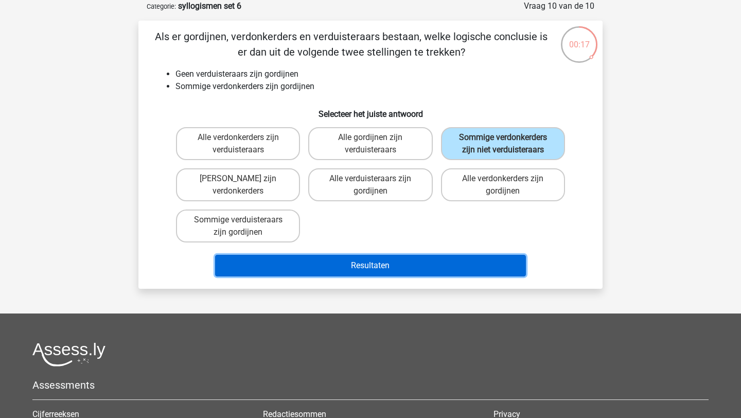
click at [491, 275] on button "Resultaten" at bounding box center [370, 266] width 311 height 22
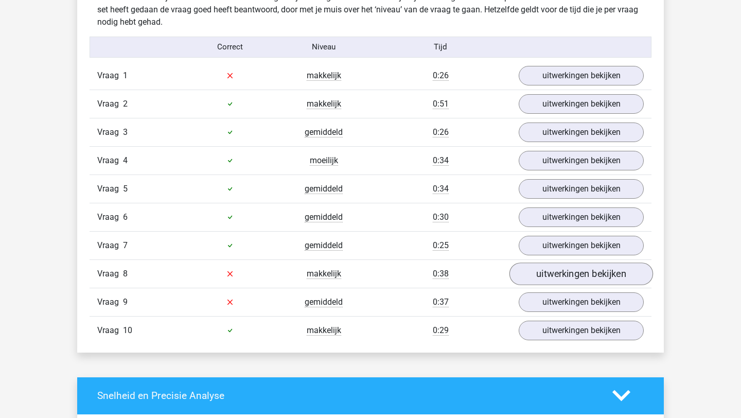
scroll to position [647, 0]
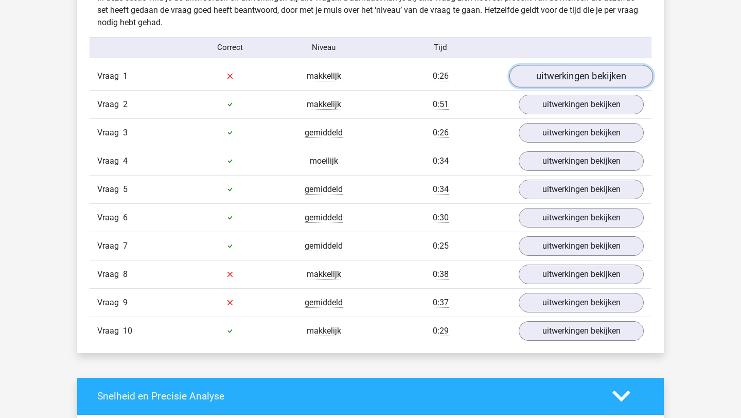
click at [589, 76] on link "uitwerkingen bekijken" at bounding box center [581, 76] width 144 height 23
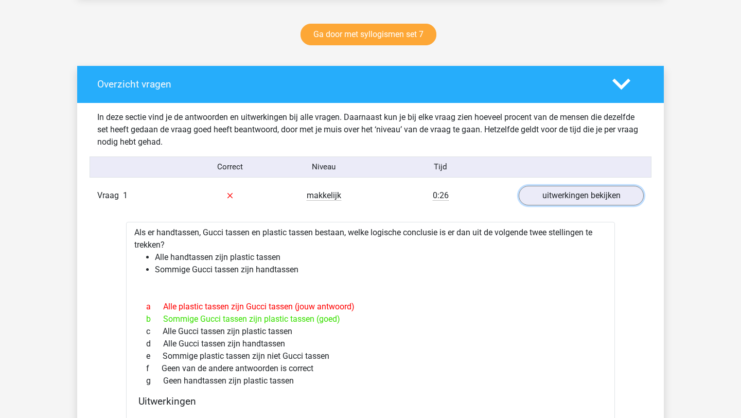
scroll to position [529, 0]
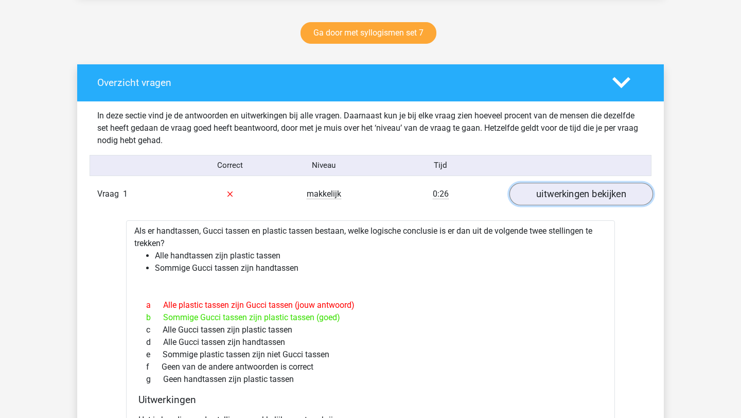
click at [566, 201] on link "uitwerkingen bekijken" at bounding box center [581, 194] width 144 height 23
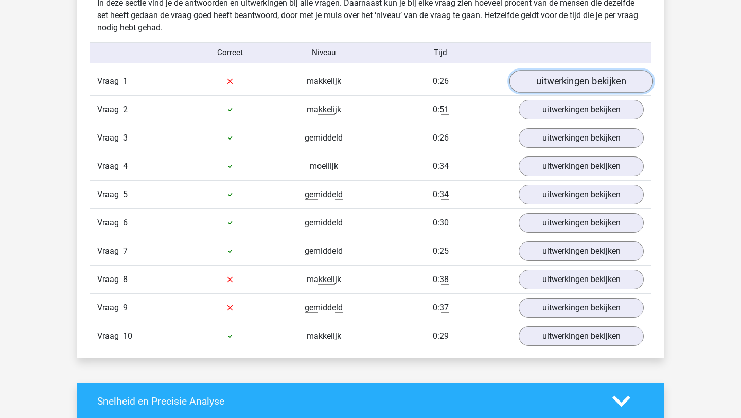
scroll to position [642, 0]
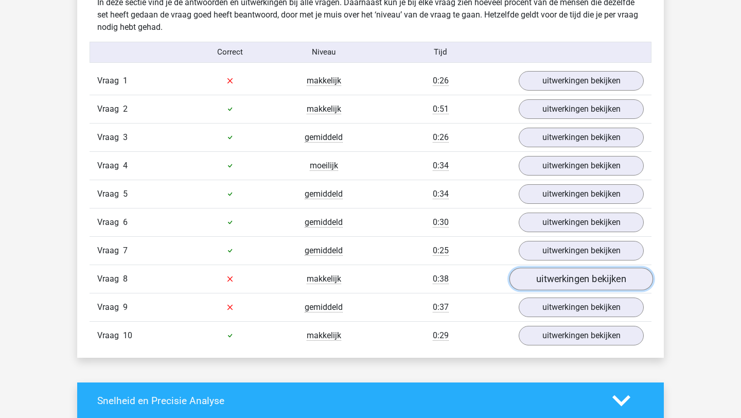
click at [559, 277] on link "uitwerkingen bekijken" at bounding box center [581, 278] width 144 height 23
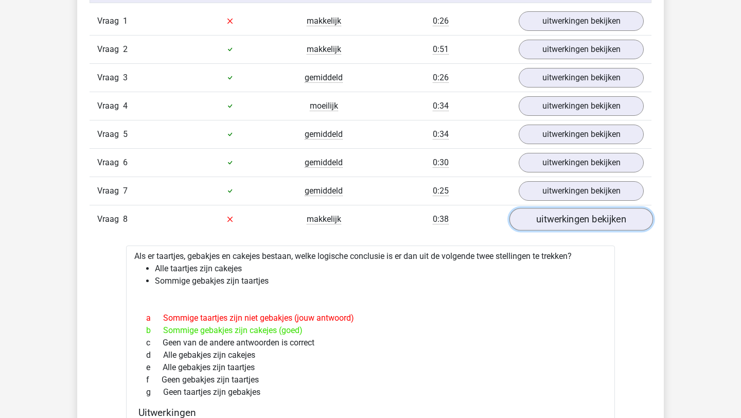
scroll to position [705, 0]
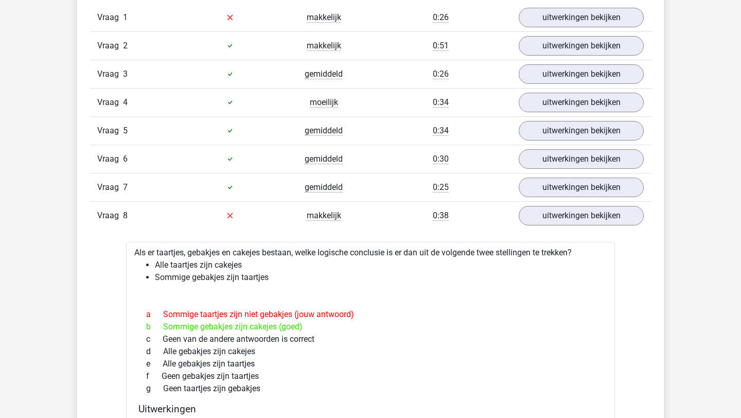
click at [570, 227] on div "Vraag 8 makkelijk 0:38 uitwerkingen bekijken" at bounding box center [370, 215] width 562 height 28
click at [571, 213] on link "uitwerkingen bekijken" at bounding box center [581, 215] width 144 height 23
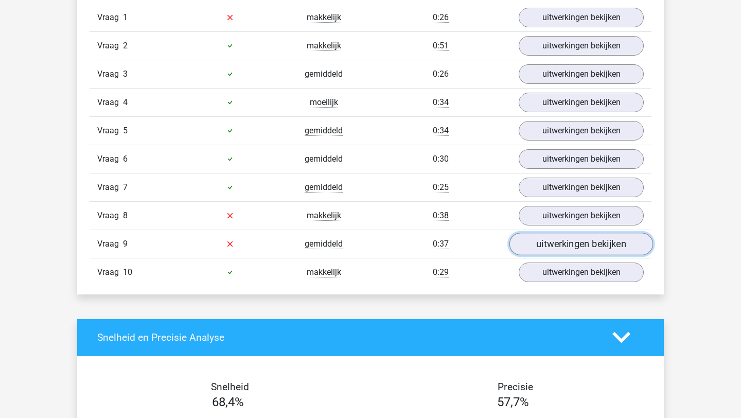
click at [568, 244] on link "uitwerkingen bekijken" at bounding box center [581, 243] width 144 height 23
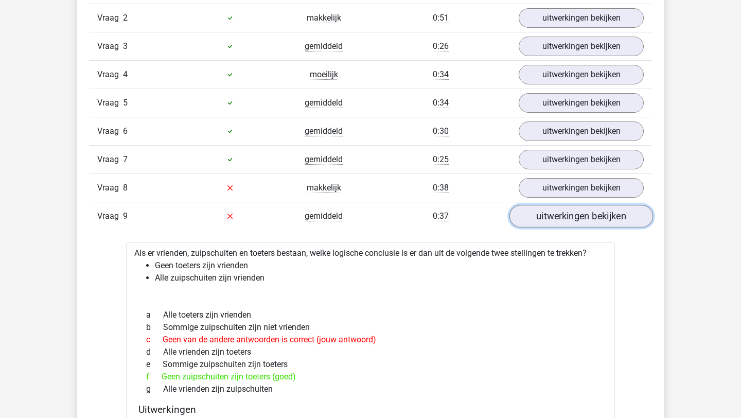
scroll to position [730, 0]
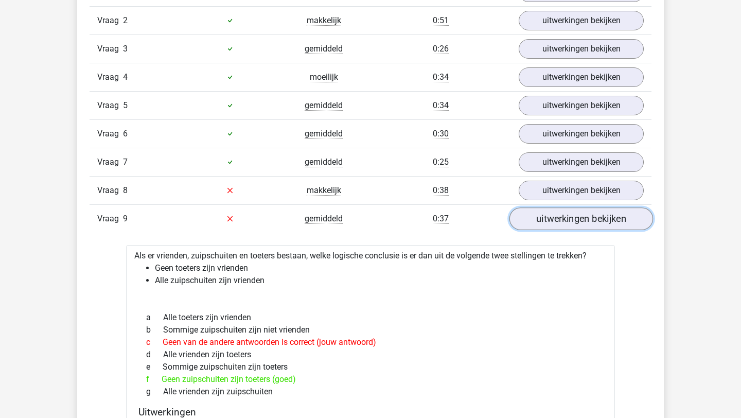
click at [576, 213] on link "uitwerkingen bekijken" at bounding box center [581, 218] width 144 height 23
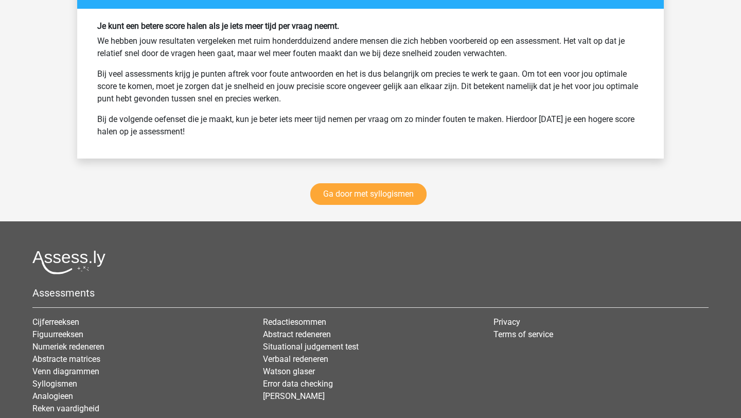
scroll to position [1403, 0]
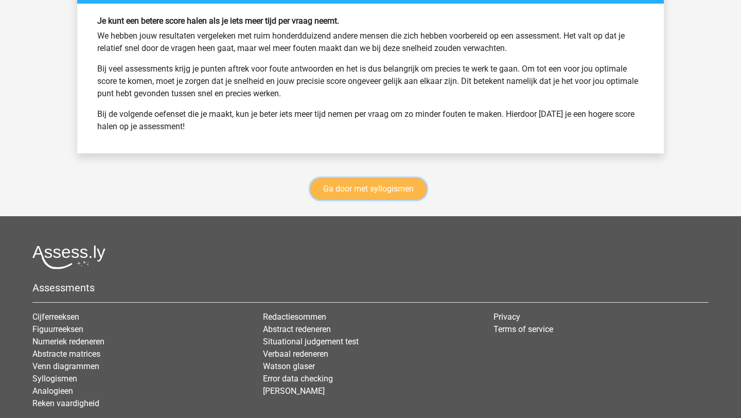
click at [395, 186] on link "Ga door met syllogismen" at bounding box center [368, 189] width 116 height 22
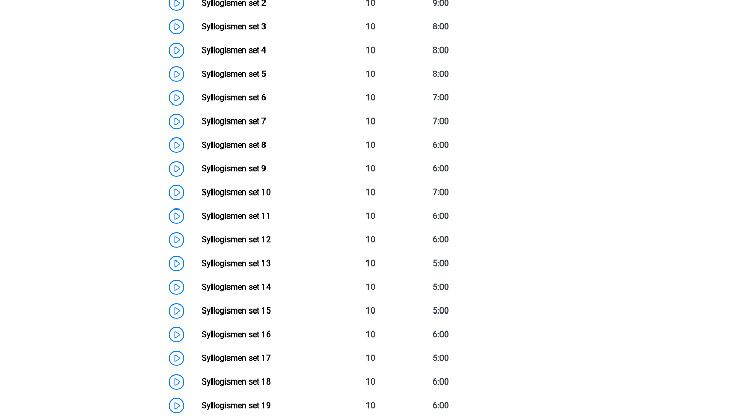
scroll to position [515, 0]
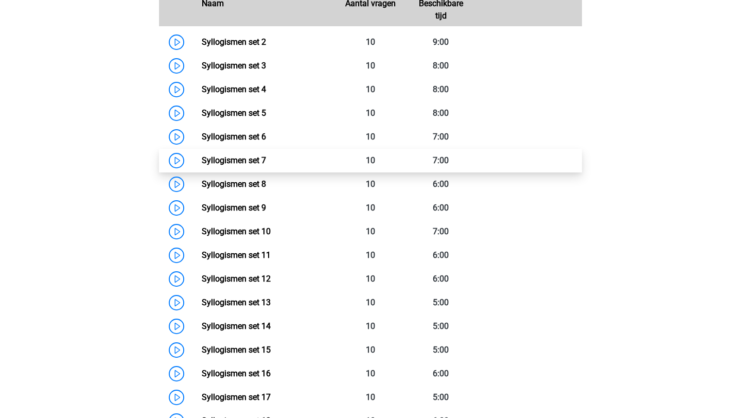
click at [202, 160] on link "Syllogismen set 7" at bounding box center [234, 160] width 64 height 10
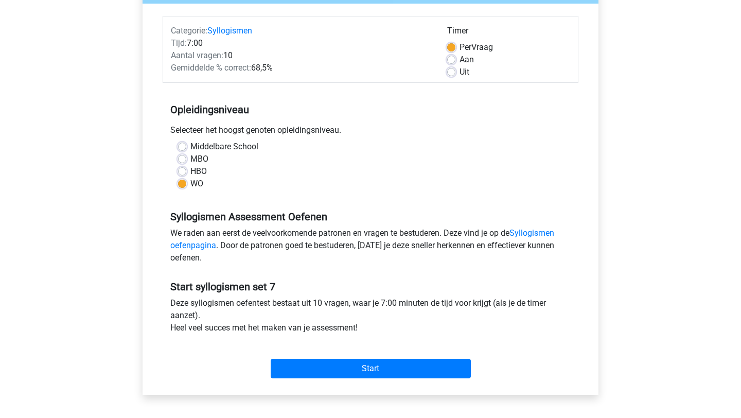
scroll to position [110, 0]
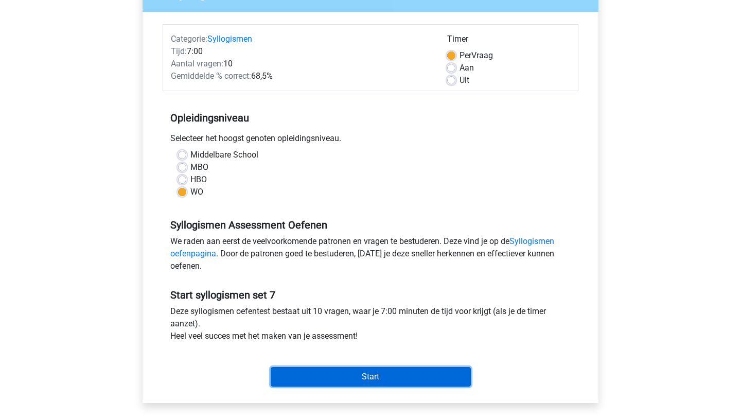
click at [388, 374] on input "Start" at bounding box center [371, 377] width 200 height 20
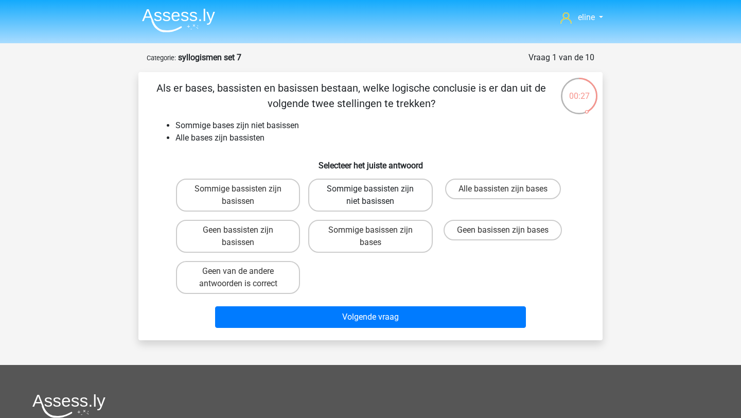
click at [362, 194] on label "Sommige bassisten zijn niet basissen" at bounding box center [370, 194] width 124 height 33
click at [370, 194] on input "Sommige bassisten zijn niet basissen" at bounding box center [373, 192] width 7 height 7
radio input "true"
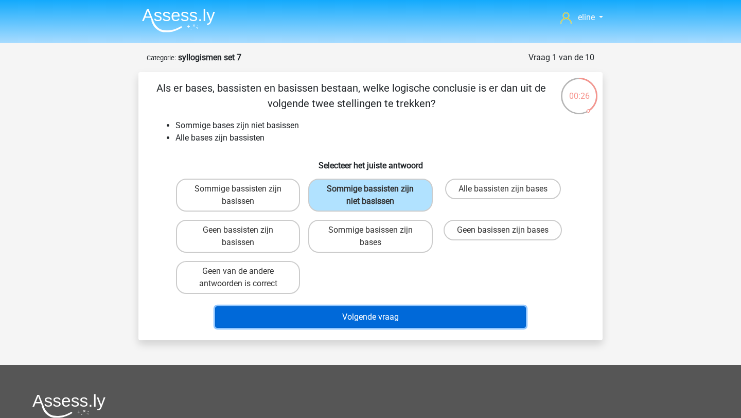
click at [349, 328] on button "Volgende vraag" at bounding box center [370, 317] width 311 height 22
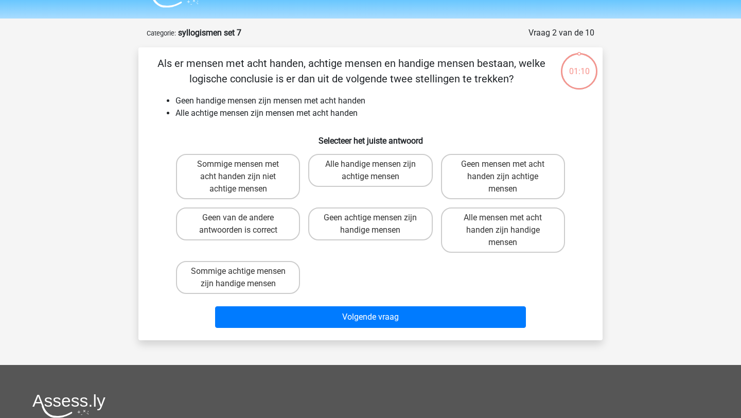
scroll to position [51, 0]
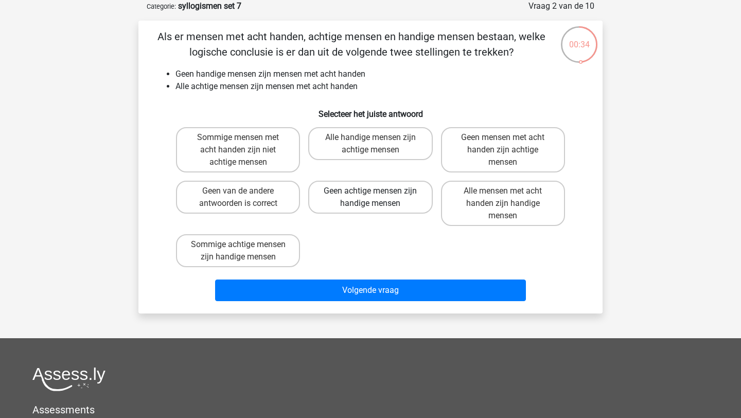
click at [375, 199] on label "Geen achtige mensen zijn handige mensen" at bounding box center [370, 197] width 124 height 33
click at [375, 198] on input "Geen achtige mensen zijn handige mensen" at bounding box center [373, 194] width 7 height 7
radio input "true"
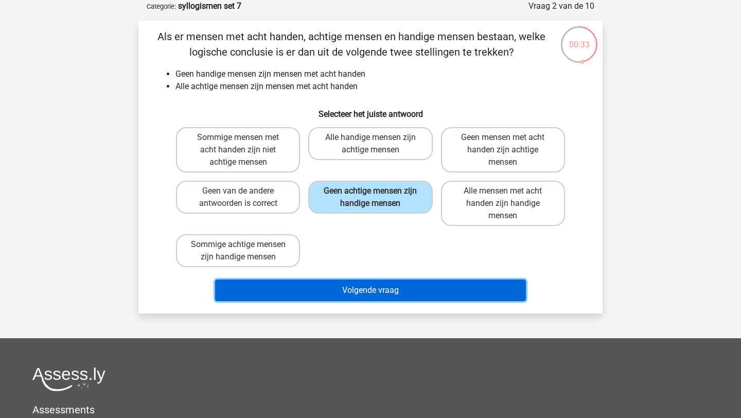
click at [387, 292] on button "Volgende vraag" at bounding box center [370, 290] width 311 height 22
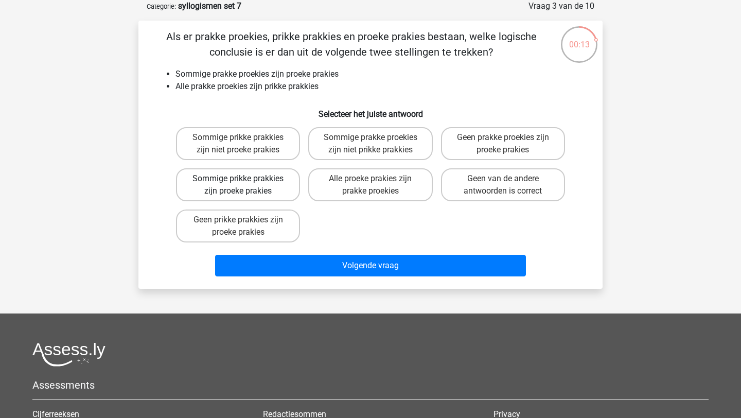
click at [246, 189] on label "Sommige prikke prakkies zijn proeke prakies" at bounding box center [238, 184] width 124 height 33
click at [245, 185] on input "Sommige prikke prakkies zijn proeke prakies" at bounding box center [241, 181] width 7 height 7
radio input "true"
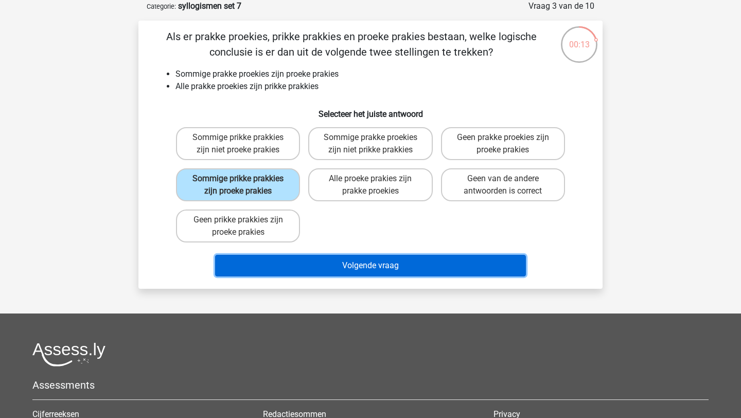
click at [269, 261] on button "Volgende vraag" at bounding box center [370, 266] width 311 height 22
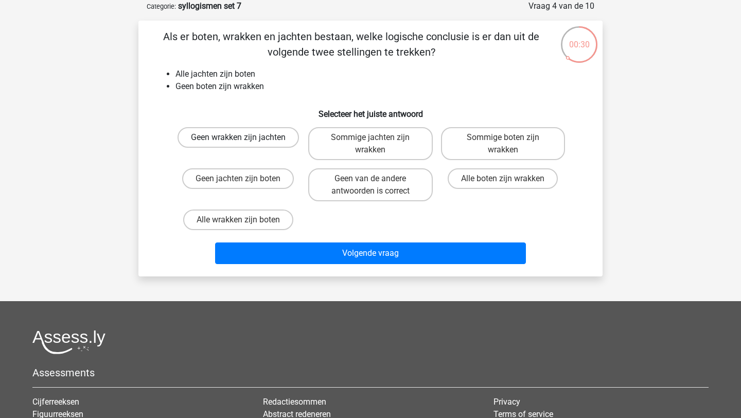
click at [270, 135] on label "Geen wrakken zijn jachten" at bounding box center [237, 137] width 121 height 21
click at [245, 137] on input "Geen wrakken zijn jachten" at bounding box center [241, 140] width 7 height 7
radio input "true"
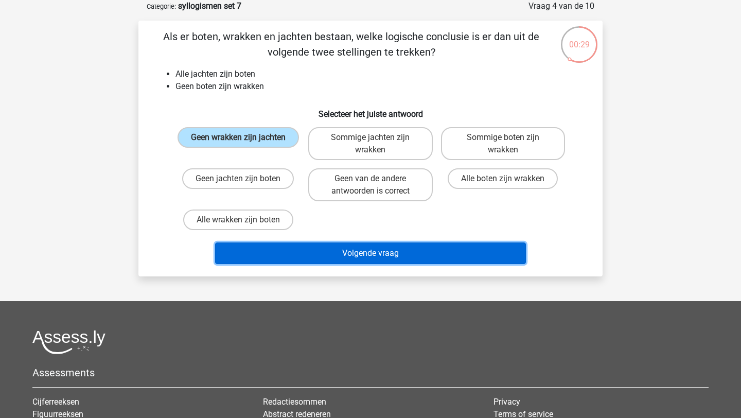
click at [319, 256] on button "Volgende vraag" at bounding box center [370, 253] width 311 height 22
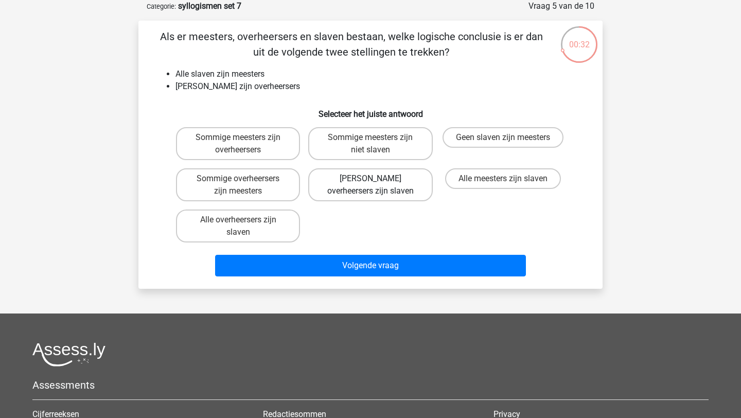
click at [367, 180] on label "[PERSON_NAME] overheersers zijn slaven" at bounding box center [370, 184] width 124 height 33
click at [370, 180] on input "[PERSON_NAME] overheersers zijn slaven" at bounding box center [373, 181] width 7 height 7
radio input "true"
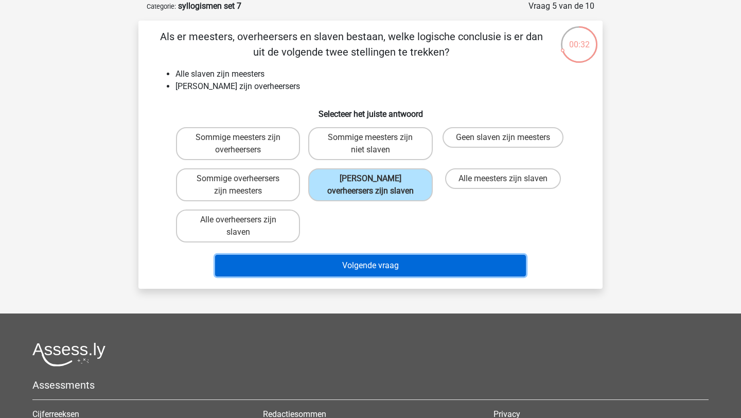
click at [367, 269] on button "Volgende vraag" at bounding box center [370, 266] width 311 height 22
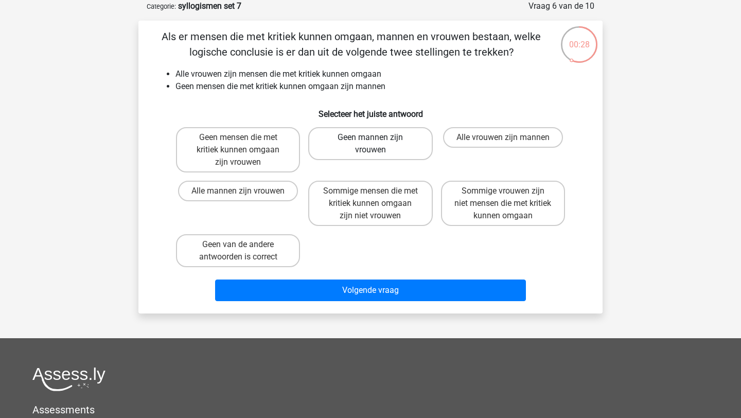
click at [404, 129] on label "Geen mannen zijn vrouwen" at bounding box center [370, 143] width 124 height 33
click at [377, 137] on input "Geen mannen zijn vrouwen" at bounding box center [373, 140] width 7 height 7
radio input "true"
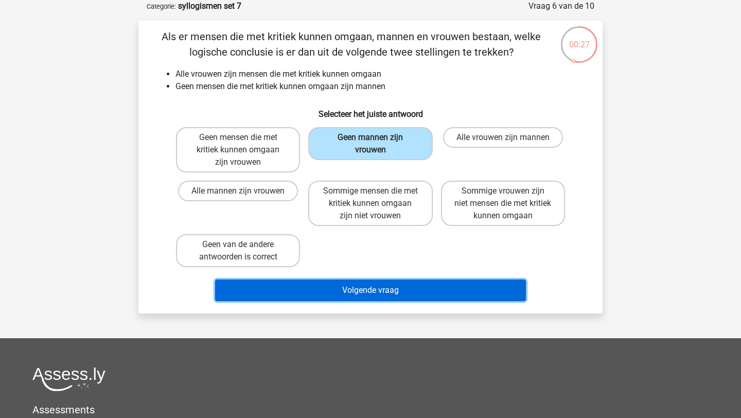
click at [416, 290] on button "Volgende vraag" at bounding box center [370, 290] width 311 height 22
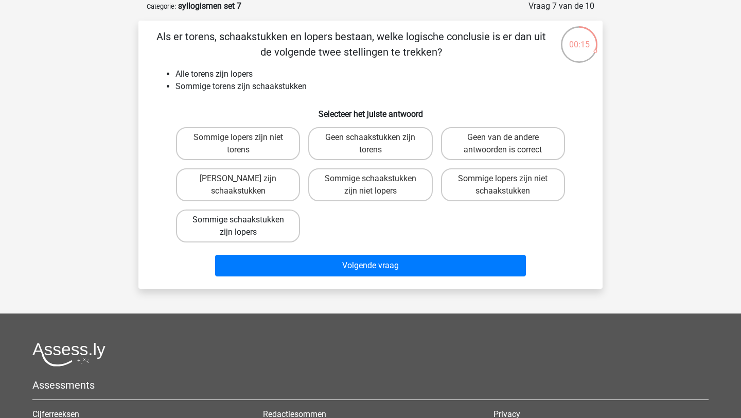
click at [264, 225] on label "Sommige schaakstukken zijn lopers" at bounding box center [238, 225] width 124 height 33
click at [245, 225] on input "Sommige schaakstukken zijn lopers" at bounding box center [241, 223] width 7 height 7
radio input "true"
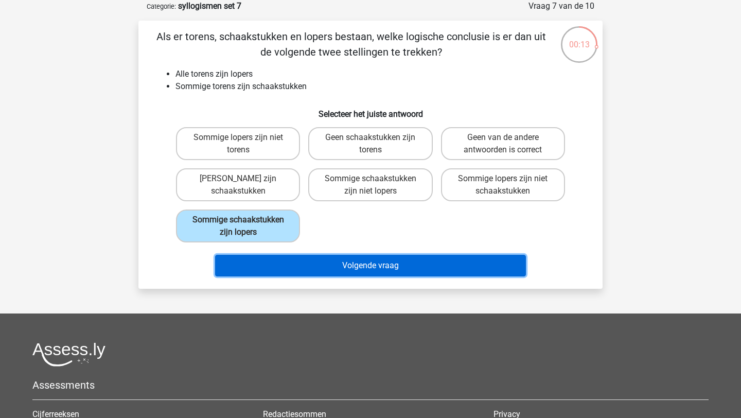
click at [316, 271] on button "Volgende vraag" at bounding box center [370, 266] width 311 height 22
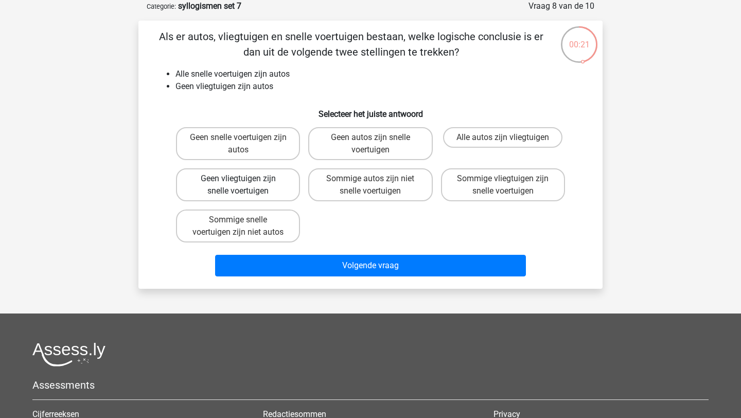
click at [237, 198] on label "Geen vliegtuigen zijn snelle voertuigen" at bounding box center [238, 184] width 124 height 33
click at [238, 185] on input "Geen vliegtuigen zijn snelle voertuigen" at bounding box center [241, 181] width 7 height 7
radio input "true"
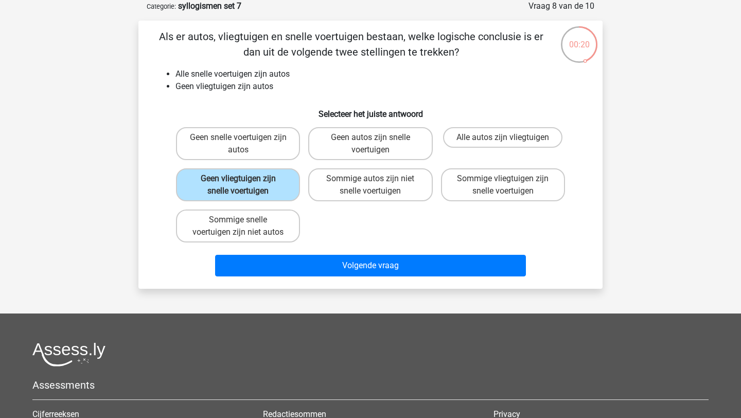
click at [270, 282] on div "Als er autos, vliegtuigen en snelle voertuigen bestaan, welke logische conclusi…" at bounding box center [370, 155] width 464 height 268
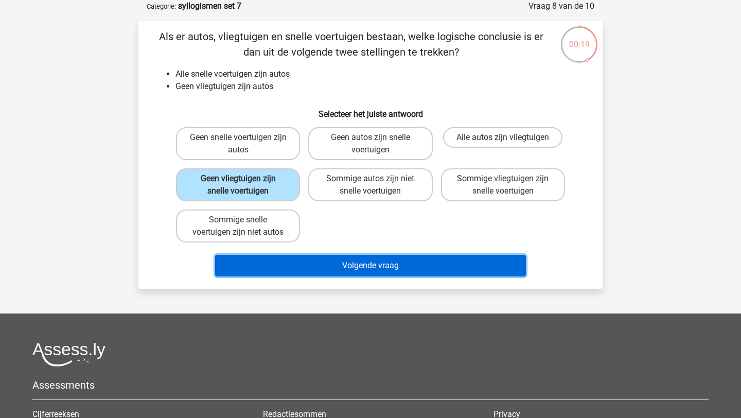
click at [264, 272] on button "Volgende vraag" at bounding box center [370, 266] width 311 height 22
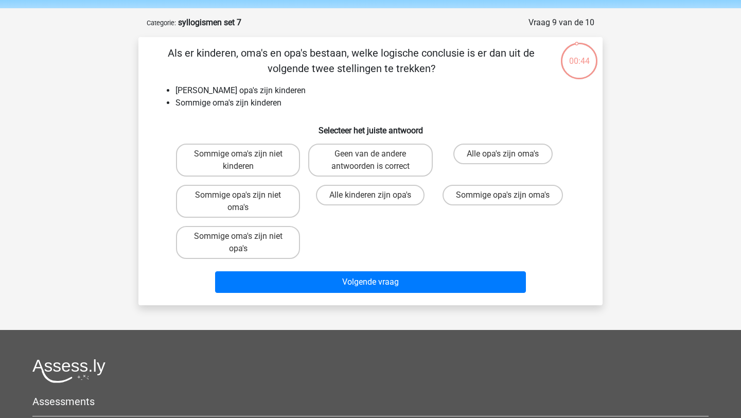
scroll to position [30, 0]
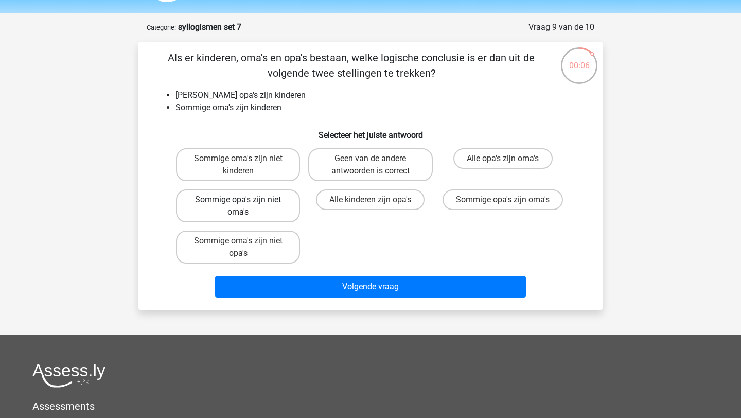
click at [260, 205] on label "Sommige opa's zijn niet oma's" at bounding box center [238, 205] width 124 height 33
click at [245, 205] on input "Sommige opa's zijn niet oma's" at bounding box center [241, 203] width 7 height 7
radio input "true"
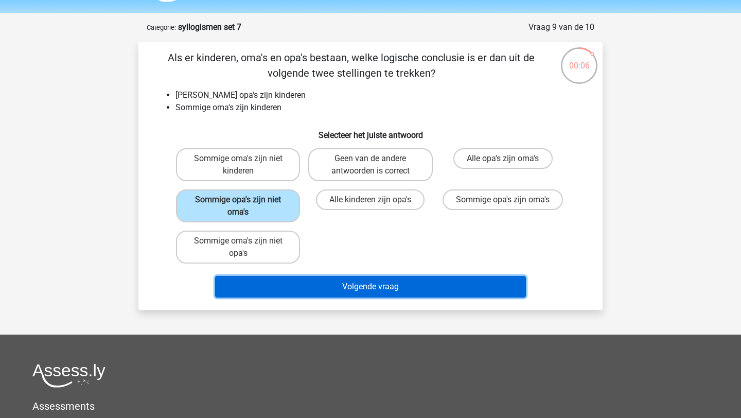
click at [287, 291] on button "Volgende vraag" at bounding box center [370, 287] width 311 height 22
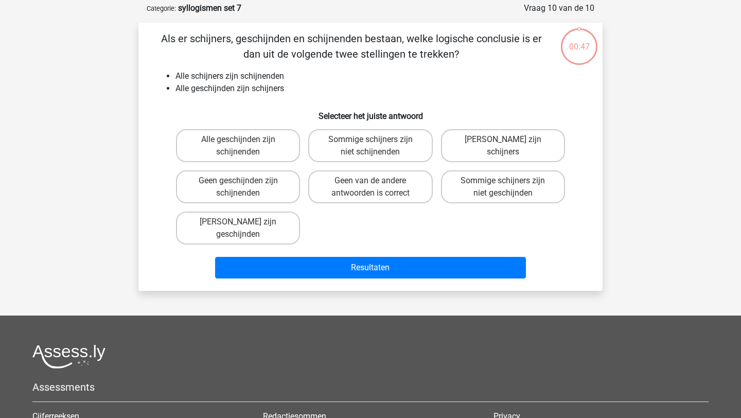
scroll to position [51, 0]
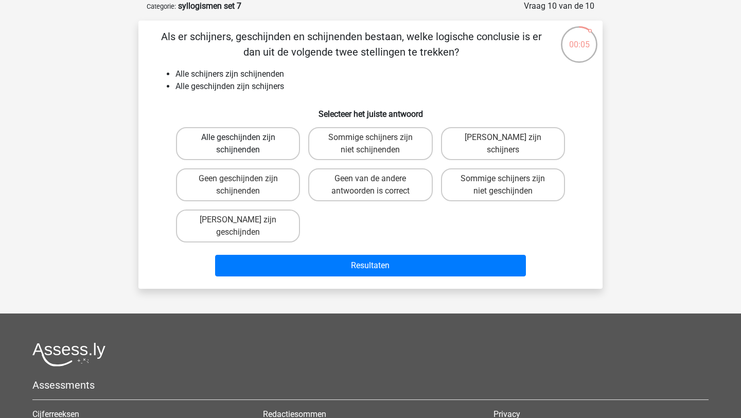
click at [267, 136] on label "Alle geschijnden zijn schijnenden" at bounding box center [238, 143] width 124 height 33
click at [245, 137] on input "Alle geschijnden zijn schijnenden" at bounding box center [241, 140] width 7 height 7
radio input "true"
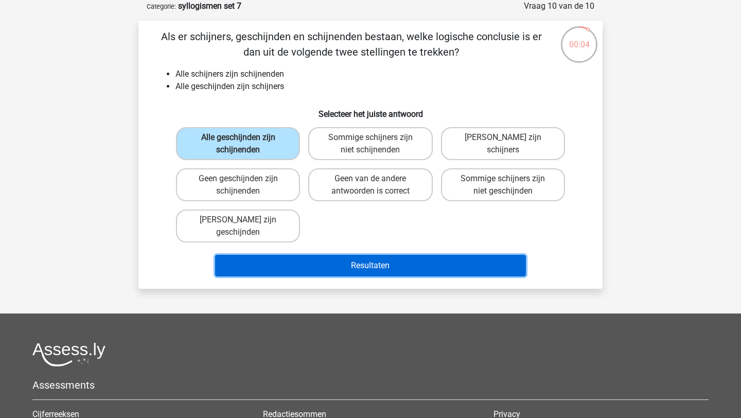
click at [312, 261] on button "Resultaten" at bounding box center [370, 266] width 311 height 22
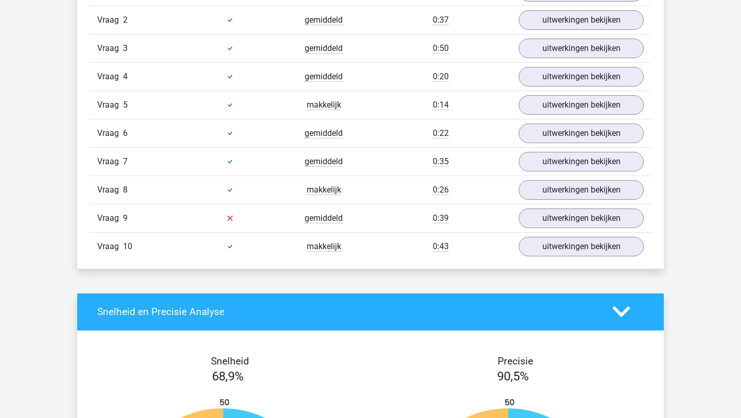
scroll to position [735, 0]
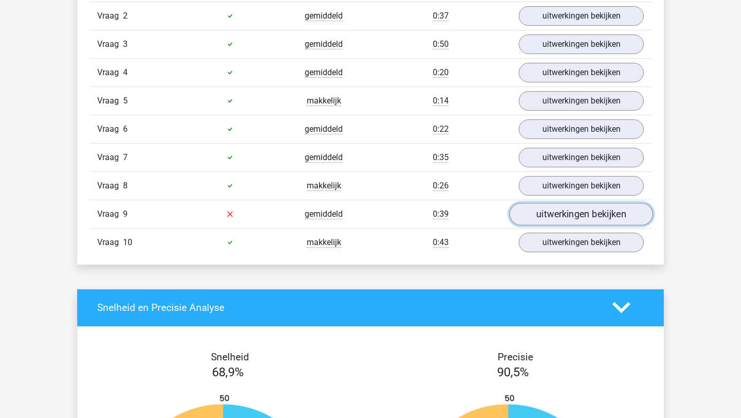
click at [570, 211] on link "uitwerkingen bekijken" at bounding box center [581, 214] width 144 height 23
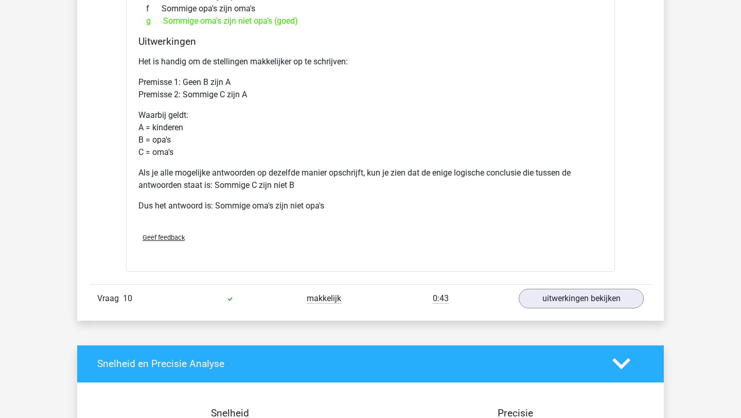
scroll to position [765, 0]
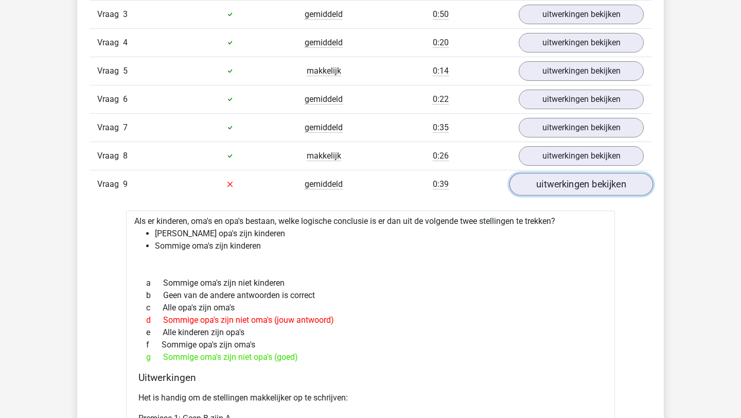
click at [585, 185] on link "uitwerkingen bekijken" at bounding box center [581, 184] width 144 height 23
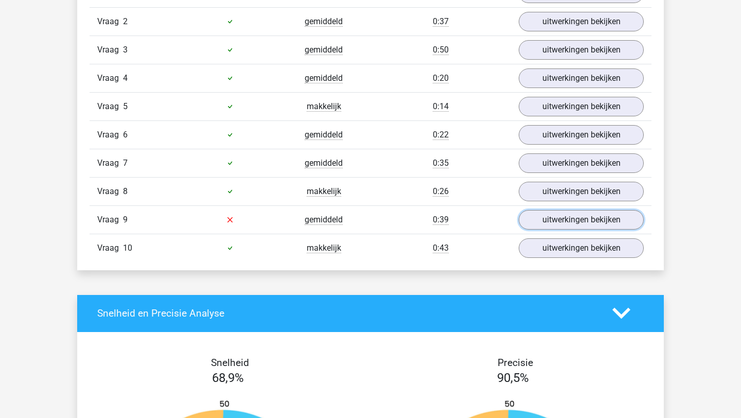
scroll to position [724, 0]
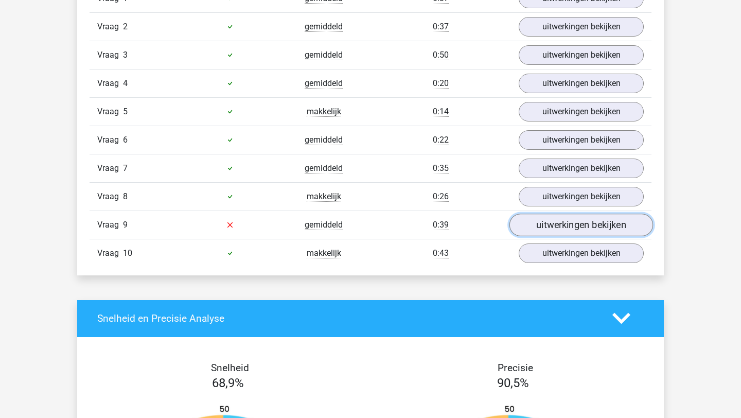
click at [557, 218] on link "uitwerkingen bekijken" at bounding box center [581, 224] width 144 height 23
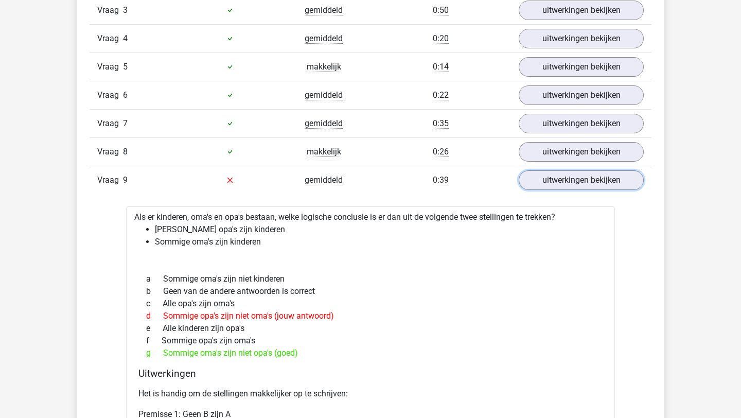
scroll to position [769, 0]
click at [525, 180] on link "uitwerkingen bekijken" at bounding box center [581, 179] width 144 height 23
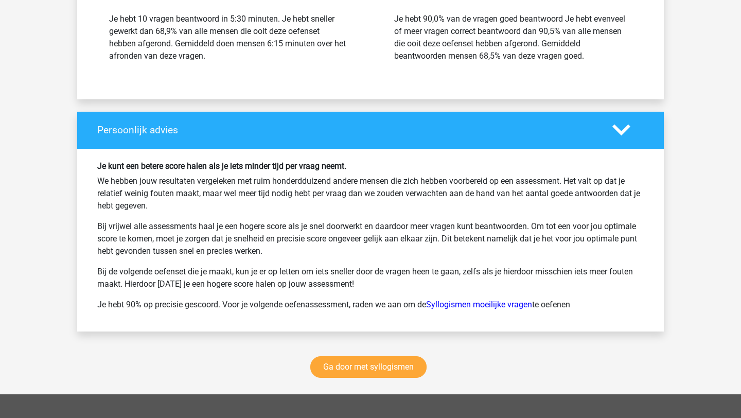
scroll to position [1506, 0]
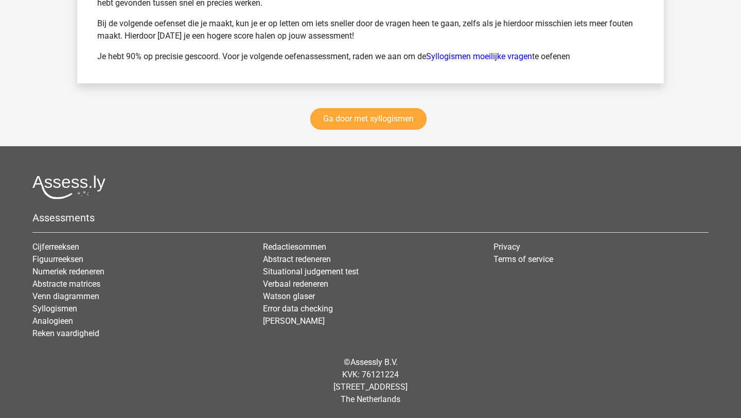
click at [363, 100] on div "Ga door met syllogismen" at bounding box center [370, 121] width 586 height 50
click at [364, 111] on link "Ga door met syllogismen" at bounding box center [368, 119] width 116 height 22
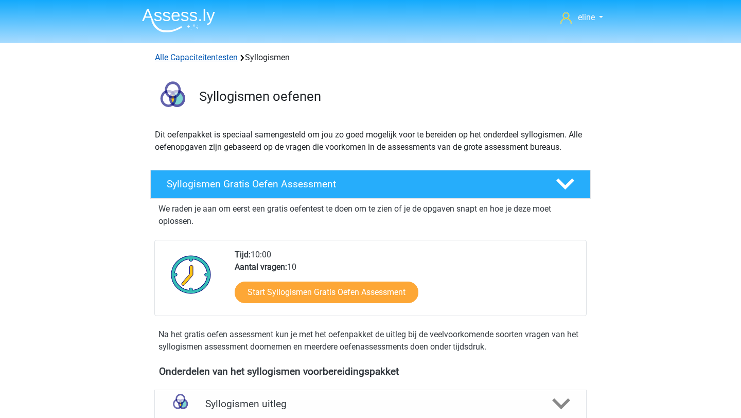
click at [187, 56] on link "Alle Capaciteitentesten" at bounding box center [196, 57] width 83 height 10
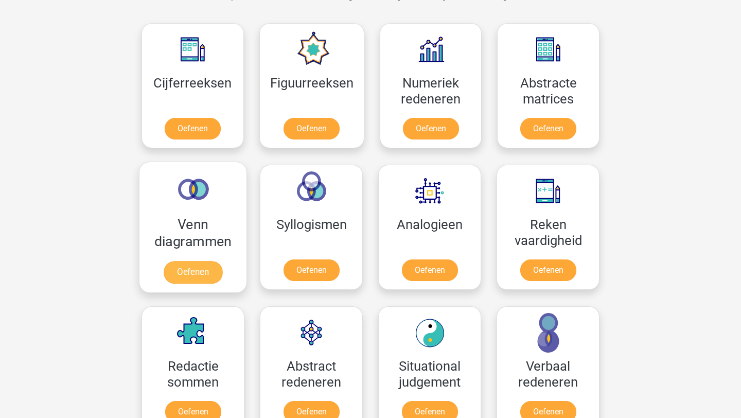
scroll to position [460, 0]
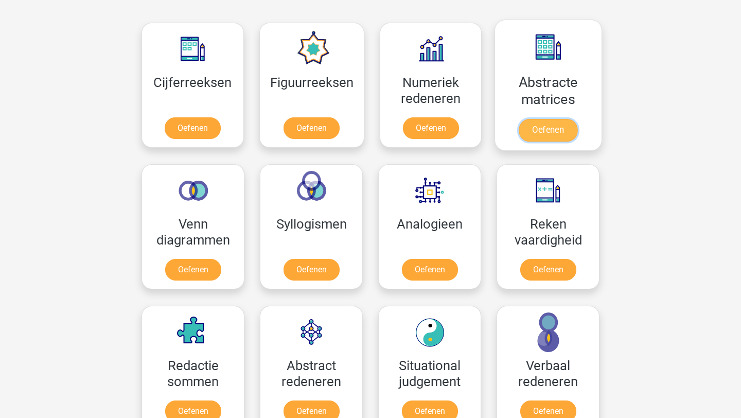
click at [537, 127] on link "Oefenen" at bounding box center [547, 130] width 59 height 23
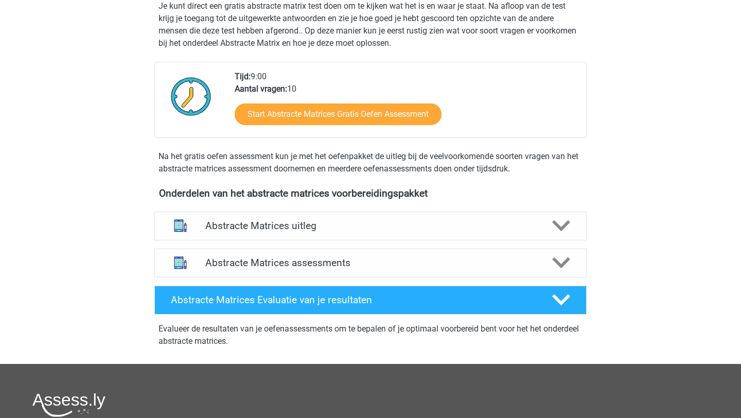
scroll to position [214, 0]
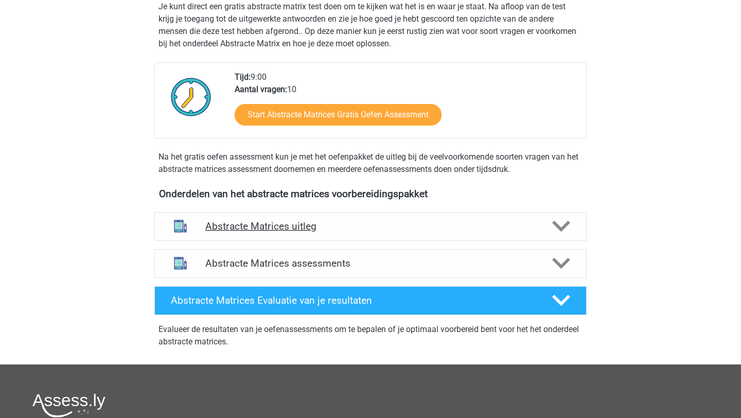
click at [372, 227] on h4 "Abstracte Matrices uitleg" at bounding box center [370, 226] width 330 height 12
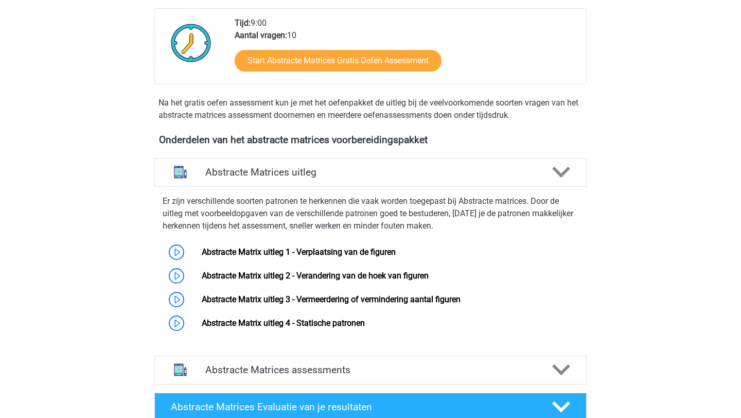
scroll to position [291, 0]
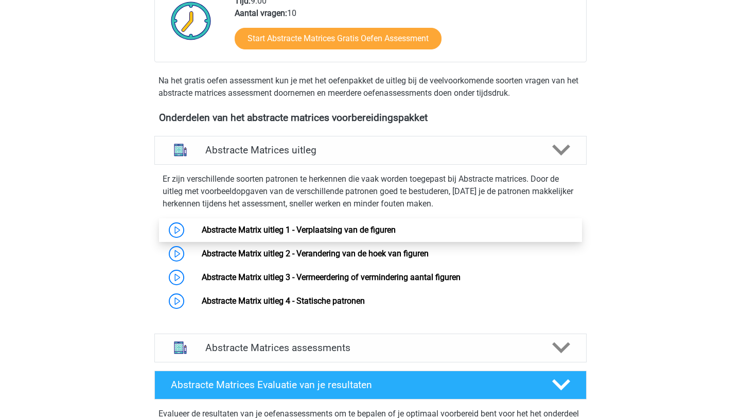
click at [202, 232] on link "Abstracte Matrix uitleg 1 - Verplaatsing van de figuren" at bounding box center [299, 230] width 194 height 10
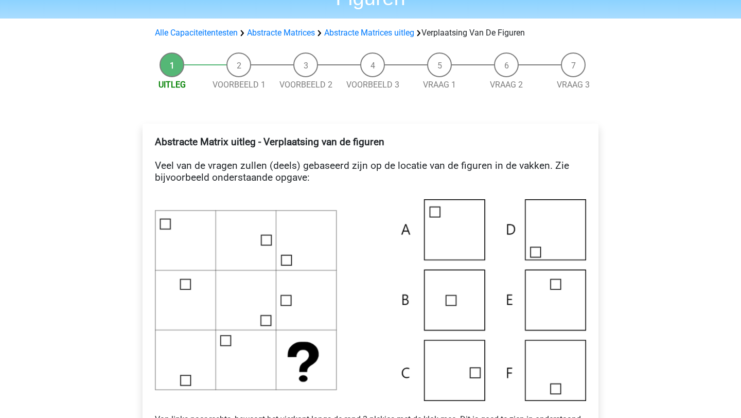
scroll to position [70, 0]
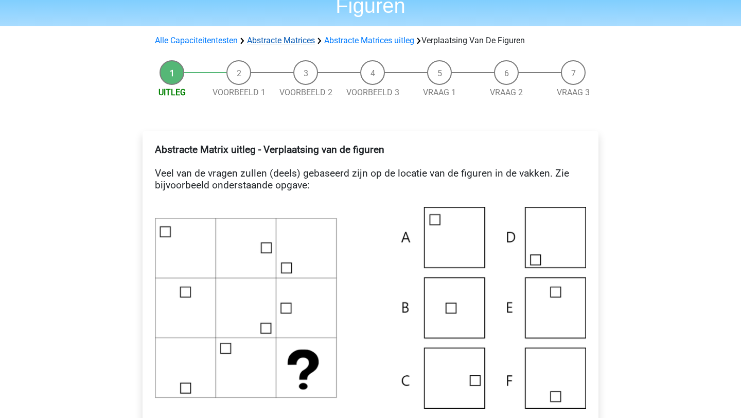
click at [297, 40] on link "Abstracte Matrices" at bounding box center [281, 40] width 68 height 10
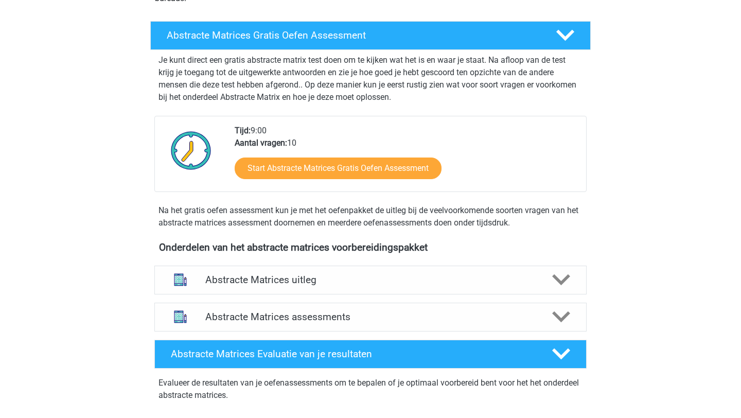
scroll to position [266, 0]
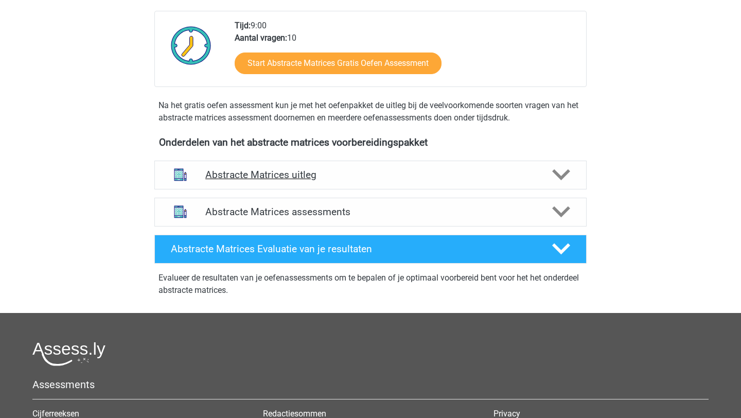
click at [328, 173] on h4 "Abstracte Matrices uitleg" at bounding box center [370, 175] width 330 height 12
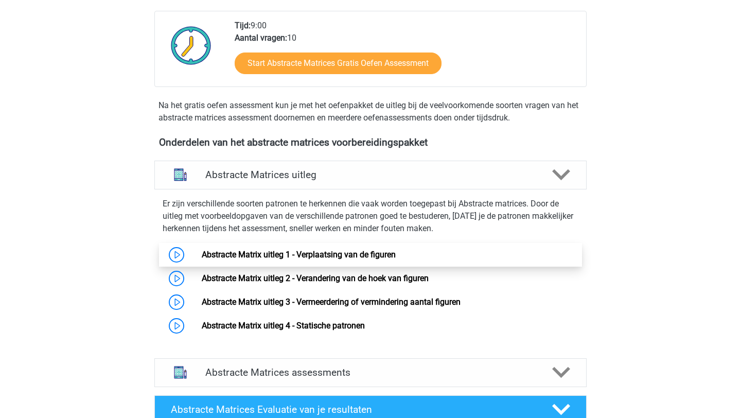
click at [259, 249] on link "Abstracte Matrix uitleg 1 - Verplaatsing van de figuren" at bounding box center [299, 254] width 194 height 10
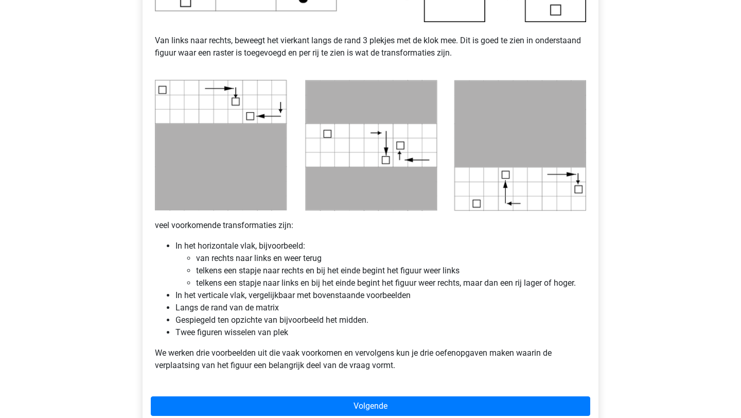
scroll to position [456, 0]
